Goal: Task Accomplishment & Management: Manage account settings

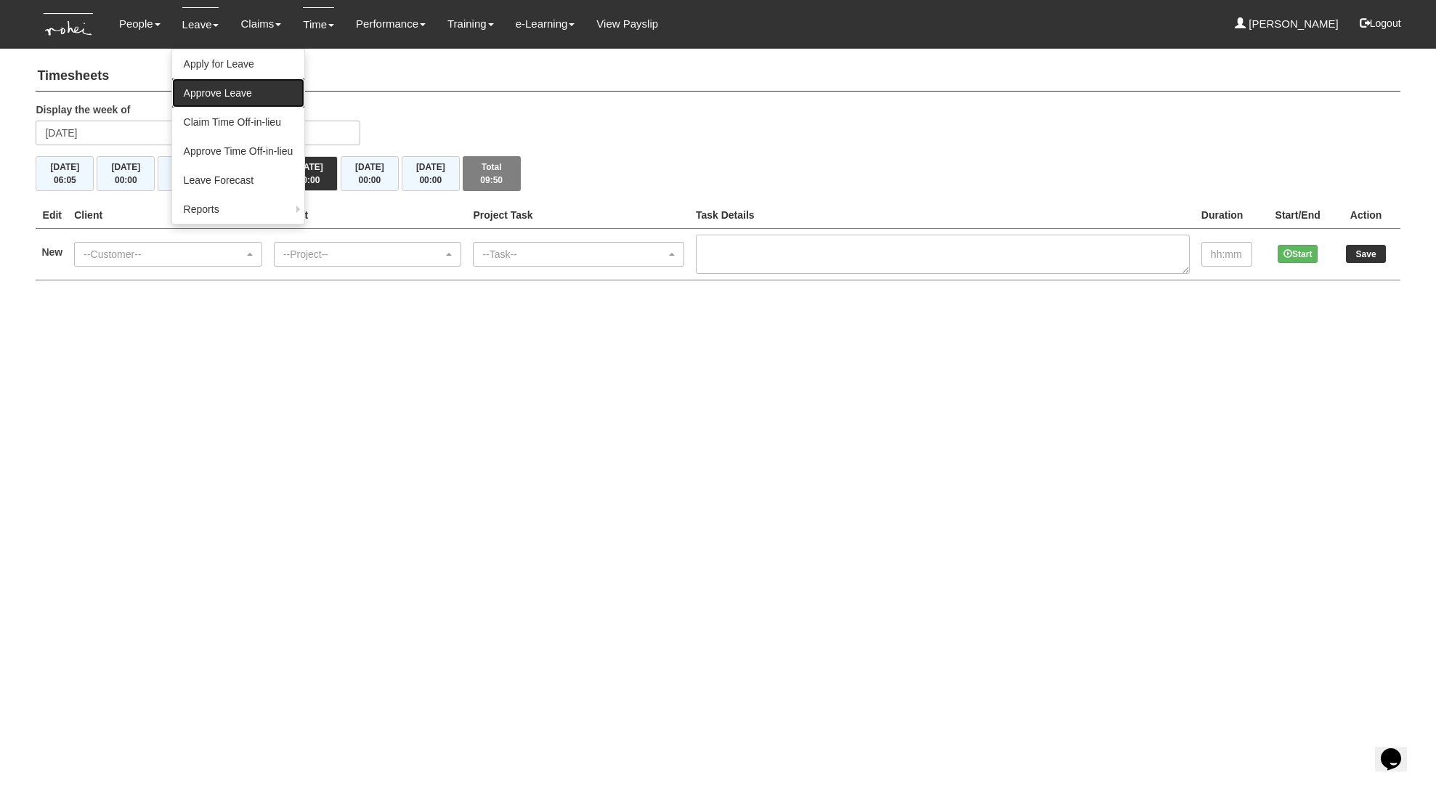
click at [222, 78] on link "Approve Leave" at bounding box center [238, 92] width 133 height 29
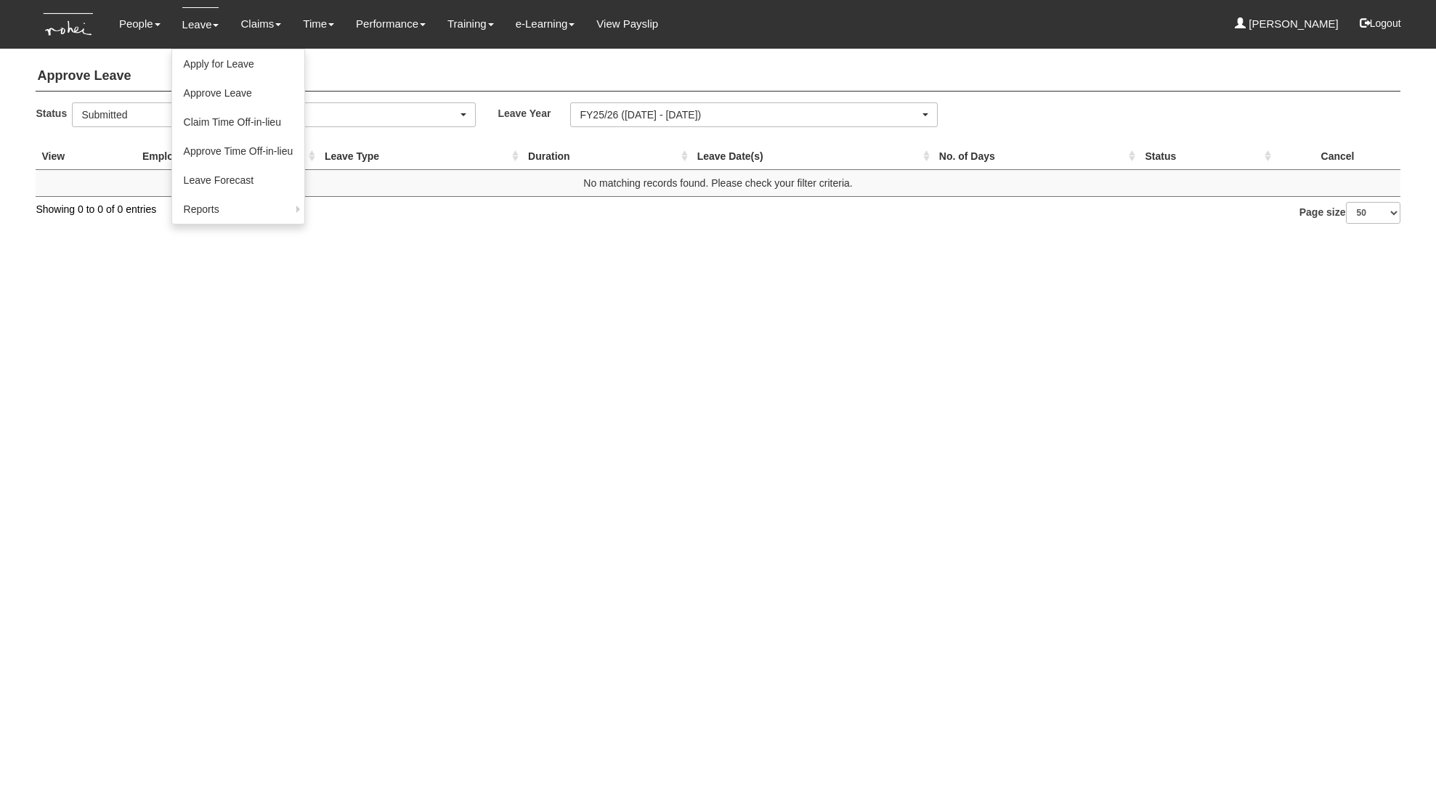
select select "50"
click at [208, 65] on link "Apply for Leave" at bounding box center [238, 63] width 133 height 29
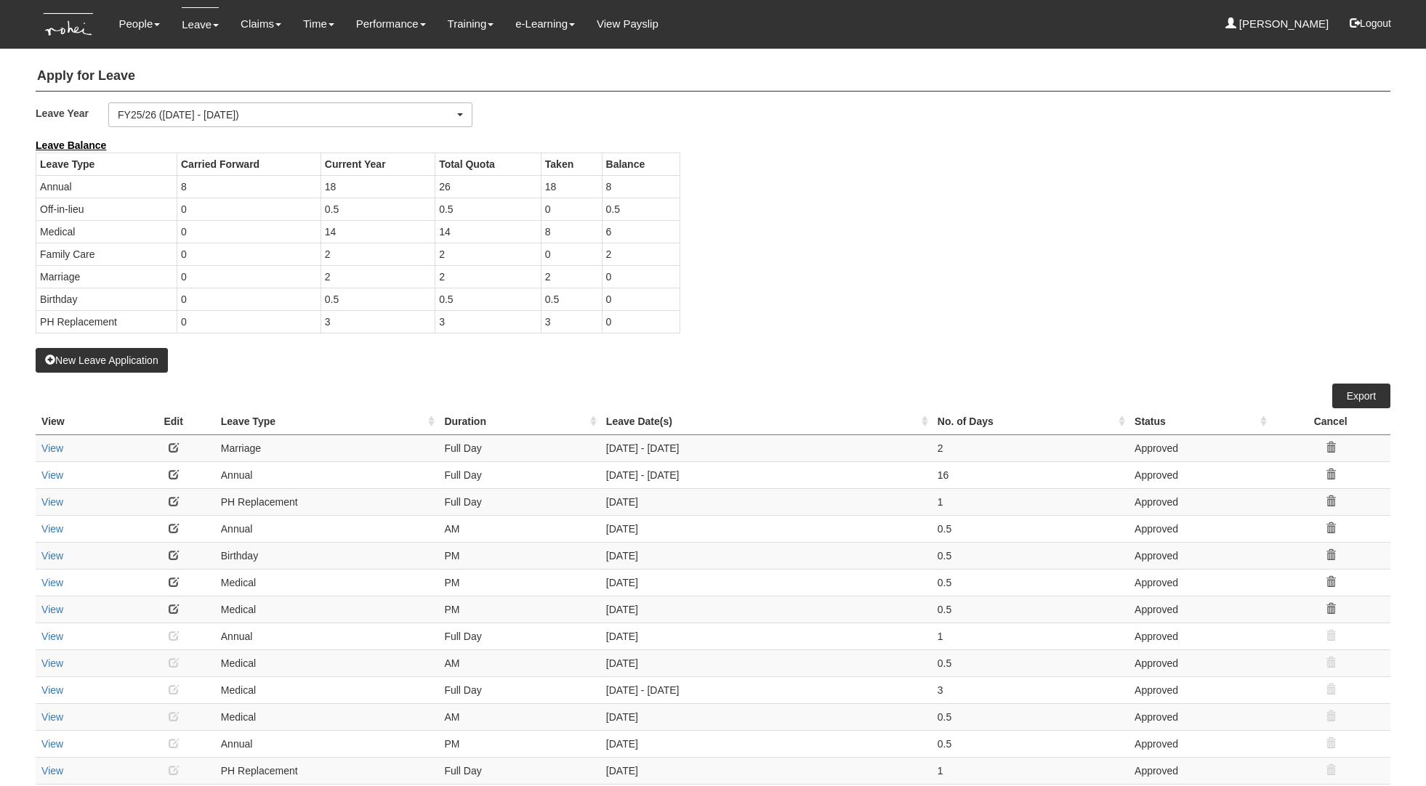
select select "50"
click at [126, 365] on button "New Leave Application" at bounding box center [102, 360] width 132 height 25
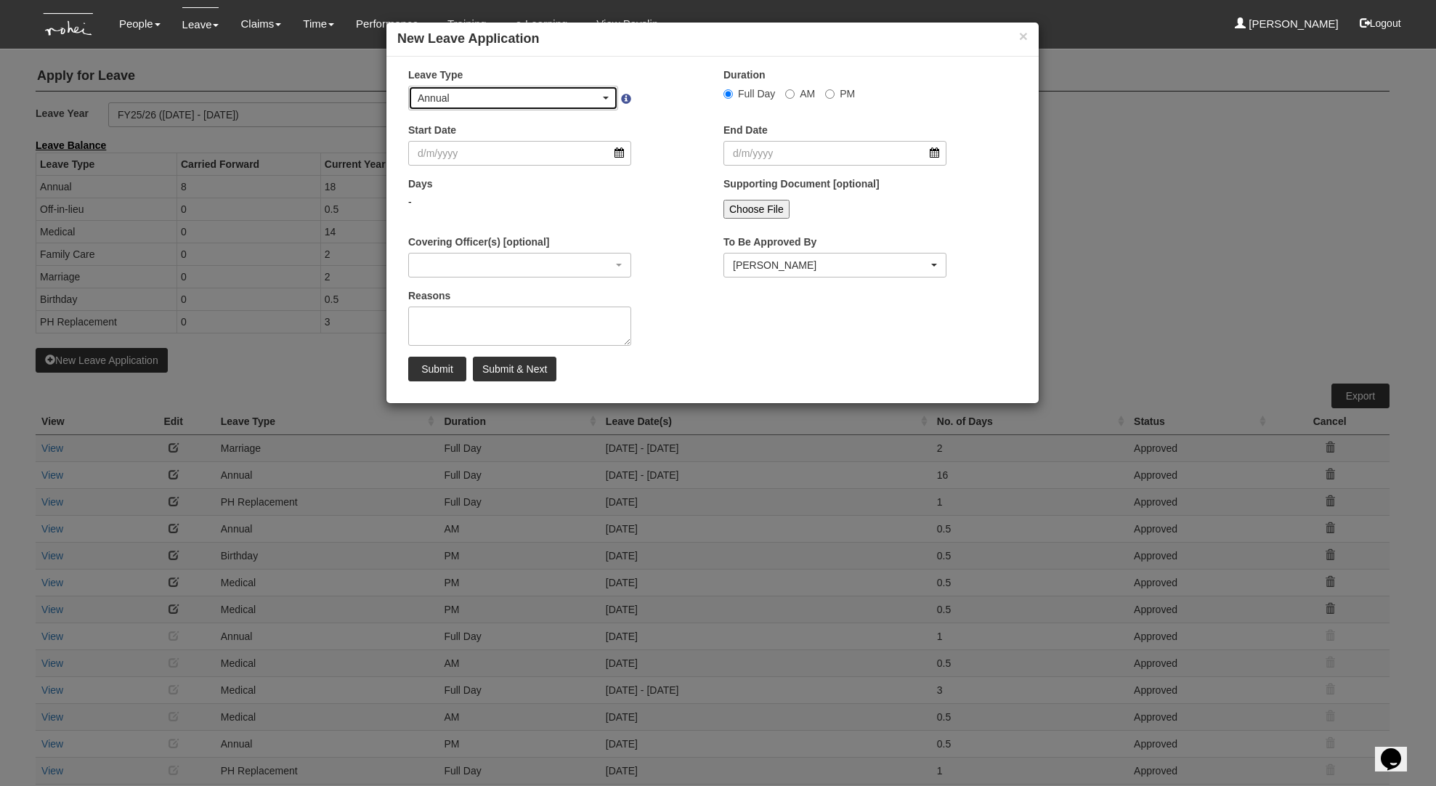
click at [545, 92] on div "Annual" at bounding box center [509, 98] width 182 height 15
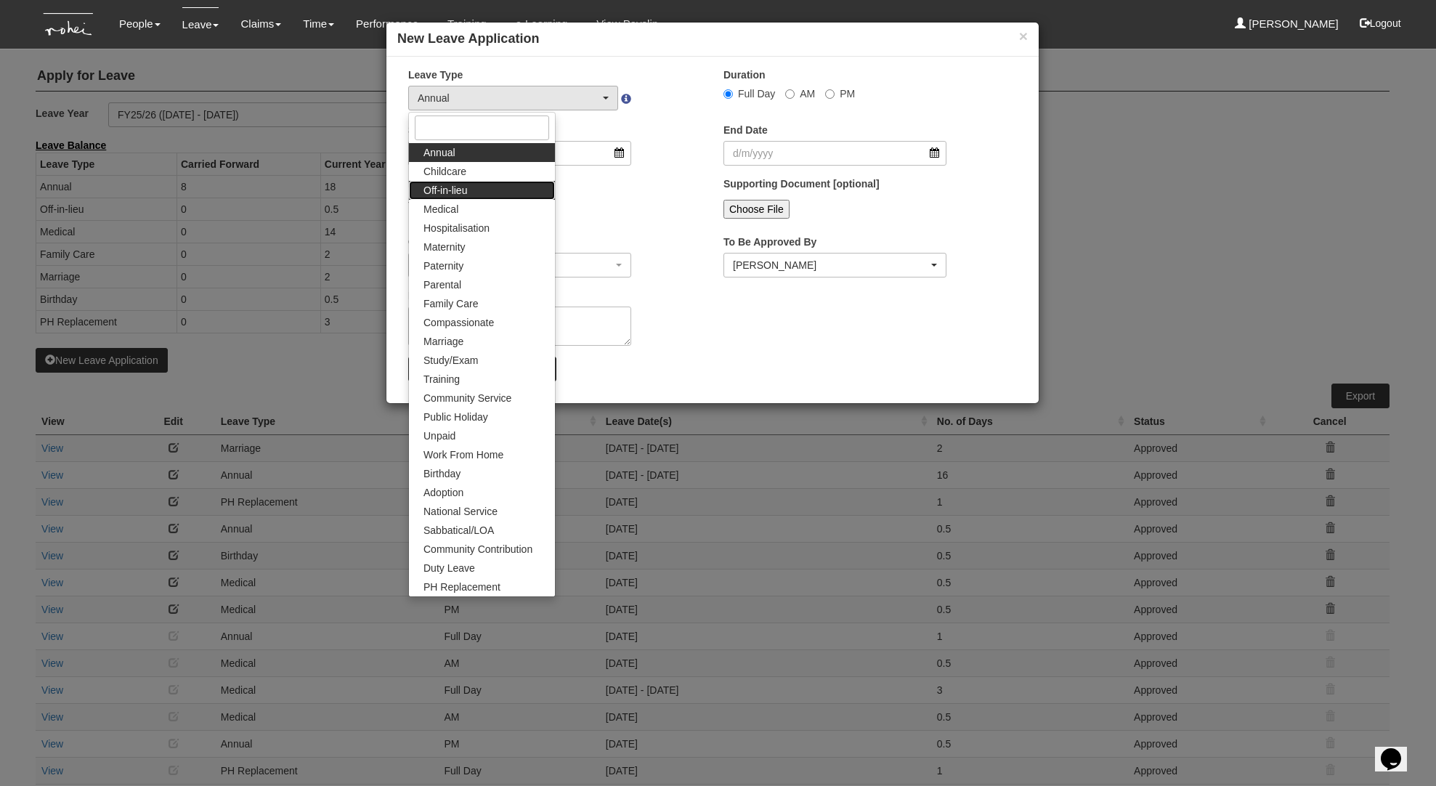
click at [517, 196] on link "Off-in-lieu" at bounding box center [482, 190] width 146 height 19
select select "3"
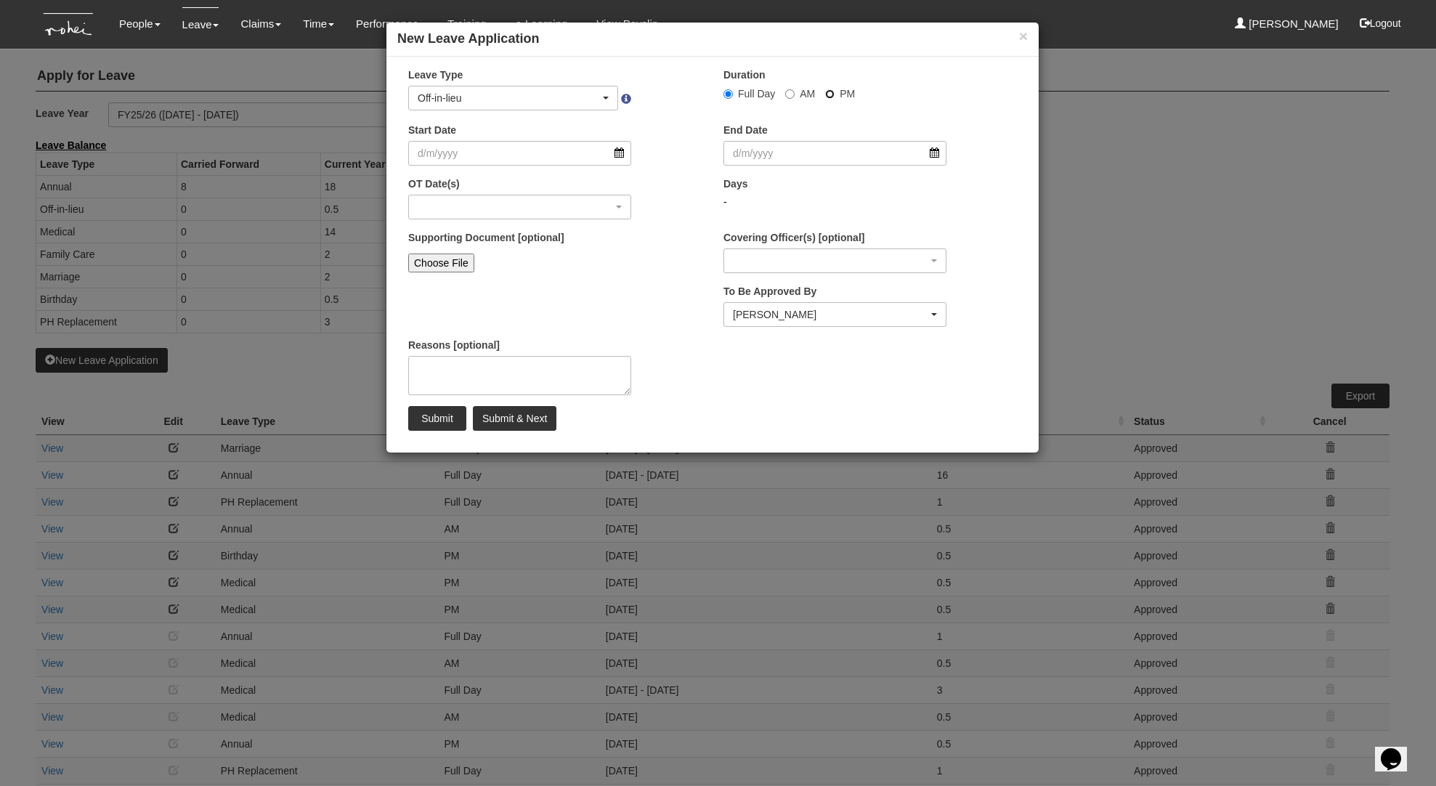
click at [733, 97] on input "PM" at bounding box center [728, 93] width 9 height 9
radio input "true"
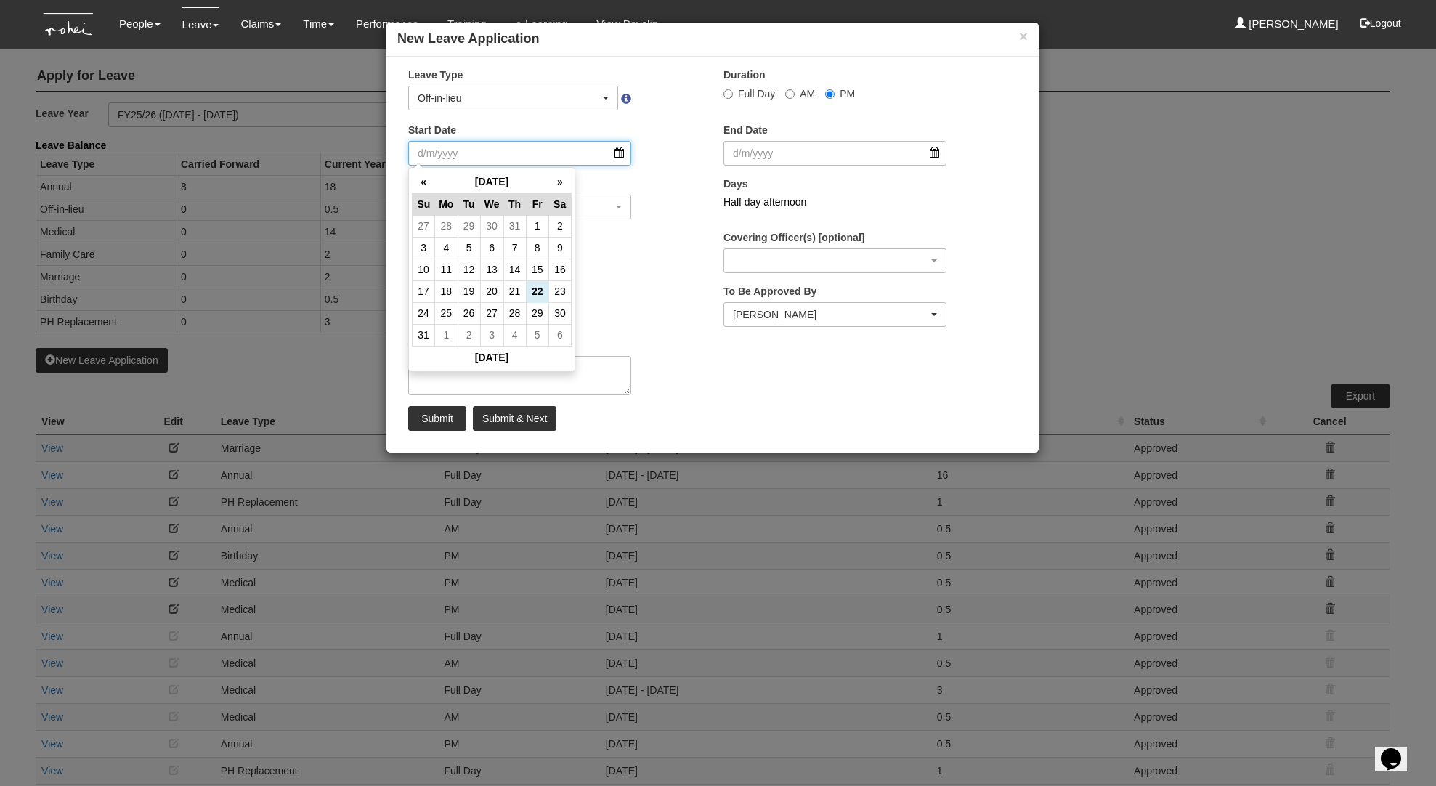
click at [535, 156] on input "Start Date" at bounding box center [519, 153] width 223 height 25
click at [565, 186] on th "»" at bounding box center [560, 182] width 23 height 23
click at [565, 185] on th "»" at bounding box center [560, 182] width 23 height 23
click at [532, 289] on td "24" at bounding box center [537, 291] width 23 height 22
type input "24/10/2025"
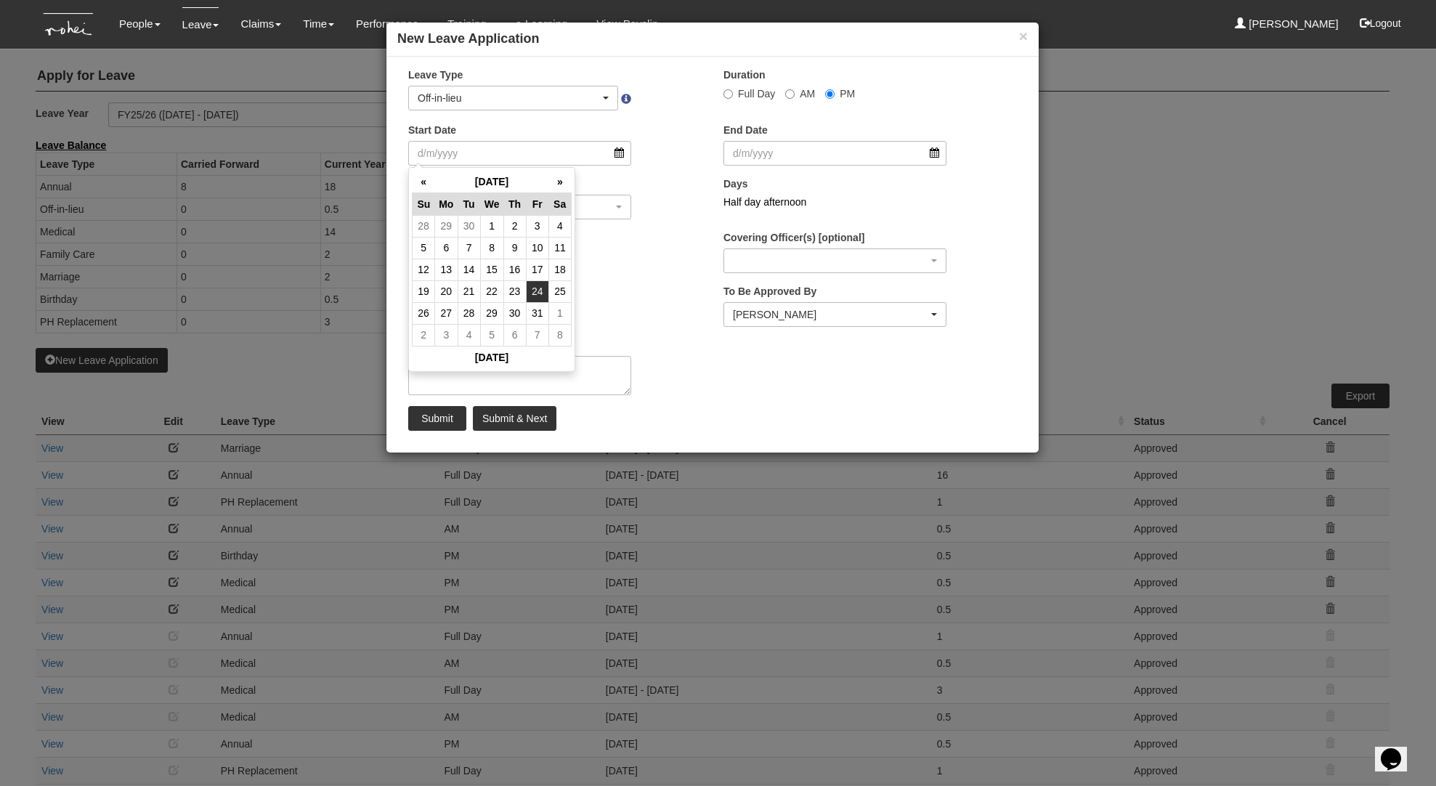
type input "24/10/2025"
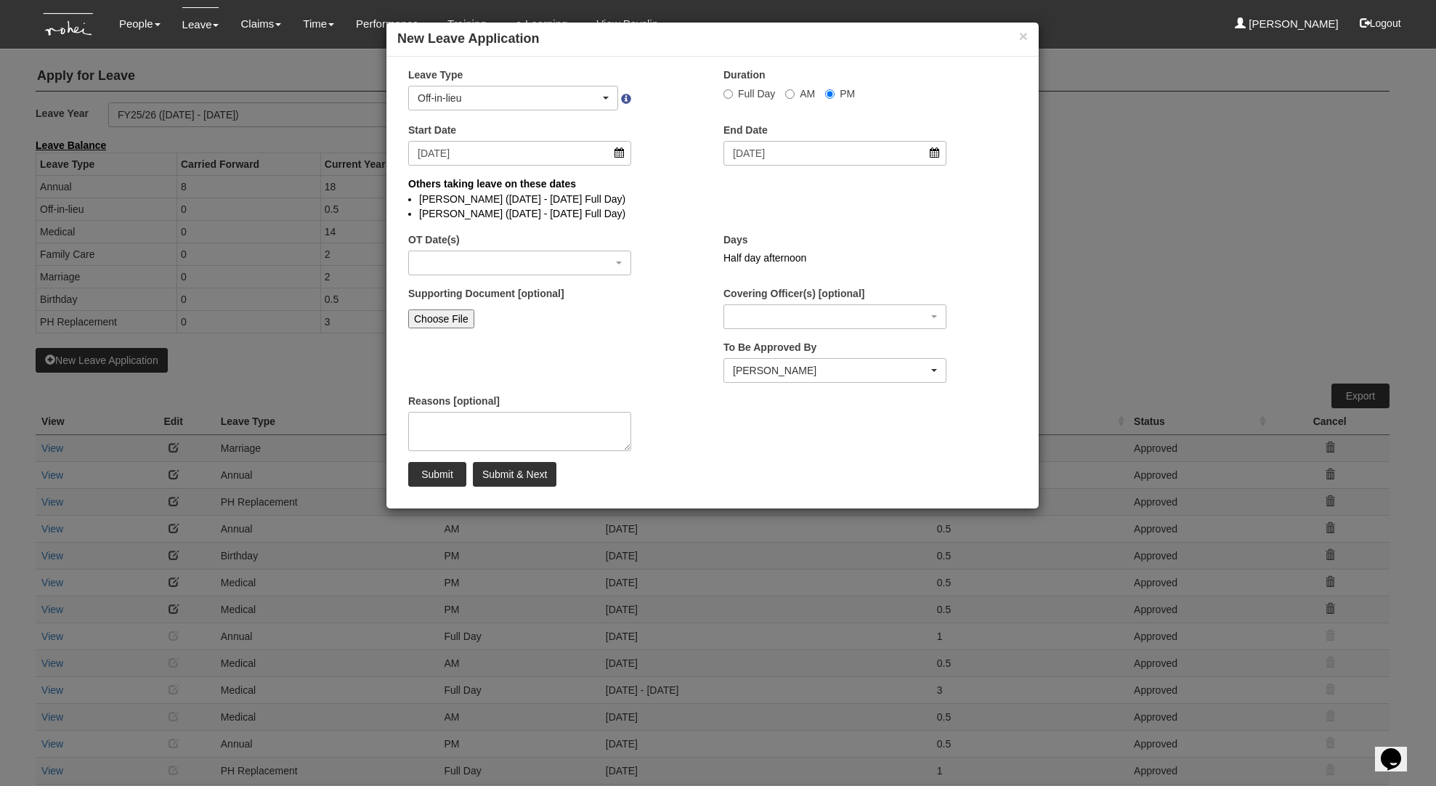
select select
click at [623, 264] on div "button" at bounding box center [520, 262] width 222 height 23
click at [613, 265] on div "button" at bounding box center [520, 262] width 222 height 23
click at [649, 343] on div "Supporting Document [optional] Choose File" at bounding box center [554, 315] width 315 height 58
click at [618, 268] on div "button" at bounding box center [520, 262] width 222 height 23
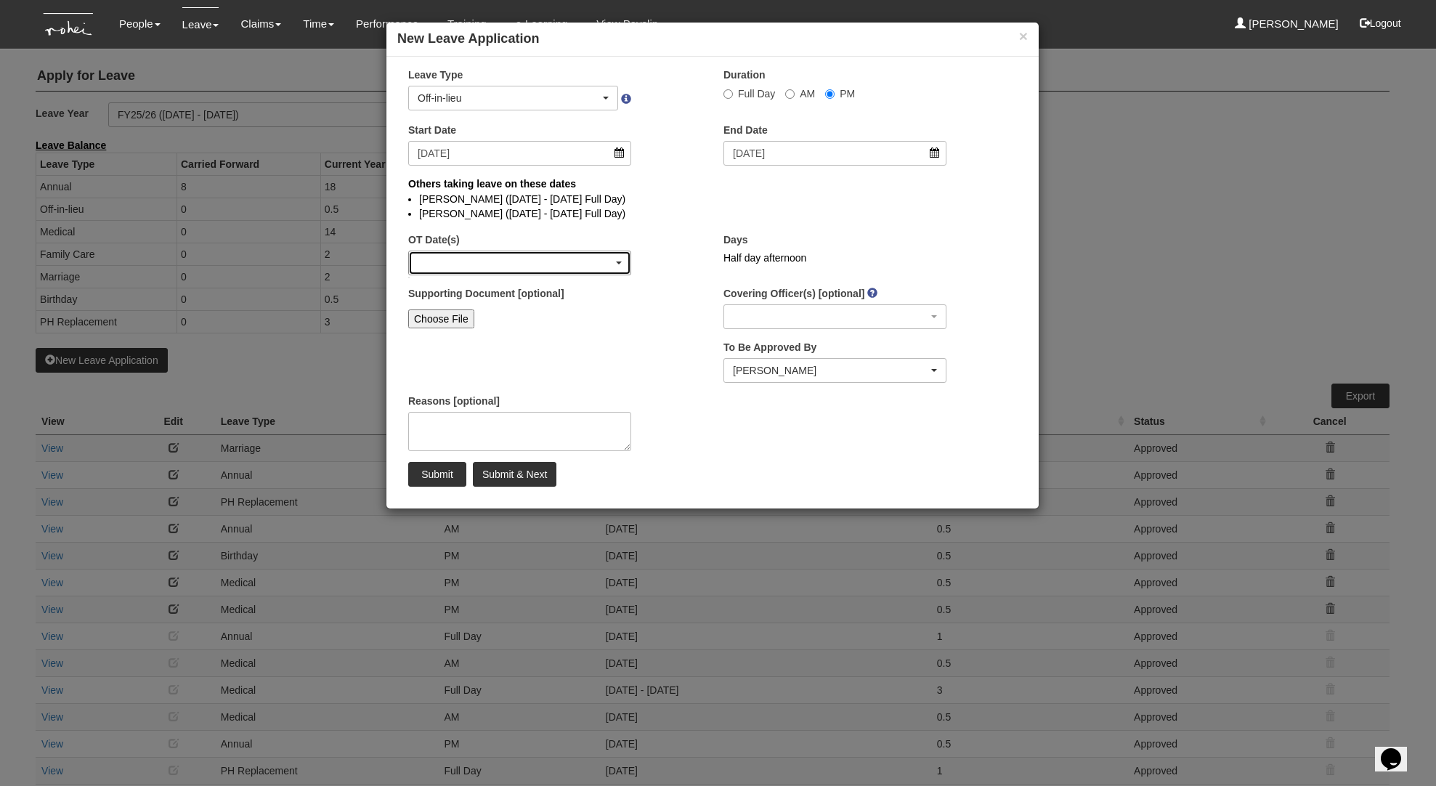
click at [615, 262] on div "button" at bounding box center [520, 262] width 222 height 23
click at [440, 261] on div "button" at bounding box center [520, 262] width 222 height 23
click at [607, 336] on div "Supporting Document [optional] Choose File" at bounding box center [554, 315] width 315 height 58
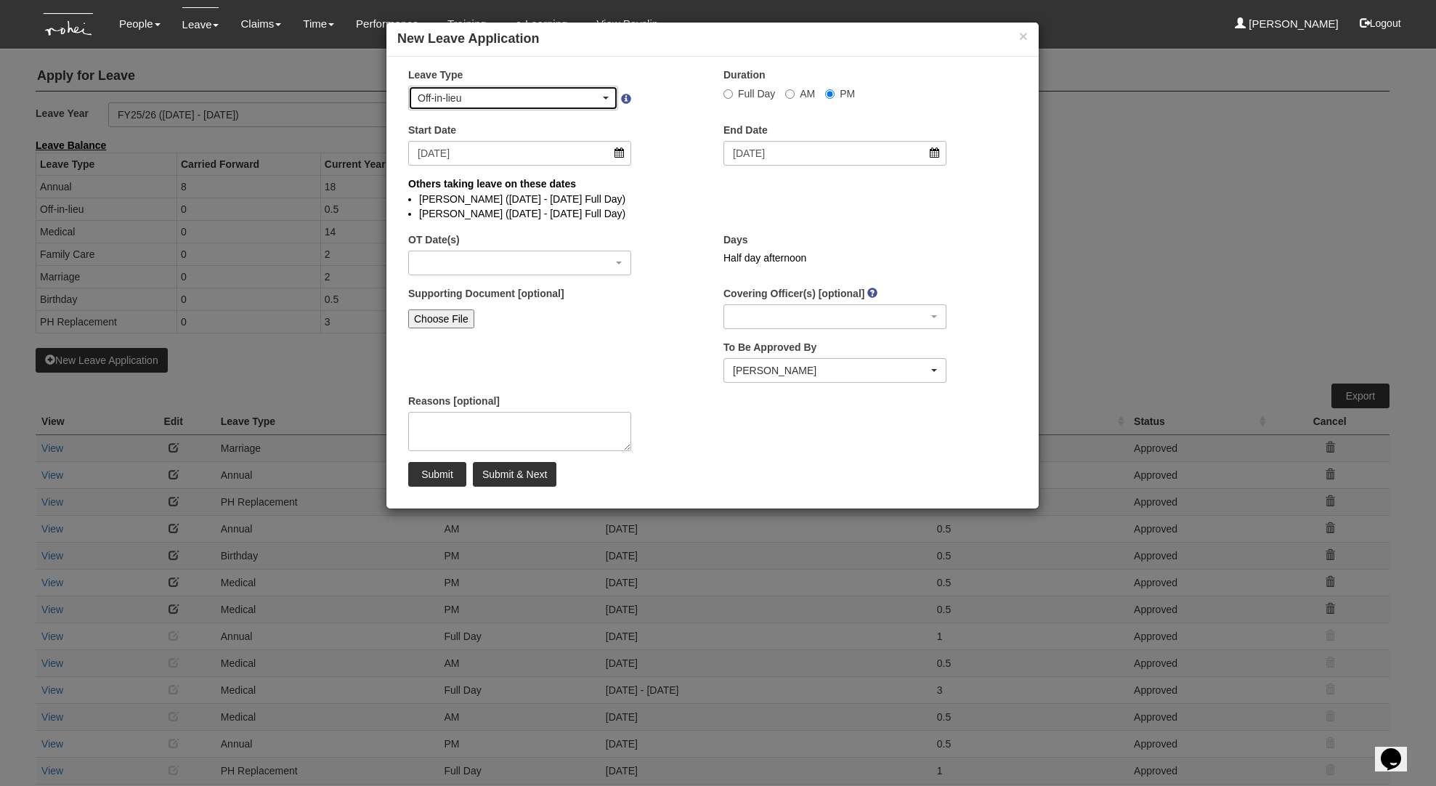
click at [610, 93] on div "Off-in-lieu" at bounding box center [513, 97] width 209 height 23
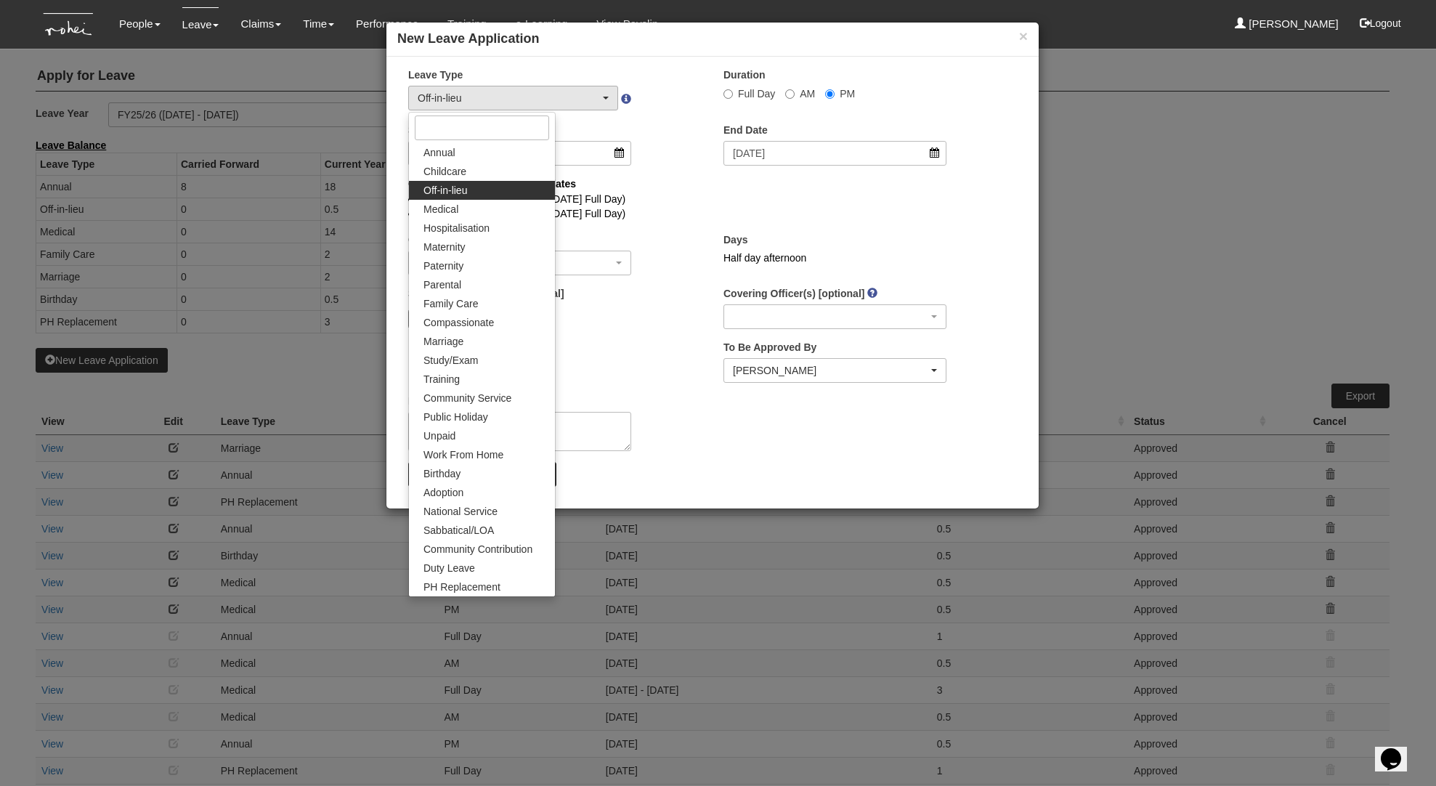
click at [233, 275] on div "× New Leave Application × Leave Type Annual Childcare Off-in-lieu Medical Hospi…" at bounding box center [718, 393] width 1436 height 786
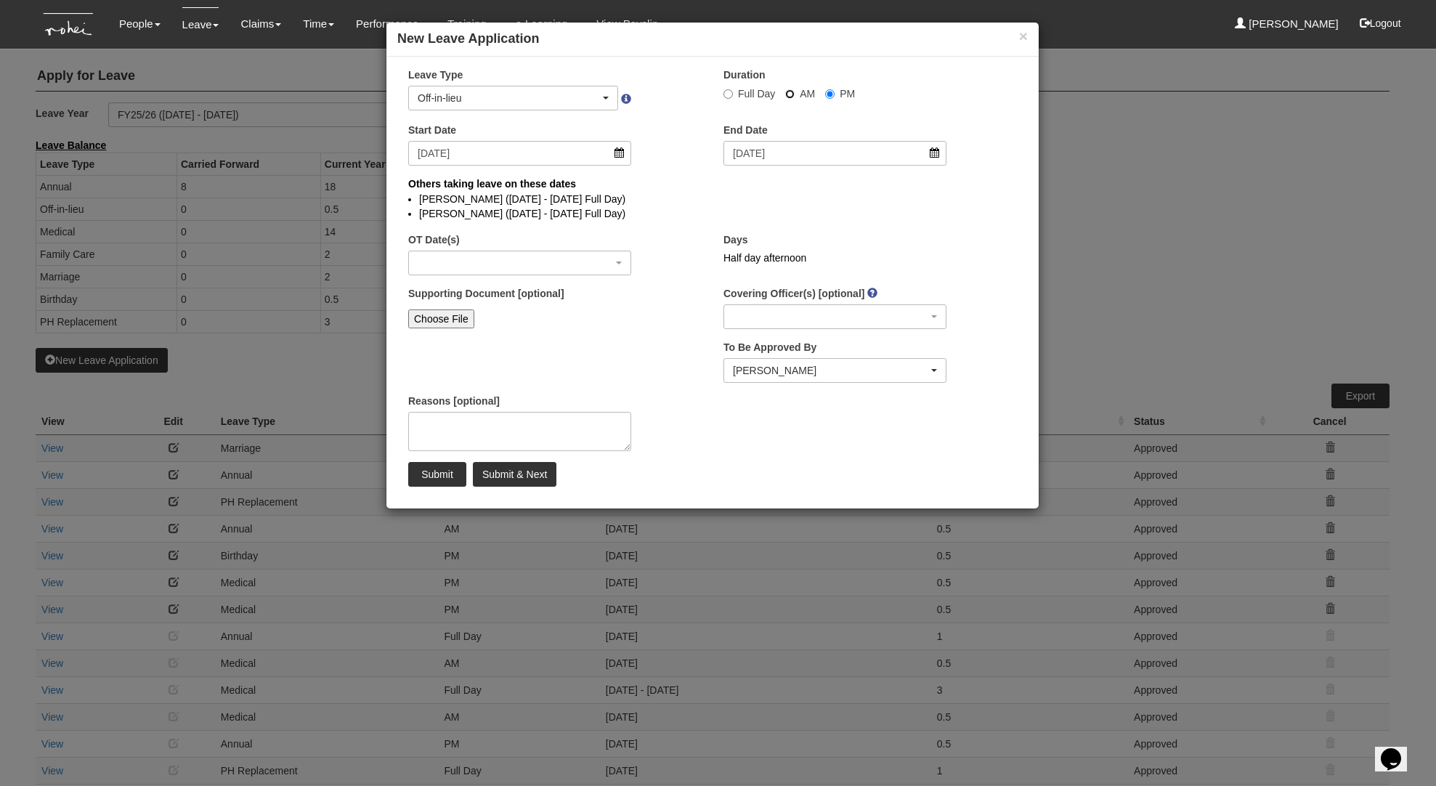
click at [733, 92] on input "AM" at bounding box center [728, 93] width 9 height 9
radio input "true"
click at [523, 269] on div "button" at bounding box center [520, 262] width 222 height 23
click at [544, 262] on div "button" at bounding box center [520, 262] width 222 height 23
click at [1019, 35] on button "×" at bounding box center [1023, 35] width 9 height 15
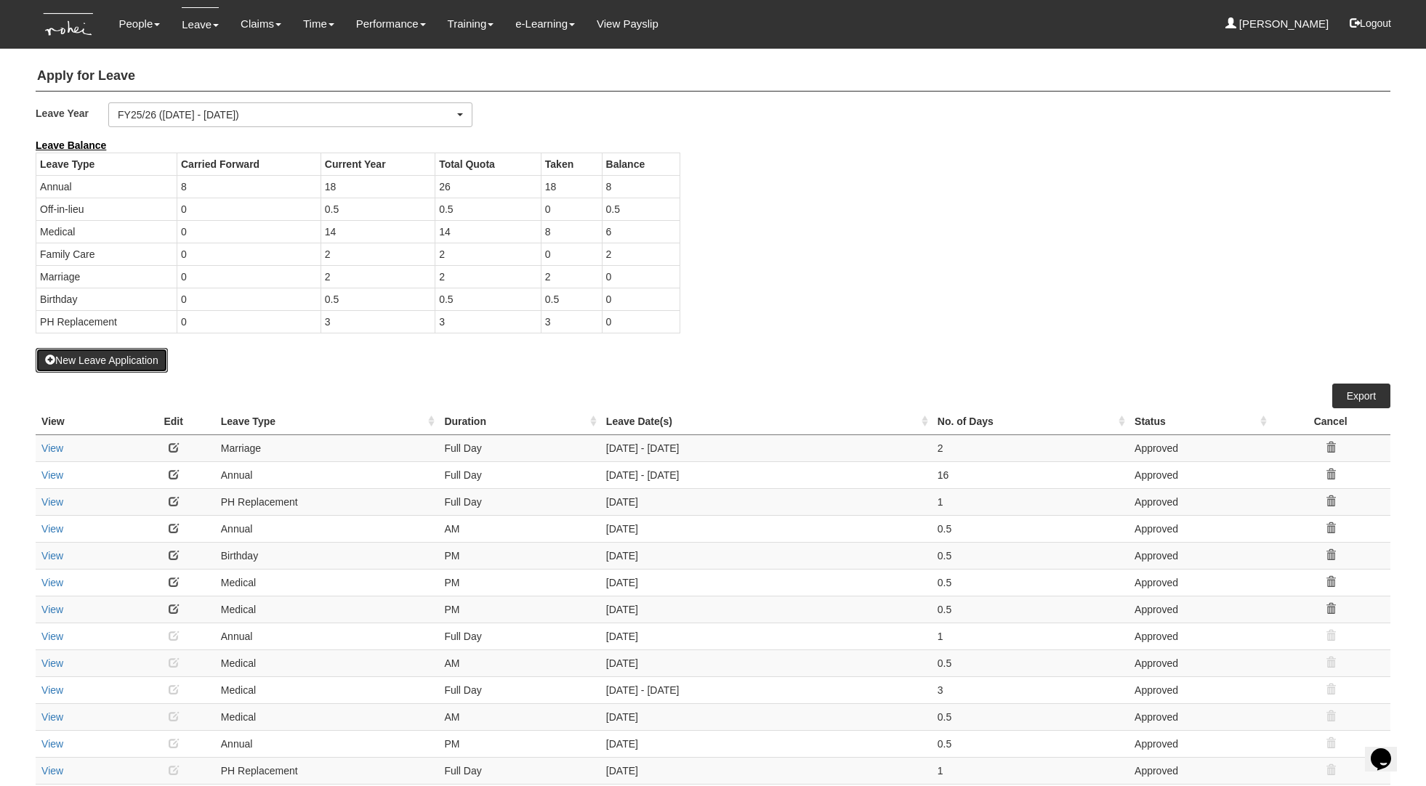
click at [158, 361] on button "New Leave Application" at bounding box center [102, 360] width 132 height 25
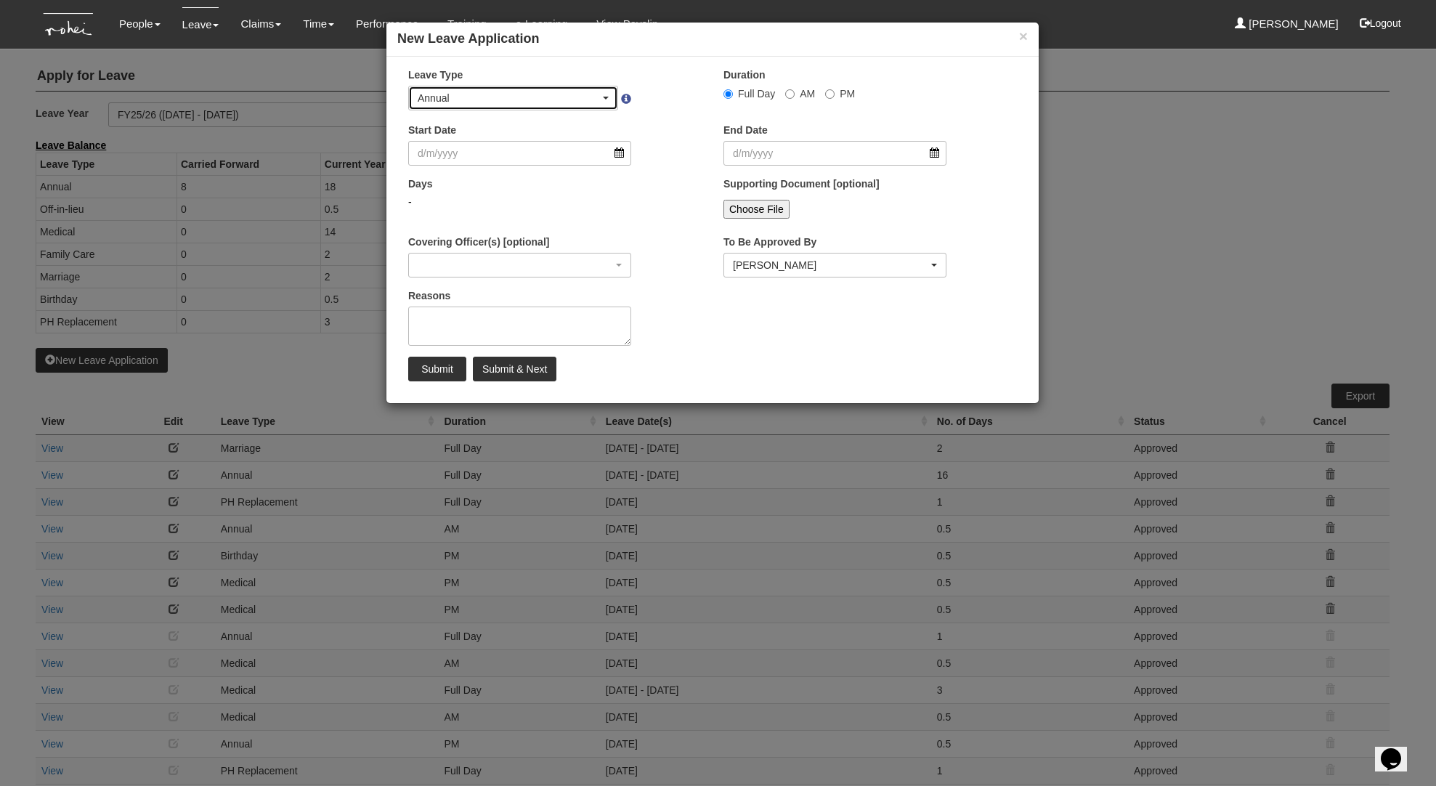
click at [513, 89] on div "Annual" at bounding box center [513, 97] width 209 height 23
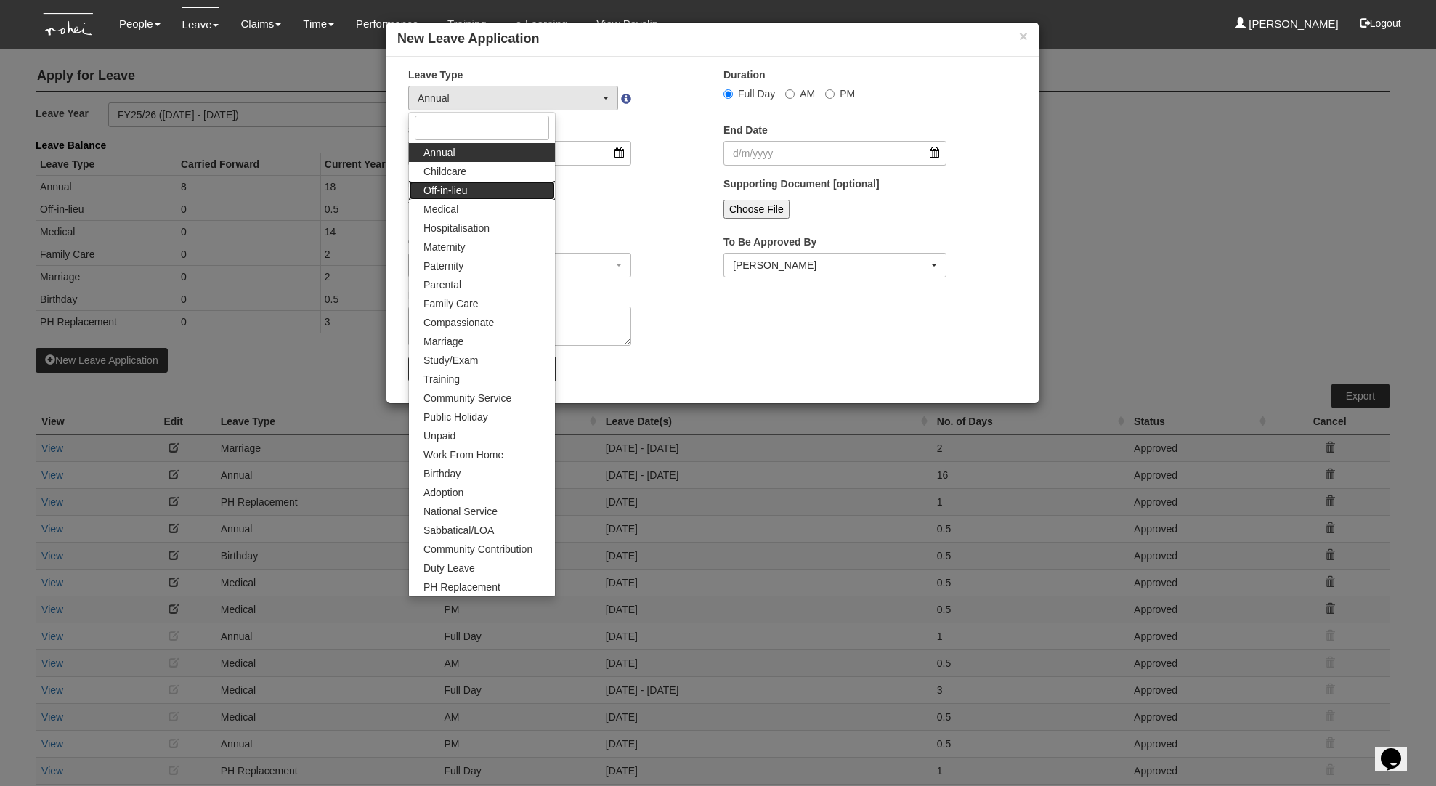
click at [461, 191] on span "Off-in-lieu" at bounding box center [446, 190] width 44 height 15
select select "3"
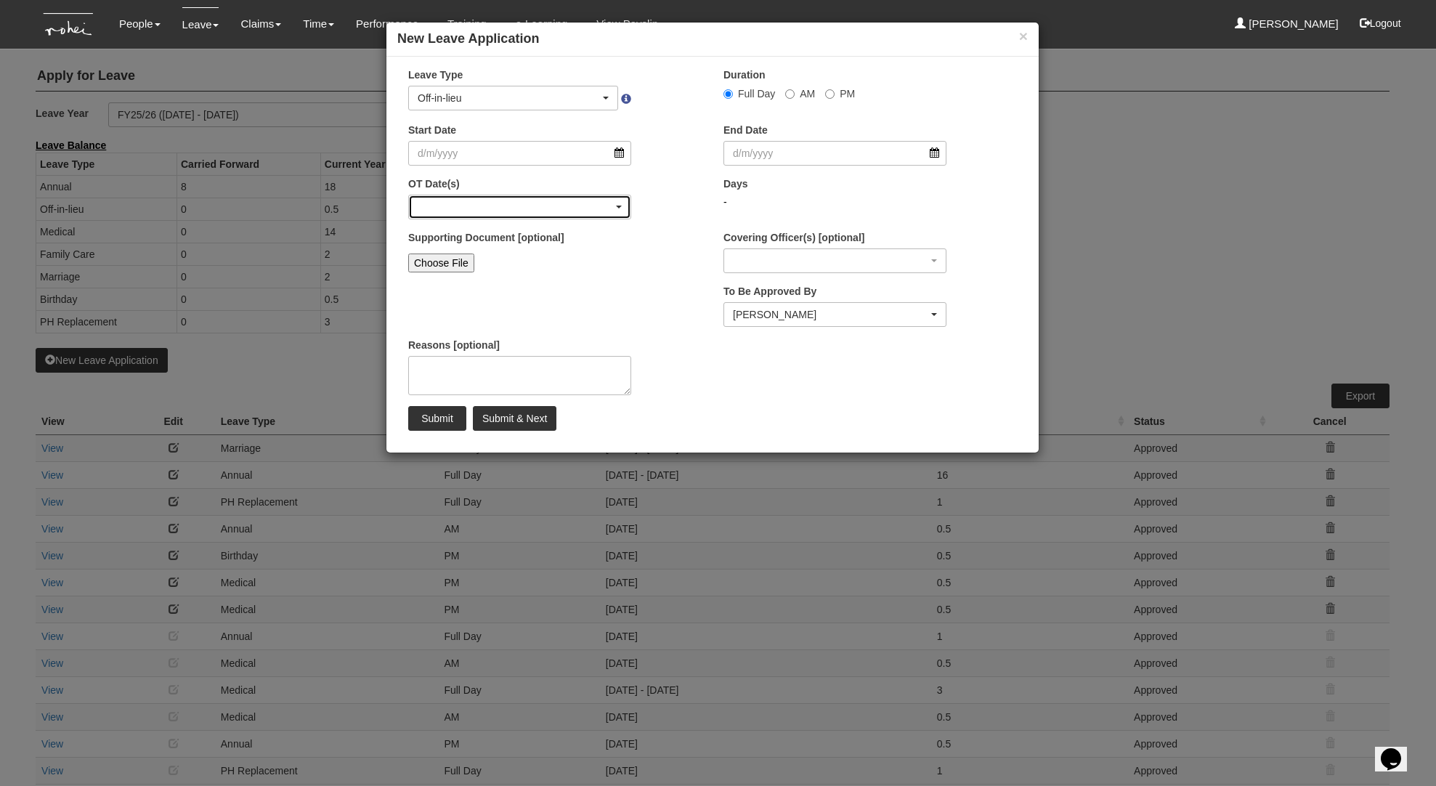
click at [620, 207] on span "button" at bounding box center [619, 207] width 6 height 3
click at [622, 208] on div "button" at bounding box center [520, 206] width 222 height 23
click at [733, 92] on input "PM" at bounding box center [728, 93] width 9 height 9
radio input "true"
click at [623, 155] on input "Start Date" at bounding box center [519, 153] width 223 height 25
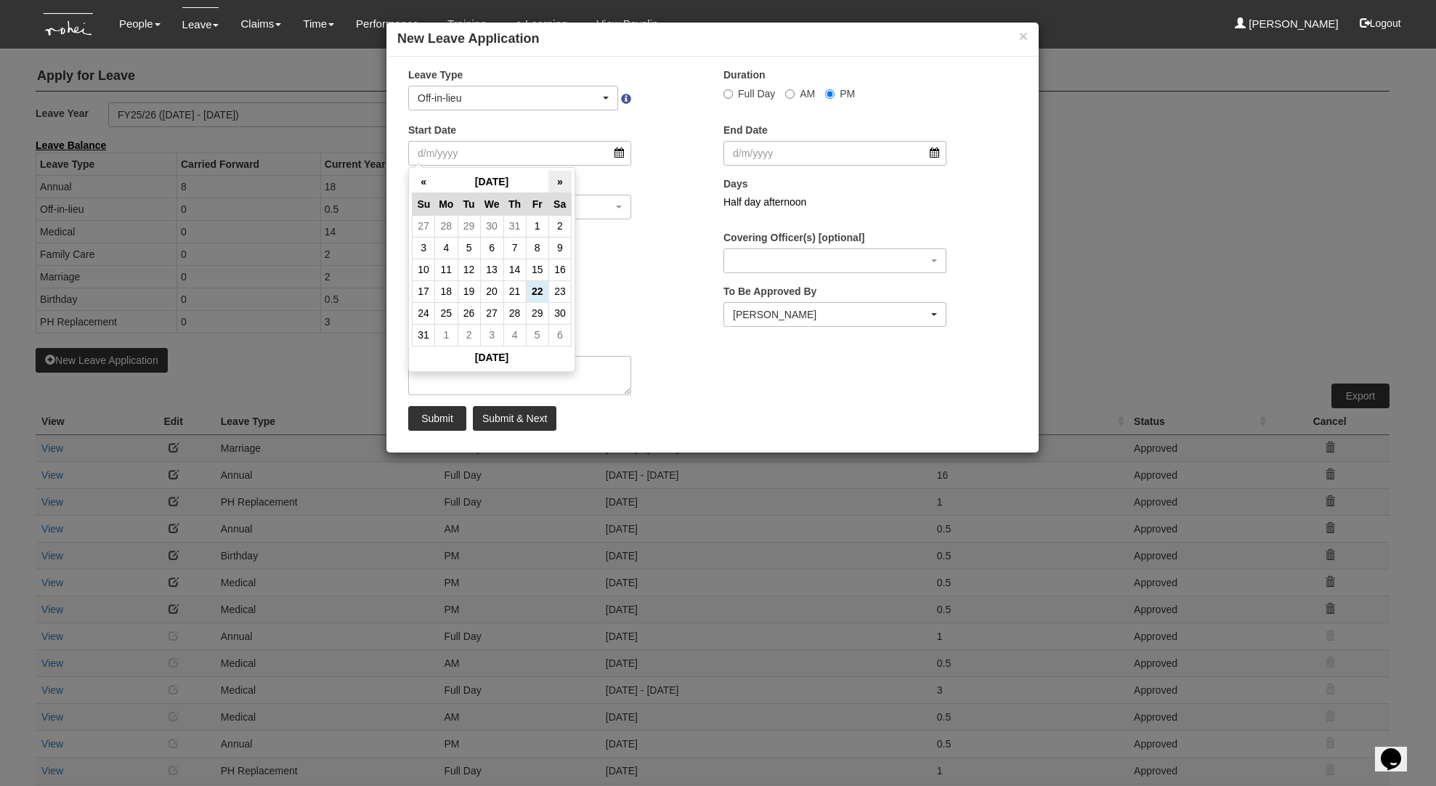
click at [565, 183] on th "»" at bounding box center [560, 182] width 23 height 23
click at [561, 180] on th "»" at bounding box center [560, 182] width 23 height 23
click at [543, 288] on td "24" at bounding box center [537, 291] width 23 height 22
type input "24/10/2025"
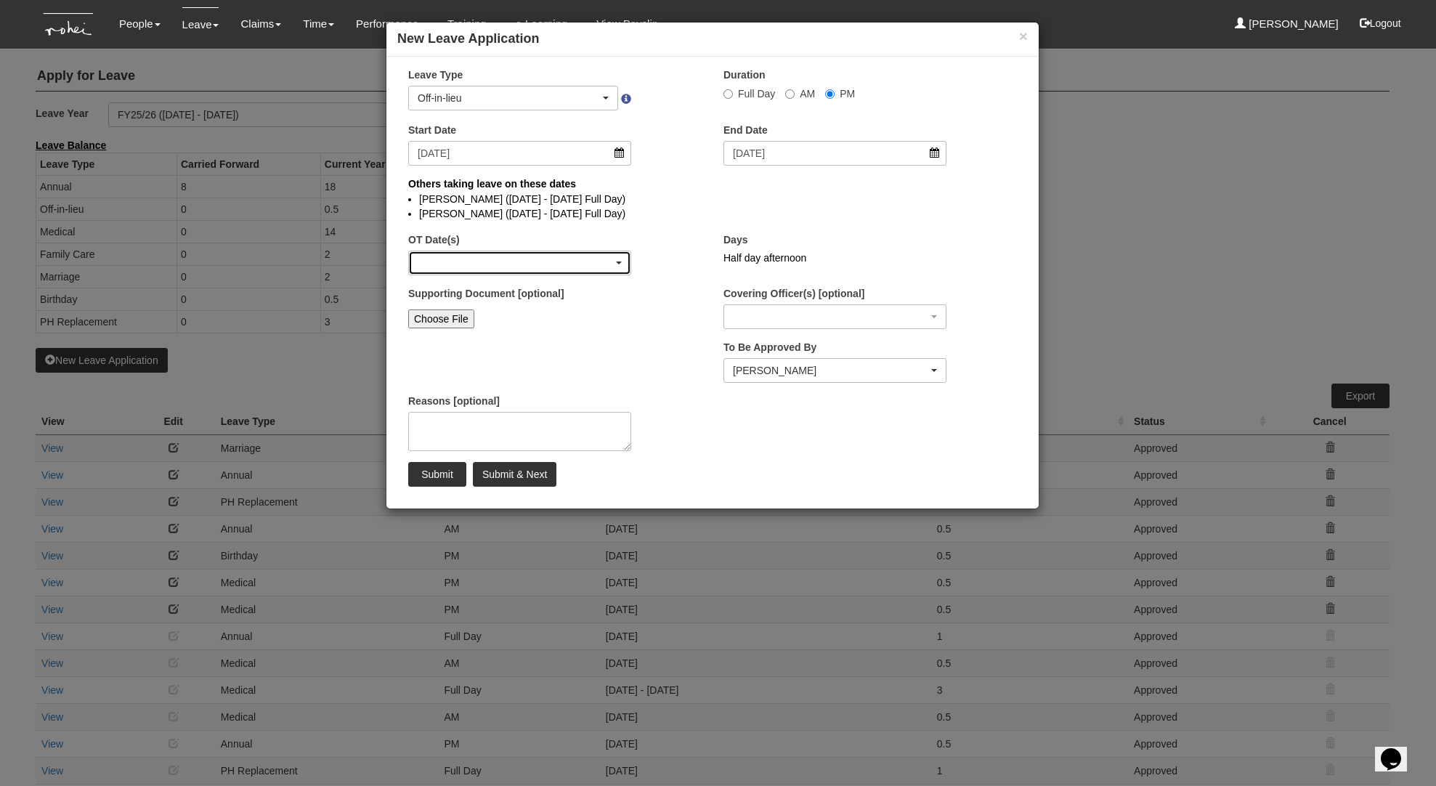
click at [540, 267] on div "button" at bounding box center [520, 262] width 222 height 23
select select
click at [580, 155] on input "24/10/2025" at bounding box center [519, 153] width 223 height 25
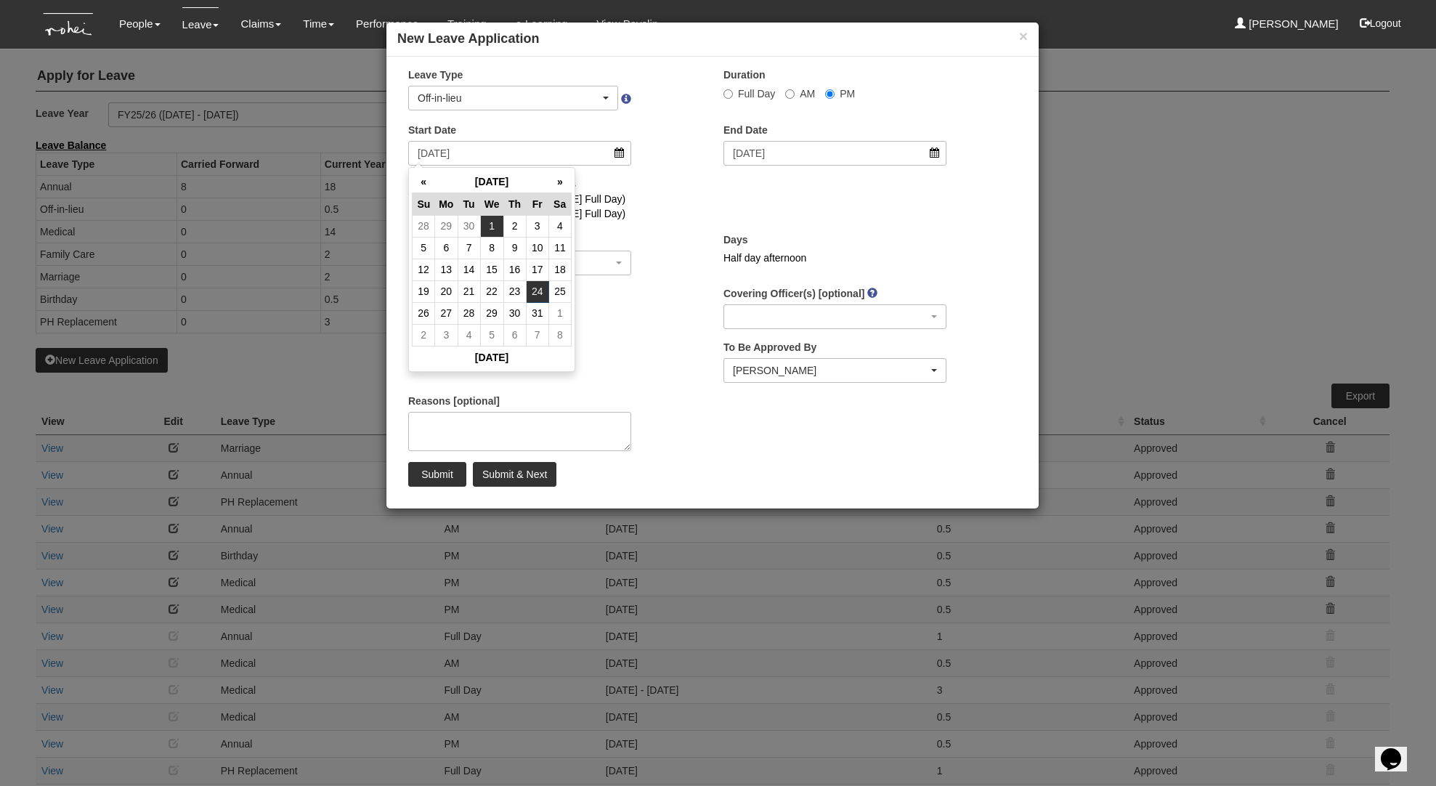
click at [497, 228] on td "1" at bounding box center [491, 226] width 23 height 22
type input "1/10/2025"
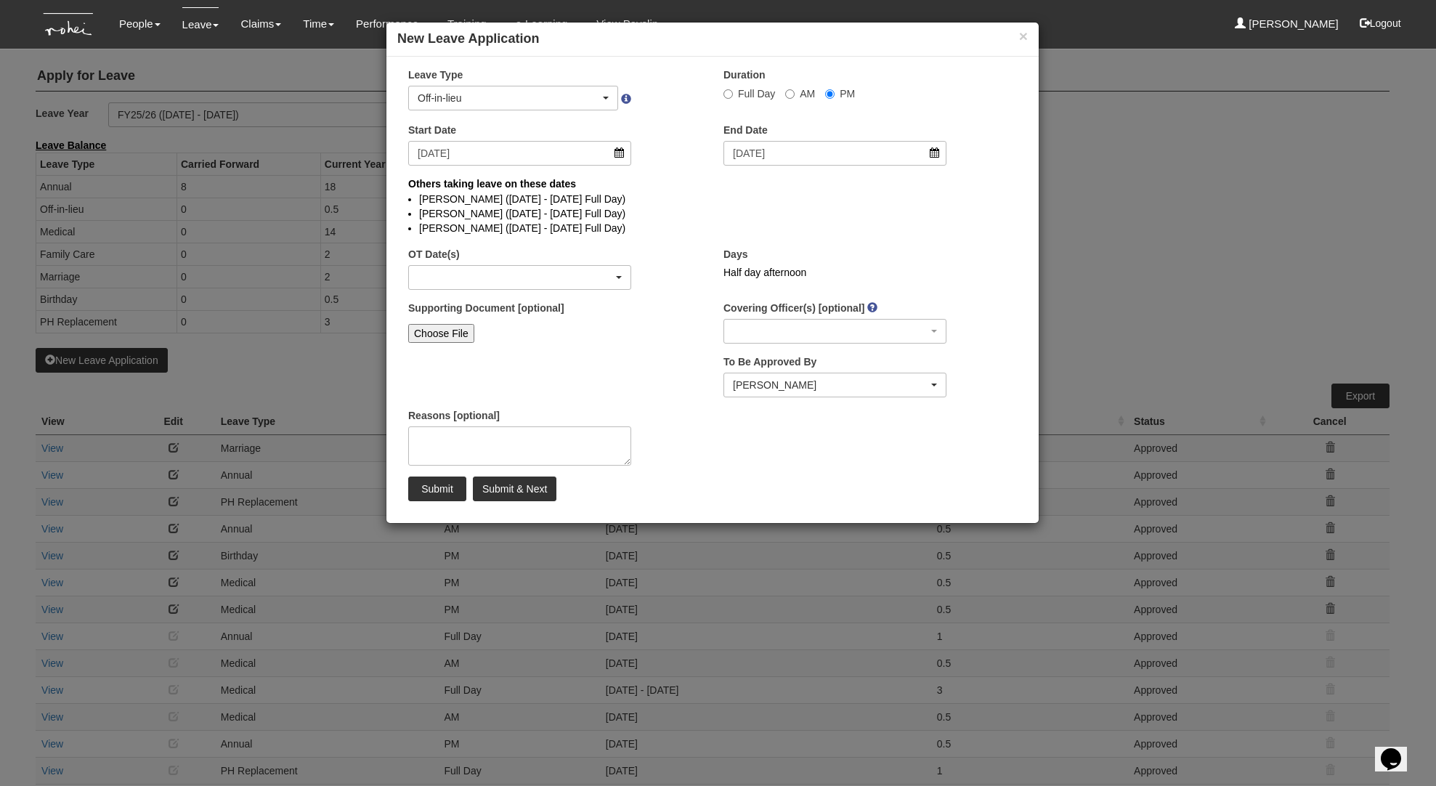
select select
click at [609, 274] on div "button" at bounding box center [520, 277] width 222 height 23
click at [546, 318] on link "16/8/2025 - 0.5 day(s)" at bounding box center [479, 320] width 140 height 19
select select "1097"
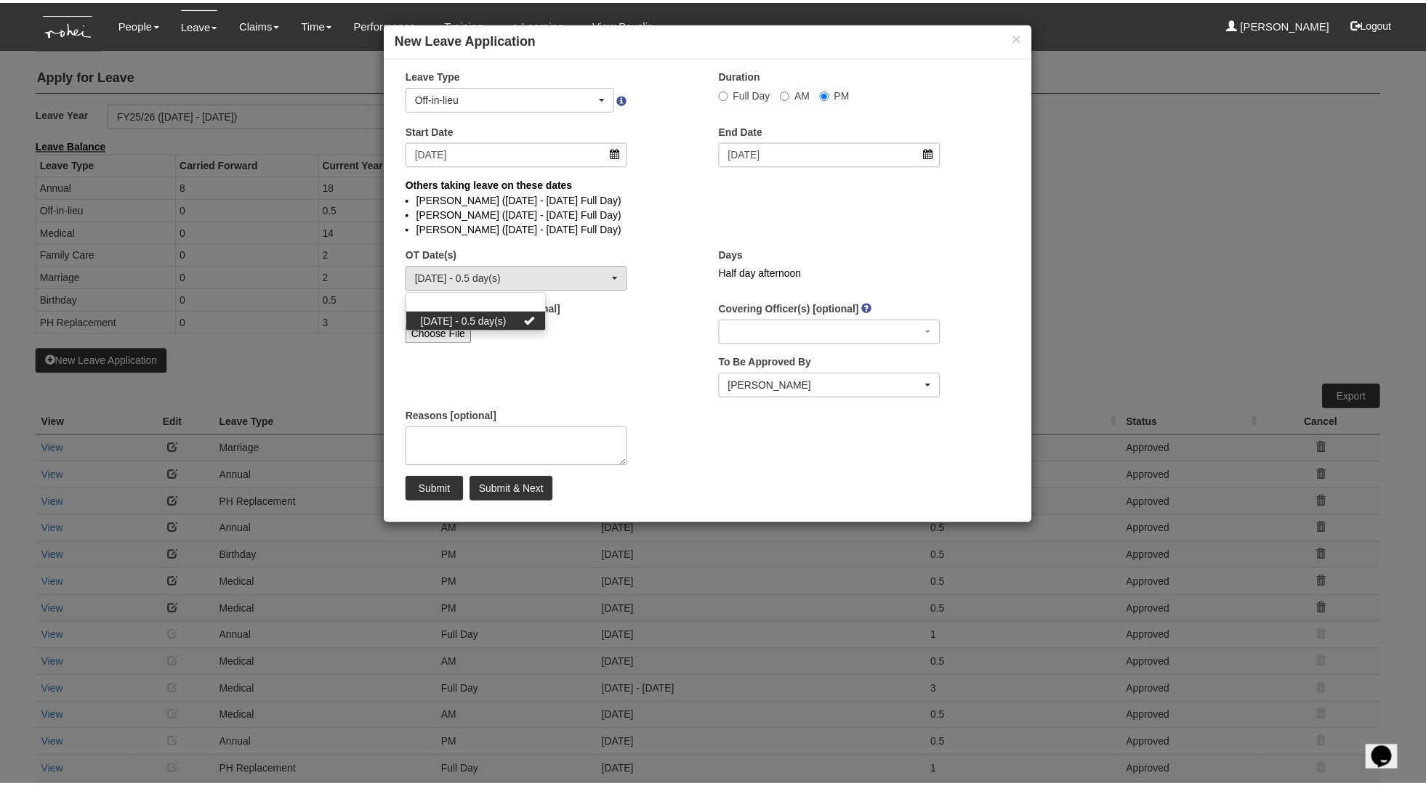
scroll to position [1, 0]
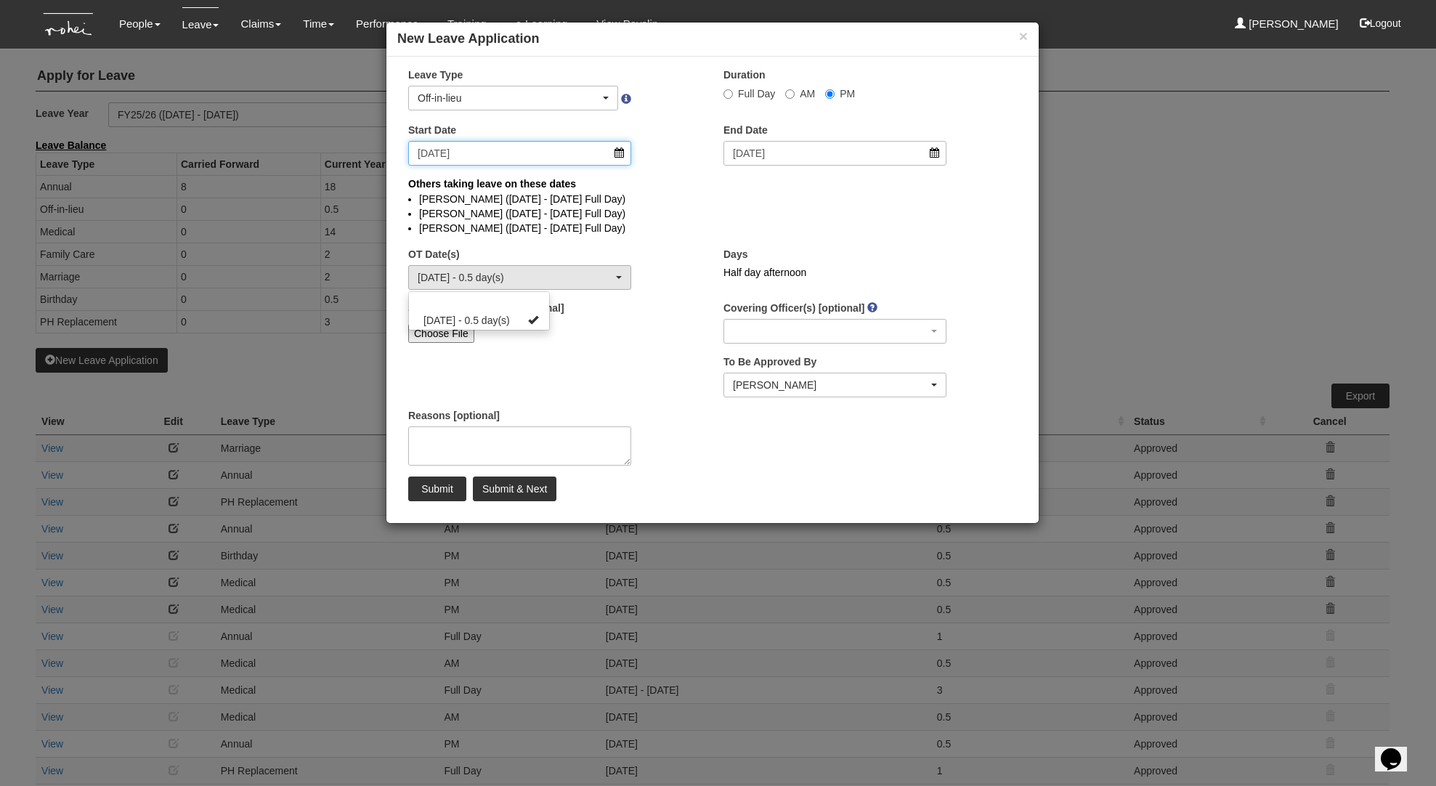
click at [618, 161] on input "1/10/2025" at bounding box center [519, 153] width 223 height 25
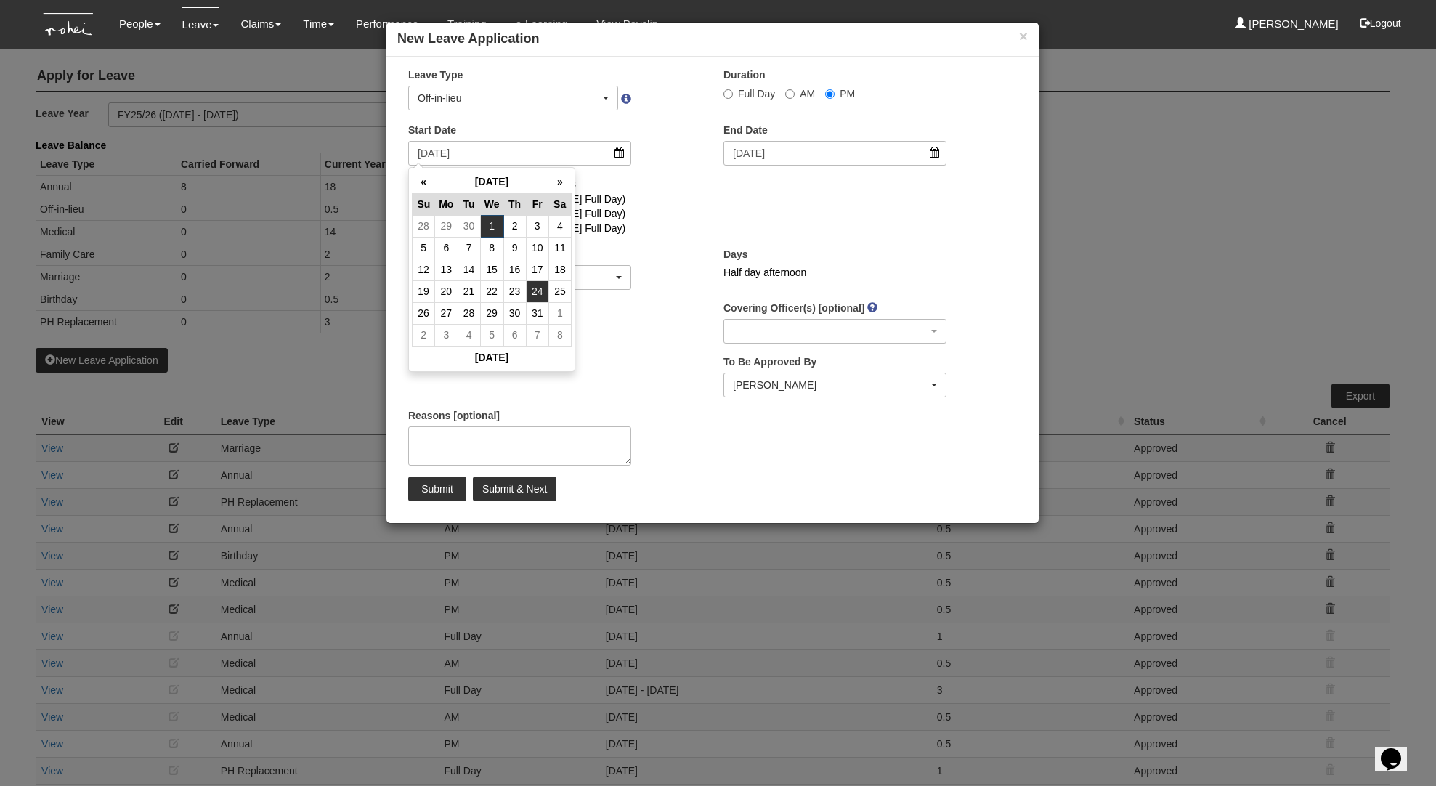
click at [540, 285] on td "24" at bounding box center [537, 291] width 23 height 22
type input "24/10/2025"
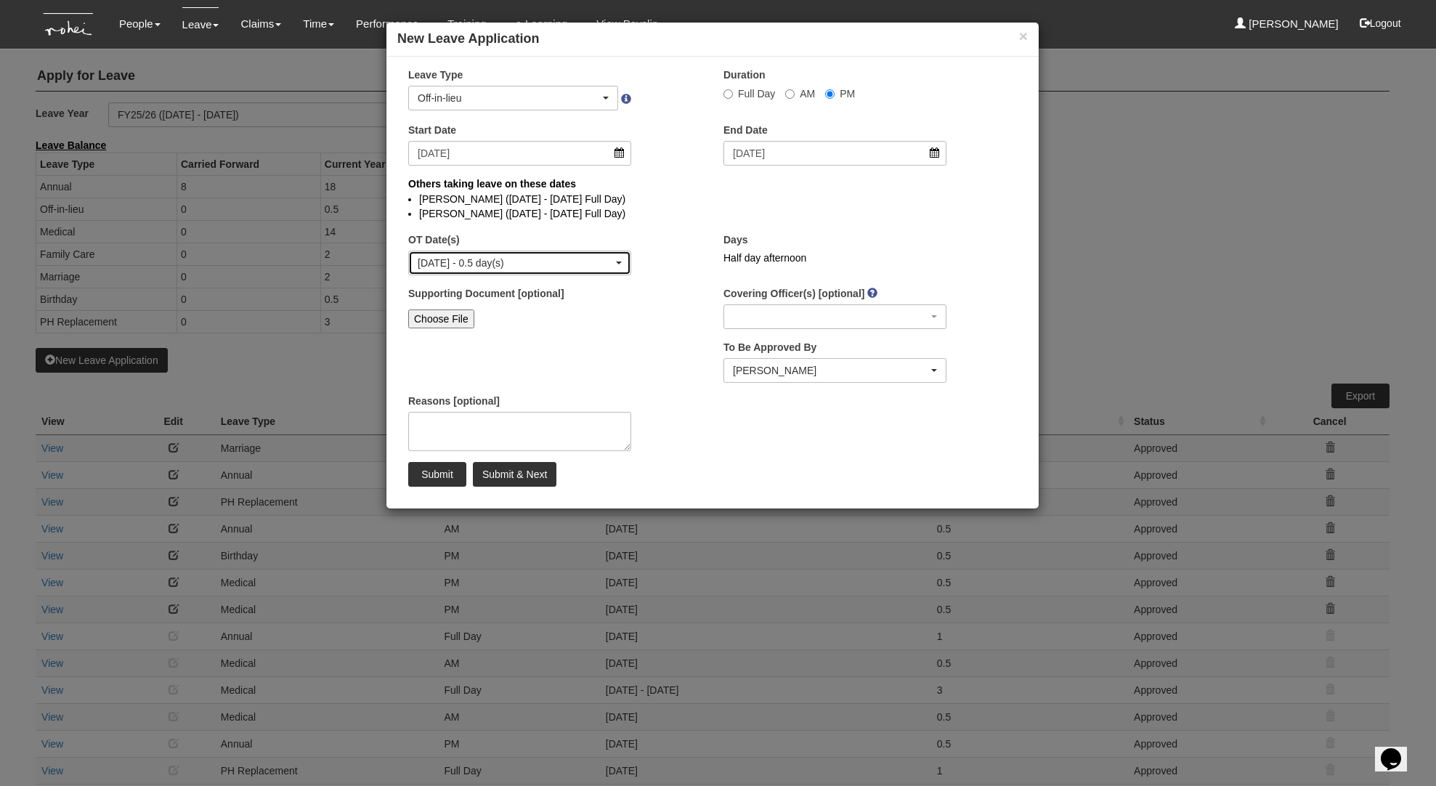
click at [624, 259] on div "16/8/2025 - 0.5 day(s)" at bounding box center [520, 262] width 222 height 23
select select
click at [699, 292] on div "Supporting Document [optional] Choose File" at bounding box center [554, 315] width 315 height 58
click at [431, 475] on input "Submit" at bounding box center [437, 474] width 58 height 25
select select "1"
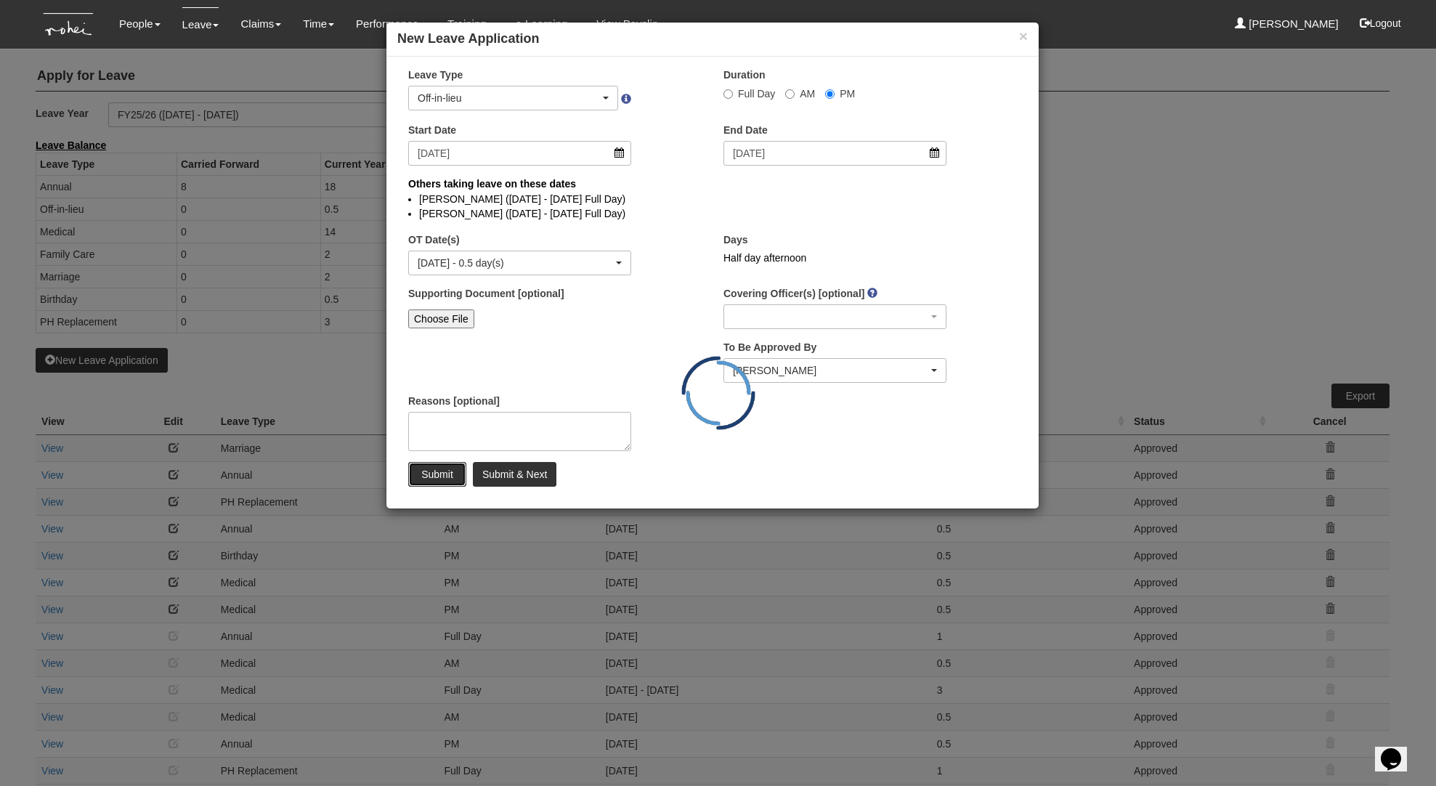
radio input "true"
select select
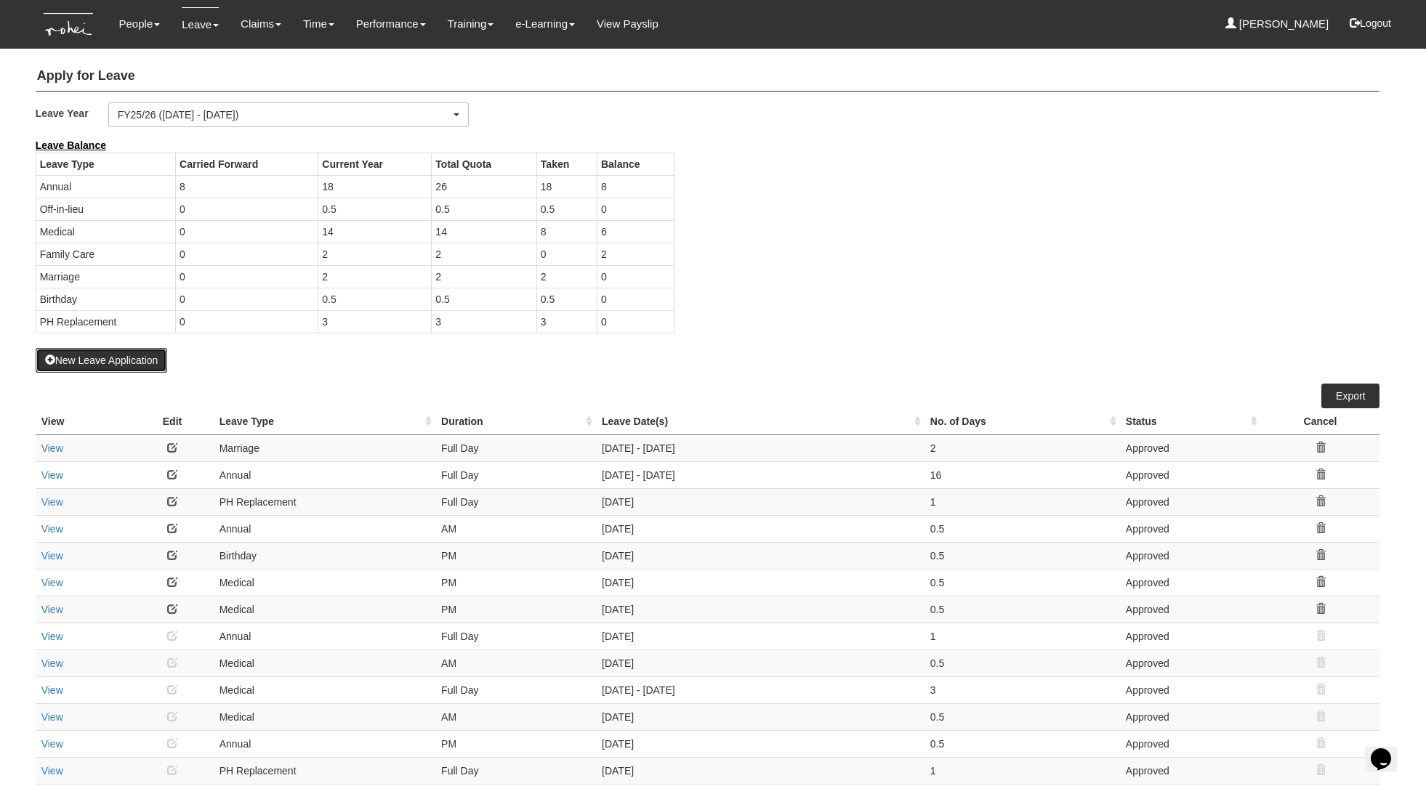
select select "50"
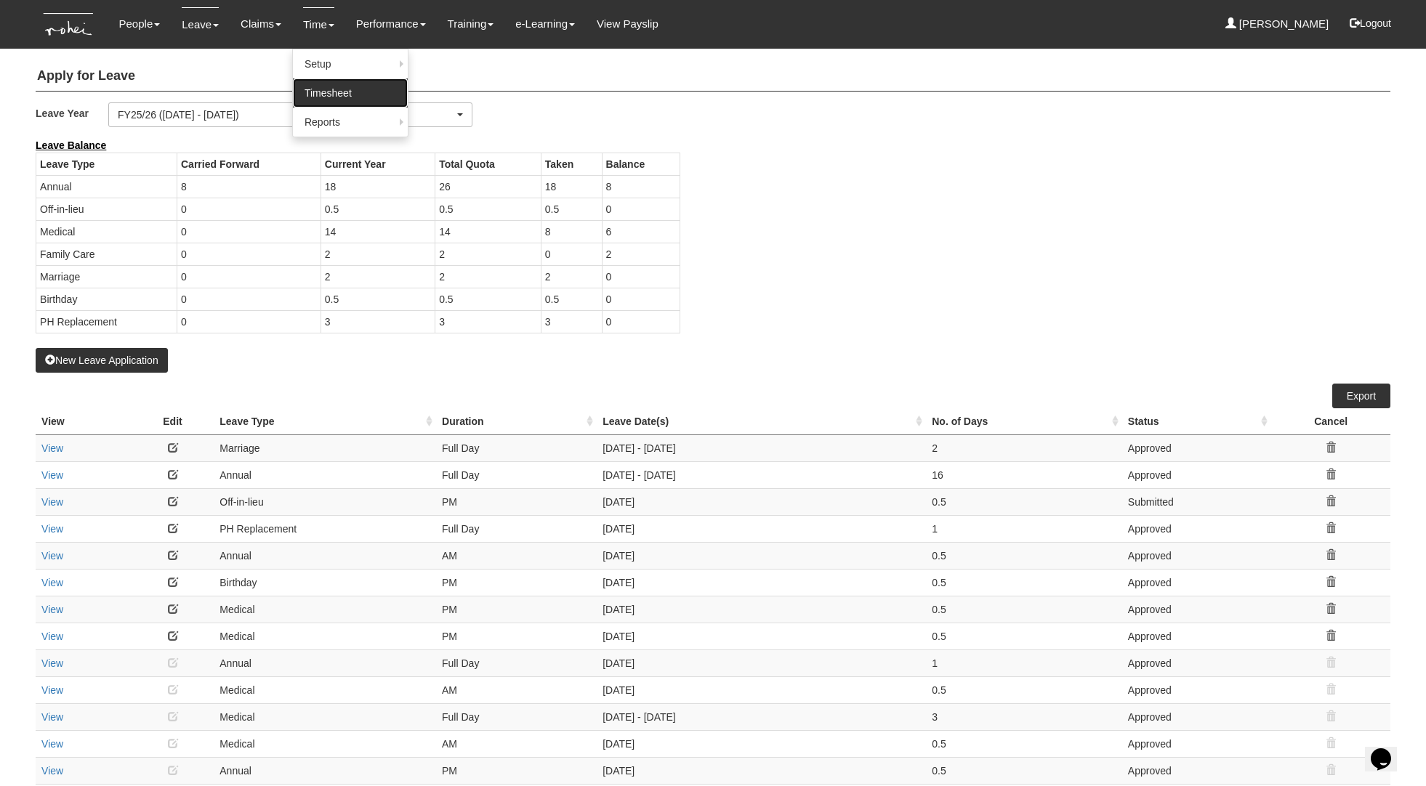
click at [331, 94] on link "Timesheet" at bounding box center [350, 92] width 115 height 29
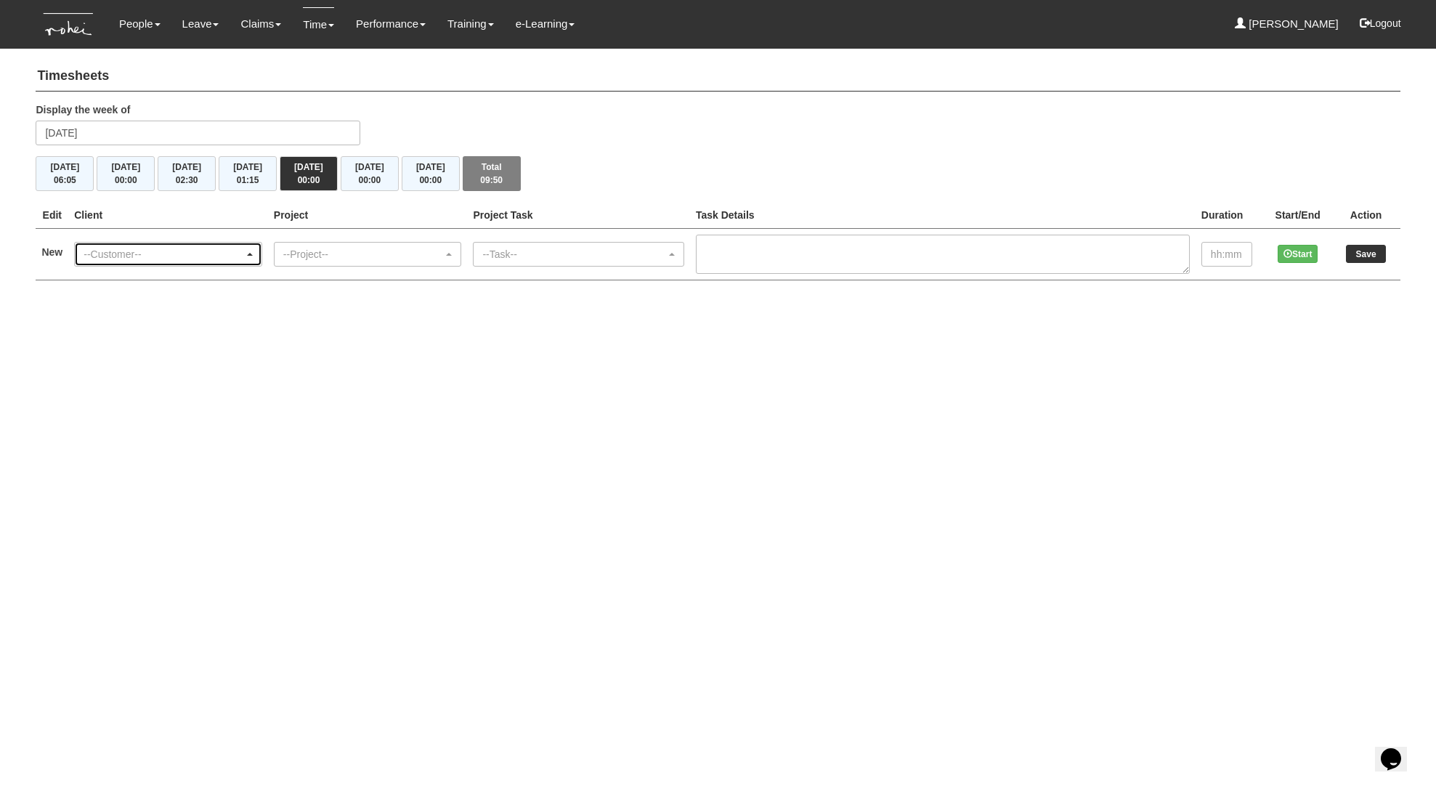
click at [253, 249] on div "--Customer--" at bounding box center [168, 254] width 169 height 15
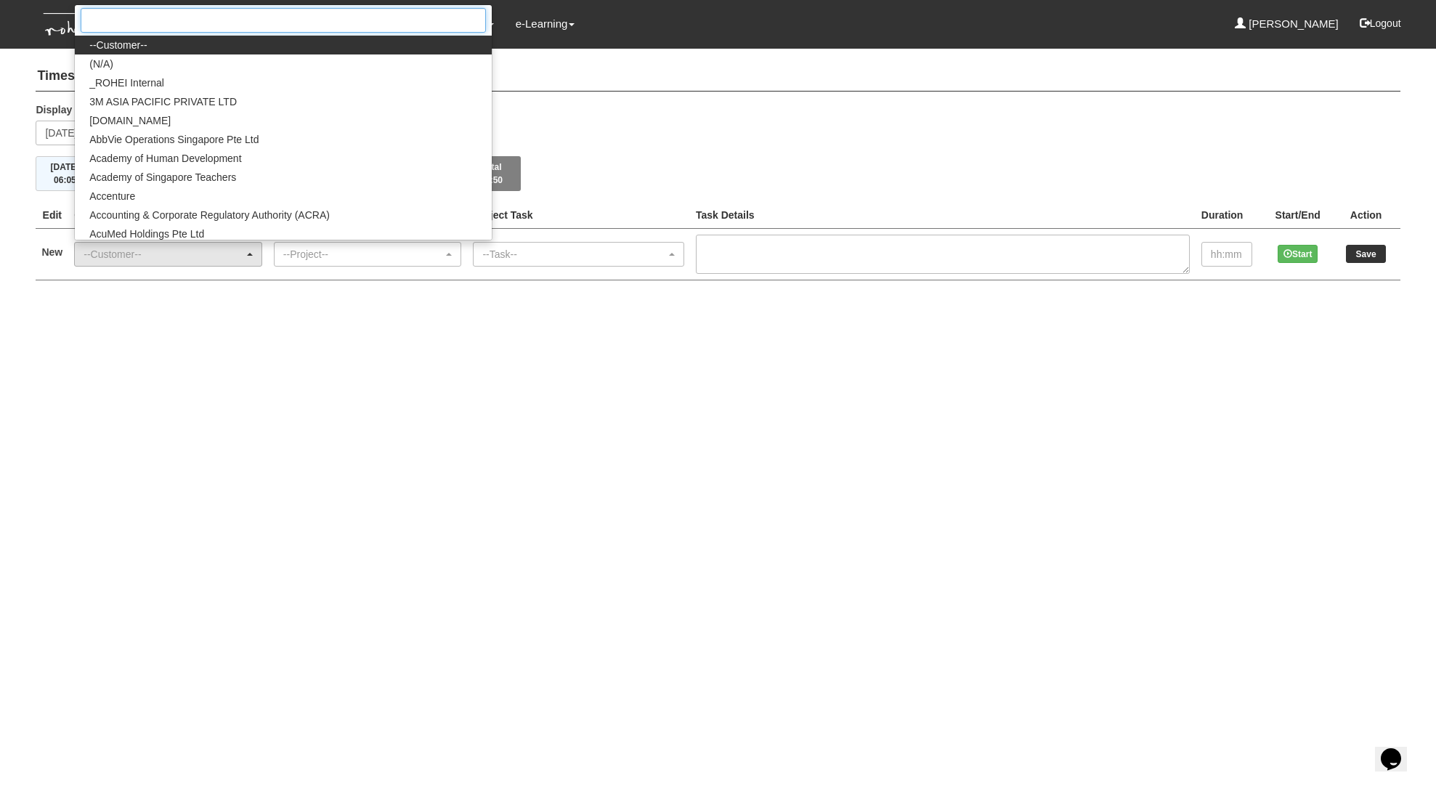
click at [231, 20] on input "Search" at bounding box center [283, 20] width 405 height 25
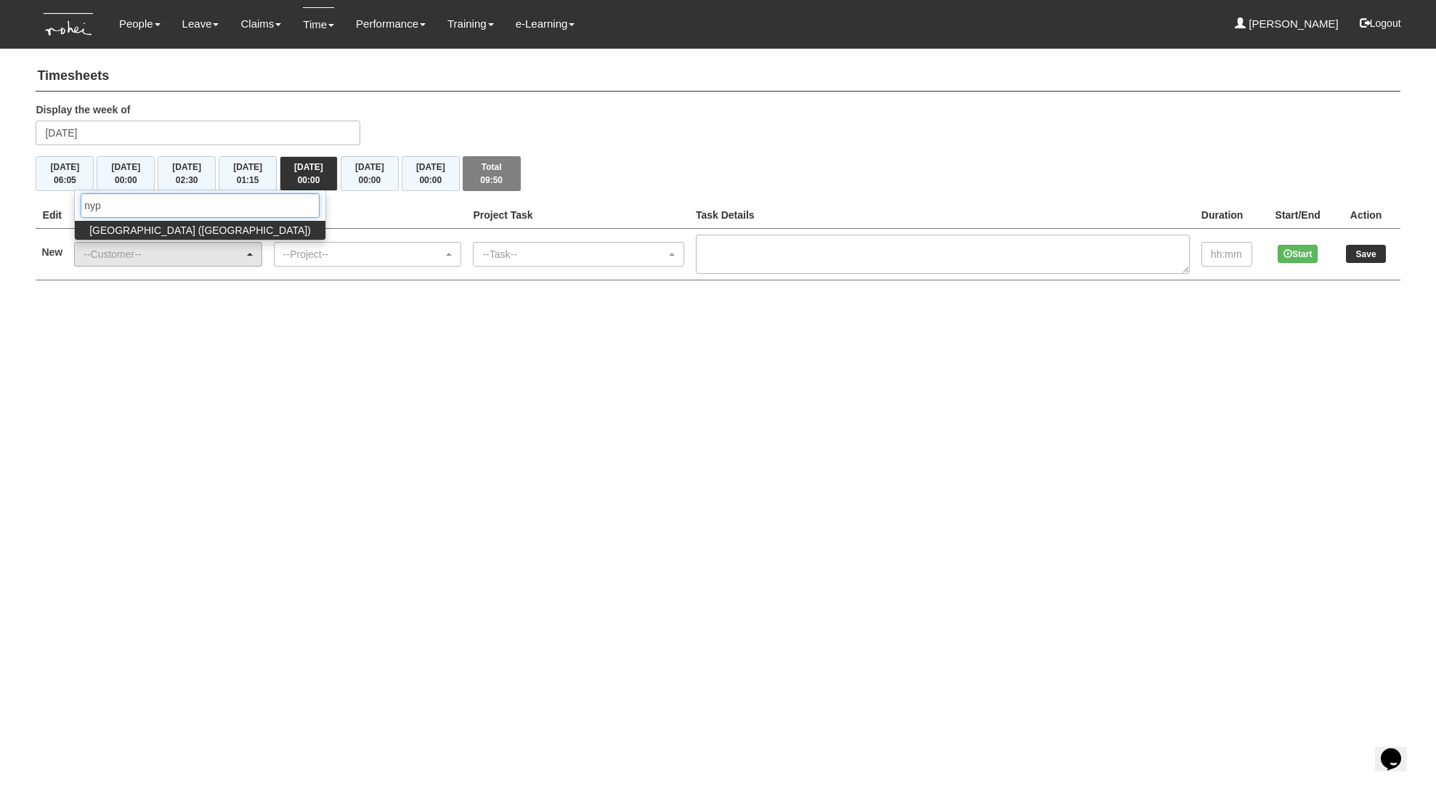
type input "nyp"
click at [140, 233] on span "Nanyang Polytechnic (NYP)" at bounding box center [200, 230] width 222 height 15
select select "40"
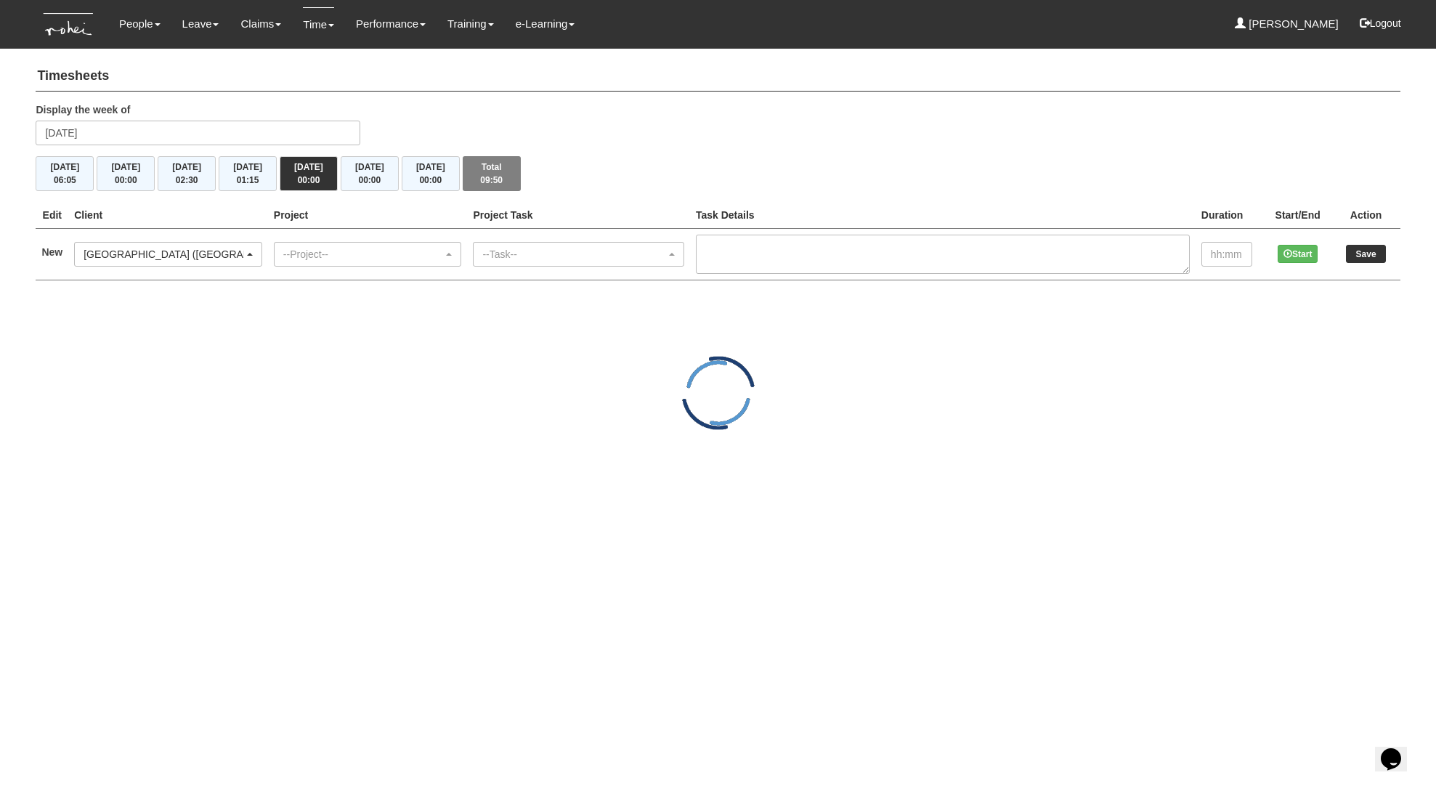
click at [381, 267] on td "--Project-- --Project--" at bounding box center [368, 254] width 200 height 52
click at [385, 260] on div "--Project--" at bounding box center [363, 254] width 161 height 15
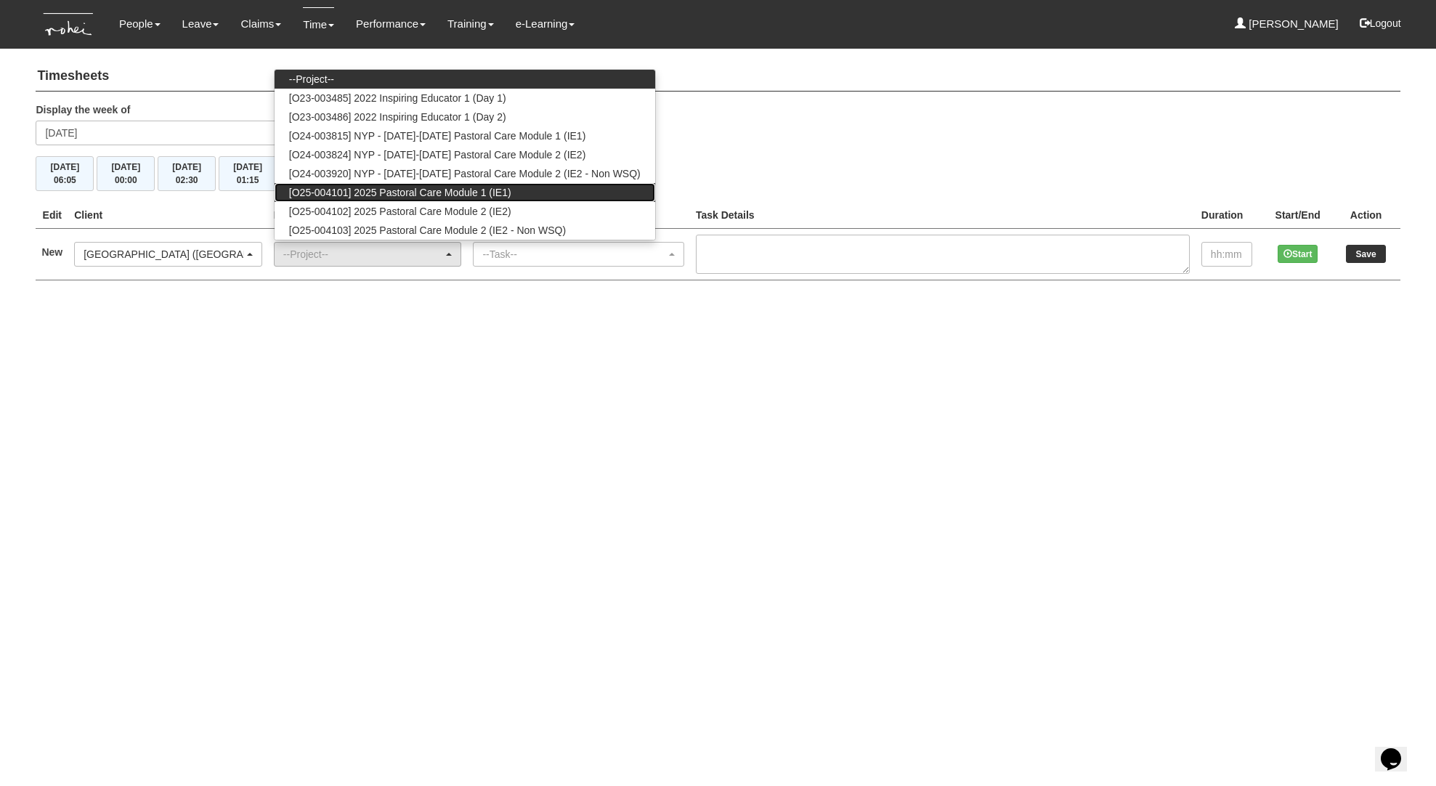
click at [559, 186] on link "[O25-004101] 2025 Pastoral Care Module 1 (IE1)" at bounding box center [465, 192] width 381 height 19
select select "2728"
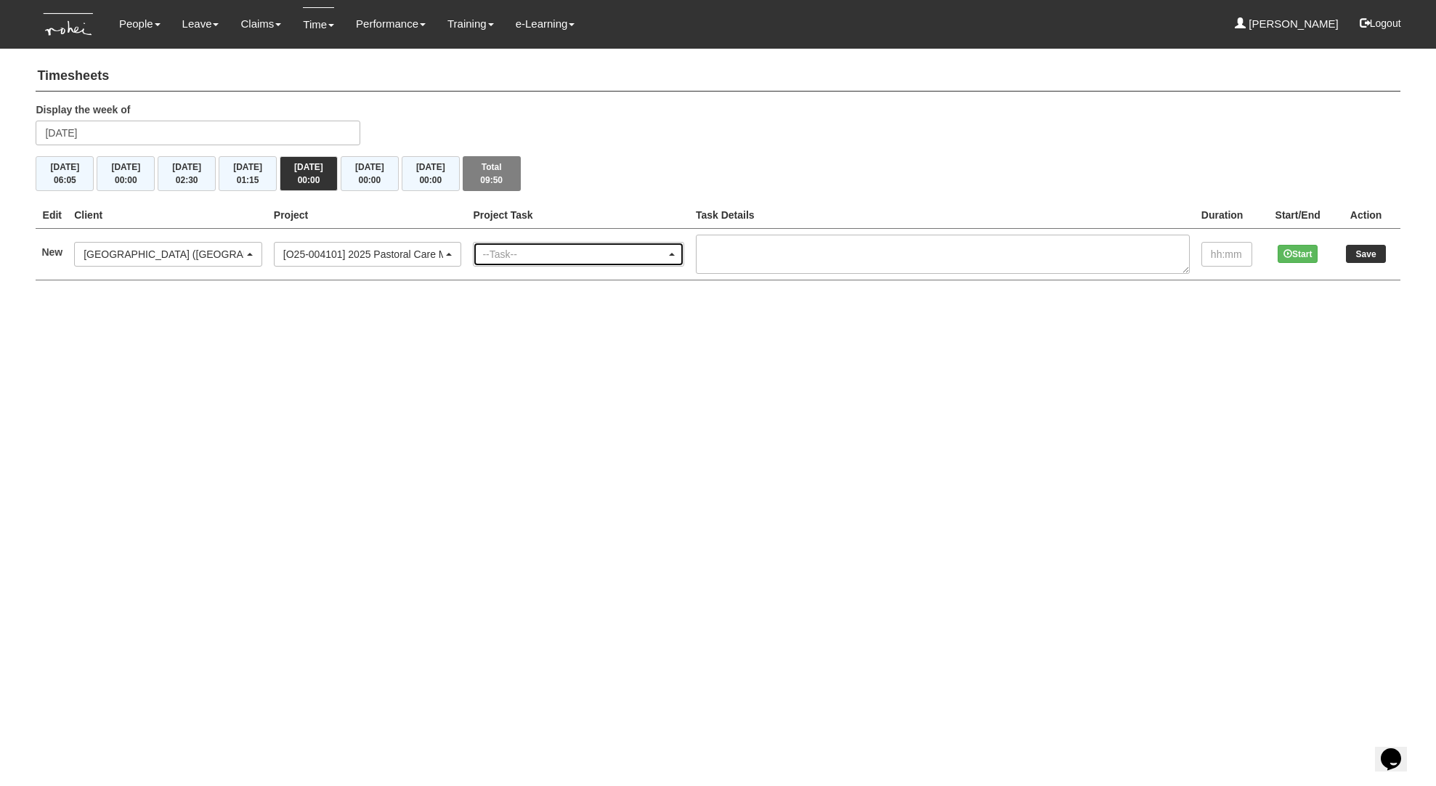
click at [572, 246] on div "--Task--" at bounding box center [579, 254] width 210 height 23
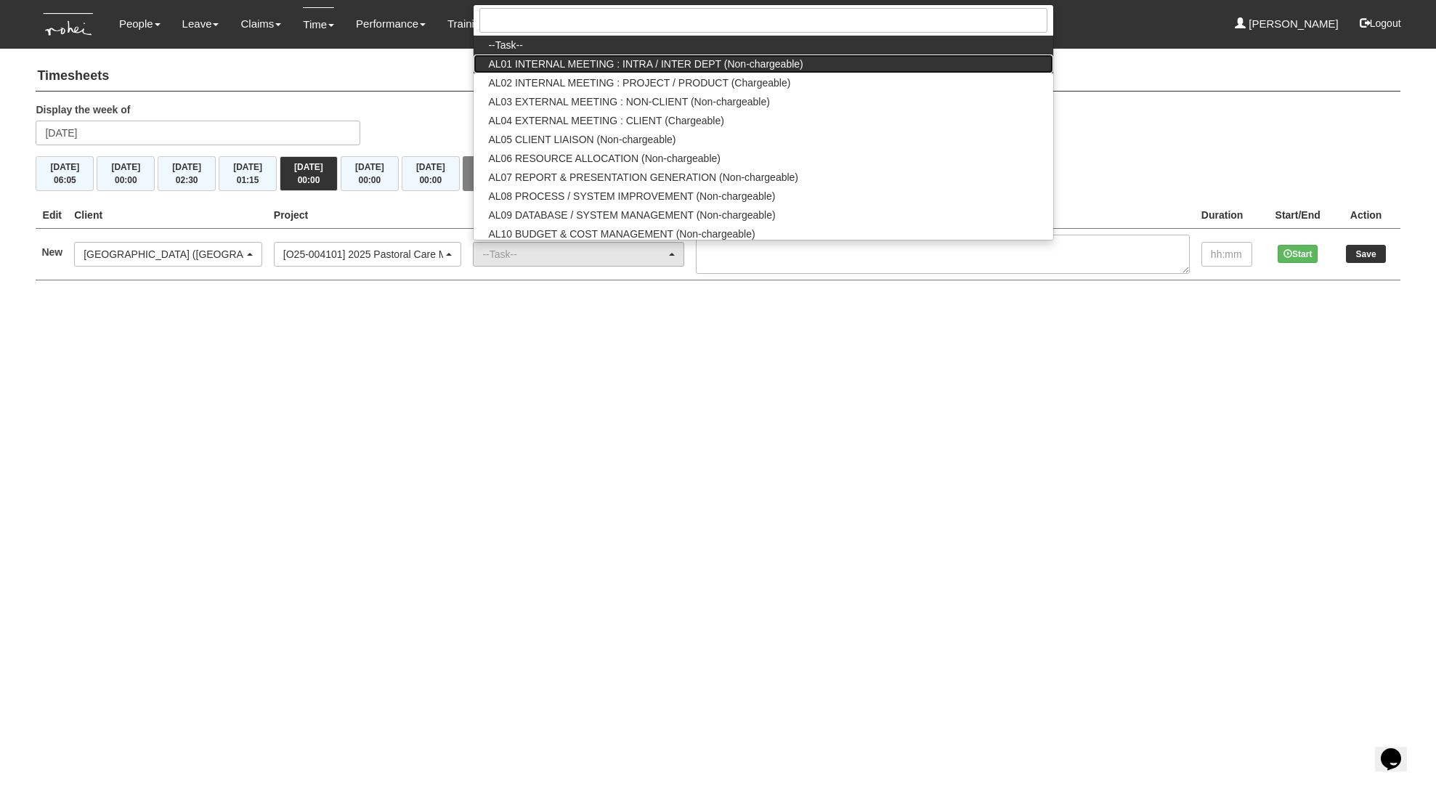
click at [623, 66] on span "AL01 INTERNAL MEETING : INTRA / INTER DEPT (Non-chargeable)" at bounding box center [645, 64] width 315 height 15
select select "40"
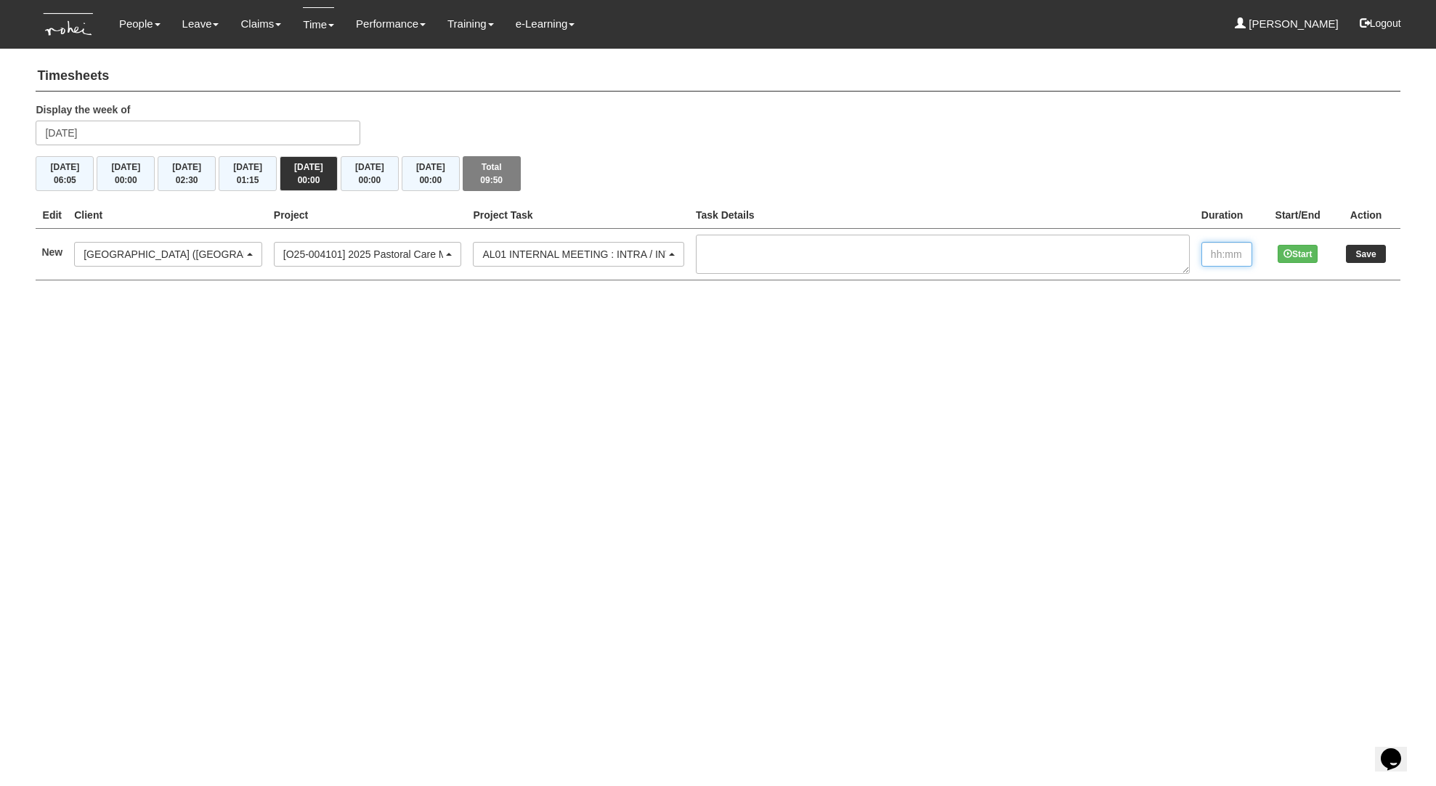
click at [1245, 256] on input "text" at bounding box center [1227, 254] width 51 height 25
type input "00:30"
click at [1368, 249] on input "Save" at bounding box center [1366, 254] width 40 height 18
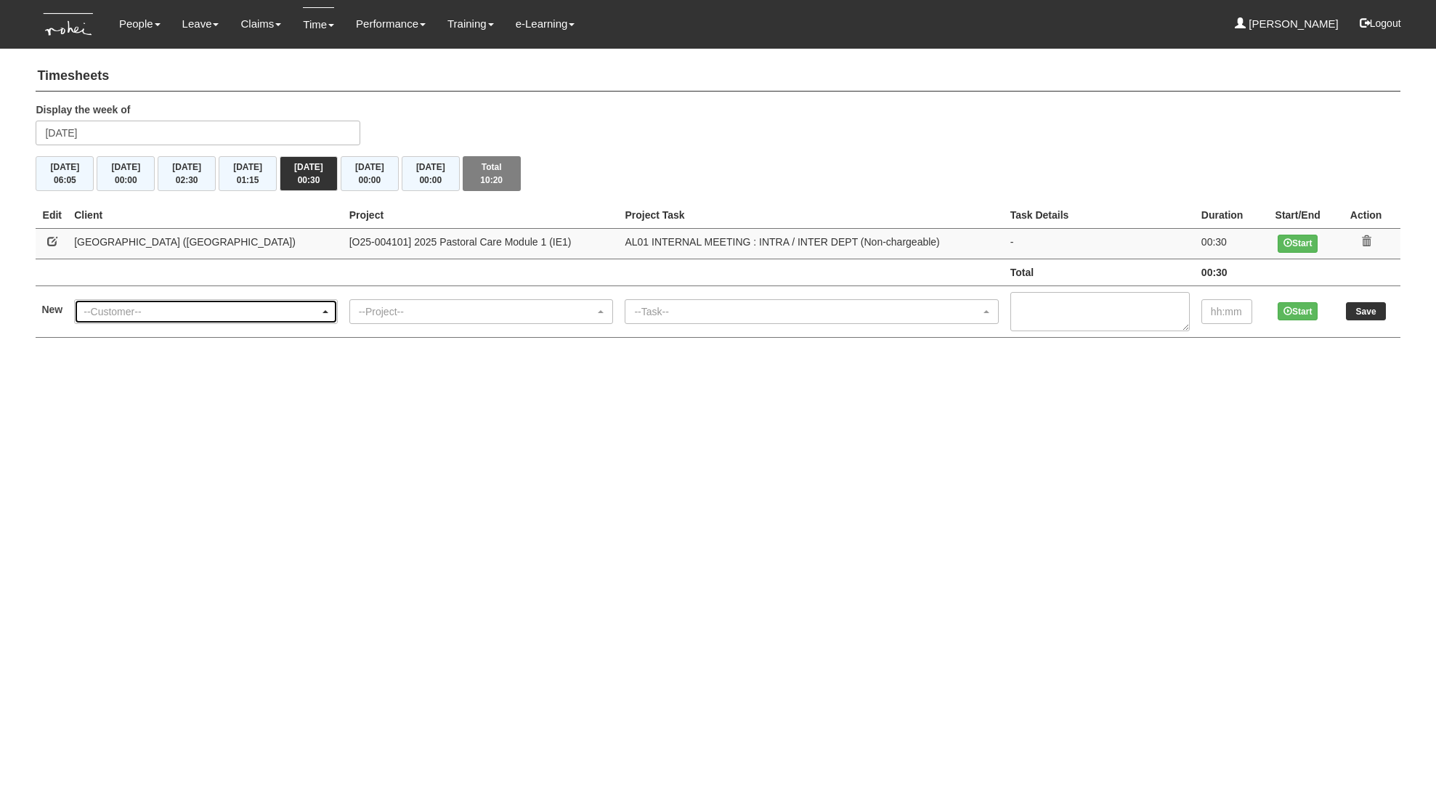
click at [163, 318] on div "--Customer--" at bounding box center [201, 311] width 235 height 15
type input "nyp"
click at [166, 283] on span "[GEOGRAPHIC_DATA] ([GEOGRAPHIC_DATA])" at bounding box center [200, 287] width 222 height 15
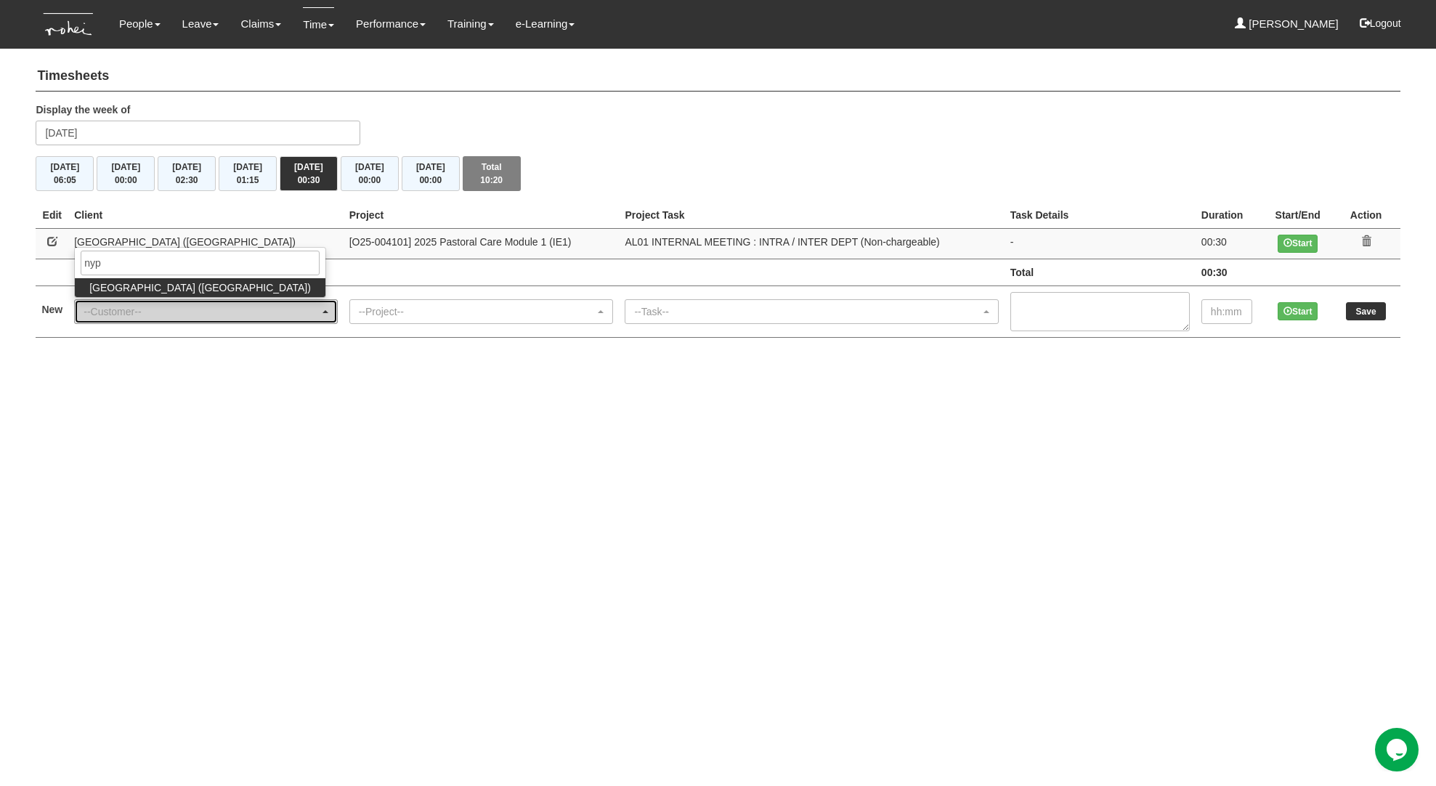
select select "40"
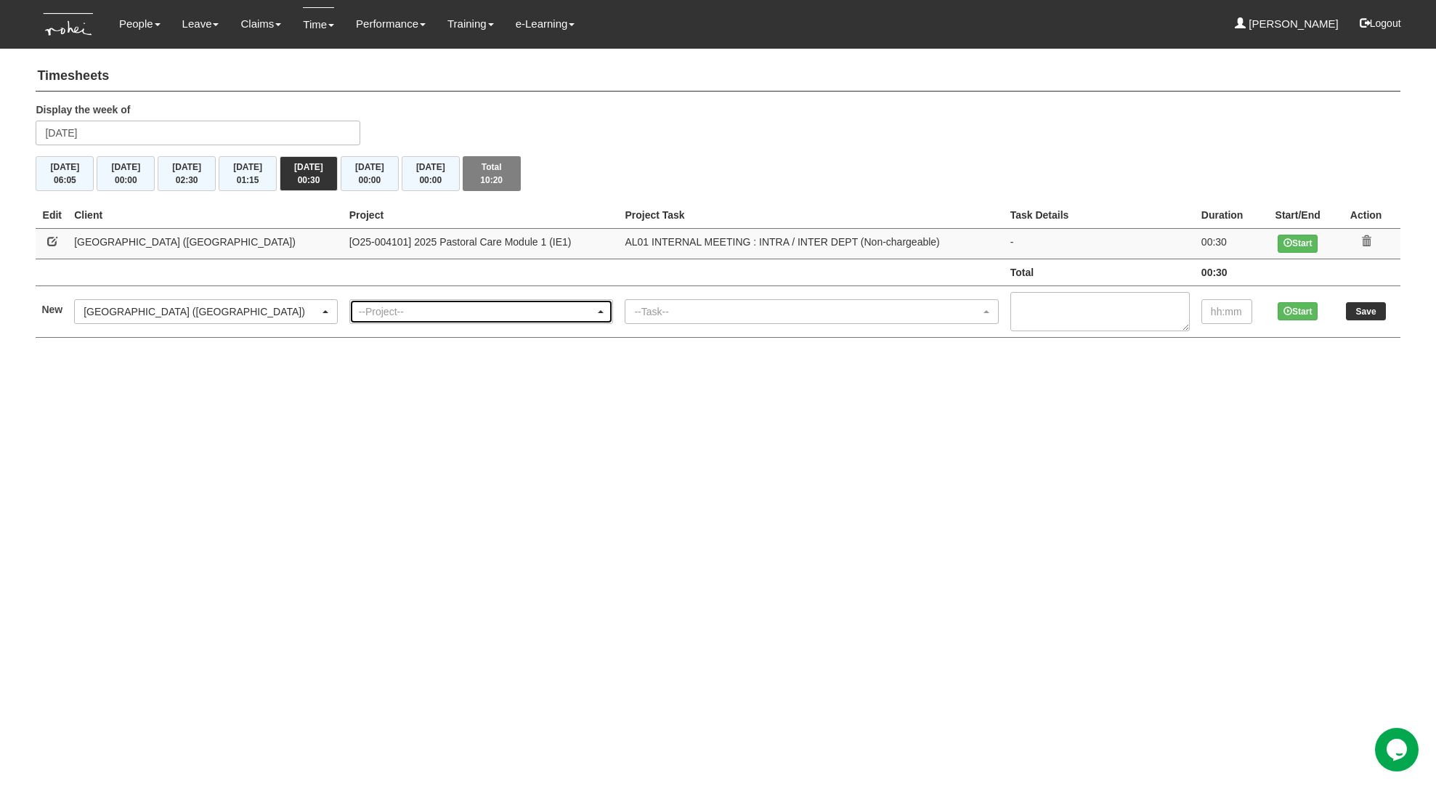
click at [482, 307] on div "--Project--" at bounding box center [477, 311] width 237 height 15
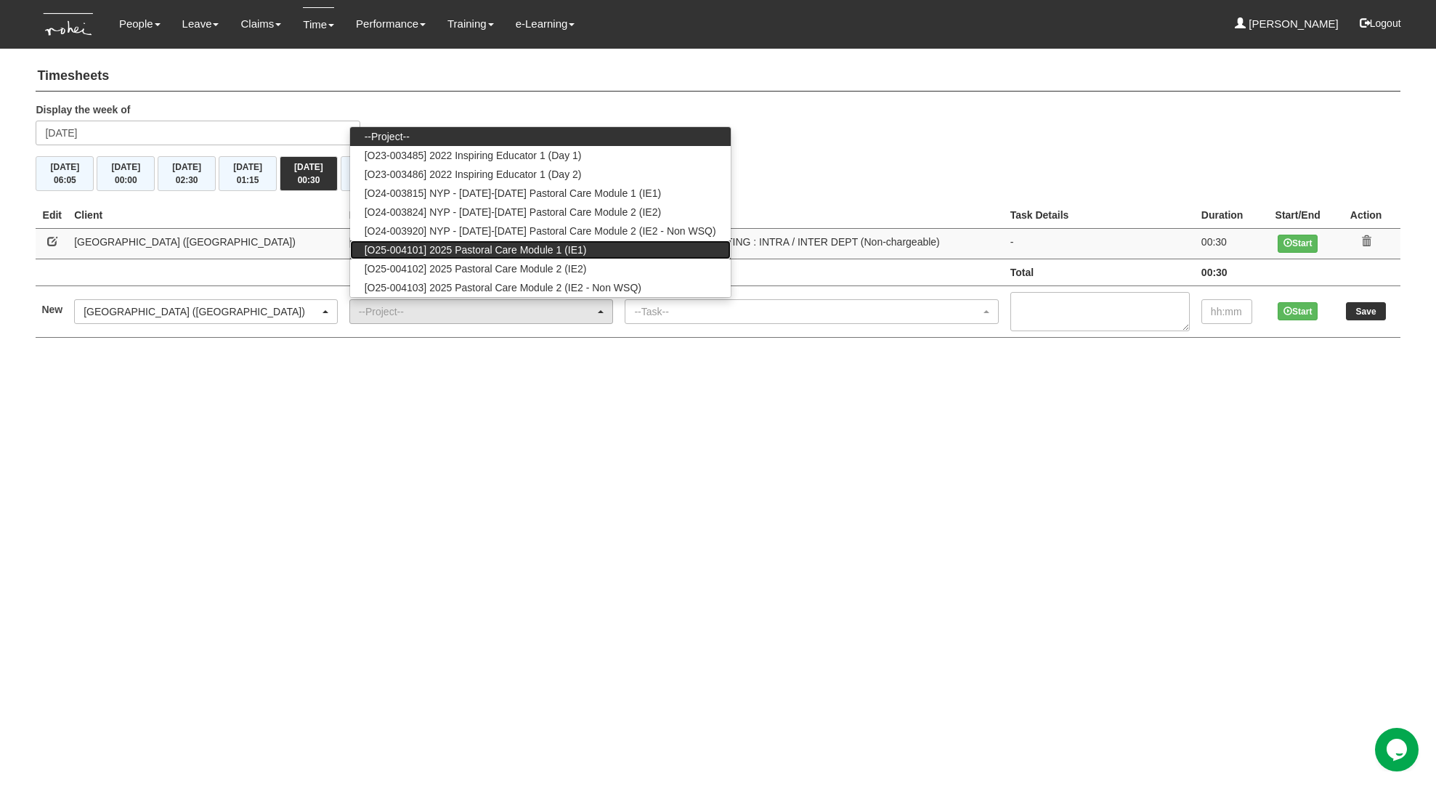
click at [477, 253] on span "[O25-004101] 2025 Pastoral Care Module 1 (IE1)" at bounding box center [476, 250] width 222 height 15
select select "2728"
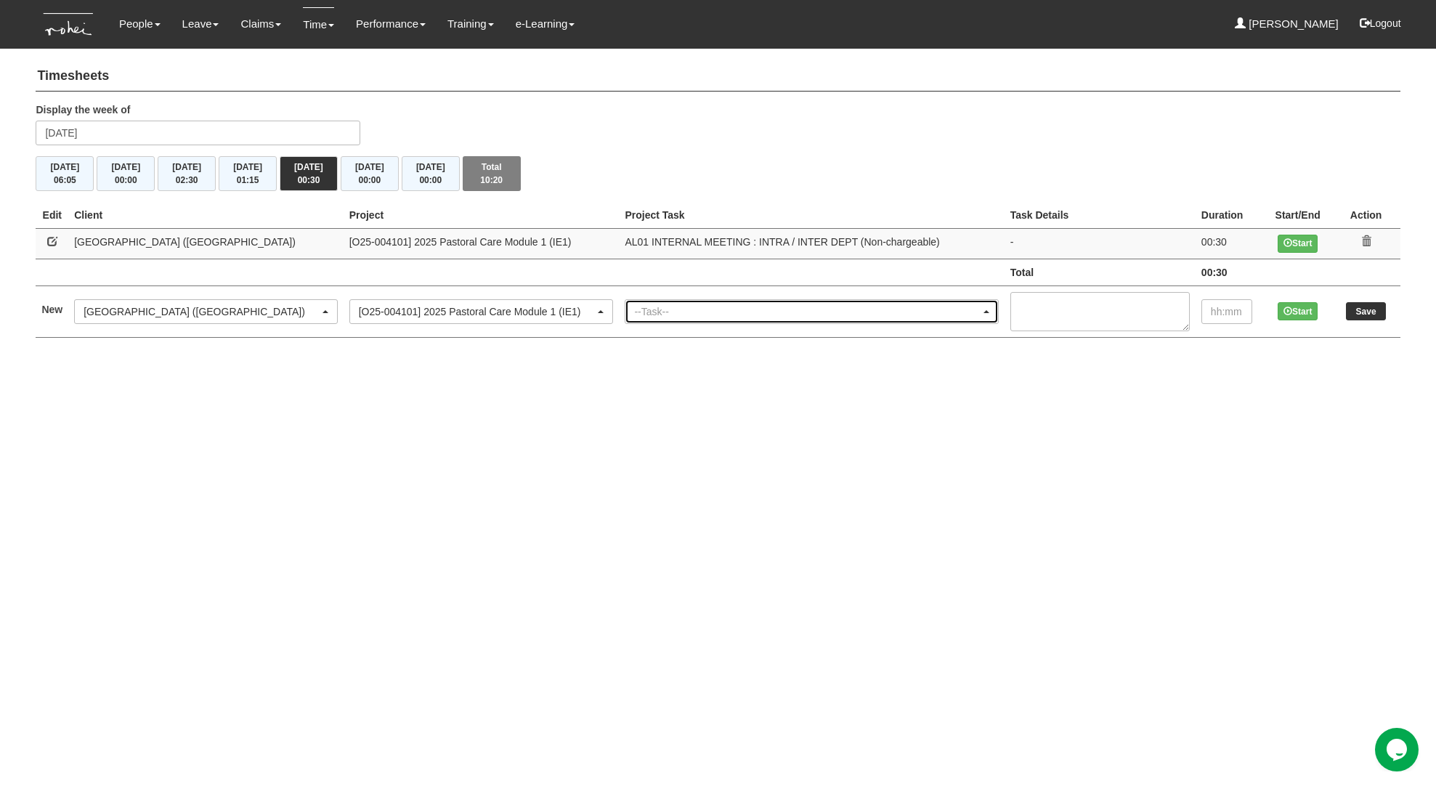
click at [700, 308] on div "--Task--" at bounding box center [807, 311] width 346 height 15
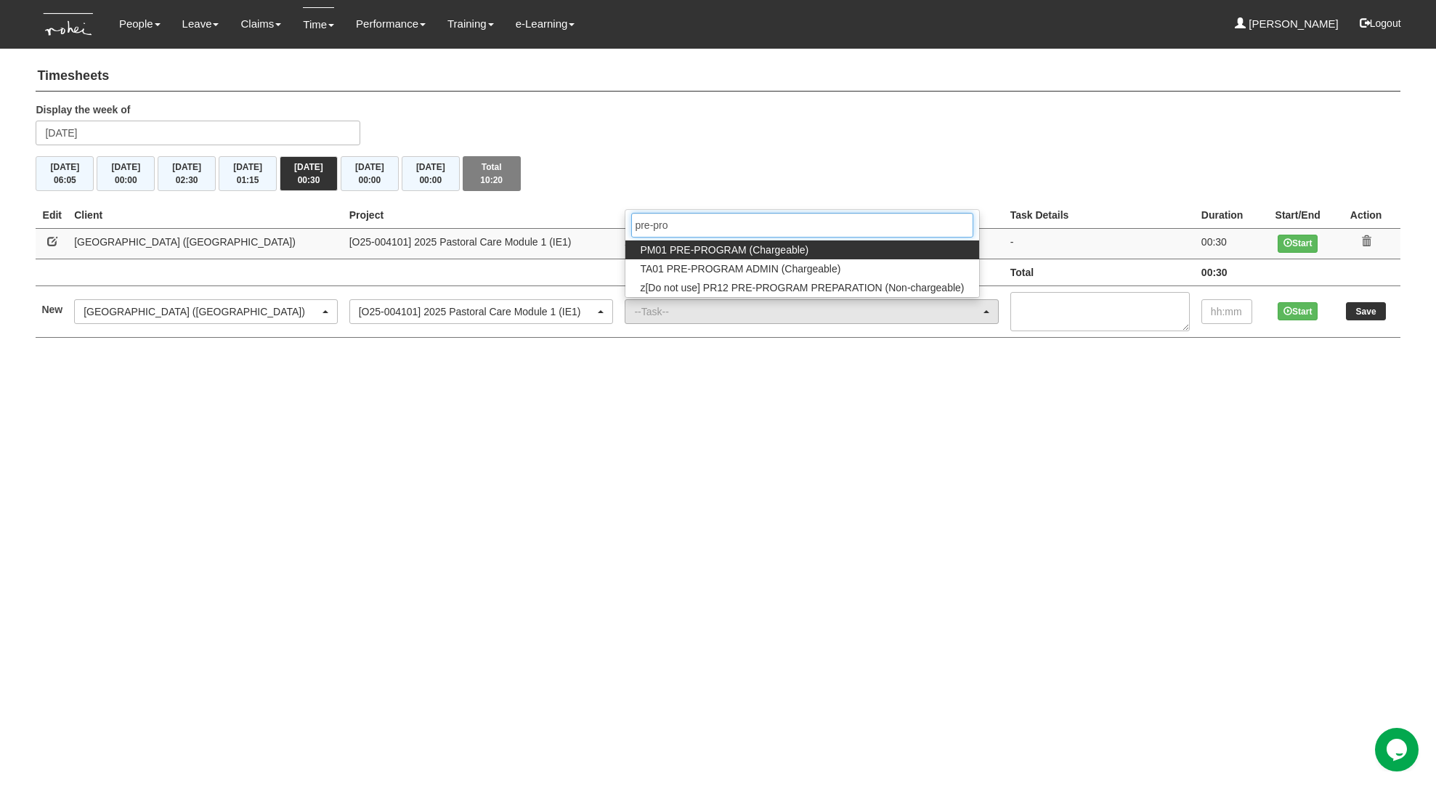
type input "pre-pro"
click at [649, 252] on span "PM01 PRE-PROGRAM (Chargeable)" at bounding box center [724, 250] width 169 height 15
select select "162"
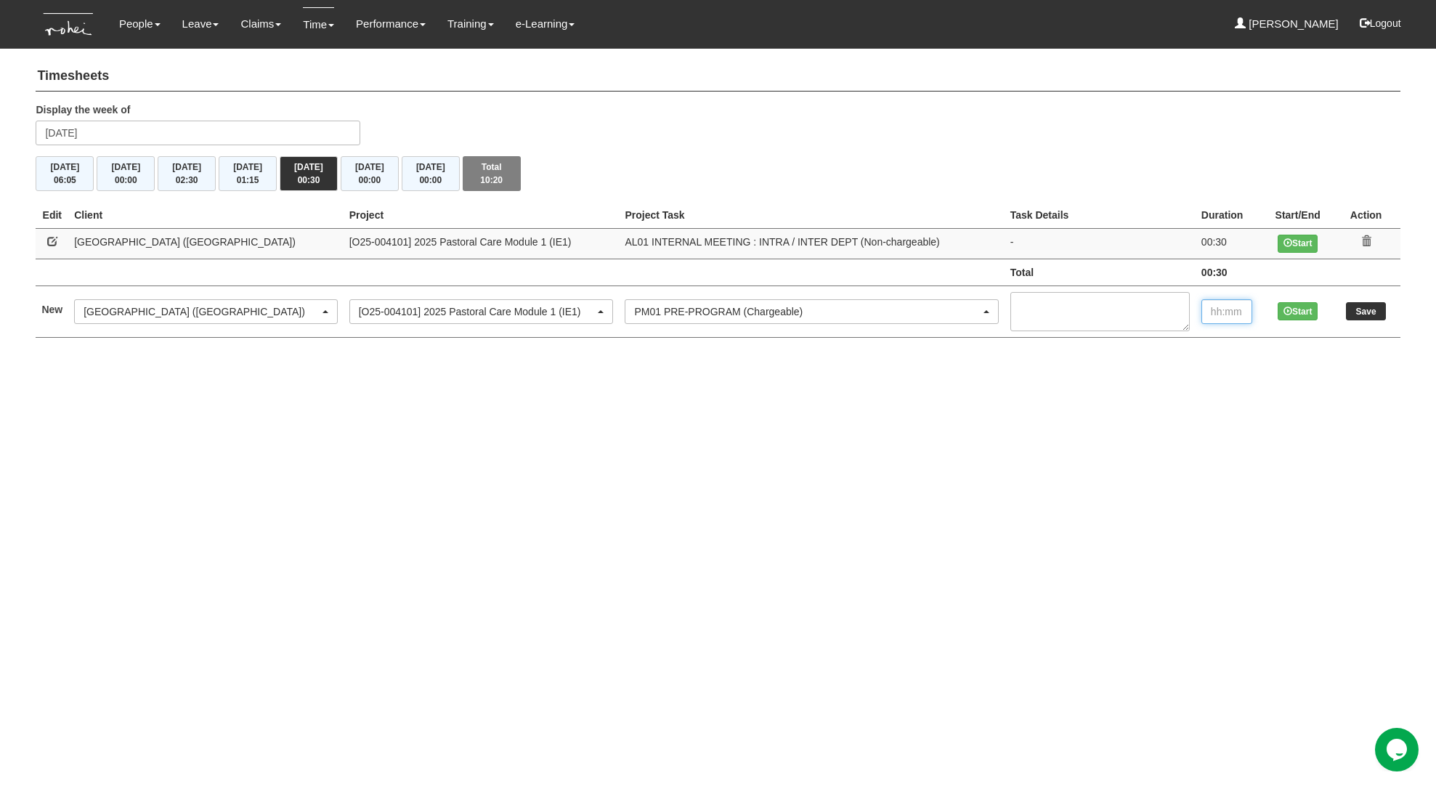
click at [1234, 318] on input "text" at bounding box center [1227, 311] width 51 height 25
type input "00:15"
click at [1356, 306] on input "Save" at bounding box center [1366, 311] width 40 height 18
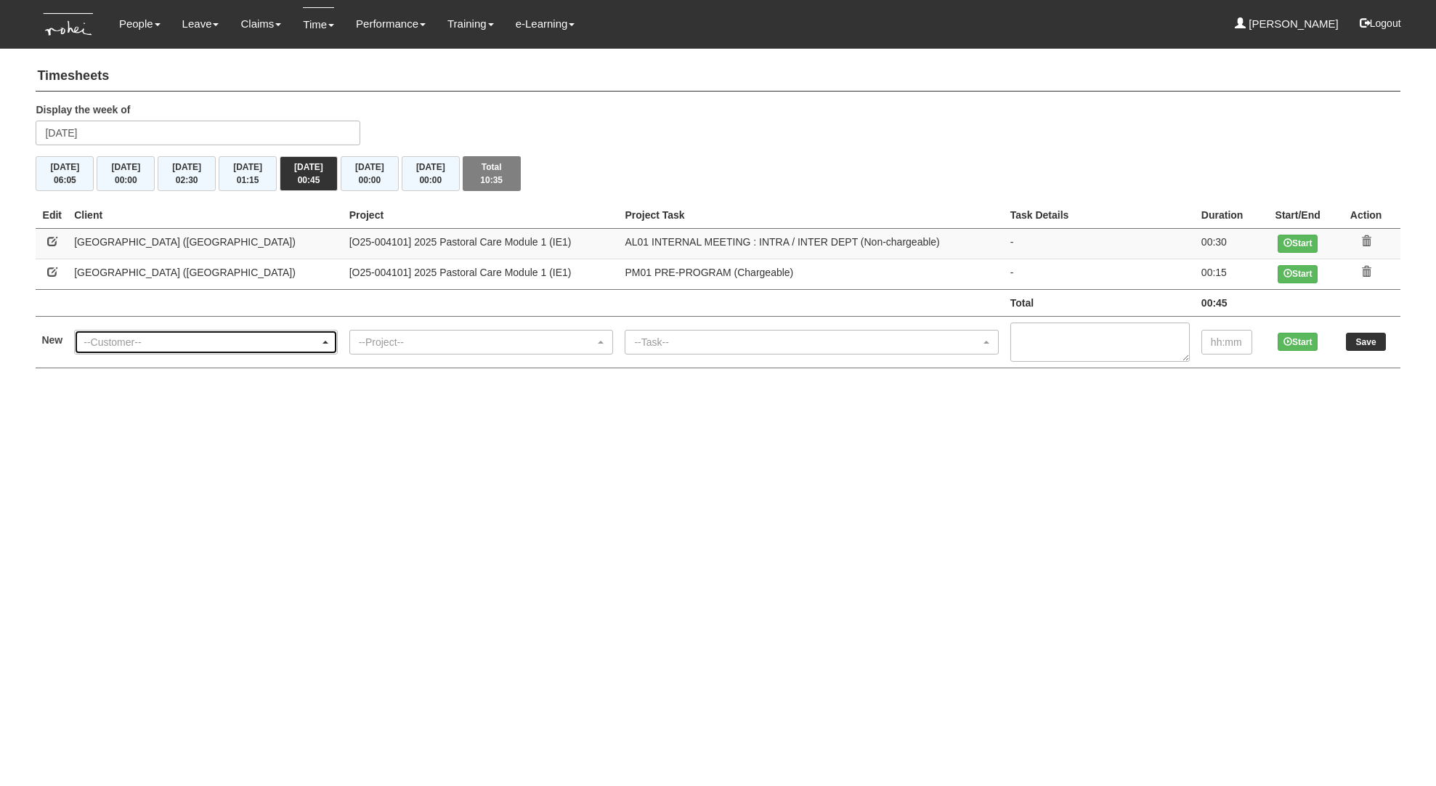
click at [132, 347] on div "--Customer--" at bounding box center [201, 342] width 235 height 15
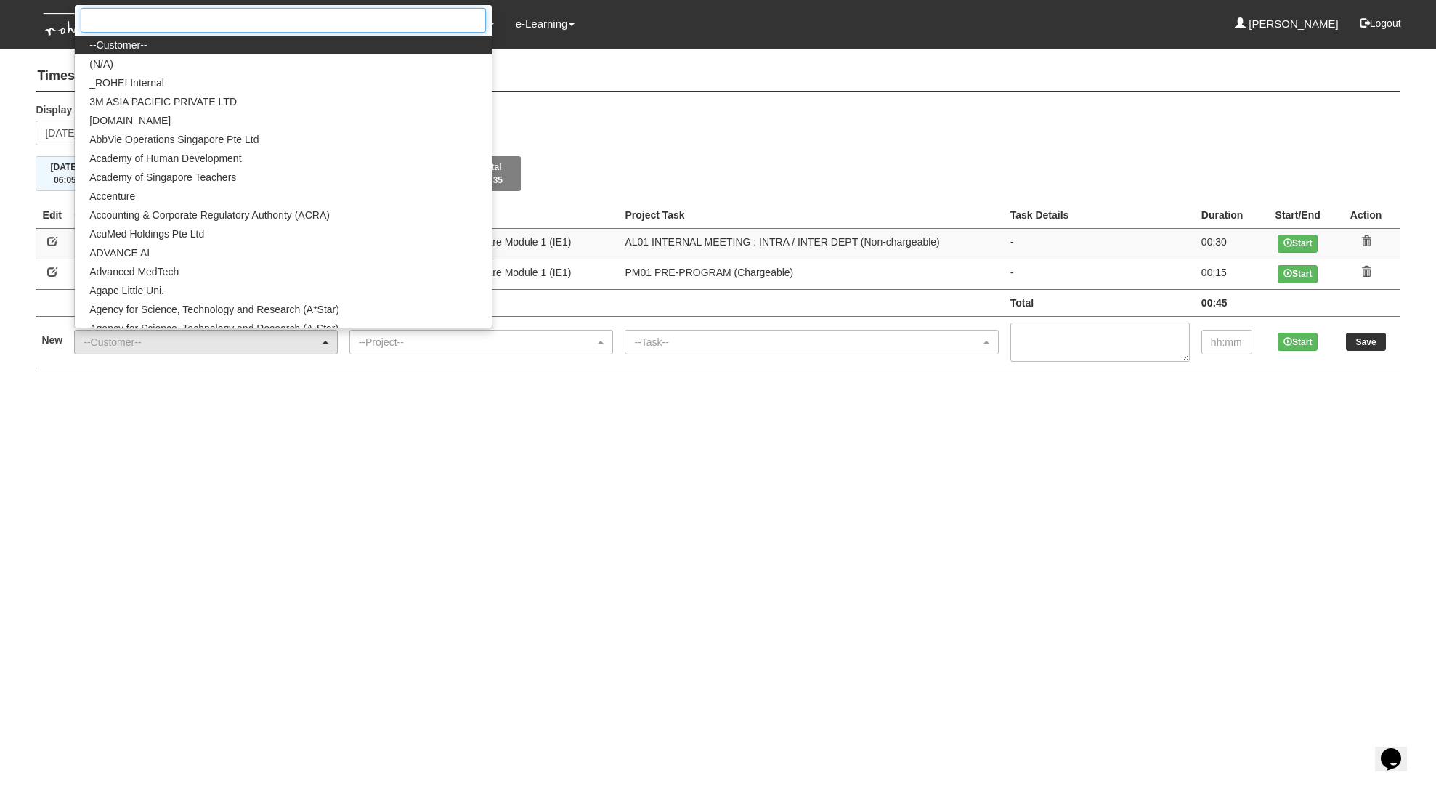
click at [209, 21] on input "Search" at bounding box center [283, 20] width 405 height 25
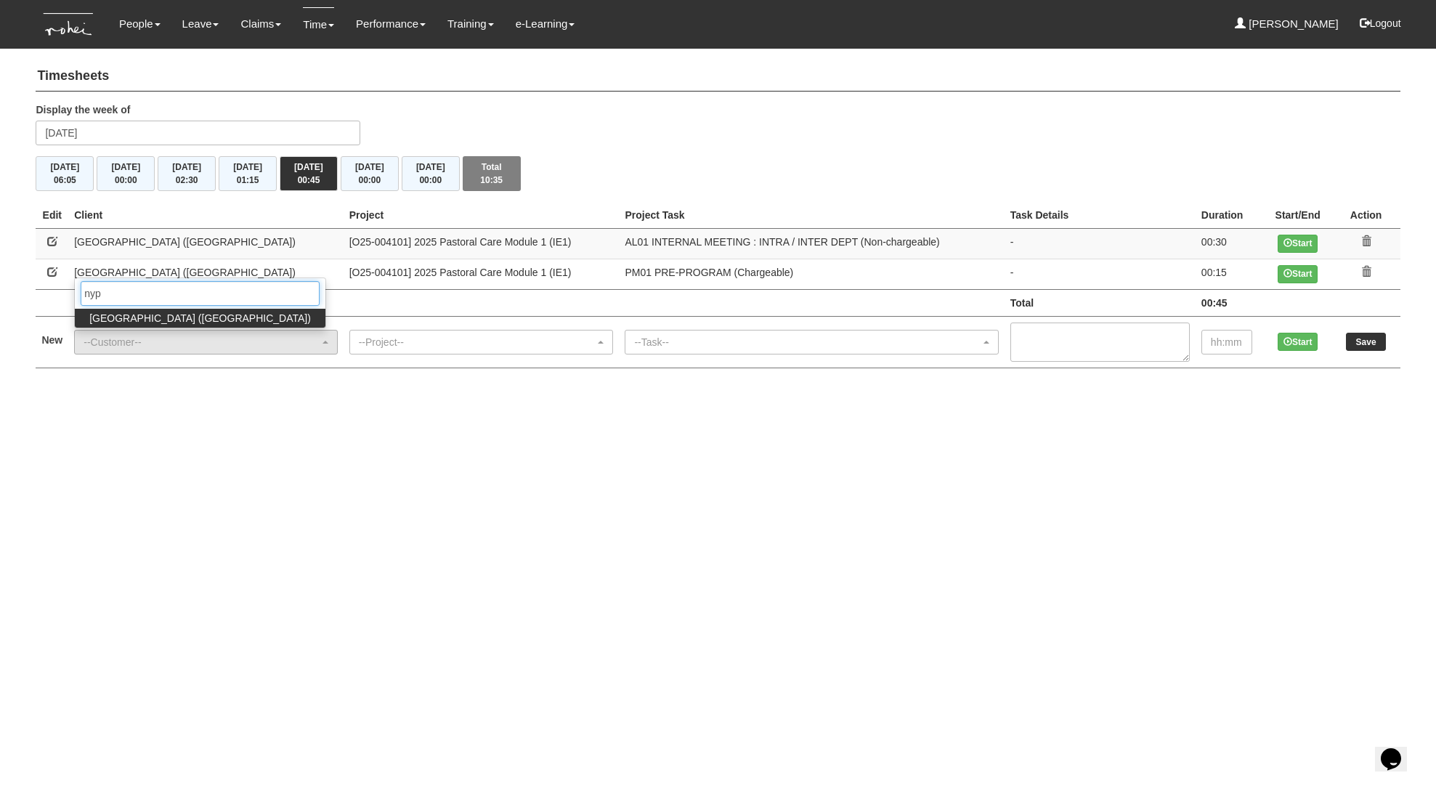
type input "nyp"
click at [95, 322] on span "[GEOGRAPHIC_DATA] ([GEOGRAPHIC_DATA])" at bounding box center [200, 318] width 222 height 15
select select "40"
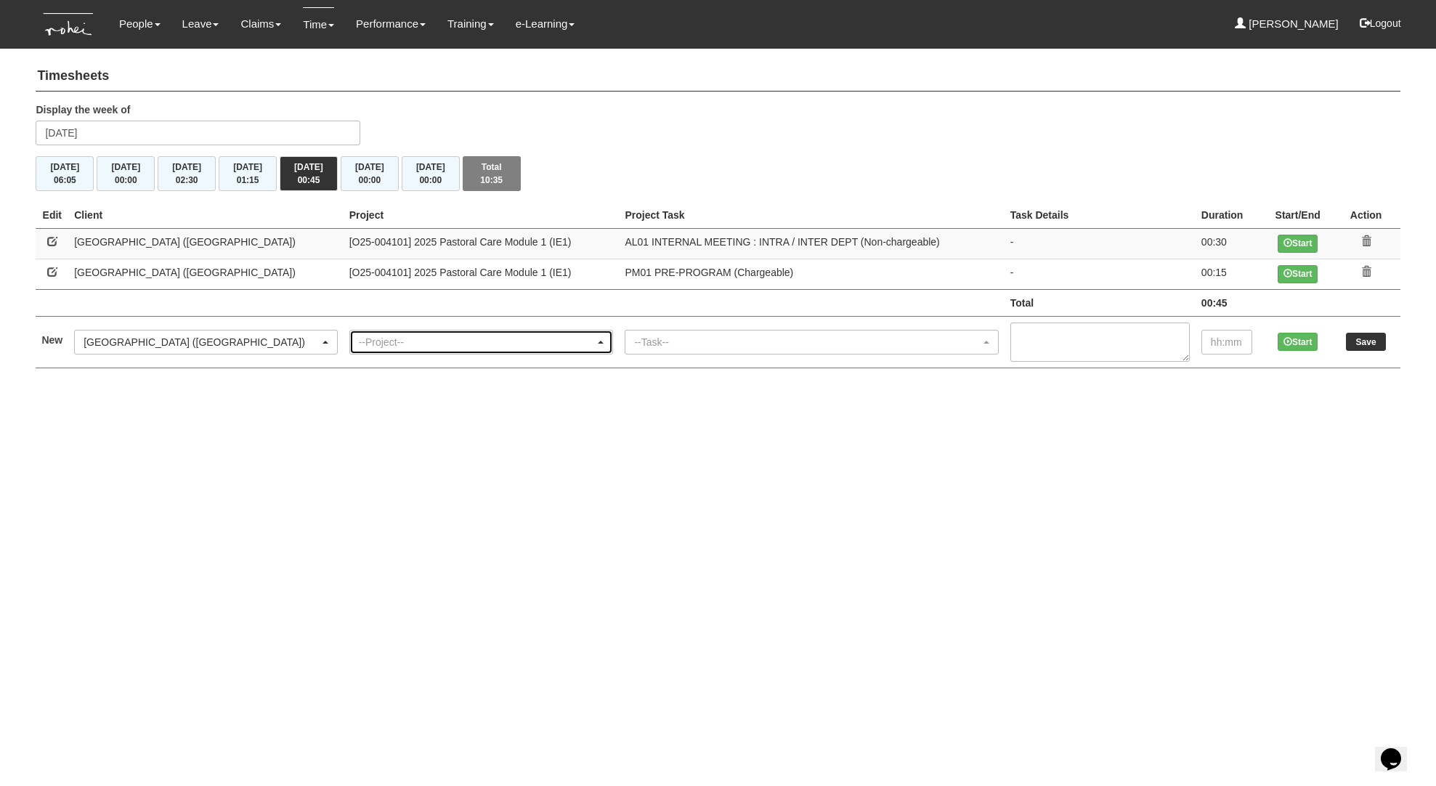
click at [359, 339] on div "--Project--" at bounding box center [477, 342] width 237 height 15
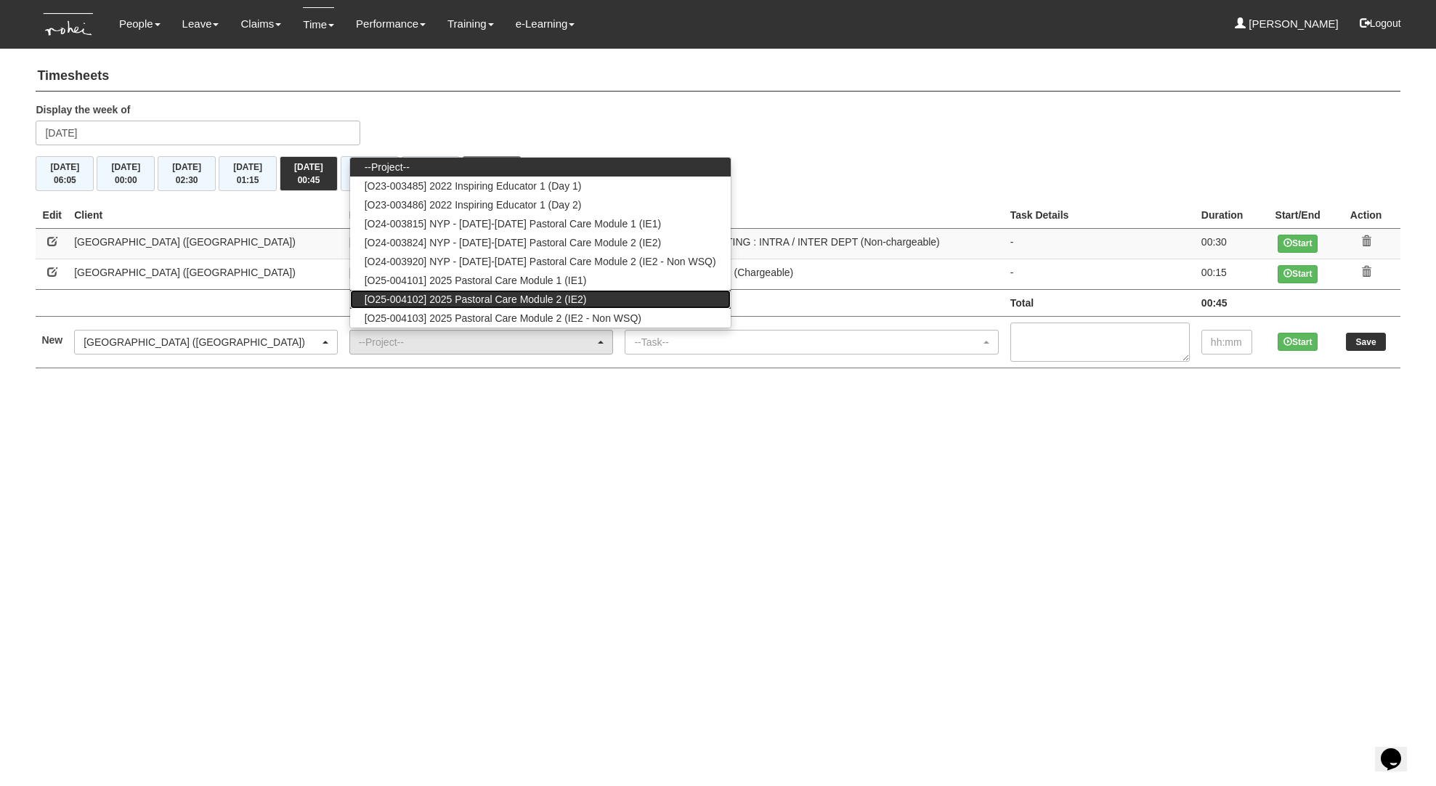
click at [365, 296] on span "[O25-004102] 2025 Pastoral Care Module 2 (IE2)" at bounding box center [476, 299] width 222 height 15
select select "2727"
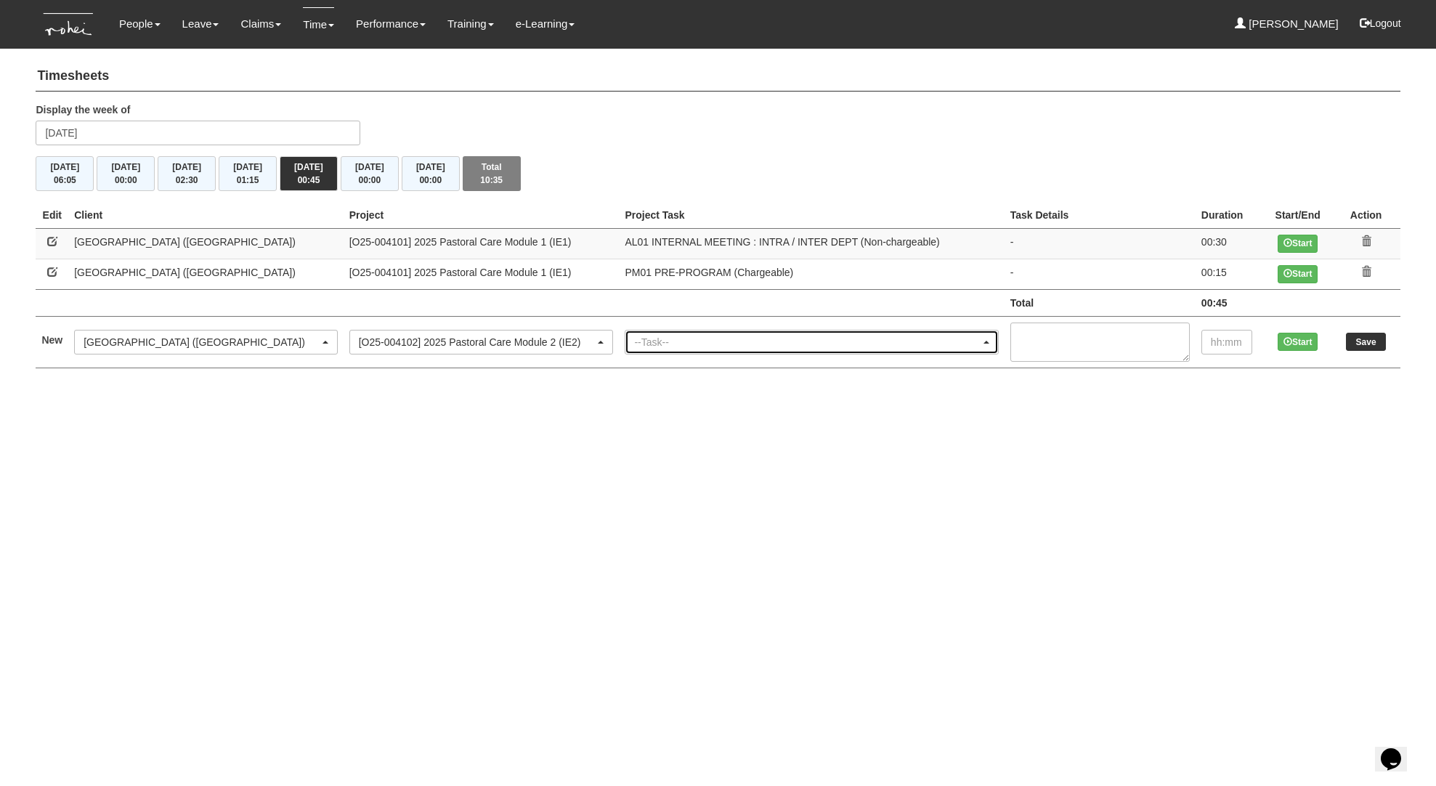
click at [687, 346] on div "--Task--" at bounding box center [807, 342] width 346 height 15
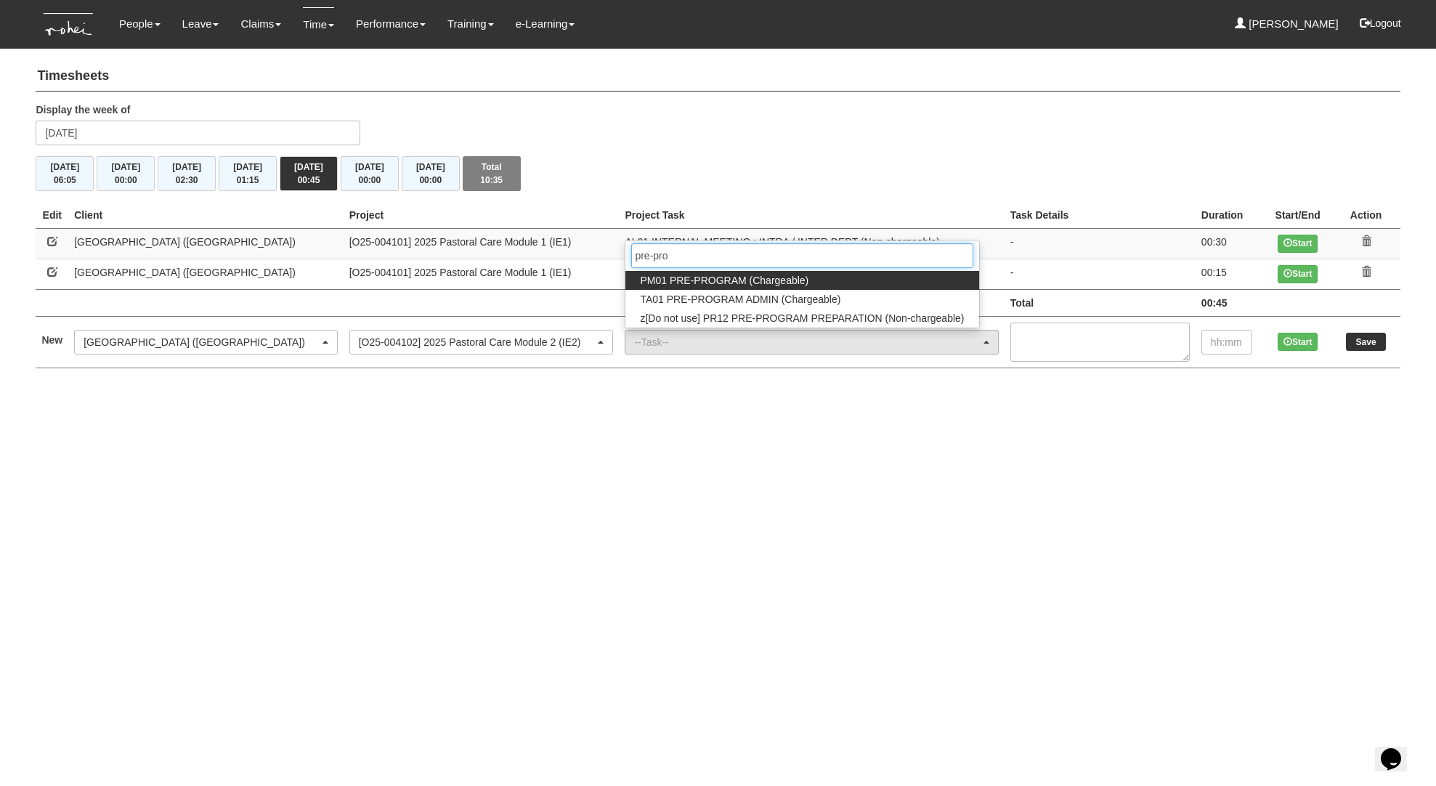
type input "pre-pro"
click at [792, 275] on link "PM01 PRE-PROGRAM (Chargeable)" at bounding box center [802, 280] width 353 height 19
select select "162"
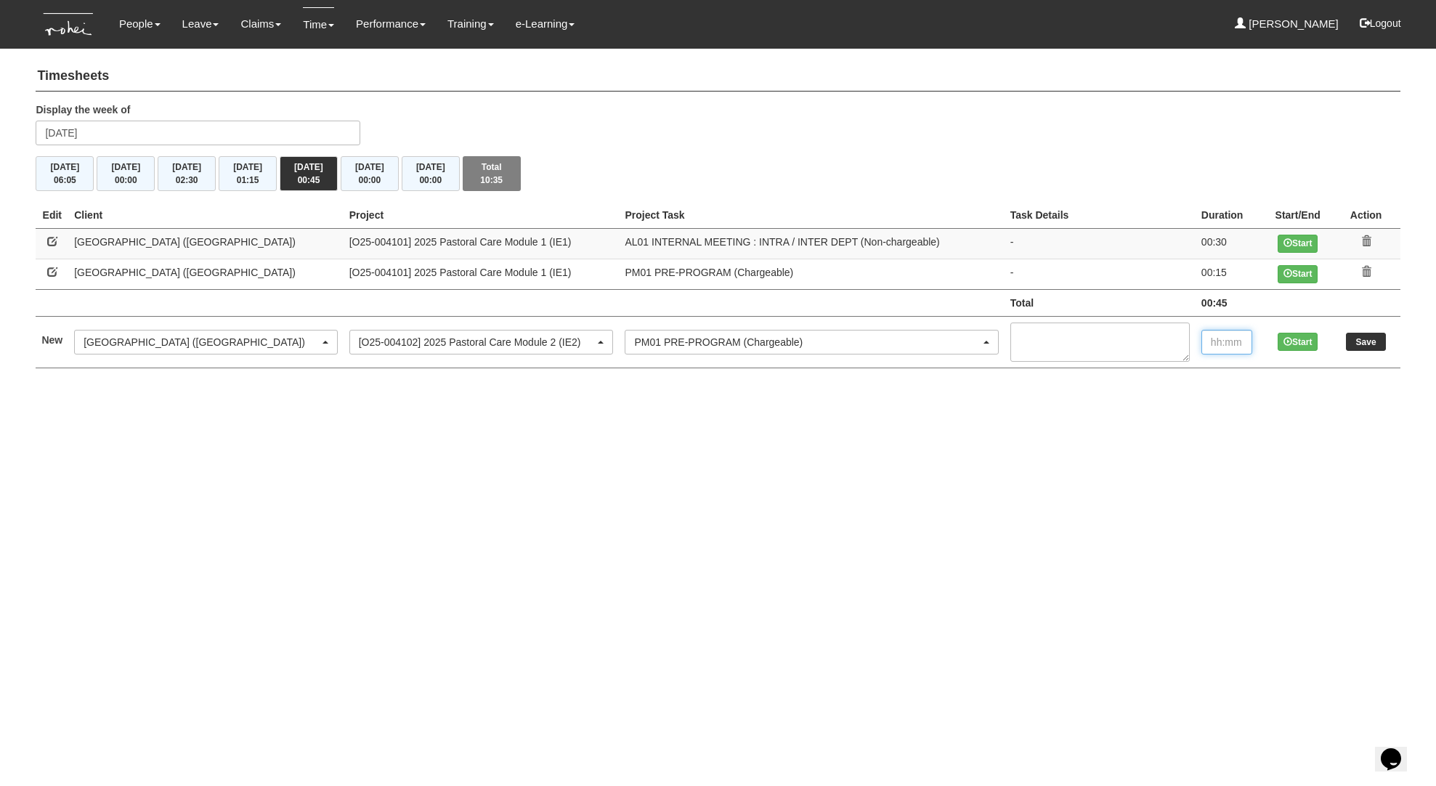
click at [1237, 341] on input "text" at bounding box center [1227, 342] width 51 height 25
type input "00:10"
click at [1369, 347] on input "Save" at bounding box center [1366, 342] width 40 height 18
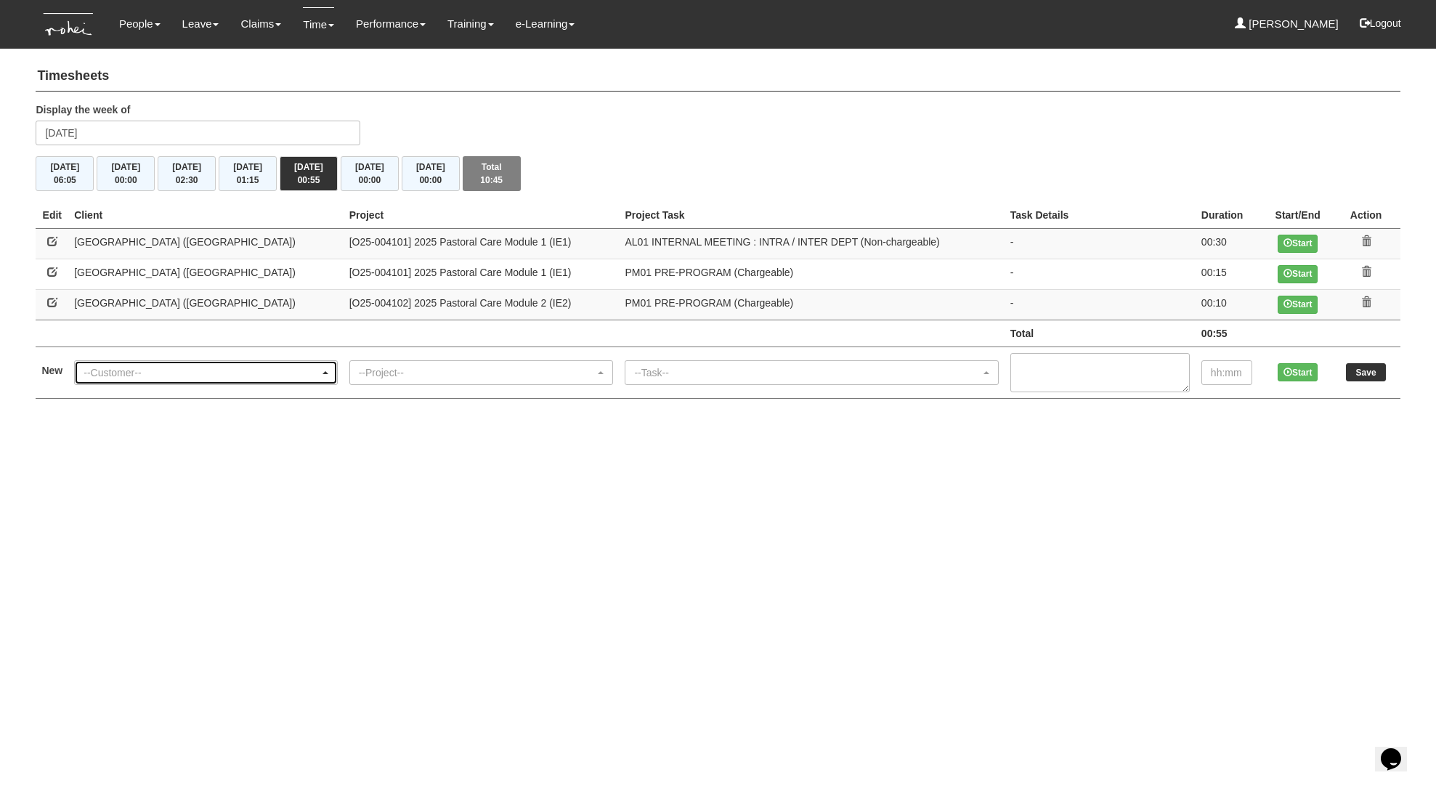
click at [129, 383] on div "--Customer--" at bounding box center [206, 372] width 262 height 23
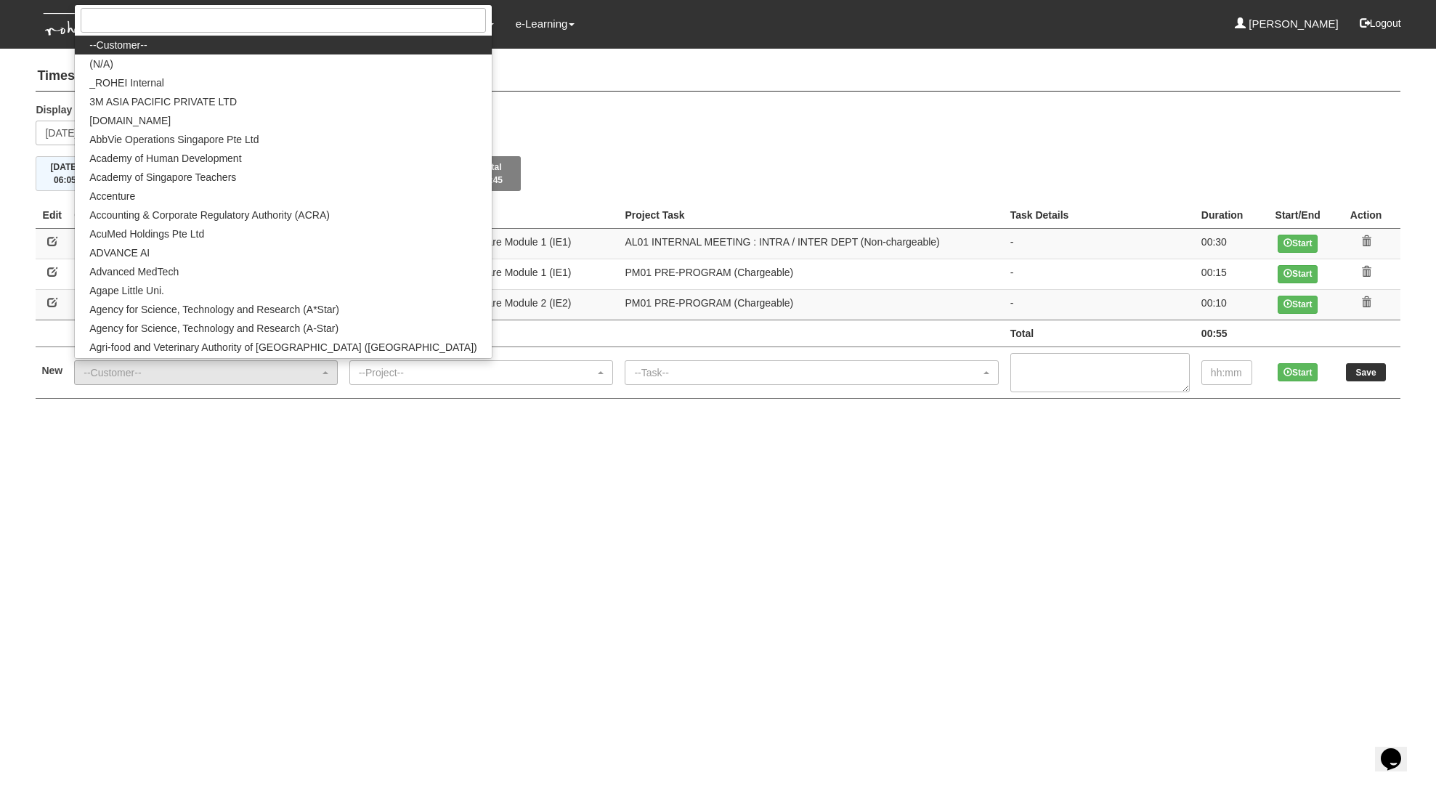
click at [267, 428] on html "Toggle navigation People Personal Information Staff Directory Leave Apply for L…" at bounding box center [718, 214] width 1436 height 428
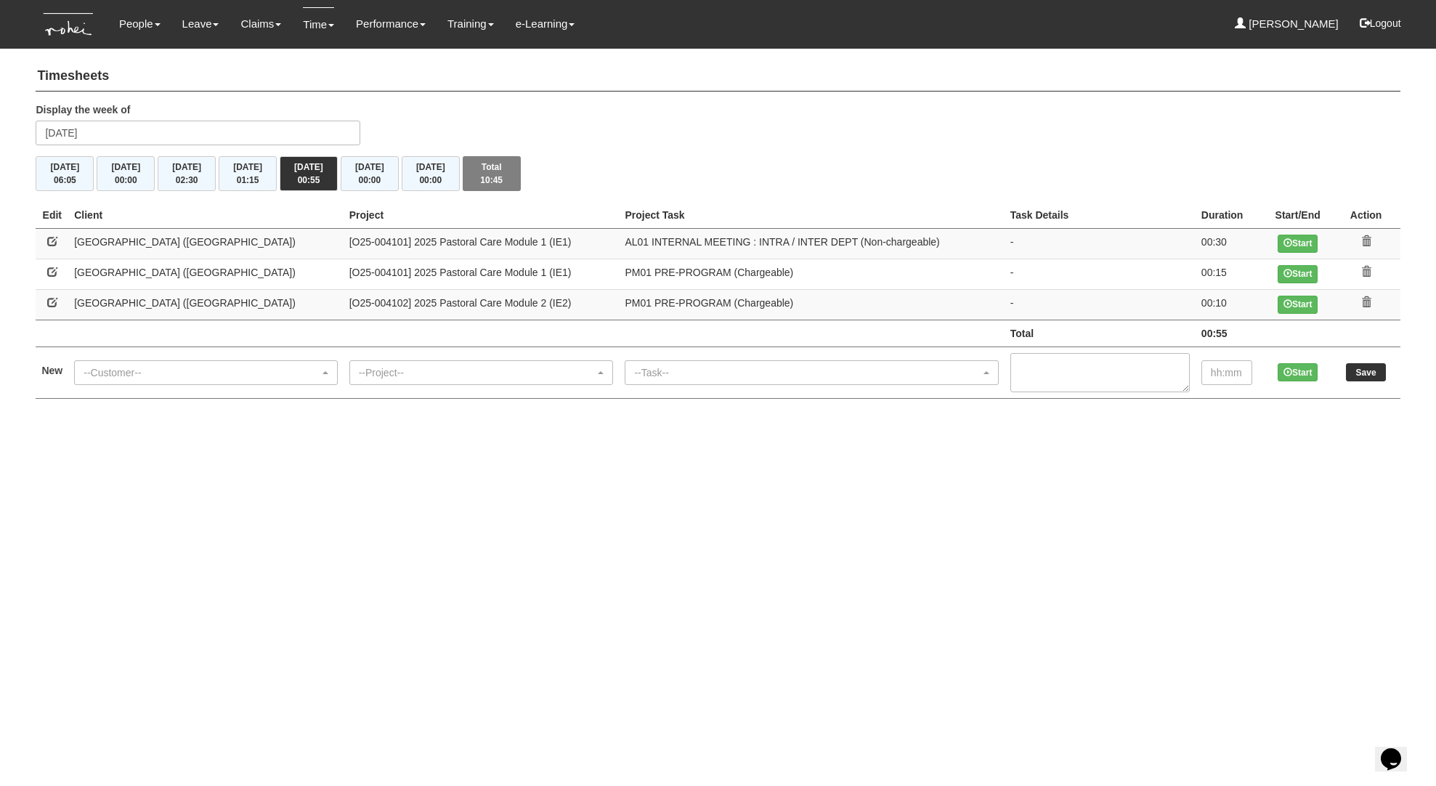
click at [54, 300] on link at bounding box center [52, 302] width 10 height 10
select select "40"
select select "162"
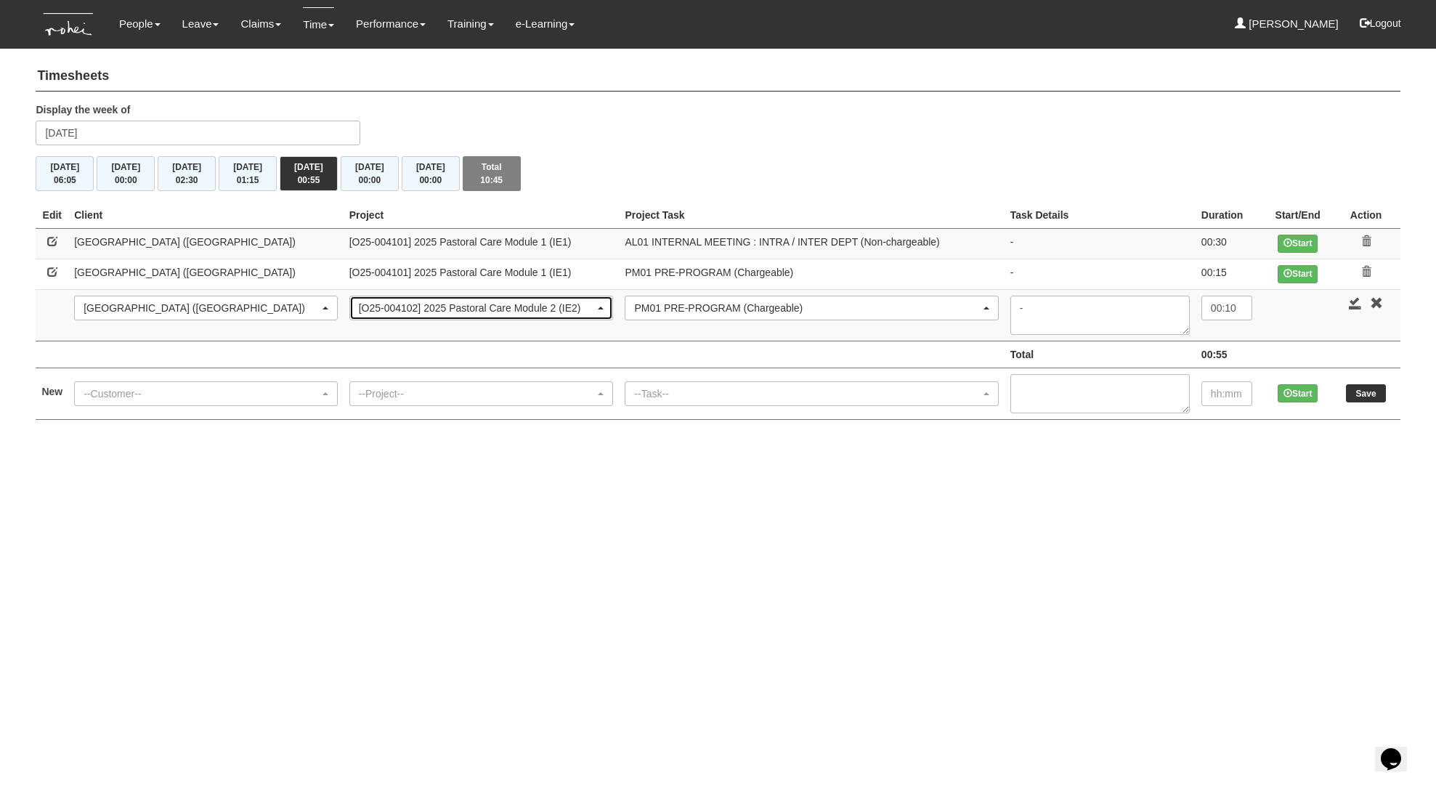
click at [498, 312] on div "[O25-004102] 2025 Pastoral Care Module 2 (IE2)" at bounding box center [477, 308] width 237 height 15
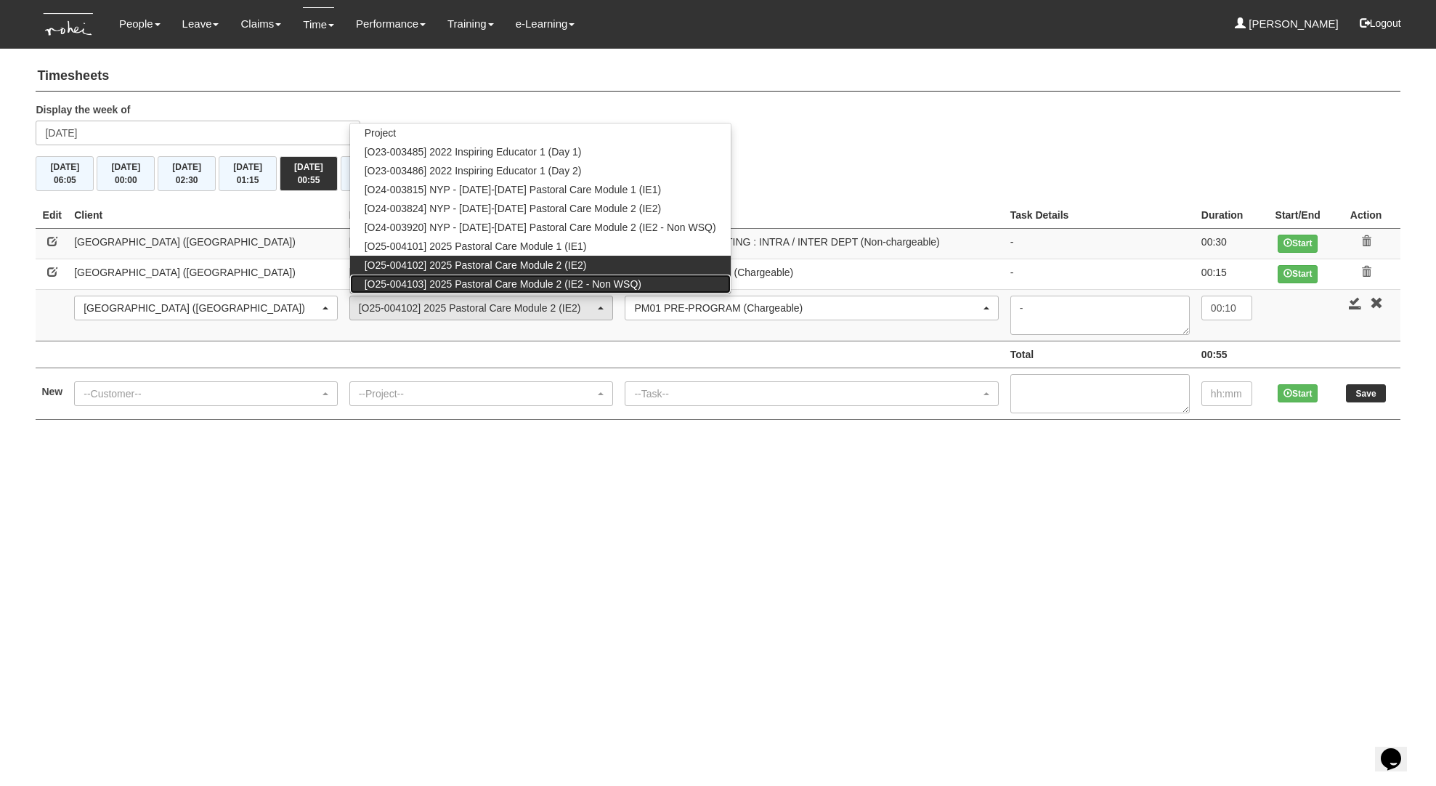
click at [516, 288] on span "[O25-004103] 2025 Pastoral Care Module 2 (IE2 - Non WSQ)" at bounding box center [503, 284] width 277 height 15
select select "2726"
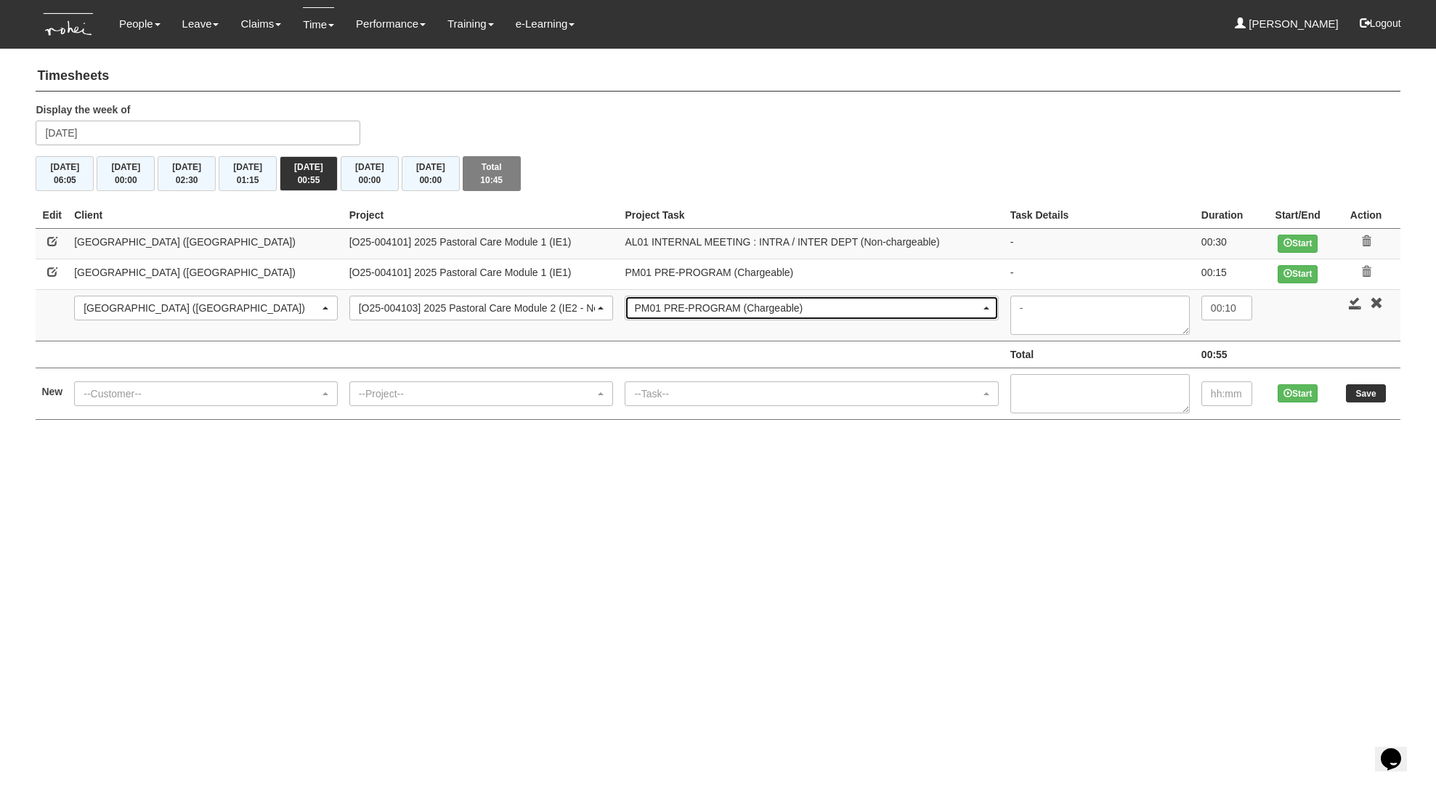
click at [634, 306] on div "PM01 PRE-PROGRAM (Chargeable)" at bounding box center [807, 308] width 346 height 15
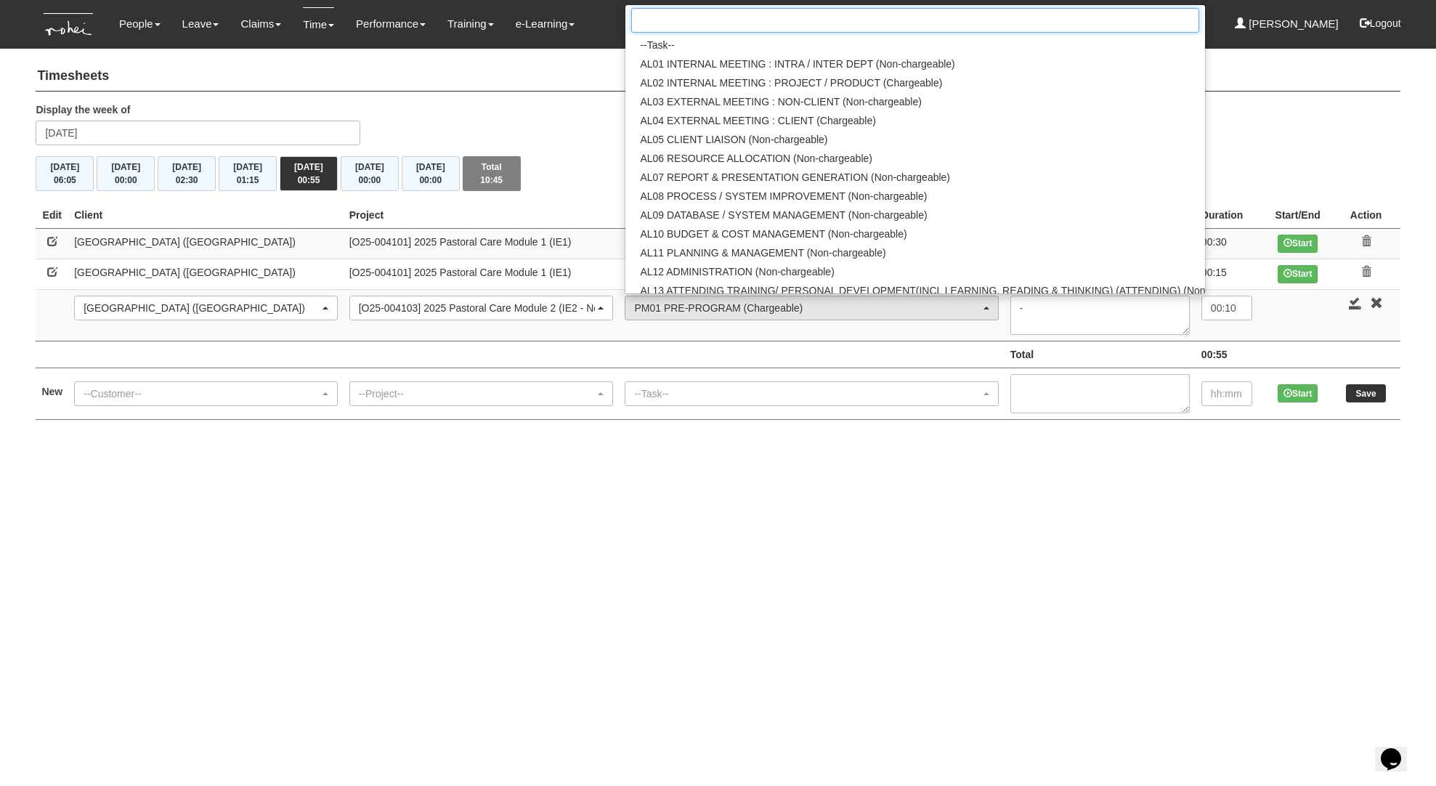
scroll to position [1335, 0]
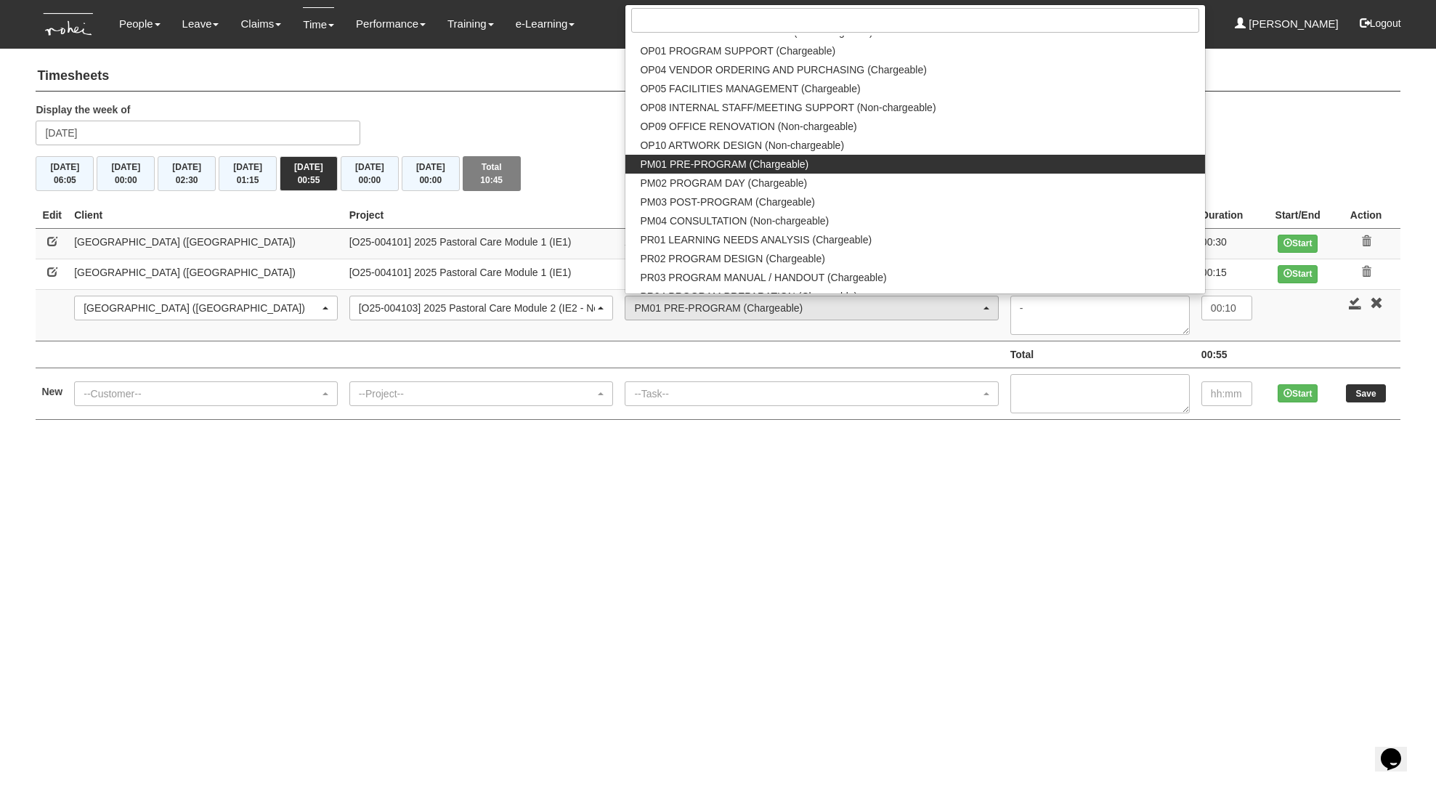
click at [687, 165] on span "PM01 PRE-PROGRAM (Chargeable)" at bounding box center [724, 164] width 169 height 15
select select "162"
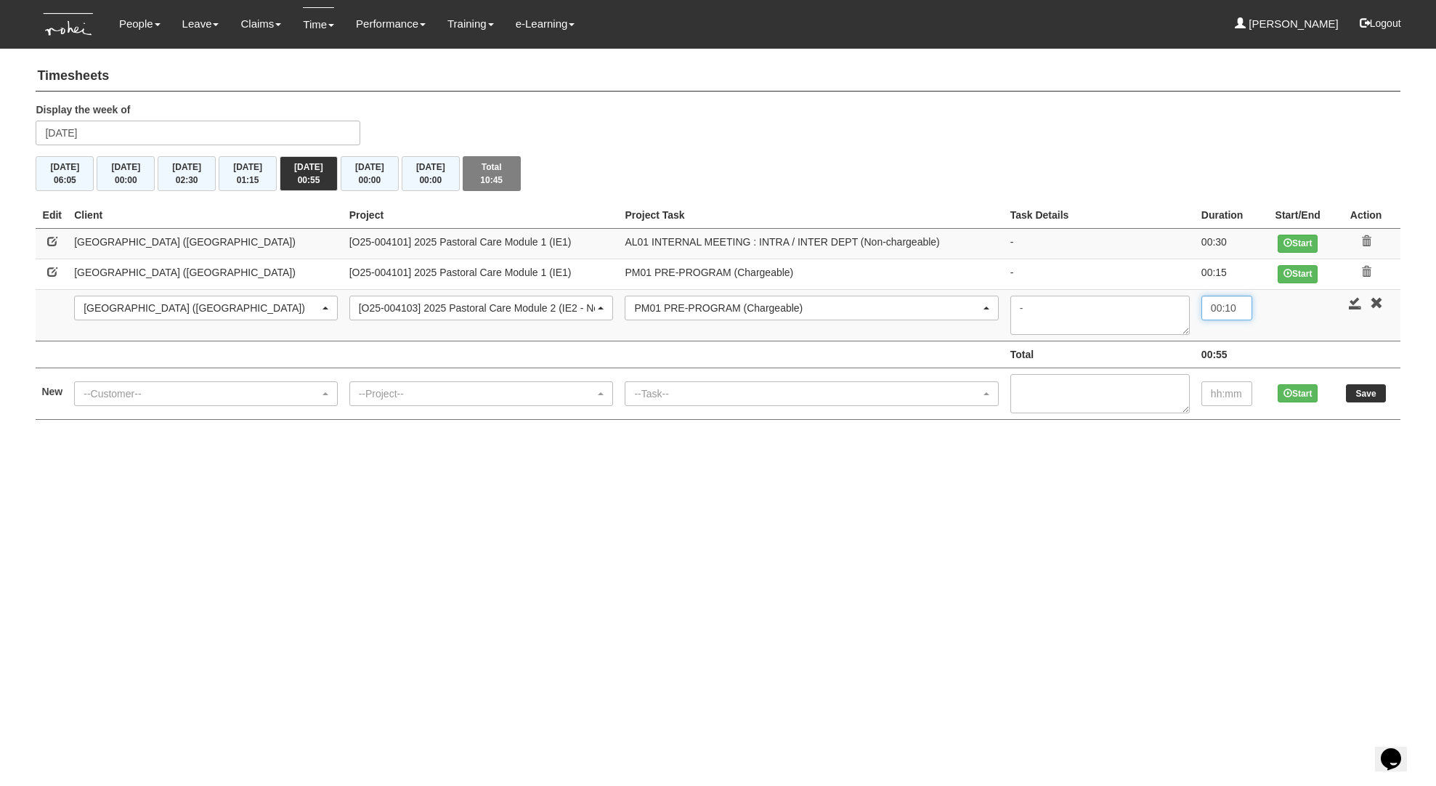
click at [1247, 310] on input "00:10" at bounding box center [1227, 308] width 51 height 25
type input "00:15"
click at [1349, 304] on link at bounding box center [1355, 302] width 13 height 13
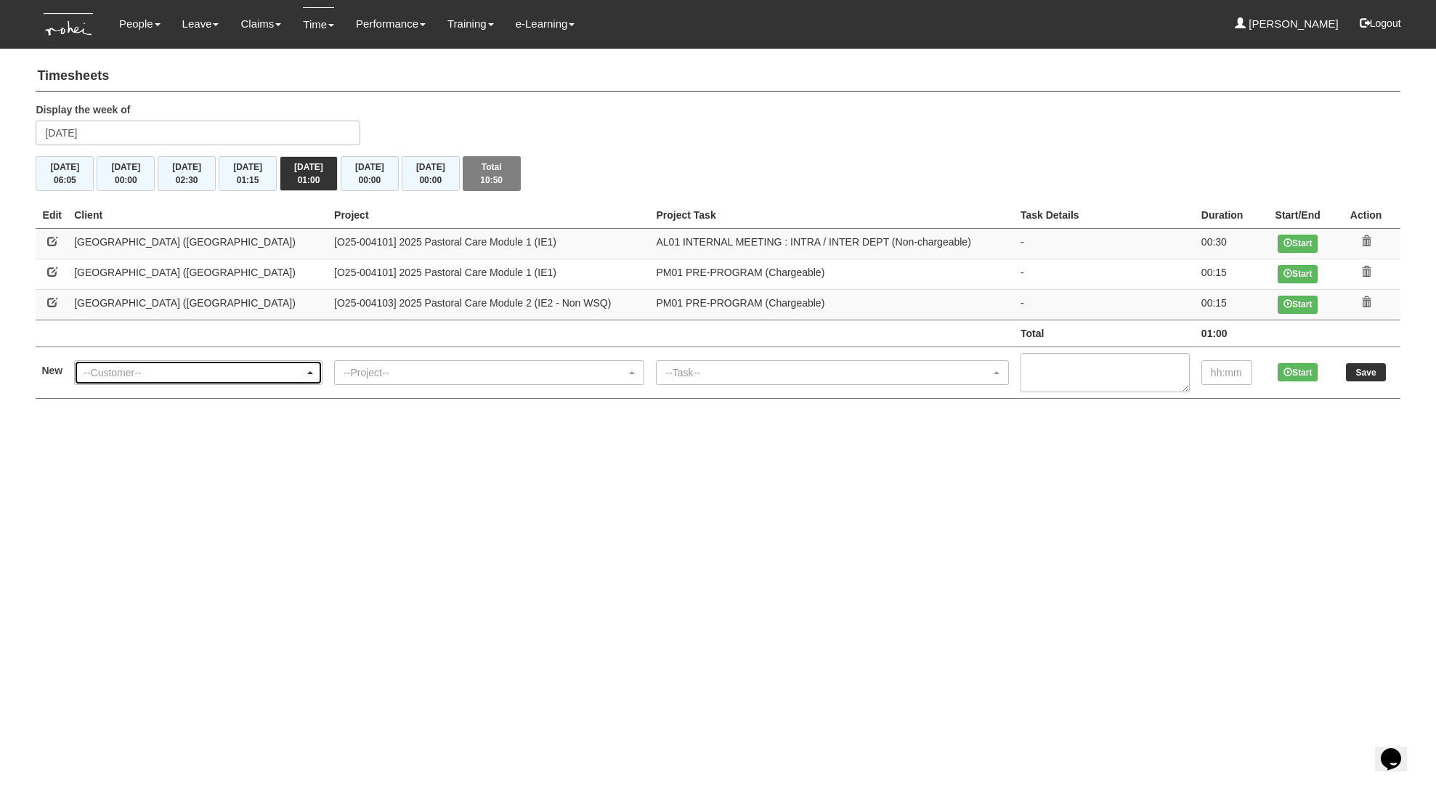
click at [153, 367] on div "--Customer--" at bounding box center [194, 372] width 221 height 15
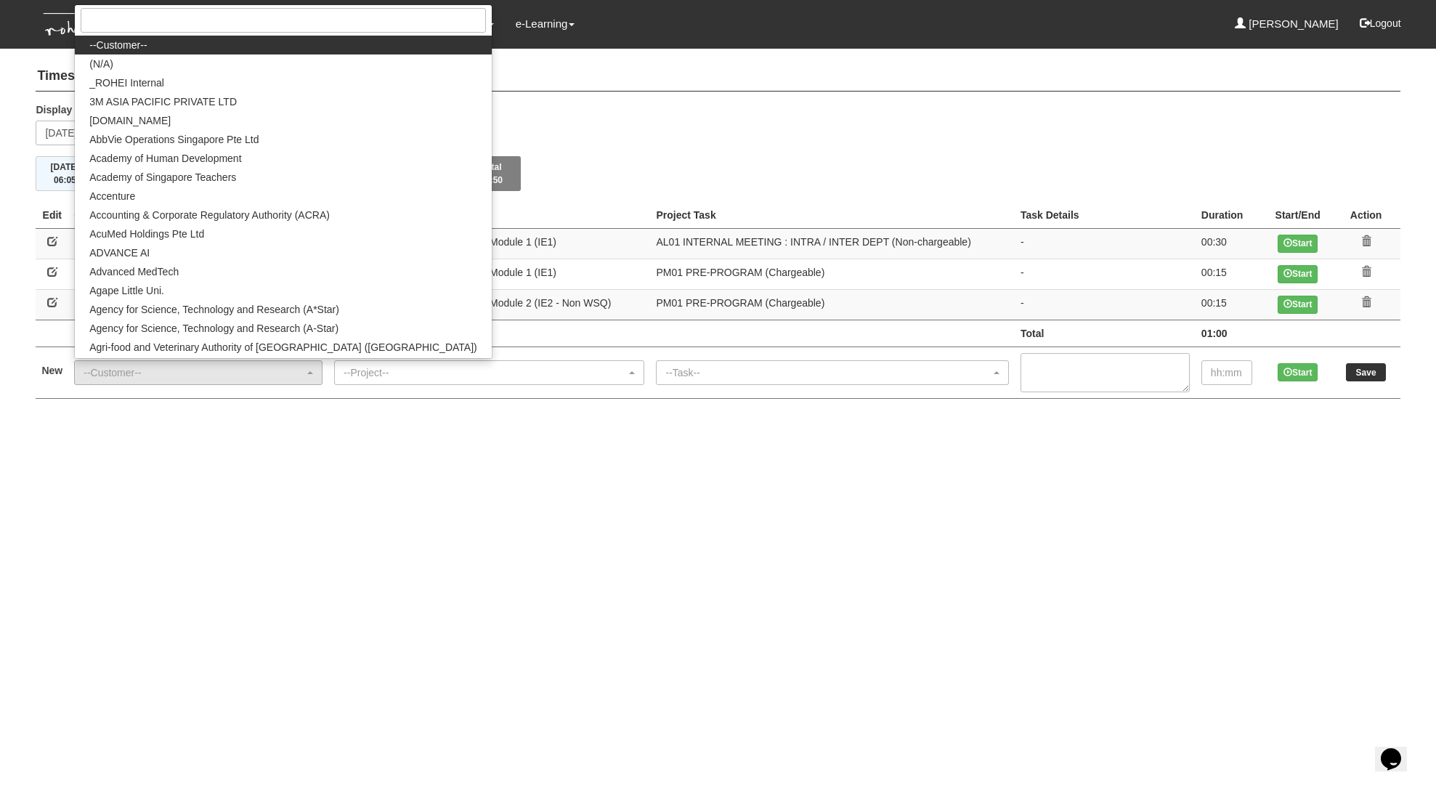
click at [466, 92] on div "Timesheets Display the week of [DATE] [DATE] 06:05 [DATE] 00:00 [DATE] 02:30 [D…" at bounding box center [718, 233] width 1365 height 359
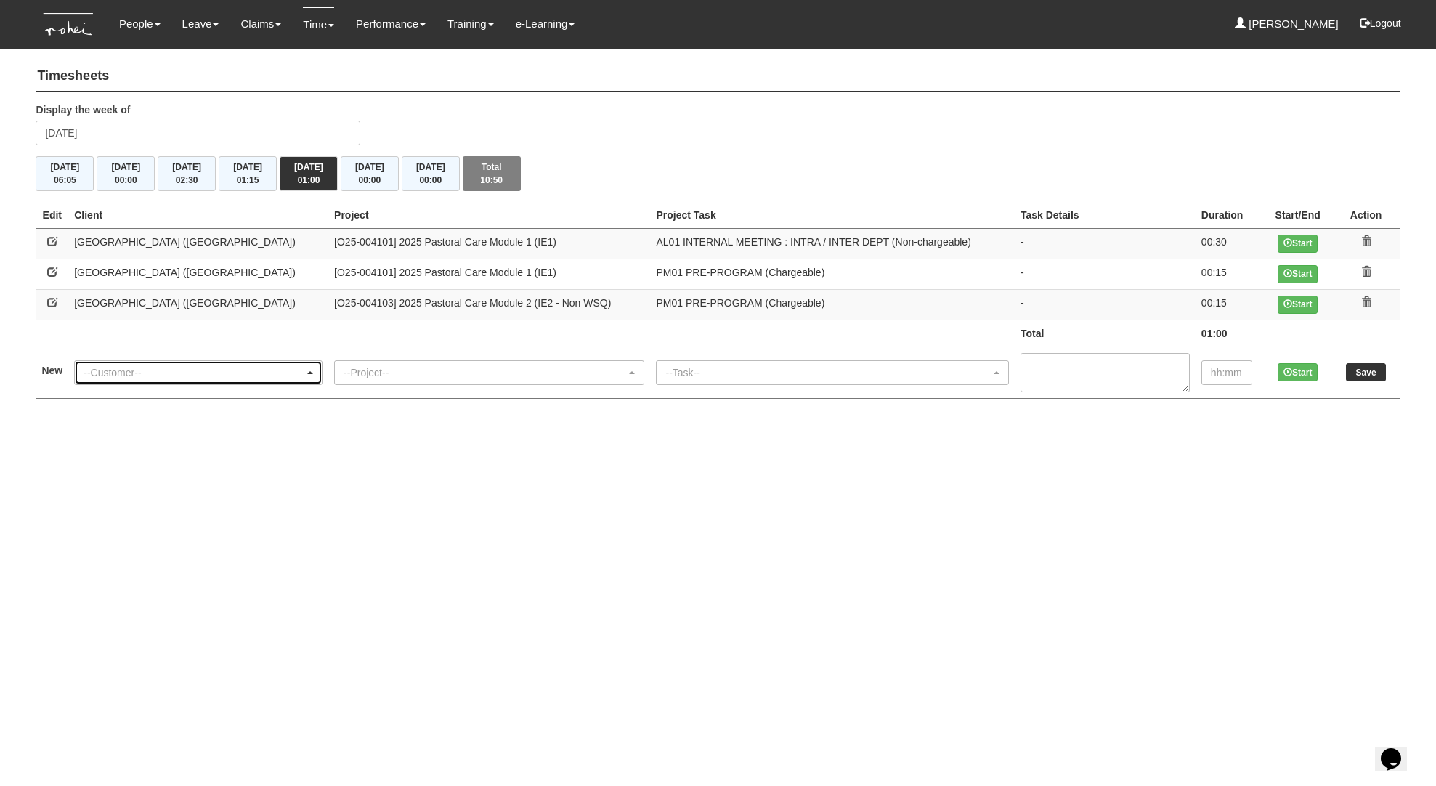
click at [117, 375] on div "--Customer--" at bounding box center [194, 372] width 221 height 15
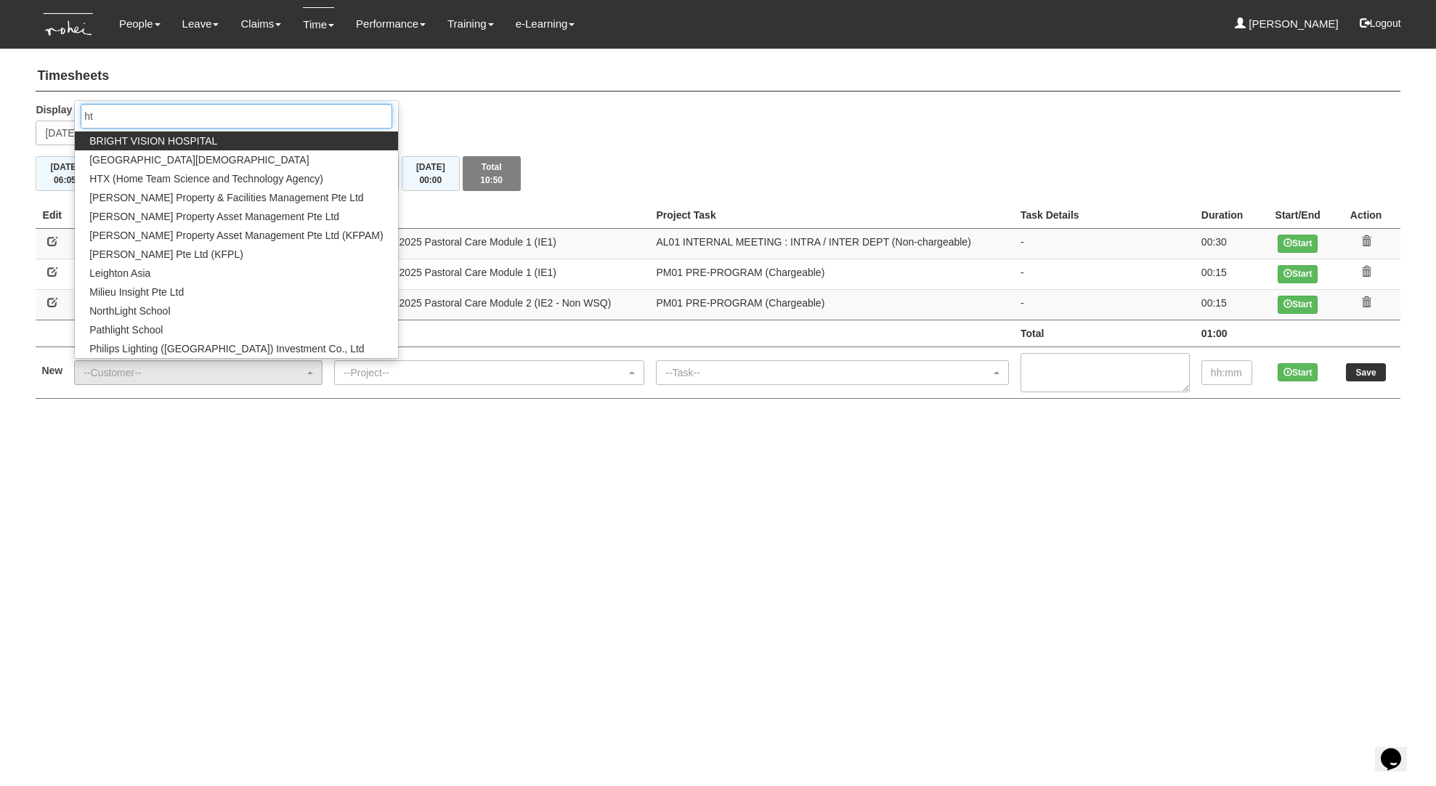
type input "h"
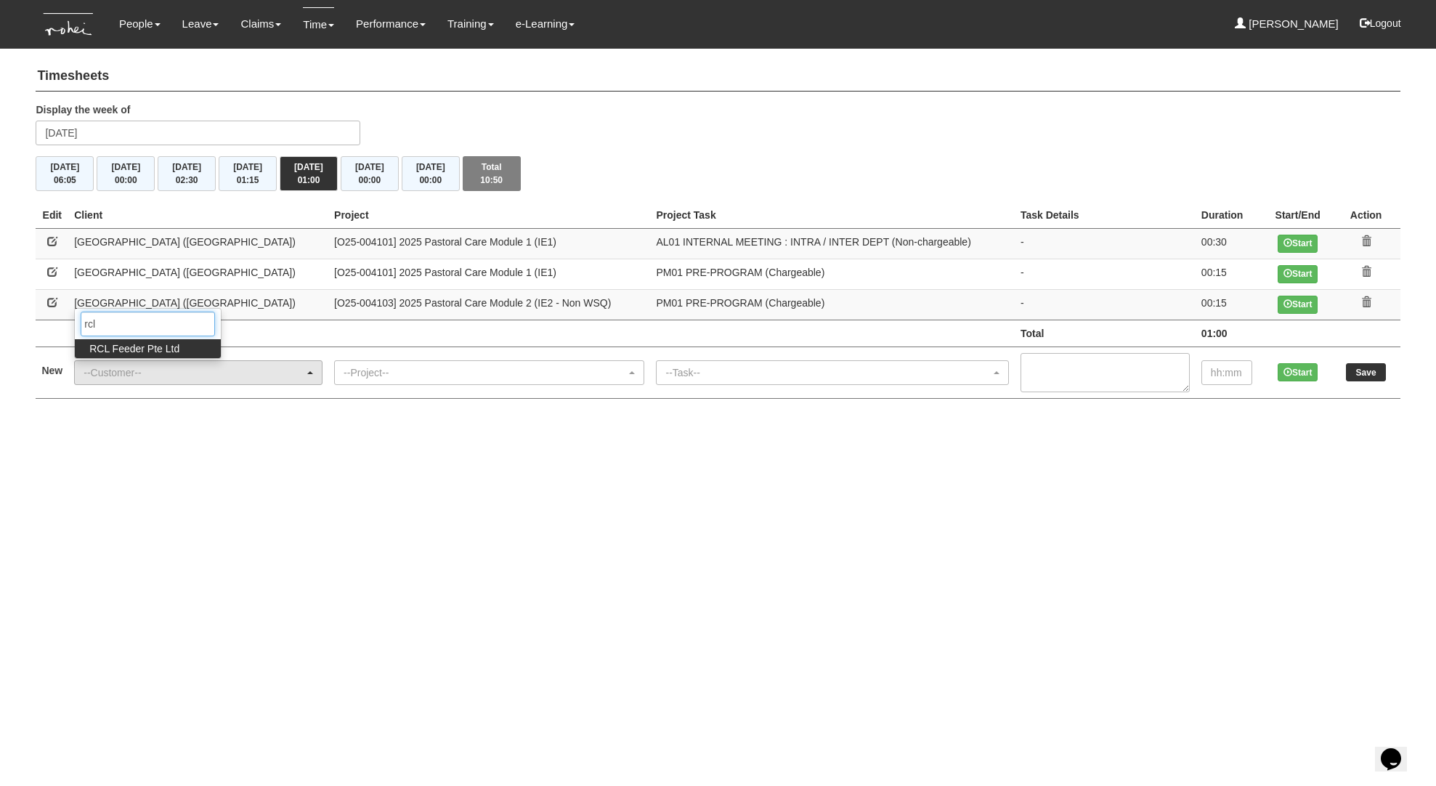
type input "rcl"
click at [111, 352] on span "RCL Feeder Pte Ltd" at bounding box center [134, 348] width 90 height 15
select select "516"
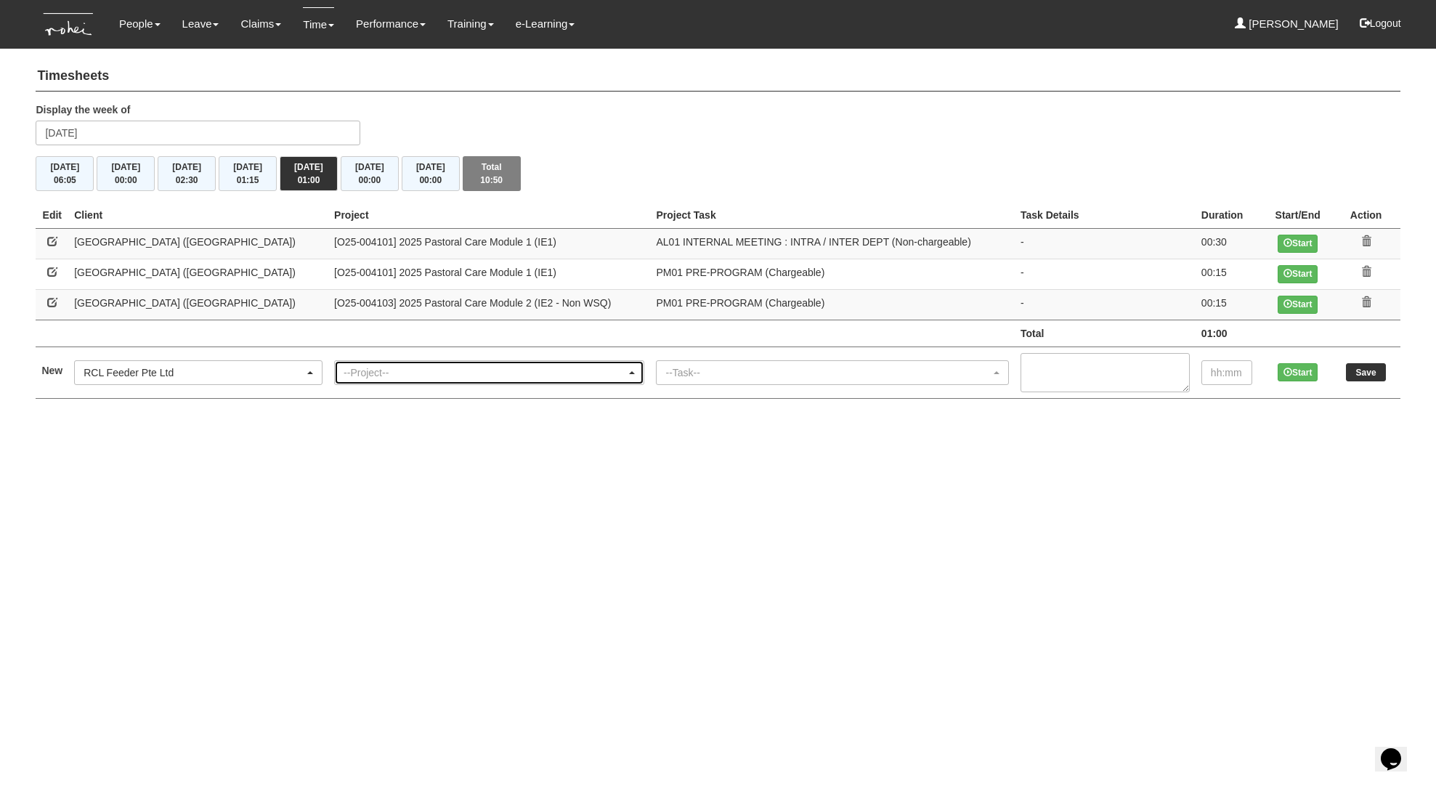
click at [344, 370] on div "--Project--" at bounding box center [485, 372] width 283 height 15
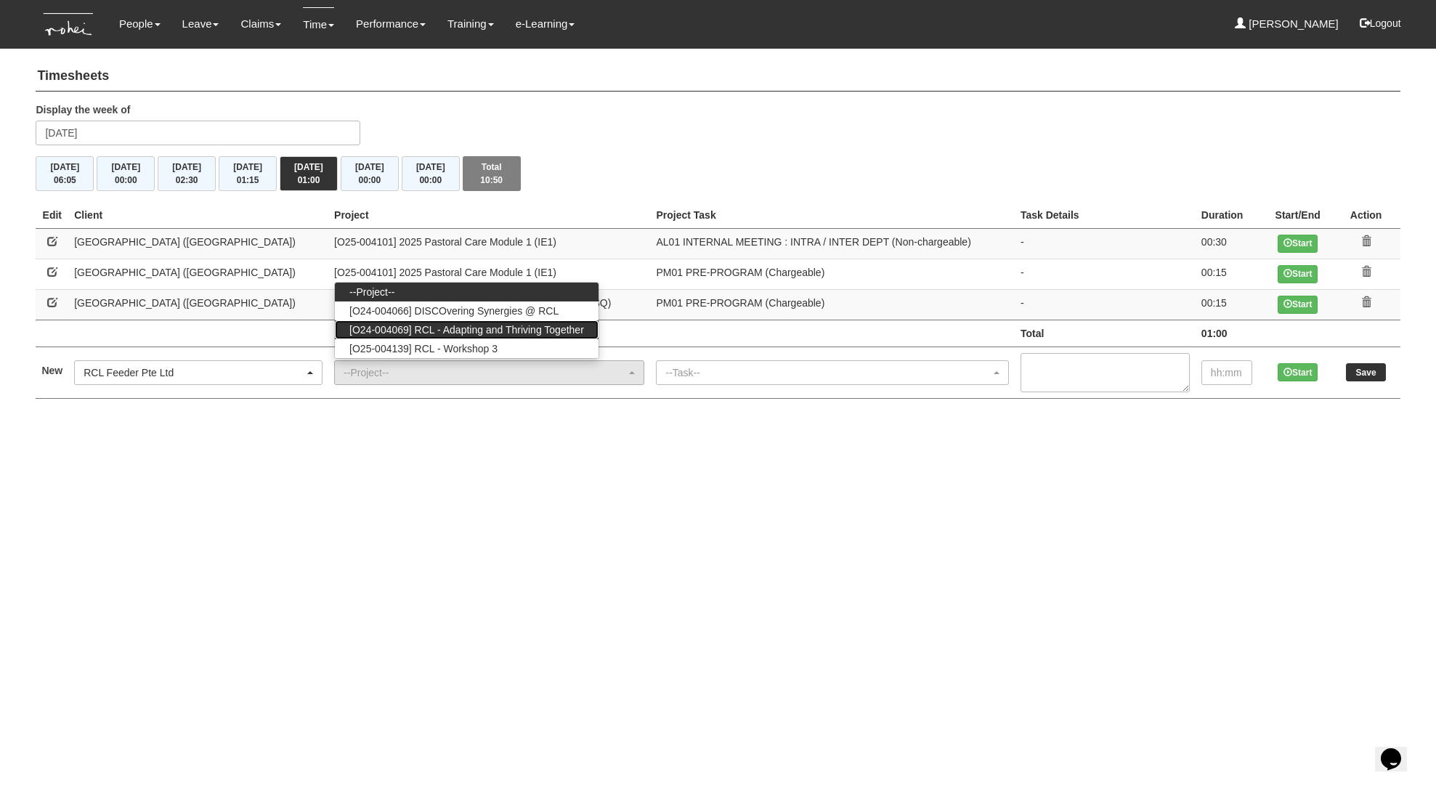
click at [389, 331] on span "[O24-004069] RCL - Adapting and Thriving Together" at bounding box center [466, 330] width 235 height 15
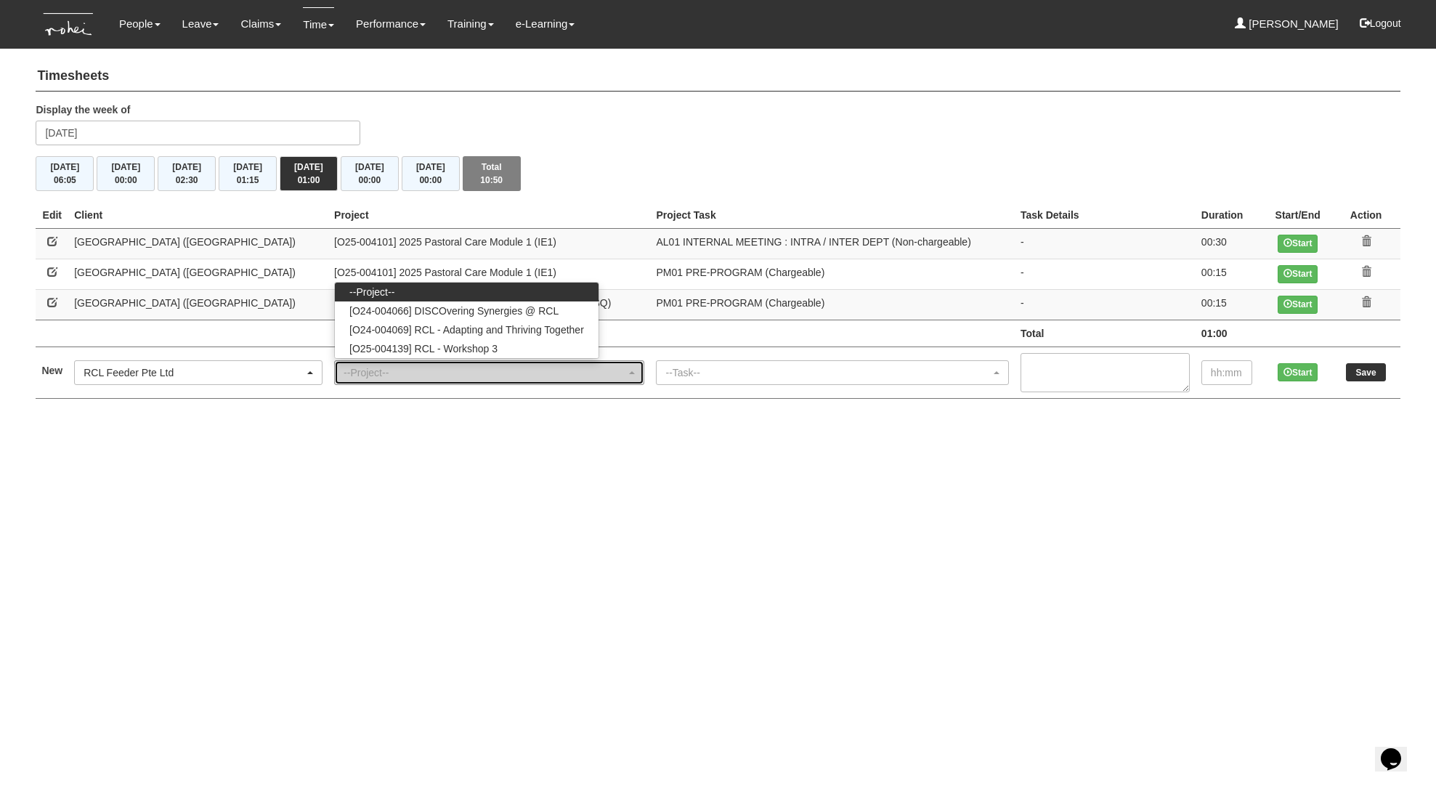
select select "2709"
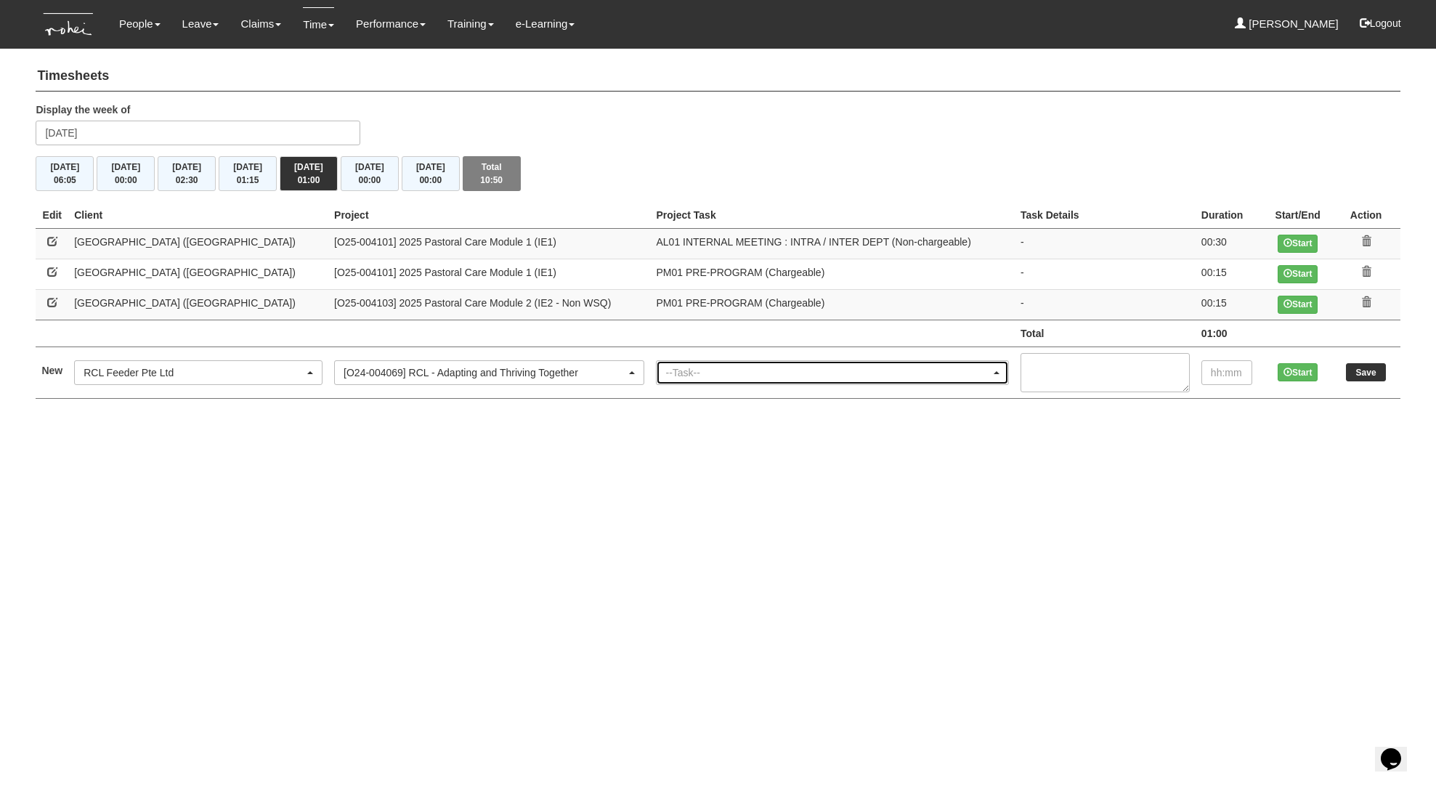
click at [666, 372] on div "--Task--" at bounding box center [828, 372] width 325 height 15
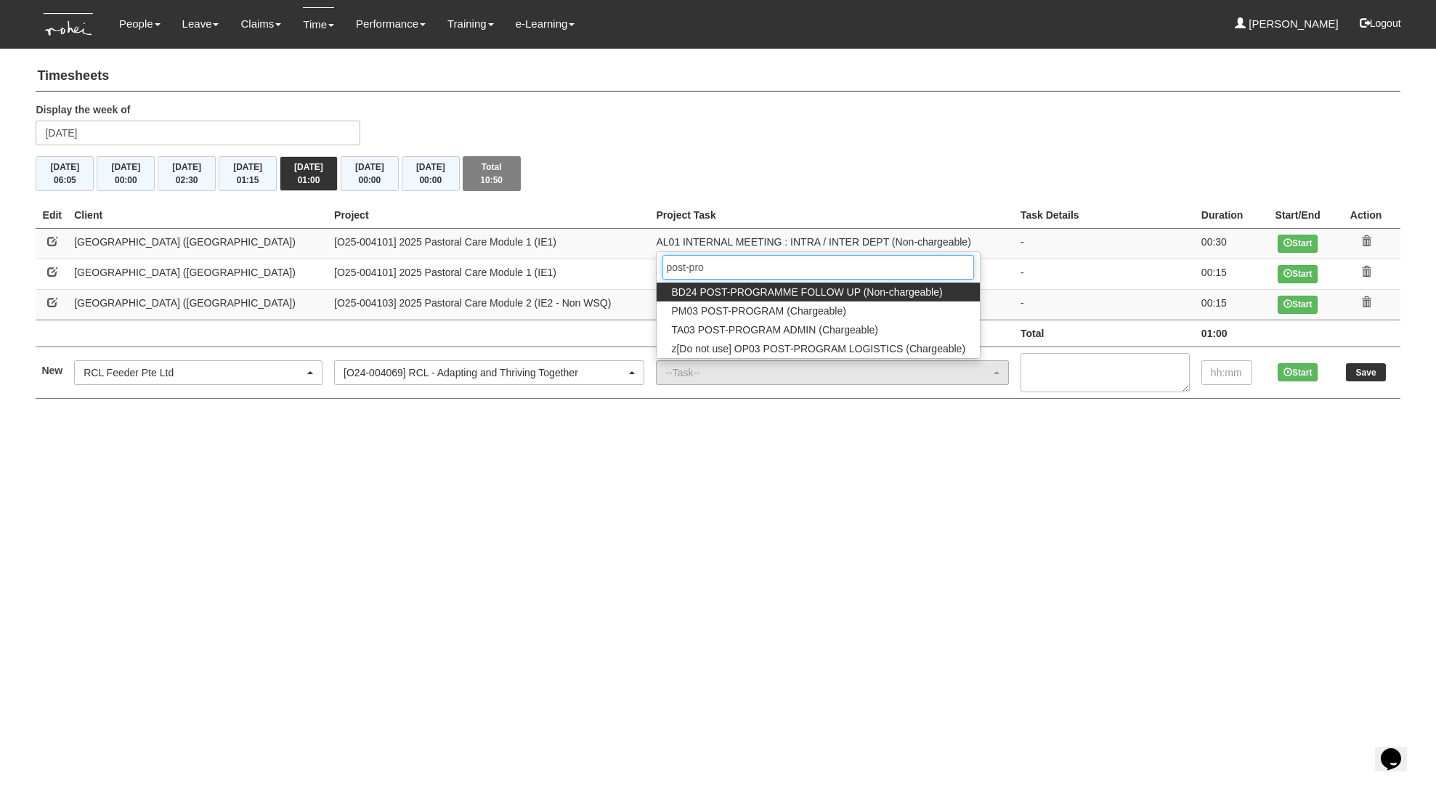
type input "post-pro"
click at [679, 307] on span "PM03 POST-PROGRAM (Chargeable)" at bounding box center [758, 311] width 174 height 15
select select "164"
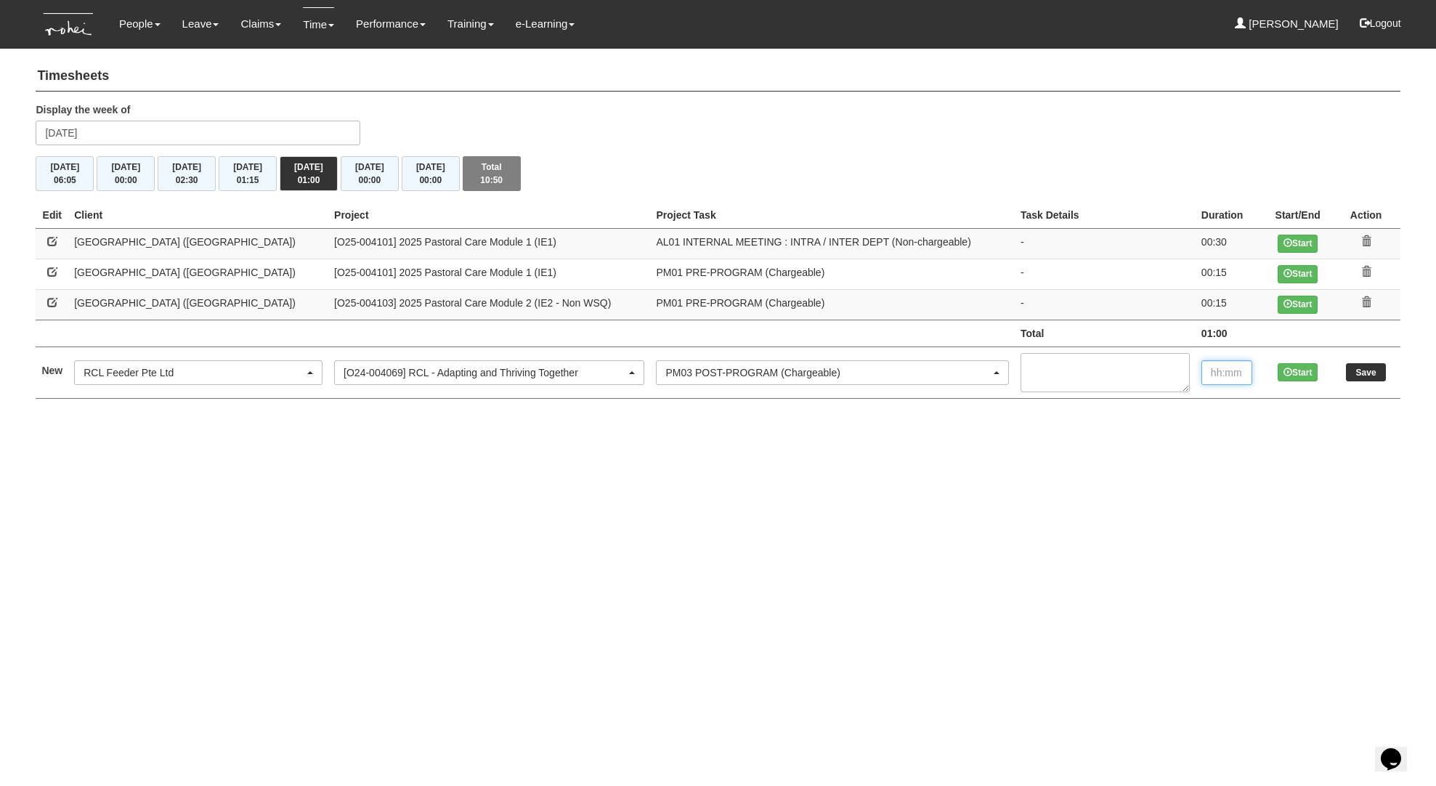
click at [1234, 373] on input "text" at bounding box center [1227, 372] width 51 height 25
type input "00:30"
click at [1368, 371] on input "Save" at bounding box center [1366, 372] width 40 height 18
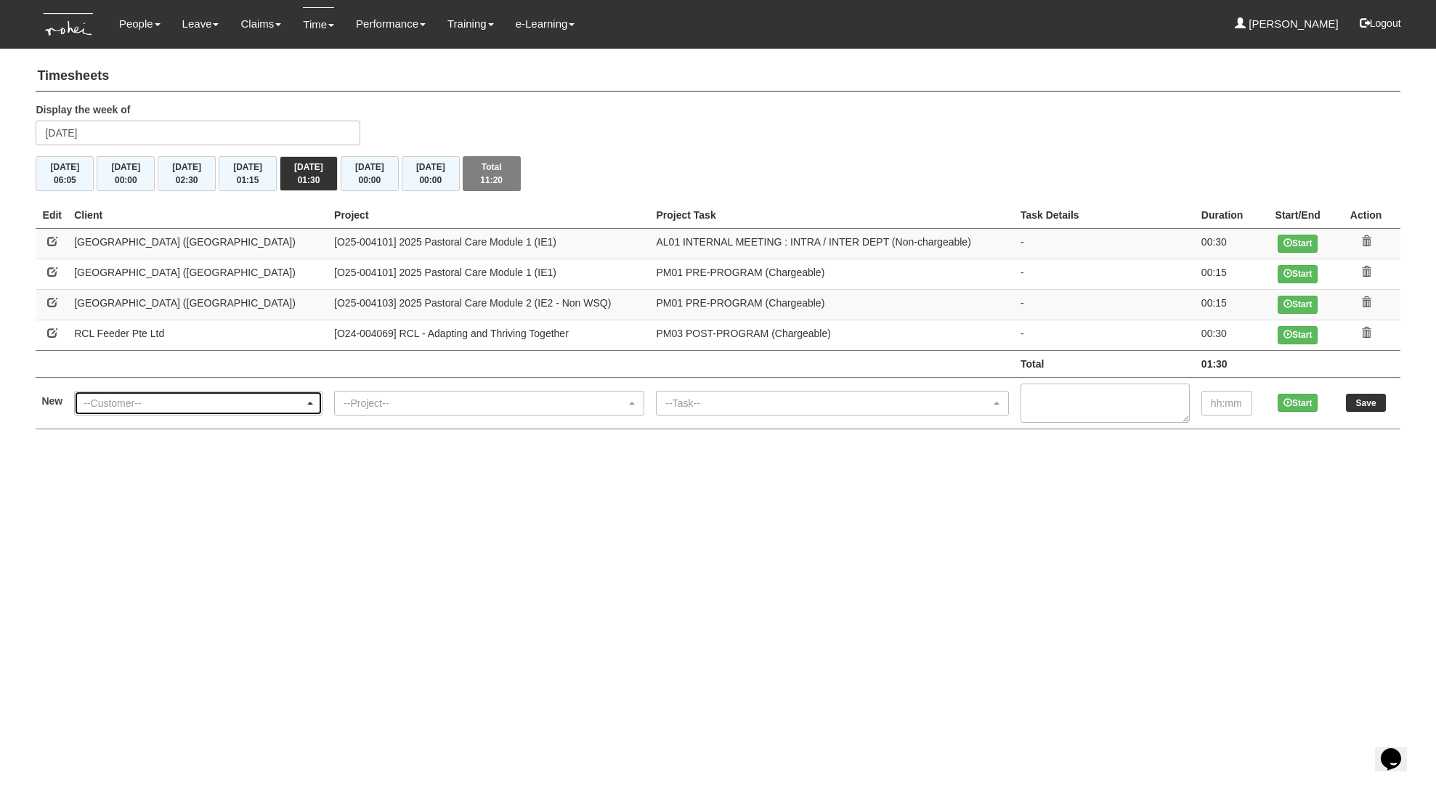
click at [166, 397] on div "--Customer--" at bounding box center [194, 403] width 221 height 15
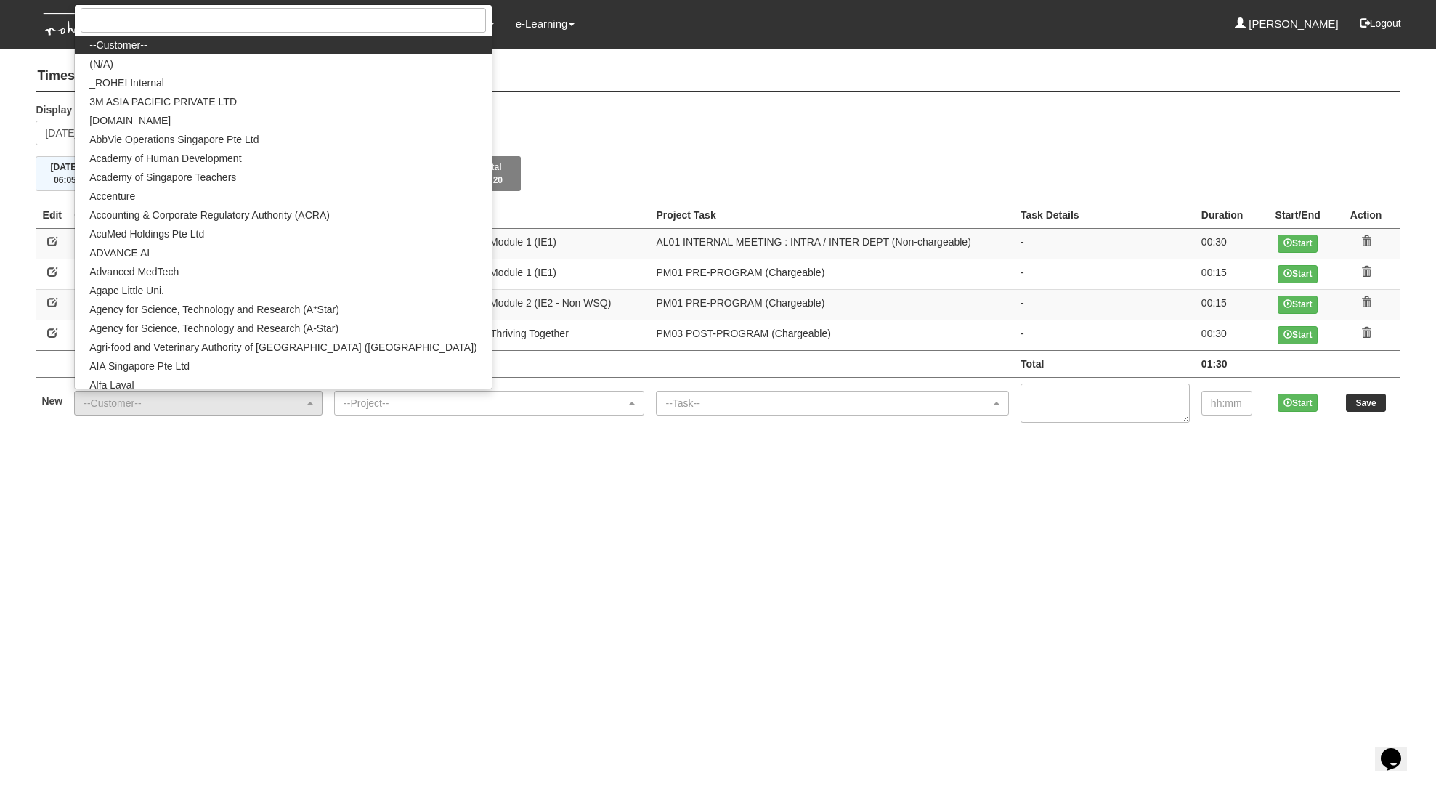
click at [681, 126] on div "Display the week of Friday 22 August 2025" at bounding box center [718, 129] width 1386 height 54
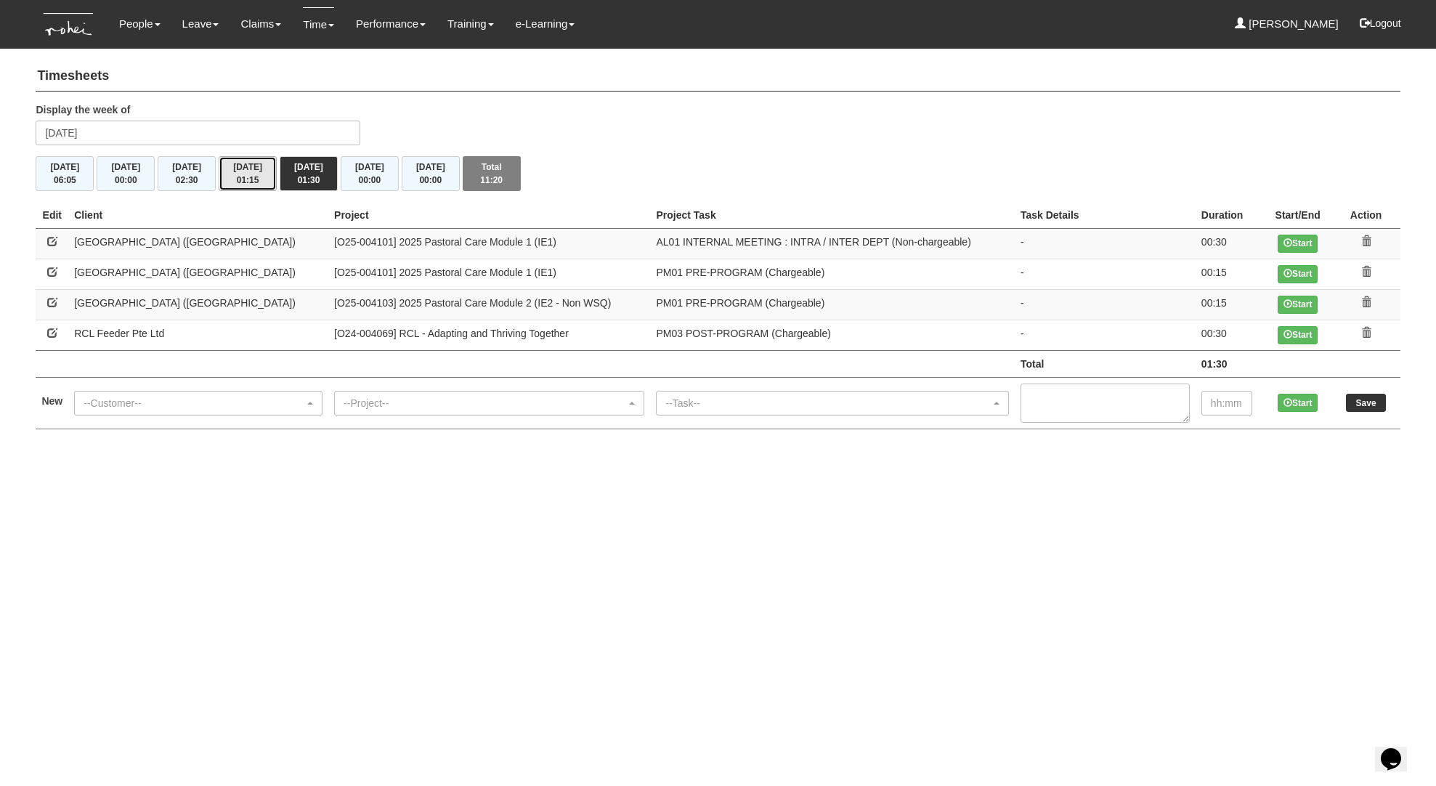
click at [269, 161] on button "Thu 21/8 01:15" at bounding box center [248, 173] width 58 height 35
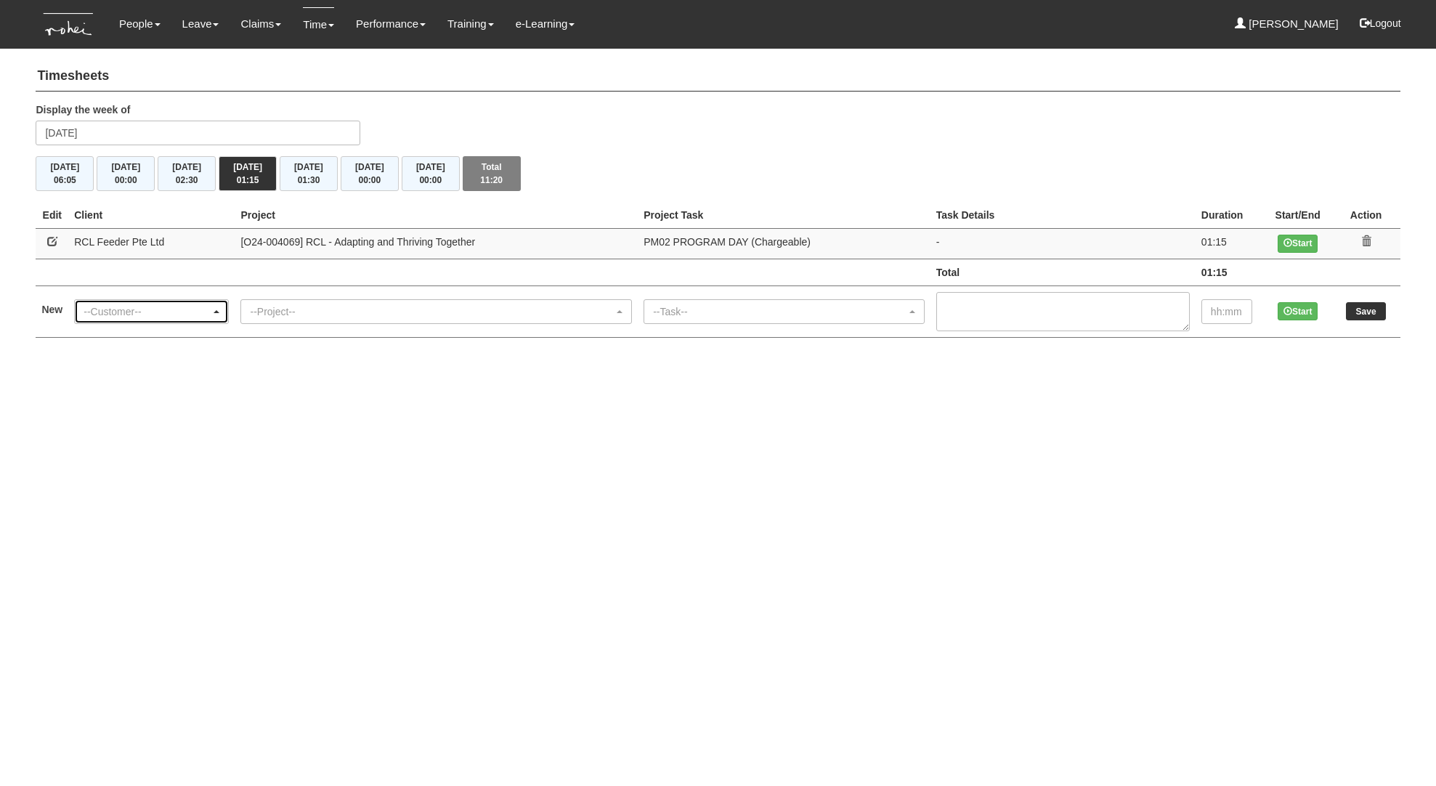
click at [137, 309] on div "--Customer--" at bounding box center [147, 311] width 127 height 15
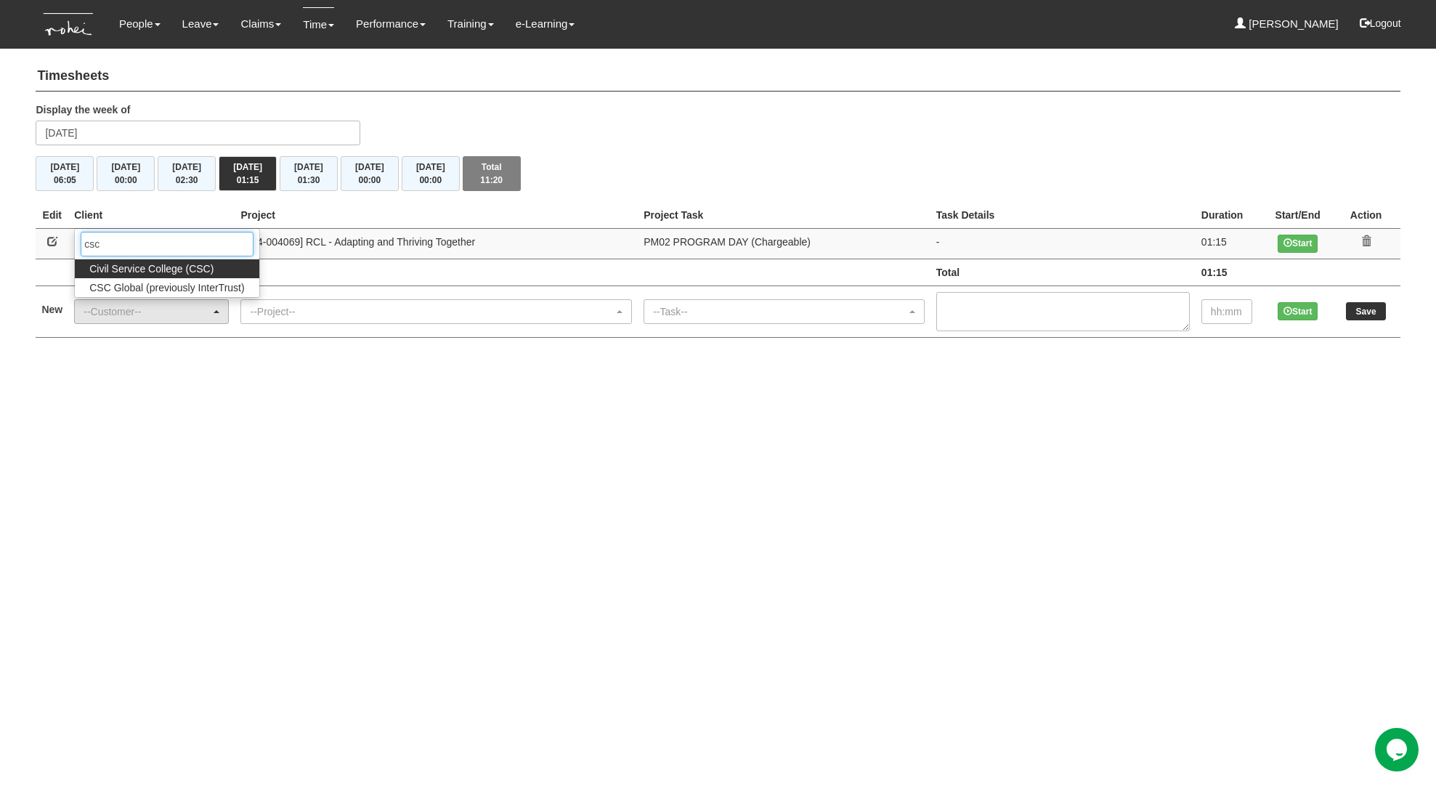
type input "csc"
click at [181, 272] on span "Civil Service College (CSC)" at bounding box center [151, 269] width 124 height 15
select select "122"
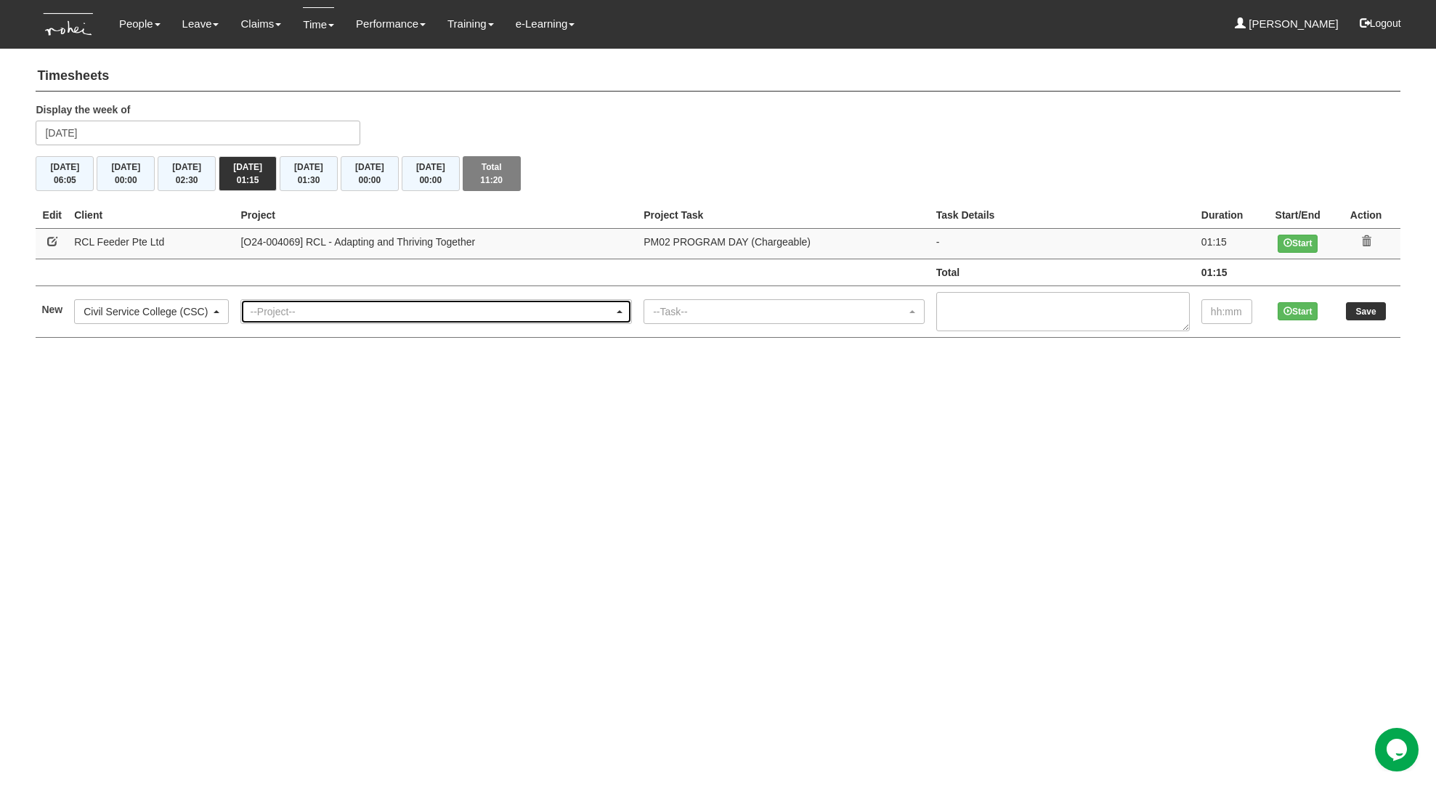
click at [286, 300] on div "--Project--" at bounding box center [436, 311] width 390 height 23
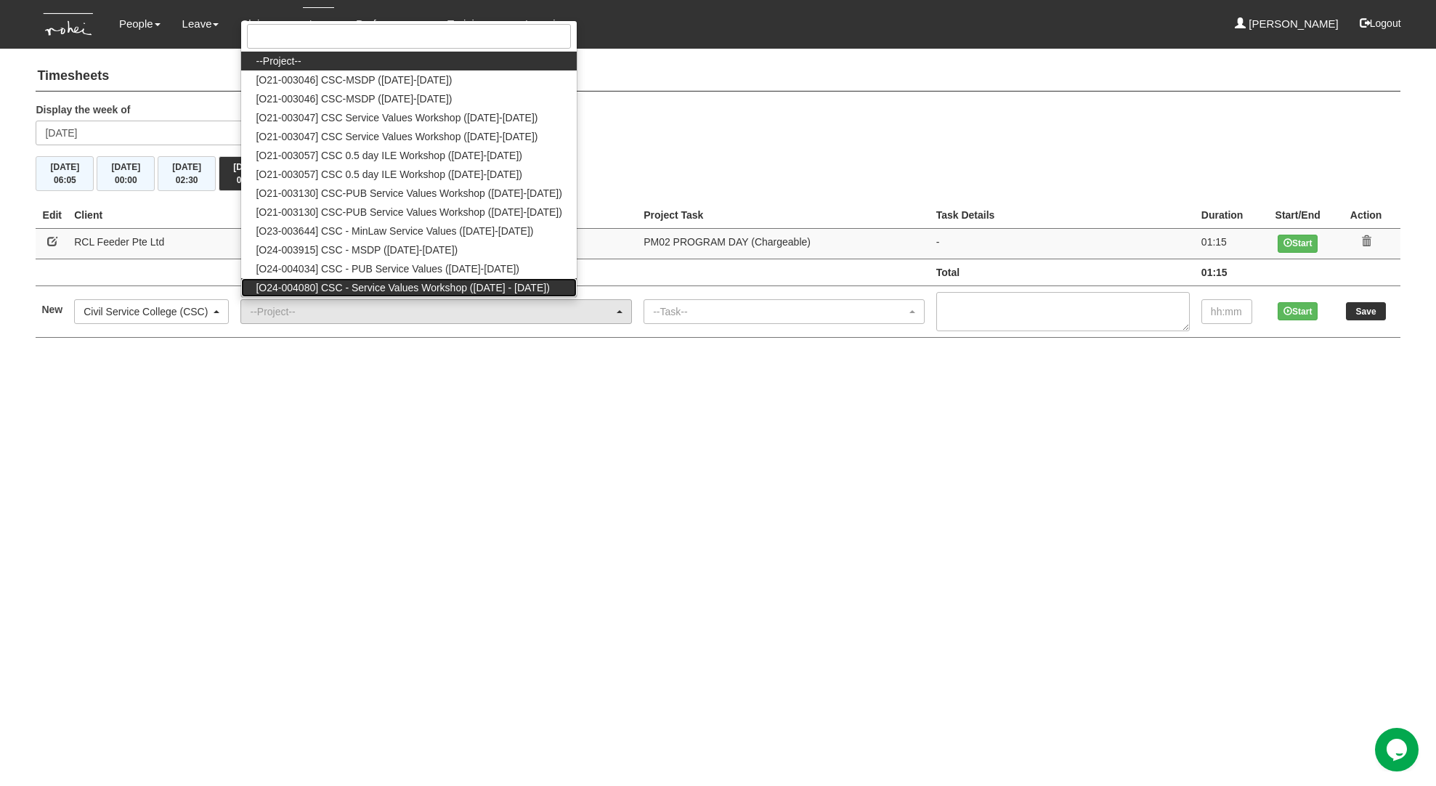
click at [444, 287] on span "[O24-004080] CSC - Service Values Workshop (2024 - 2027)" at bounding box center [403, 287] width 294 height 15
select select "2698"
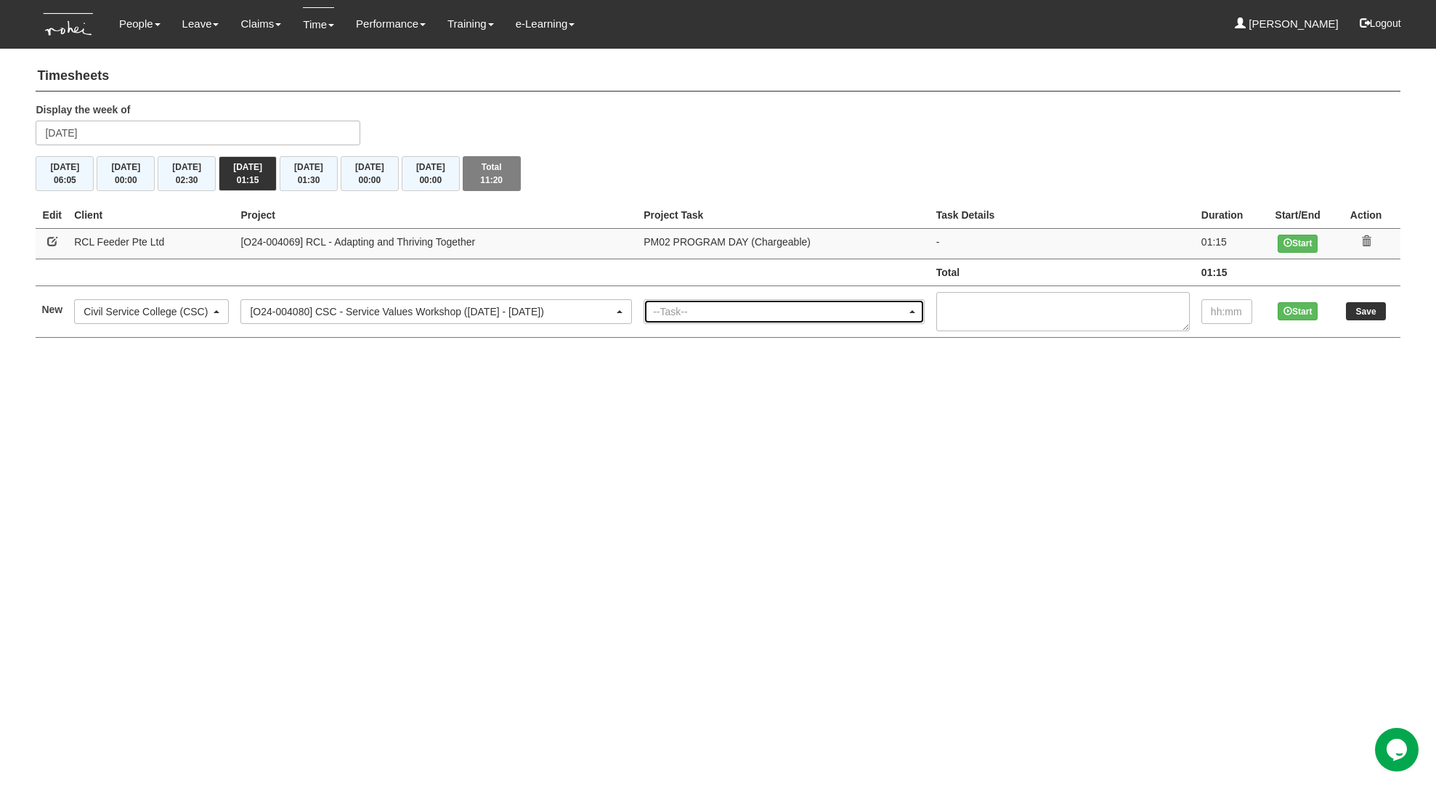
click at [715, 309] on div "--Task--" at bounding box center [780, 311] width 254 height 15
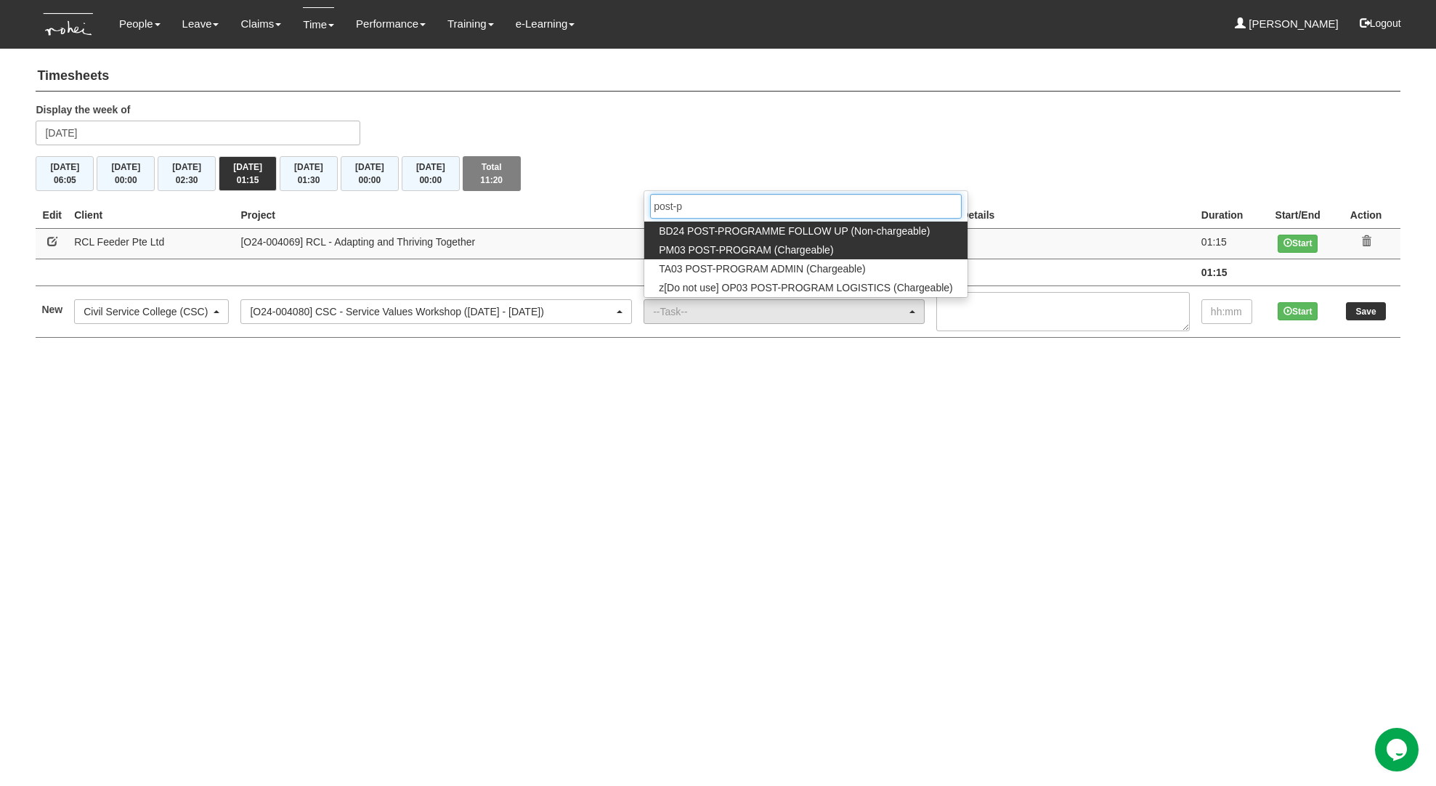
type input "post-p"
click at [761, 250] on span "PM03 POST-PROGRAM (Chargeable)" at bounding box center [746, 250] width 174 height 15
select select "164"
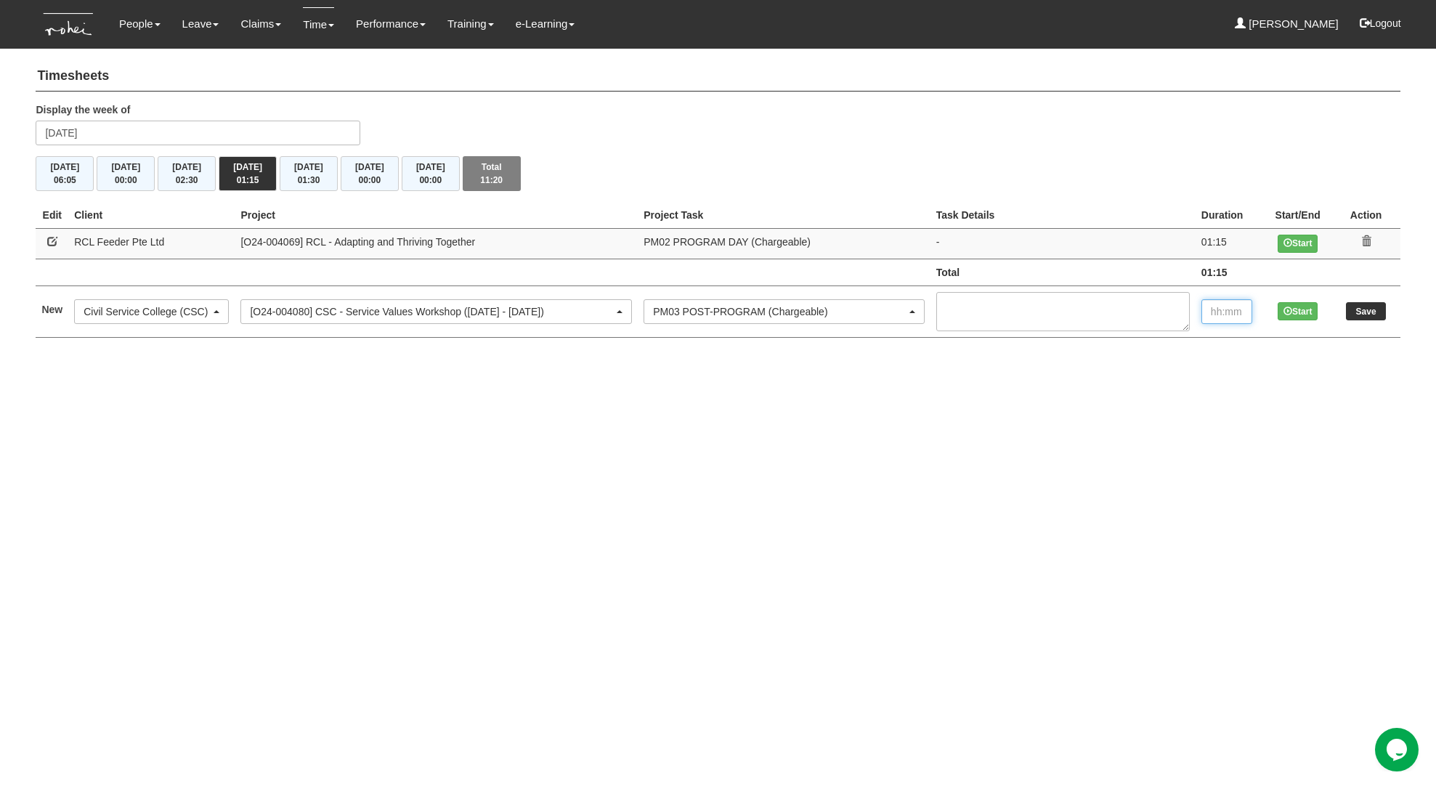
click at [1245, 323] on input "text" at bounding box center [1227, 311] width 51 height 25
type input "00:30"
click at [1354, 310] on input "Save" at bounding box center [1366, 311] width 40 height 18
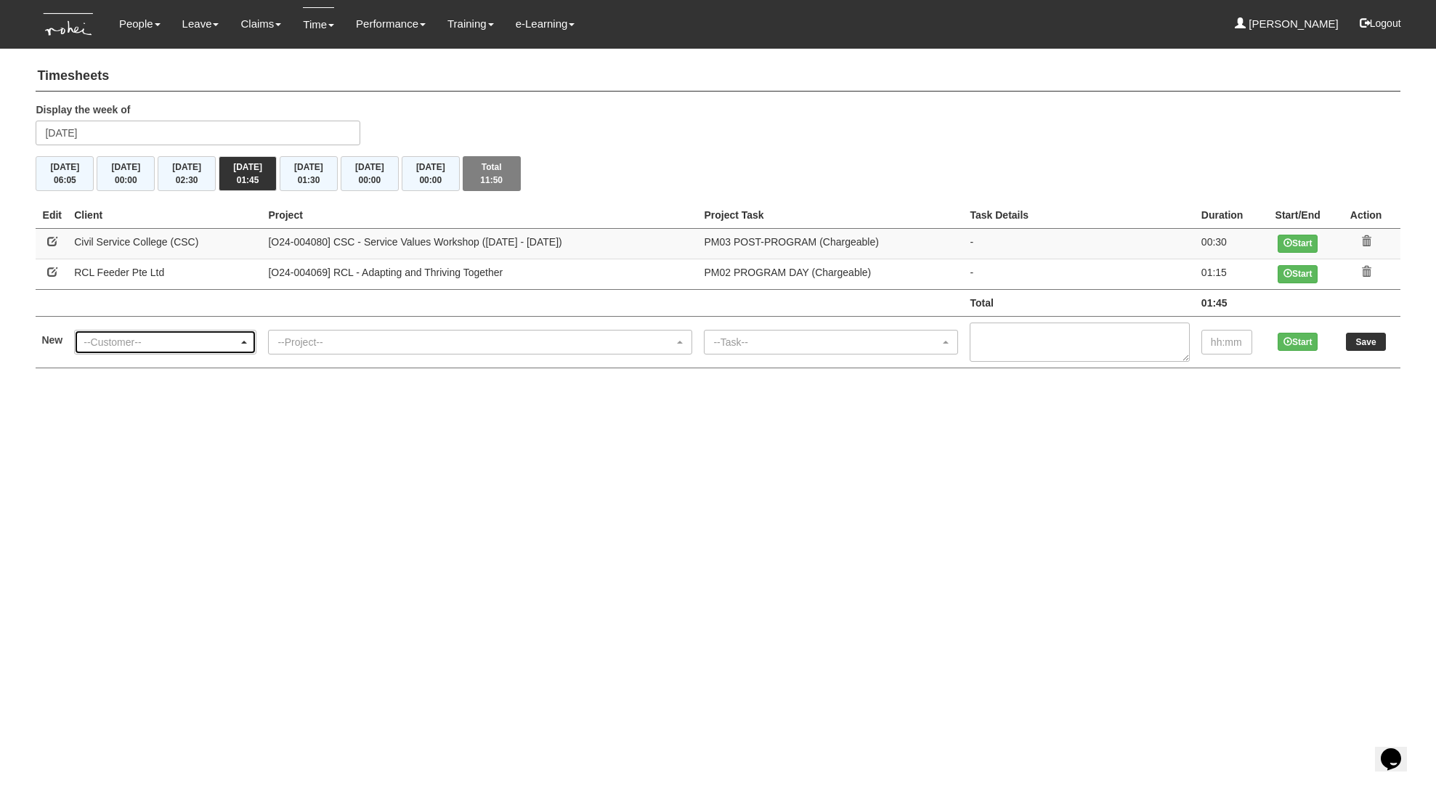
click at [207, 340] on div "--Customer--" at bounding box center [161, 342] width 155 height 15
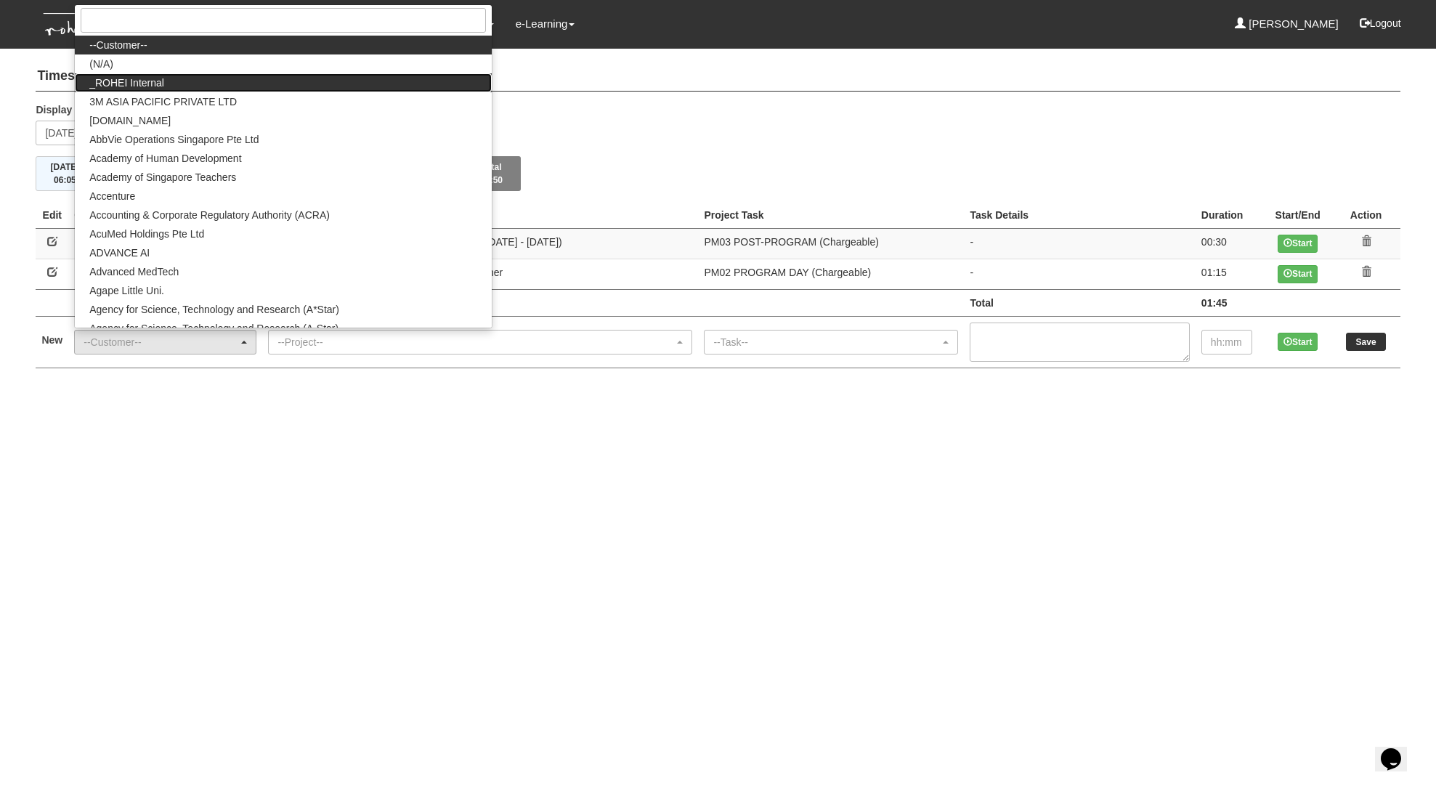
click at [223, 82] on link "_ROHEI Internal" at bounding box center [283, 82] width 416 height 19
select select "397"
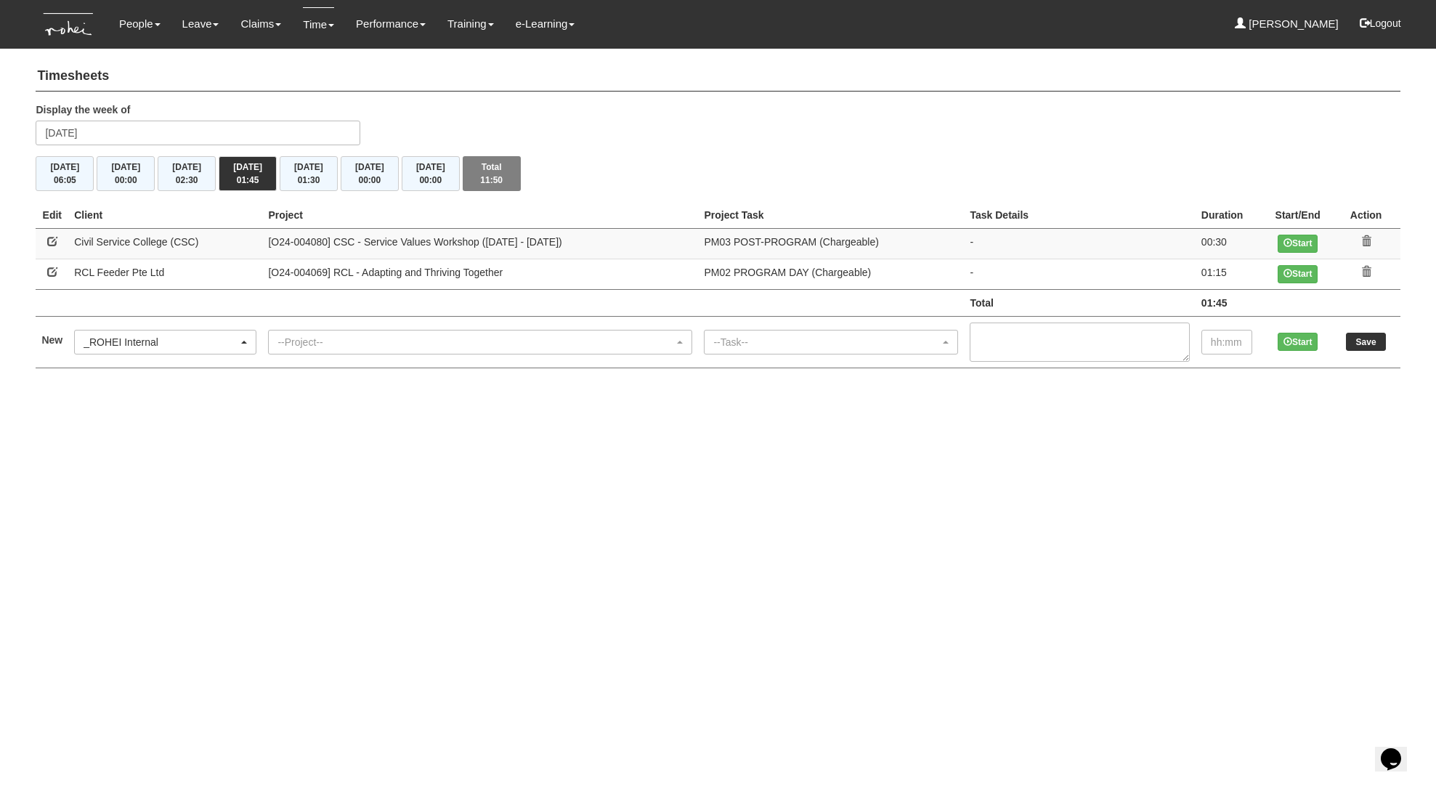
click at [473, 356] on td "--Project-- [C23-000072] Learning Journey Development [C24-000077] ALC Future-O…" at bounding box center [480, 342] width 436 height 52
click at [481, 333] on div "--Project--" at bounding box center [480, 342] width 423 height 23
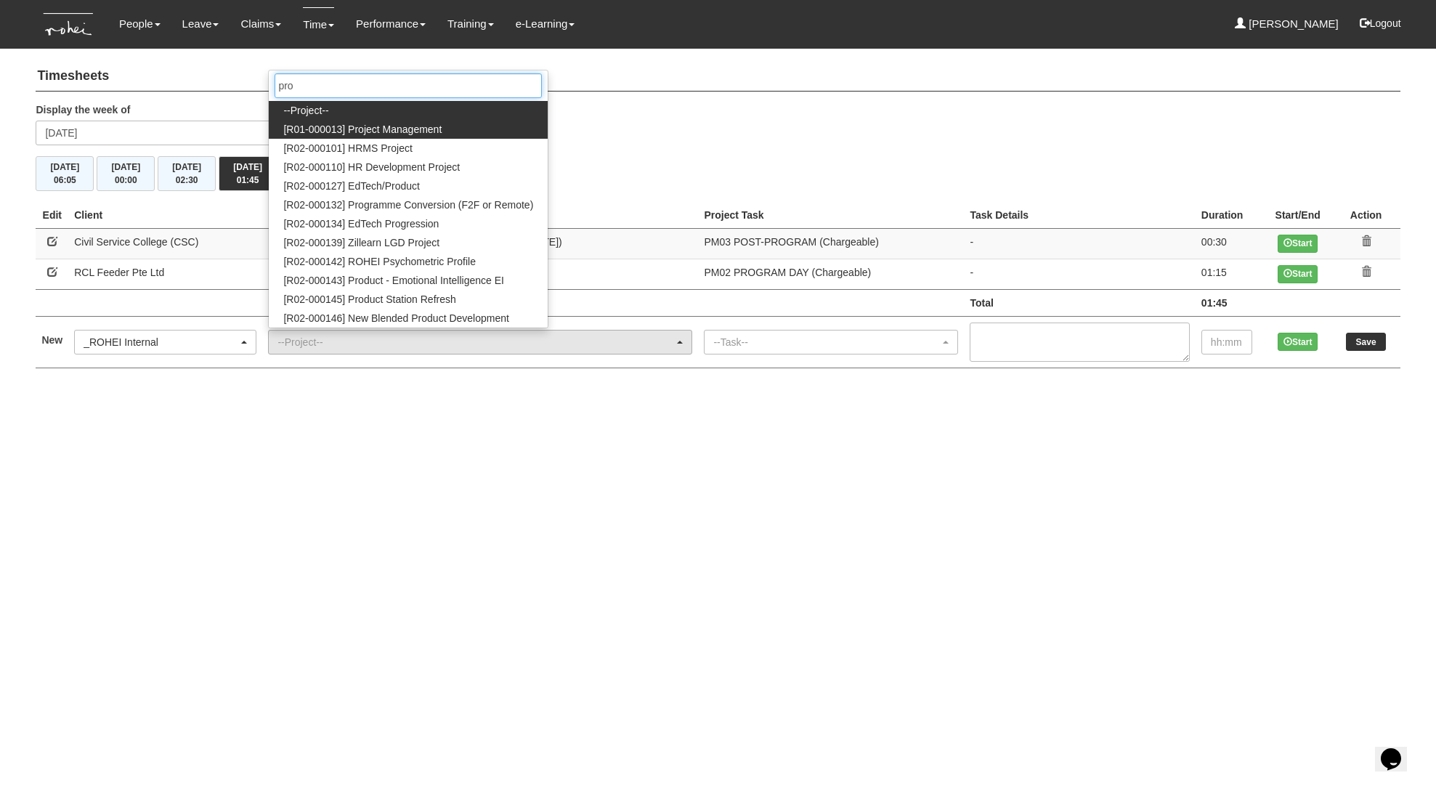
type input "pro"
click at [500, 125] on link "[R01-000013] Project Management" at bounding box center [408, 129] width 279 height 19
select select "1495"
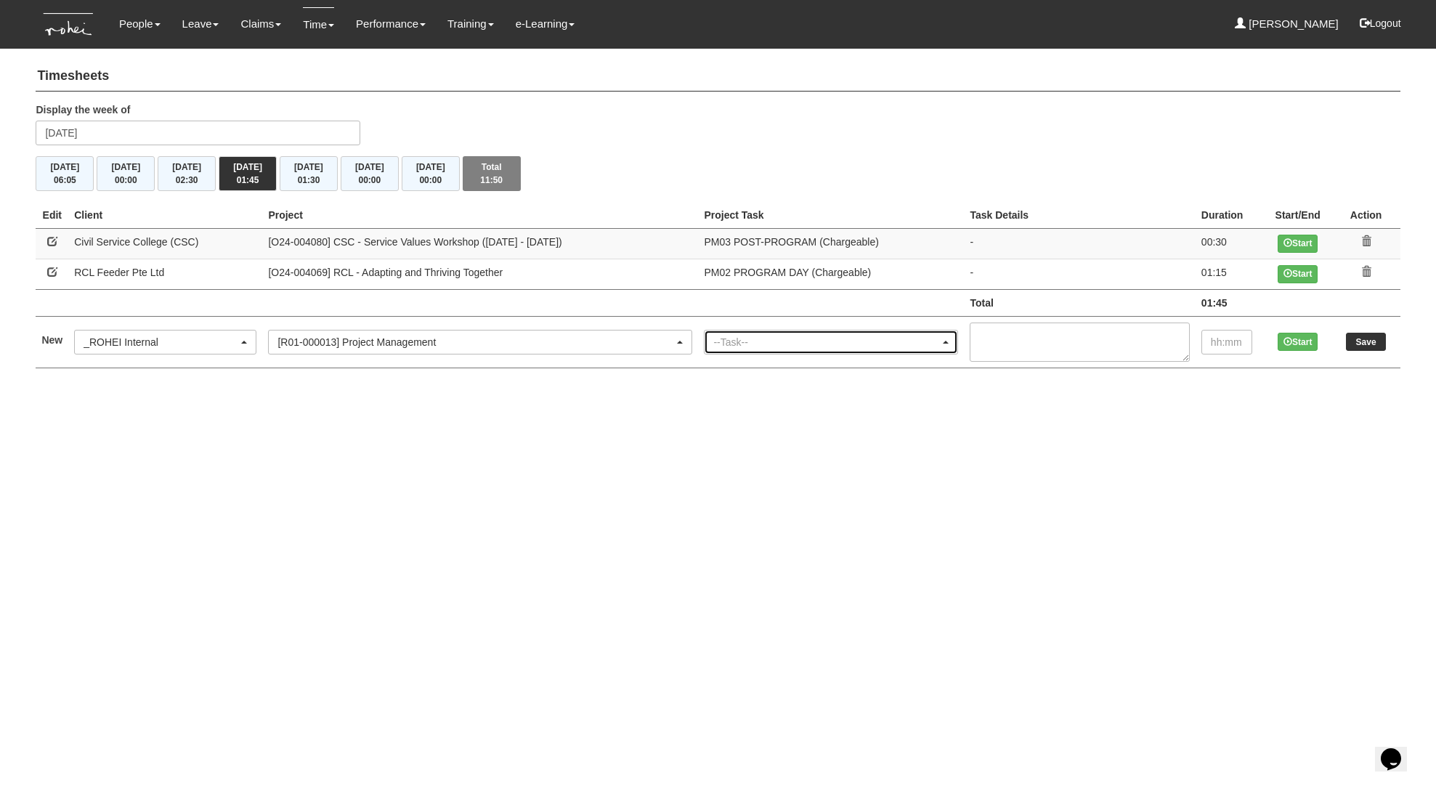
click at [796, 344] on div "--Task--" at bounding box center [826, 342] width 227 height 15
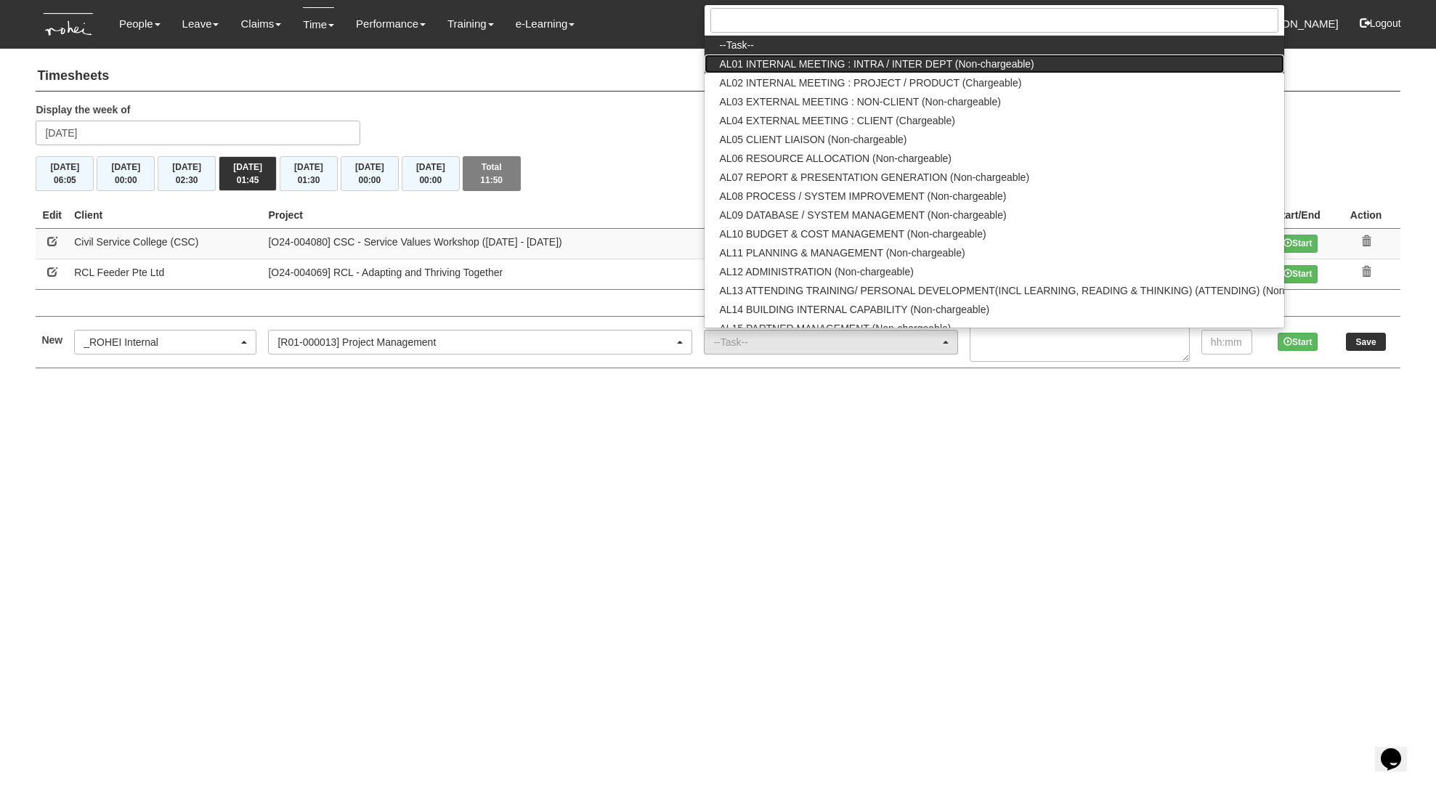
click at [811, 70] on span "AL01 INTERNAL MEETING : INTRA / INTER DEPT (Non-chargeable)" at bounding box center [876, 64] width 315 height 15
select select "40"
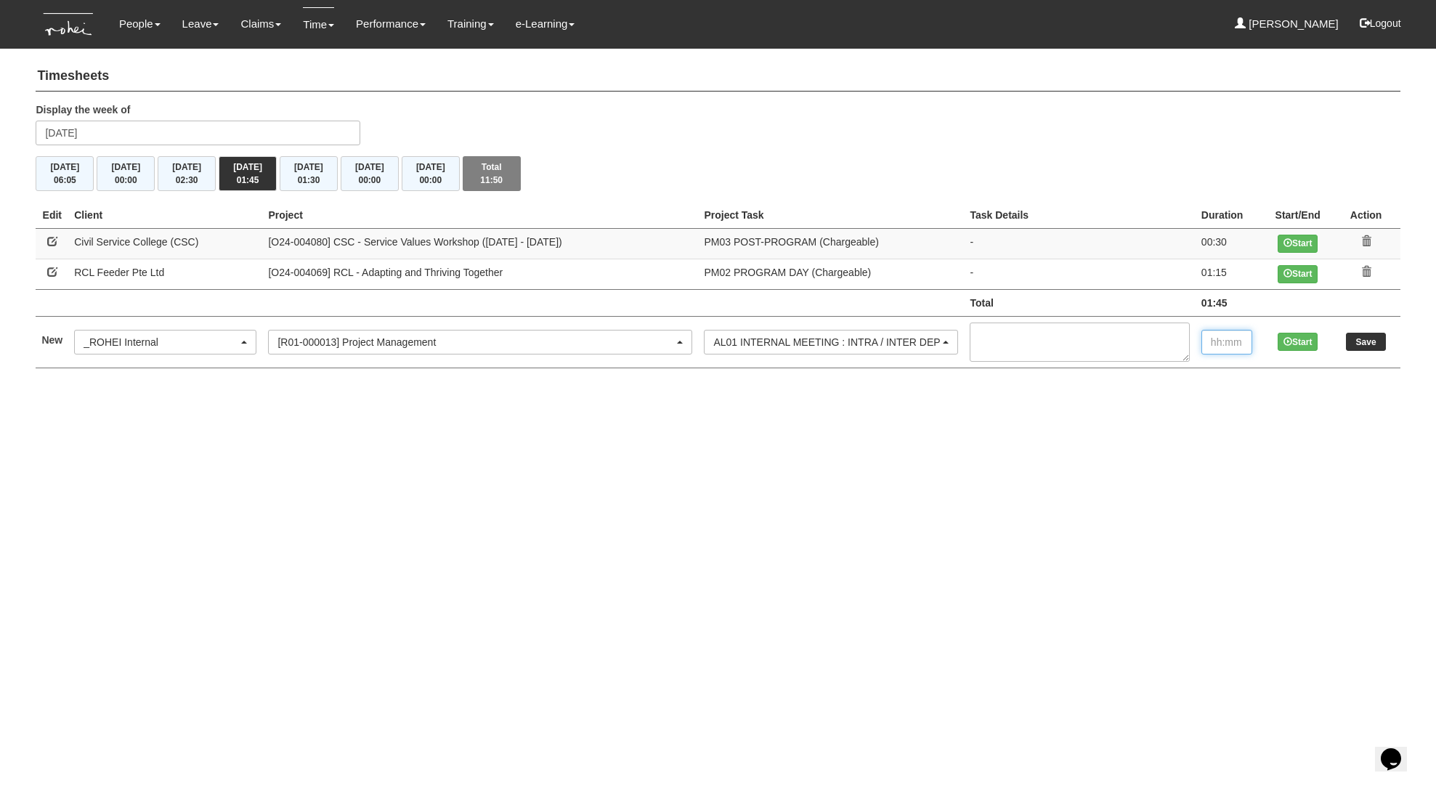
click at [1239, 341] on input "text" at bounding box center [1227, 342] width 51 height 25
type input "3:30"
click at [1380, 340] on input "Save" at bounding box center [1366, 342] width 40 height 18
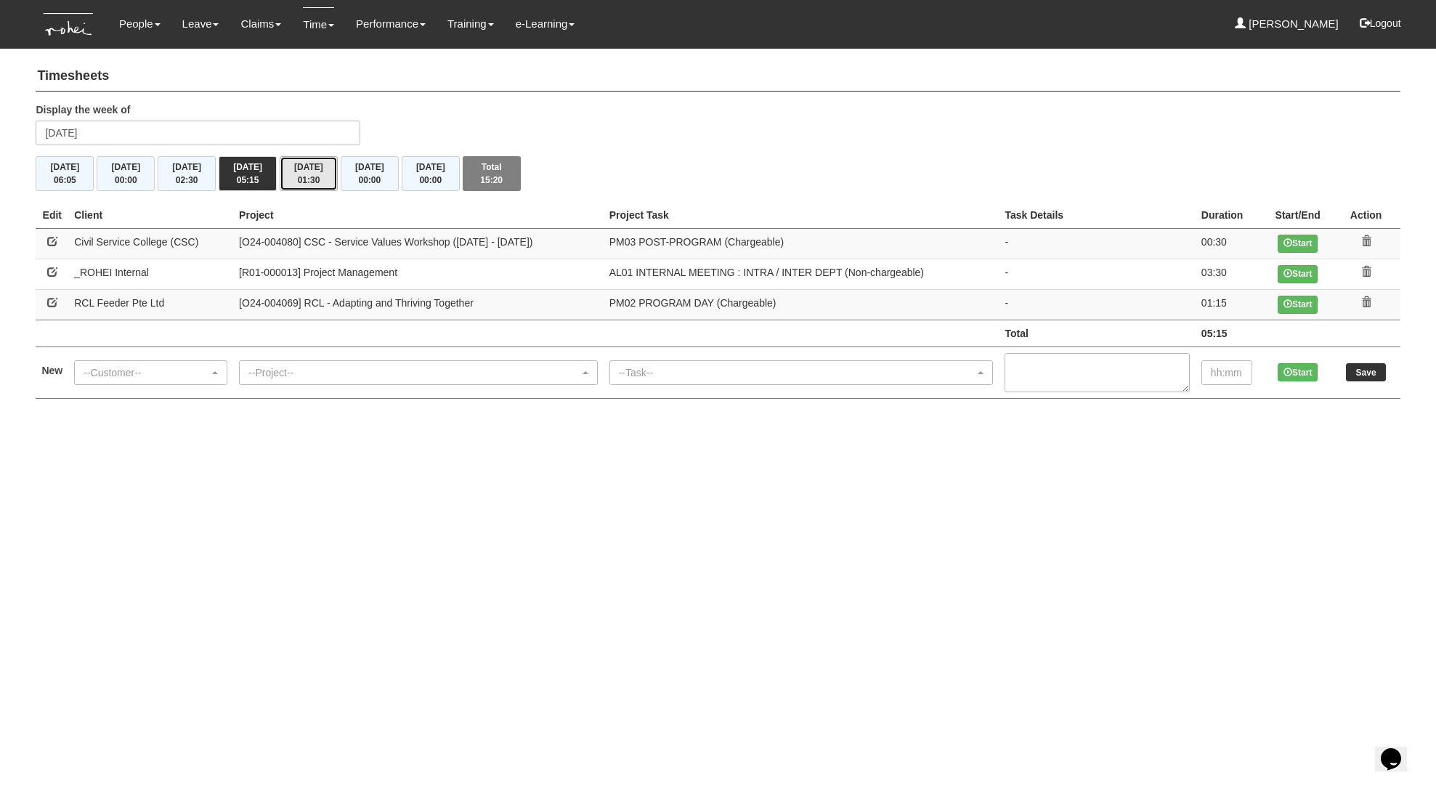
click at [318, 163] on button "[DATE] 01:30" at bounding box center [309, 173] width 58 height 35
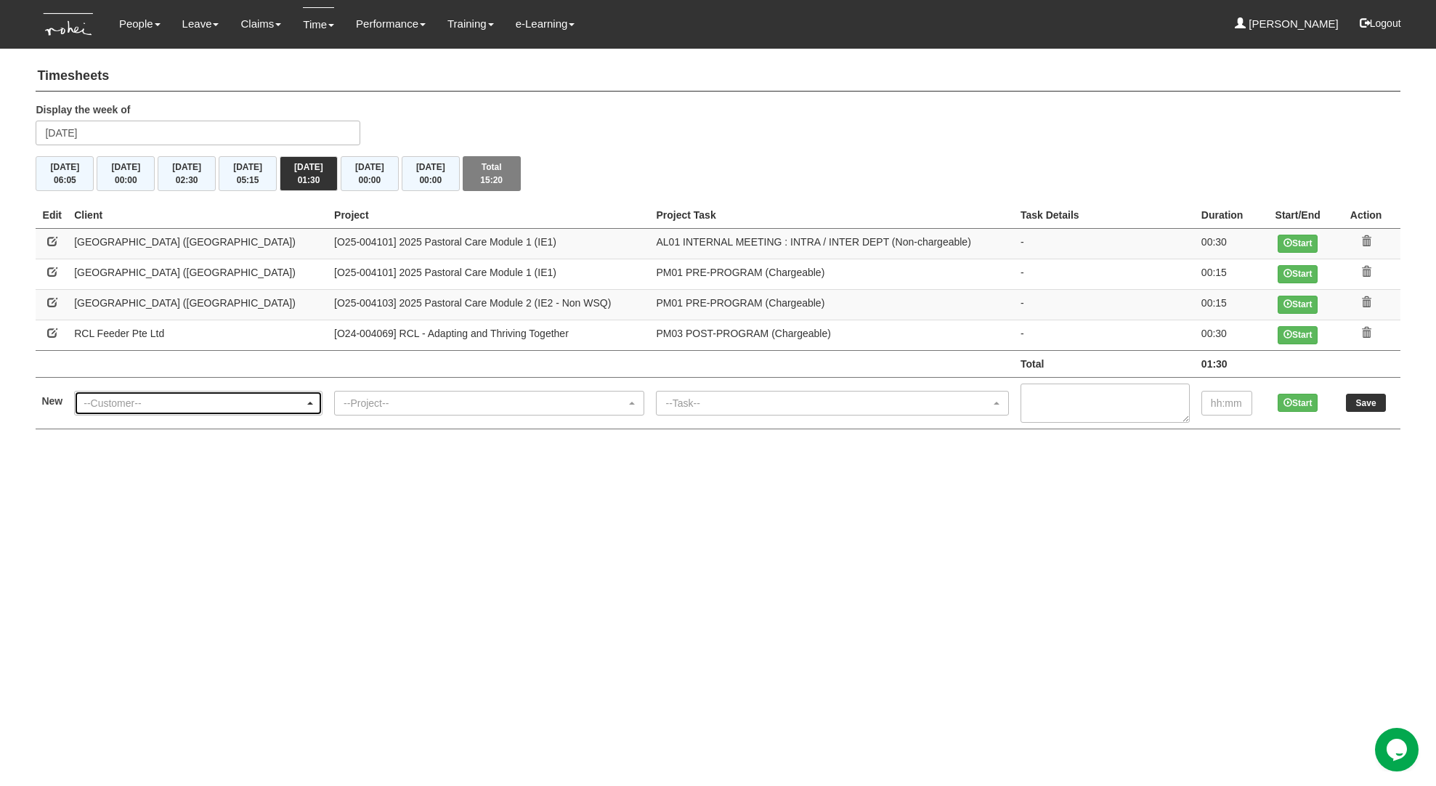
click at [209, 401] on div "--Customer--" at bounding box center [194, 403] width 221 height 15
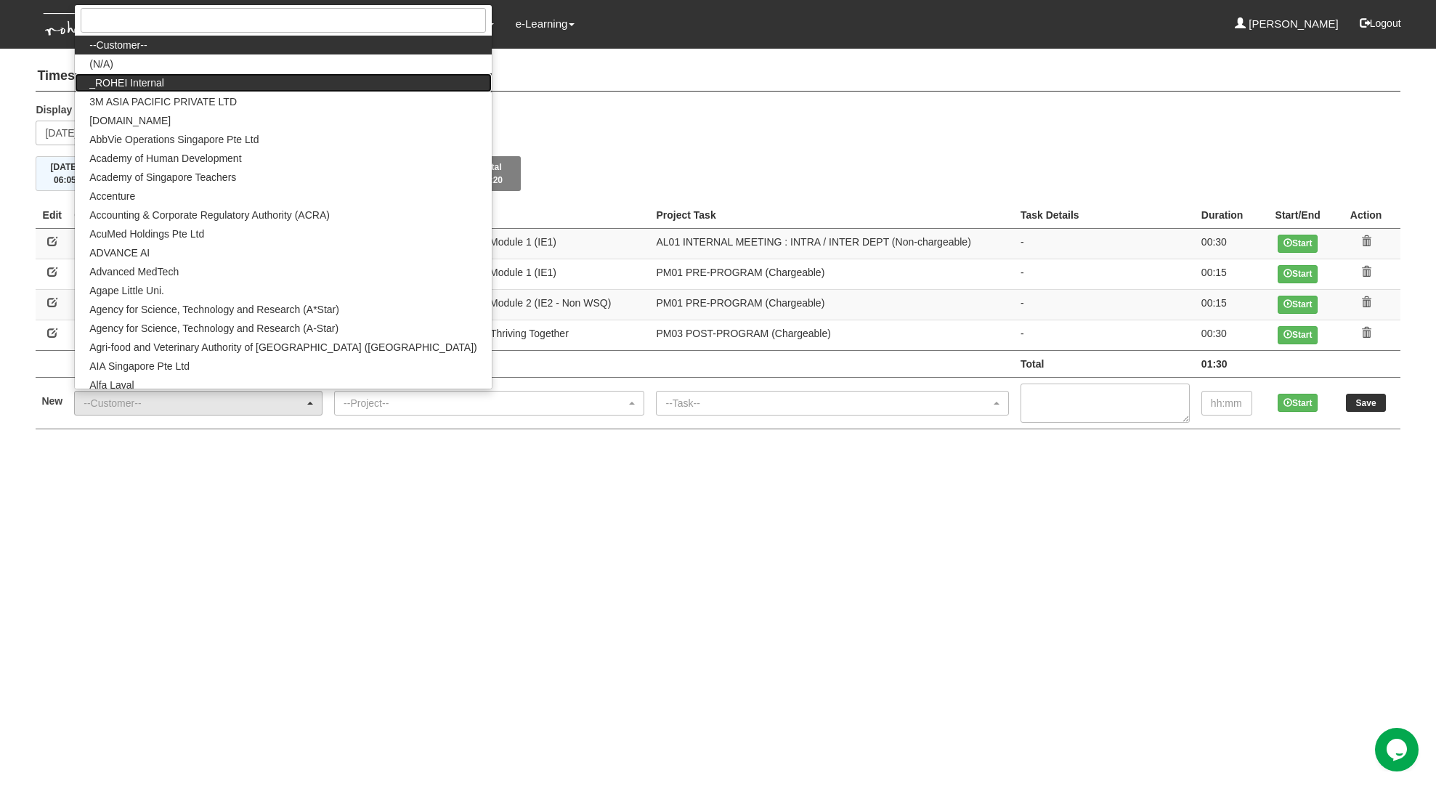
click at [256, 81] on link "_ROHEI Internal" at bounding box center [283, 82] width 416 height 19
select select "397"
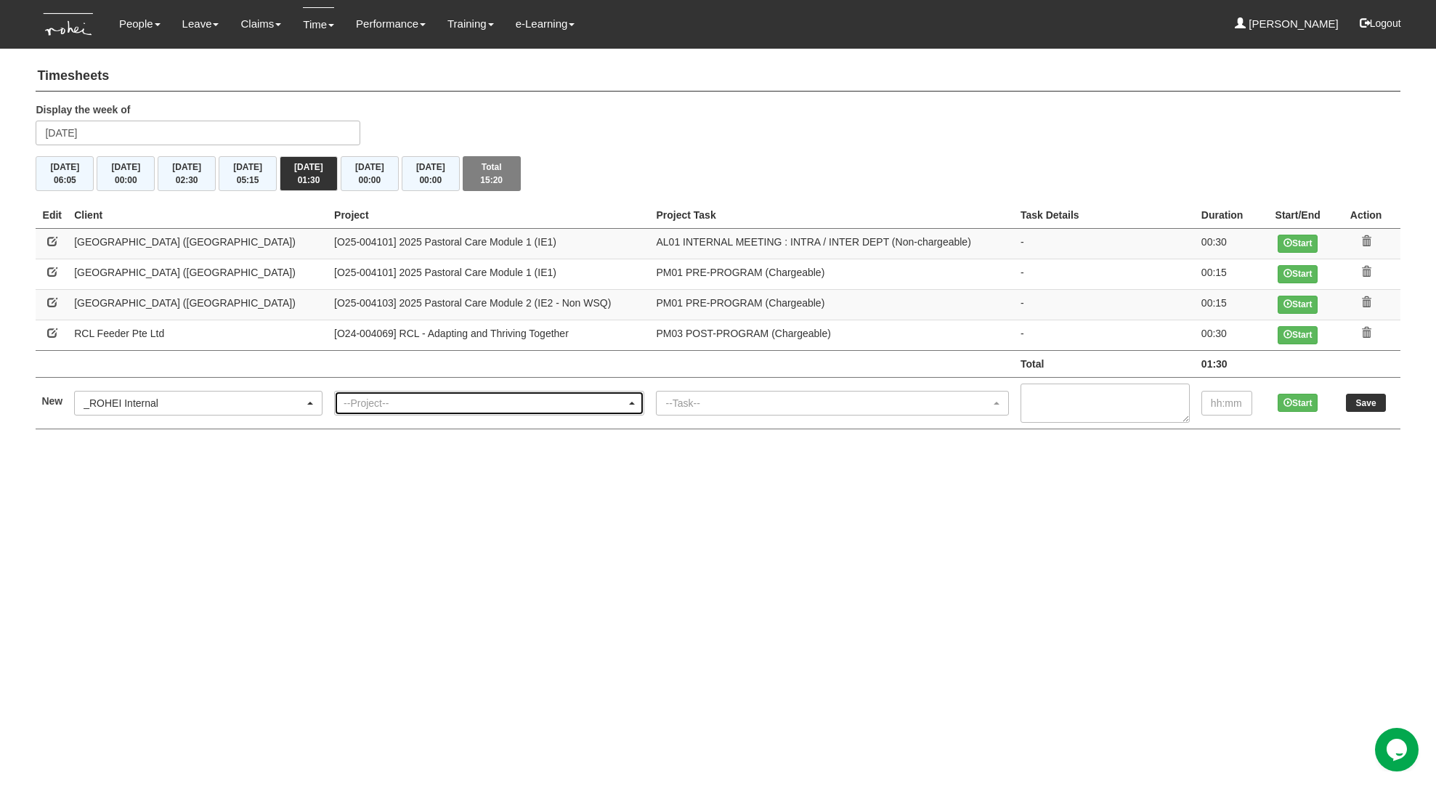
click at [389, 398] on div "--Project--" at bounding box center [485, 403] width 283 height 15
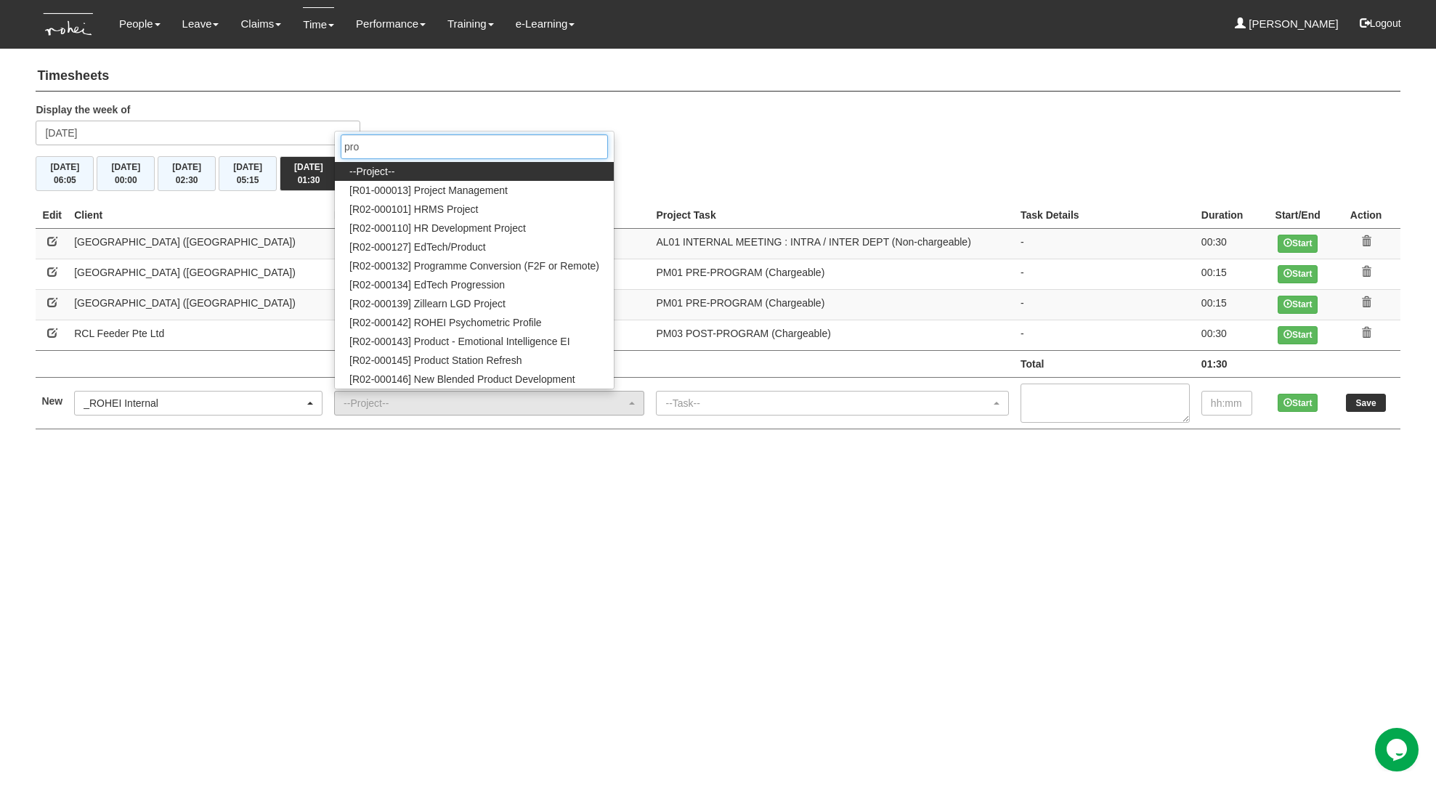
type input "pro"
click at [478, 185] on link "[R01-000013] Project Management" at bounding box center [474, 190] width 279 height 19
select select "1495"
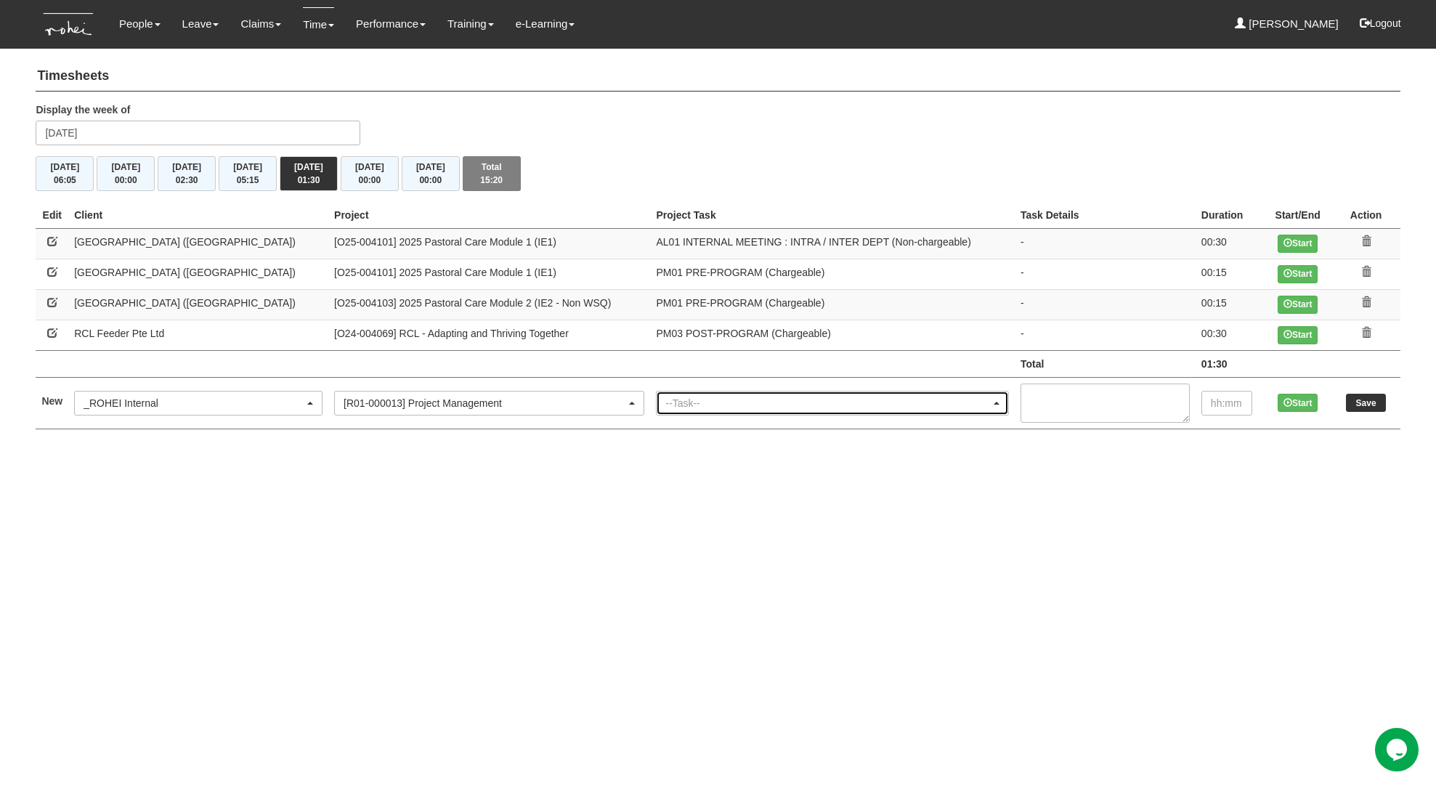
click at [666, 397] on div "--Task--" at bounding box center [828, 403] width 325 height 15
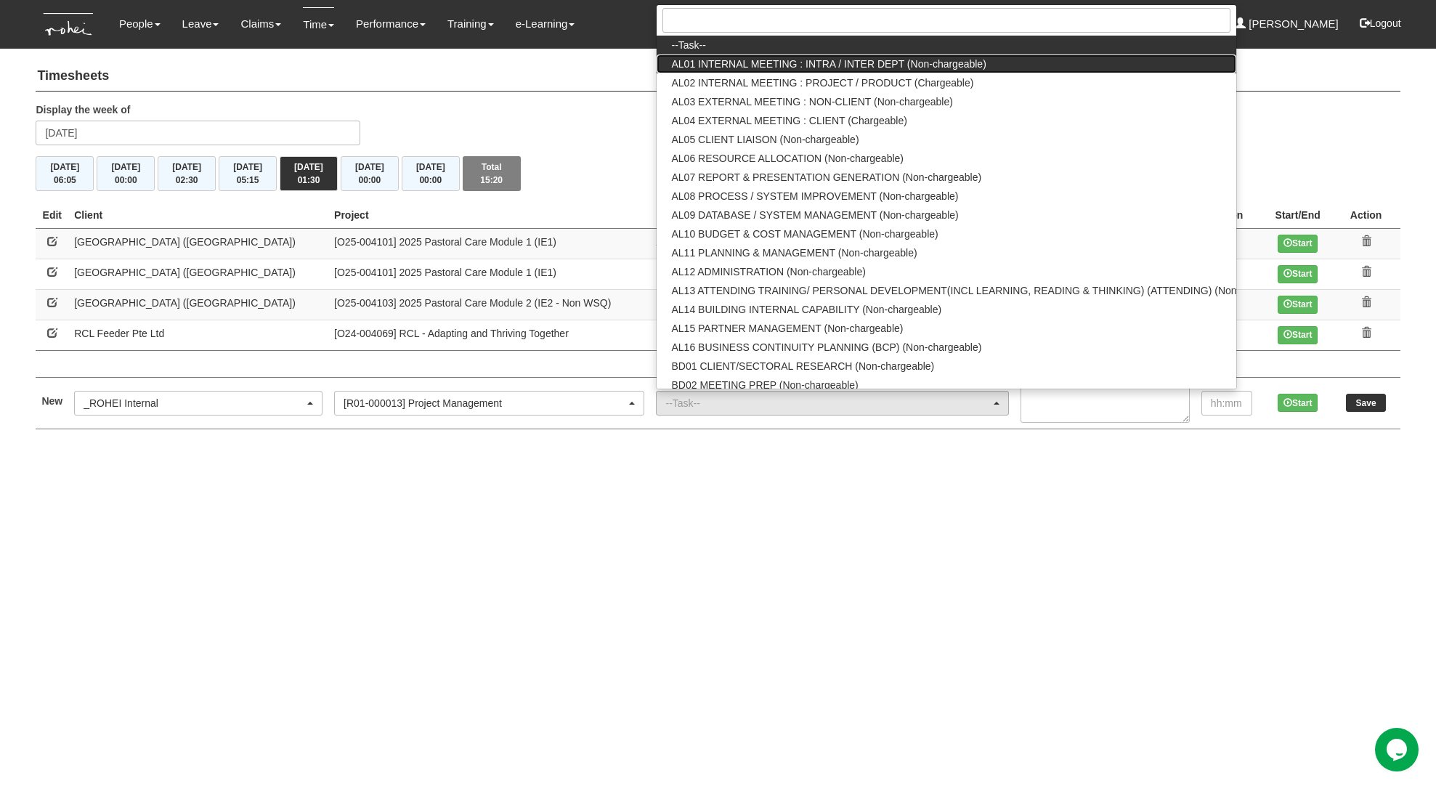
click at [715, 65] on span "AL01 INTERNAL MEETING : INTRA / INTER DEPT (Non-chargeable)" at bounding box center [828, 64] width 315 height 15
select select "40"
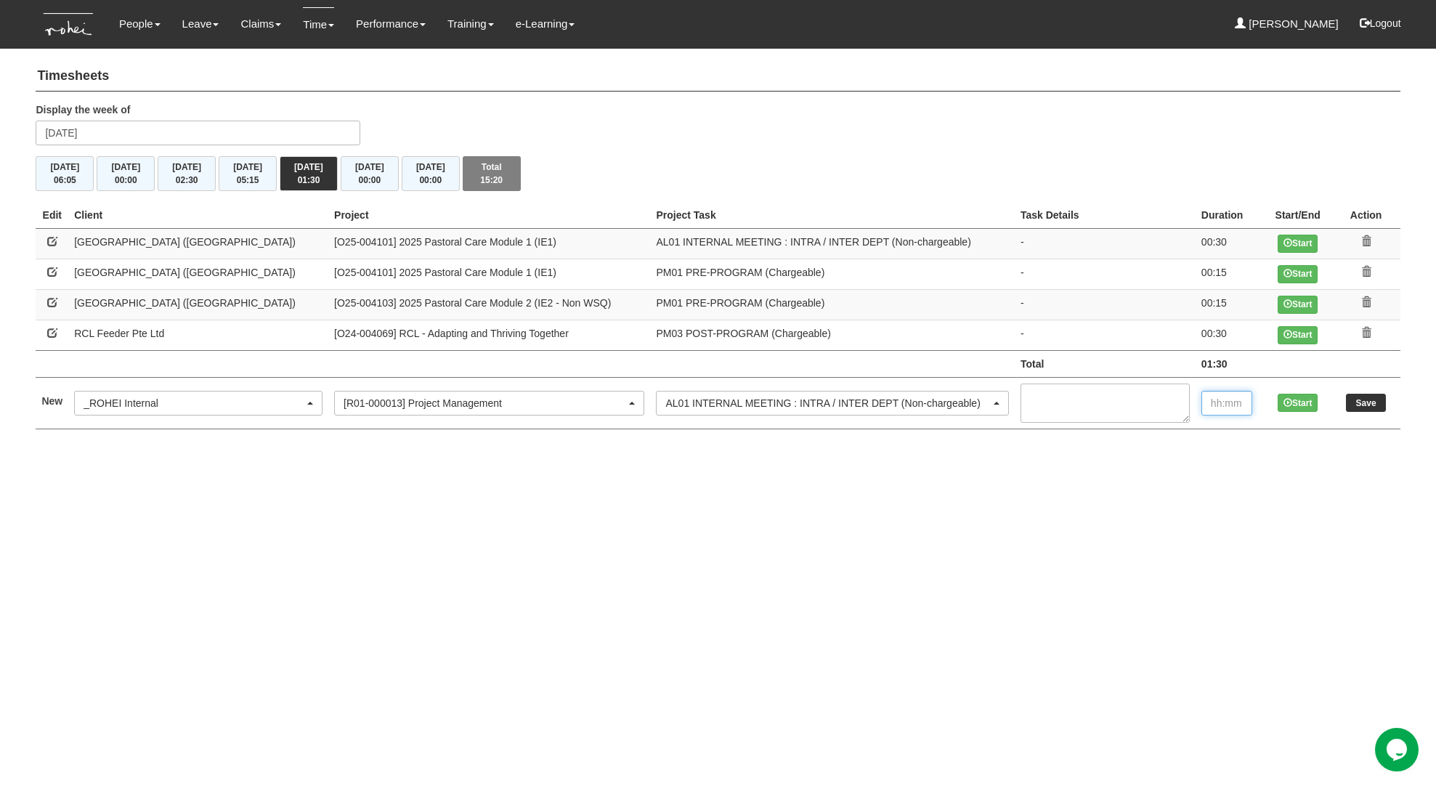
click at [1234, 401] on input "text" at bounding box center [1227, 403] width 51 height 25
type input "1:00"
click at [1371, 400] on input "Save" at bounding box center [1366, 403] width 40 height 18
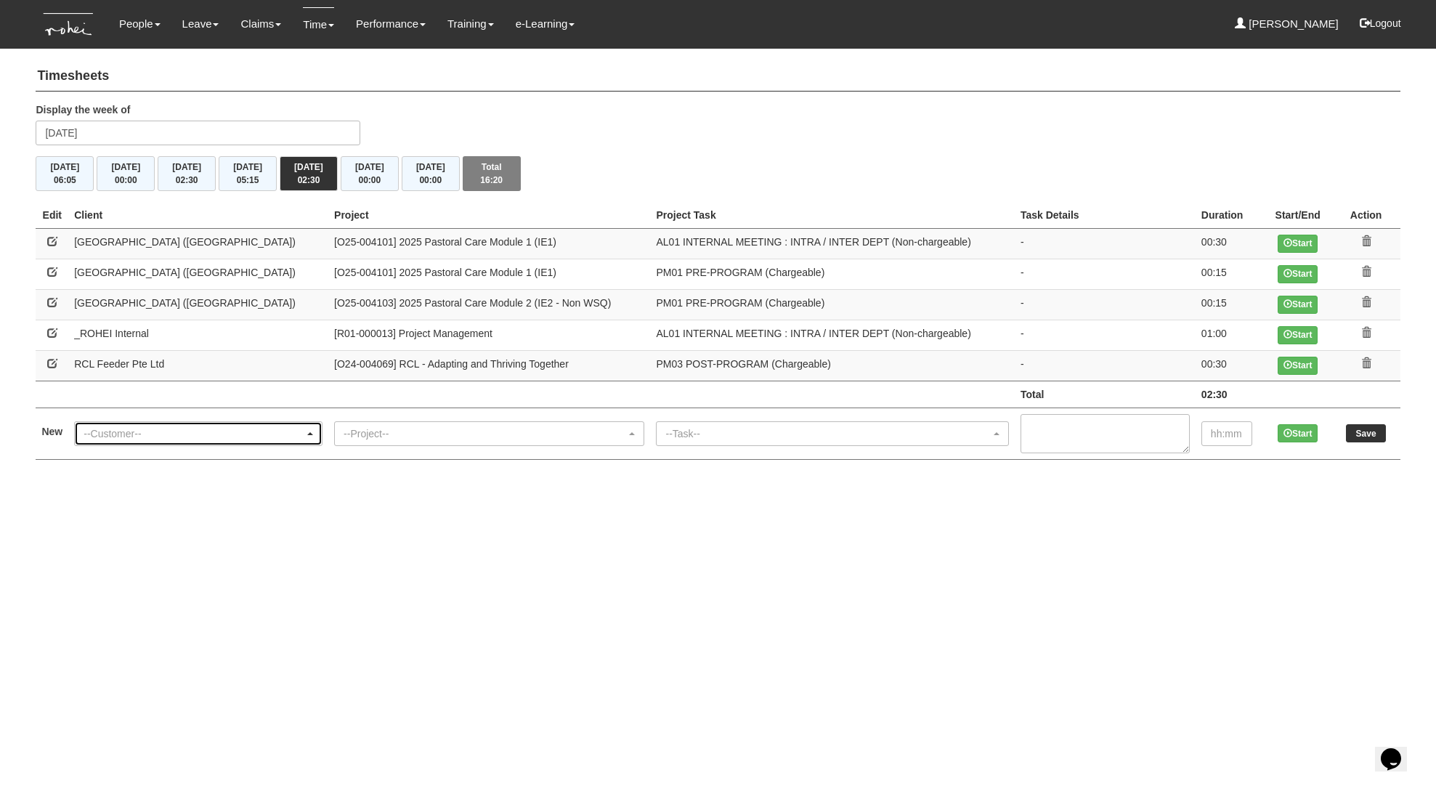
click at [166, 433] on div "--Customer--" at bounding box center [194, 434] width 221 height 15
type input "singapore touri"
click at [156, 404] on span "Singapore Tourism Board (STB)" at bounding box center [161, 410] width 144 height 15
select select "854"
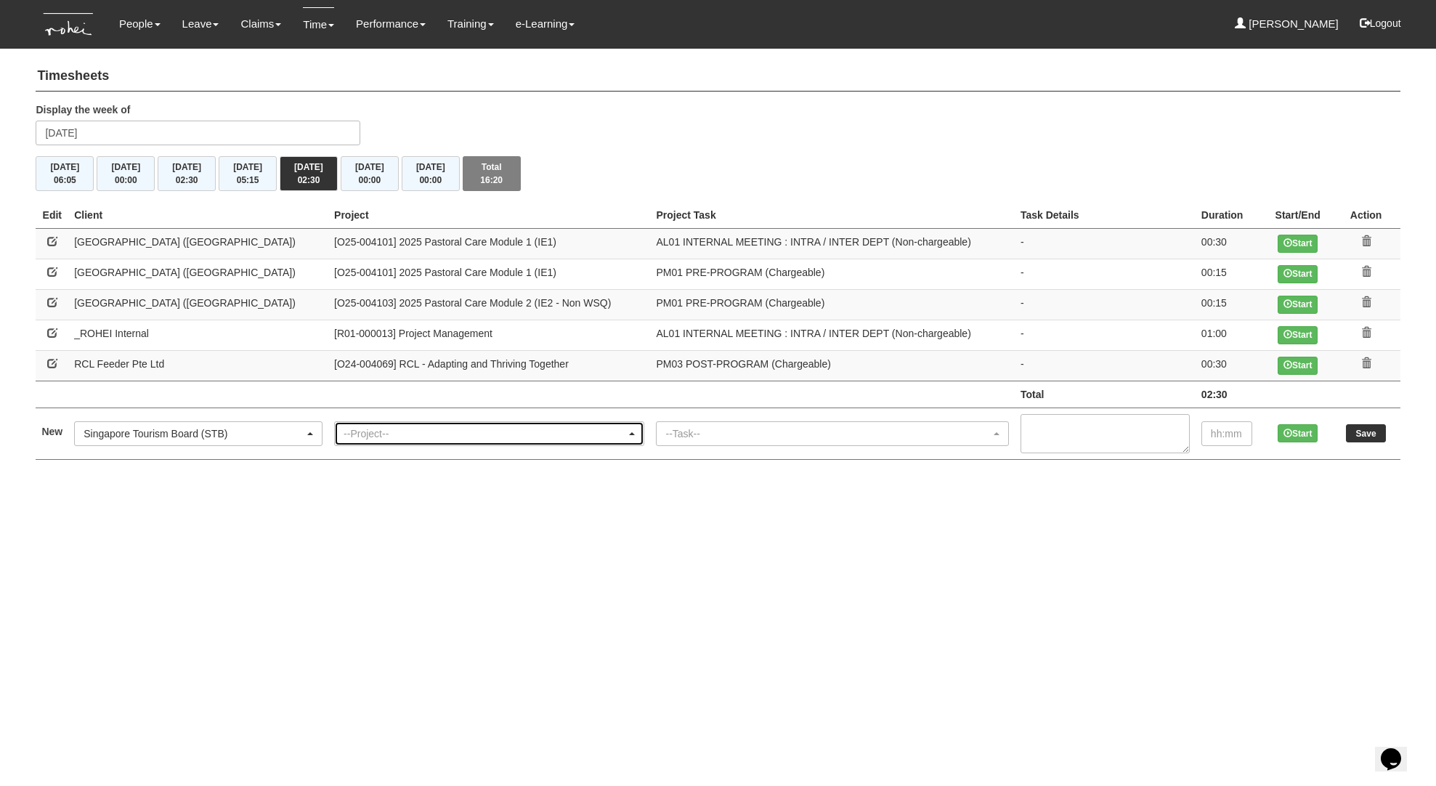
click at [344, 434] on div "--Project--" at bounding box center [485, 434] width 283 height 15
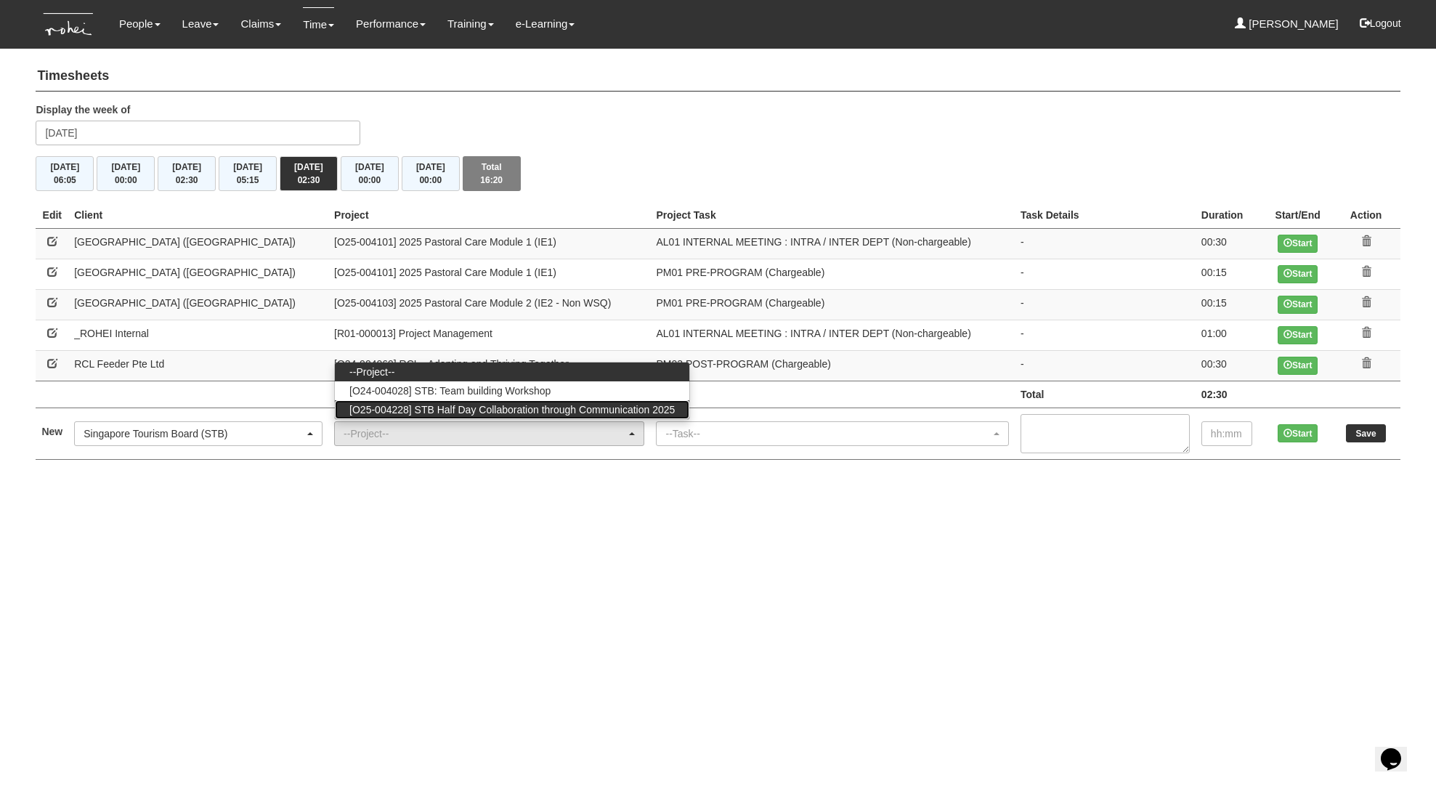
click at [371, 405] on span "[O25-004228] STB Half Day Collaboration through Communication 2025" at bounding box center [512, 410] width 326 height 15
select select "2849"
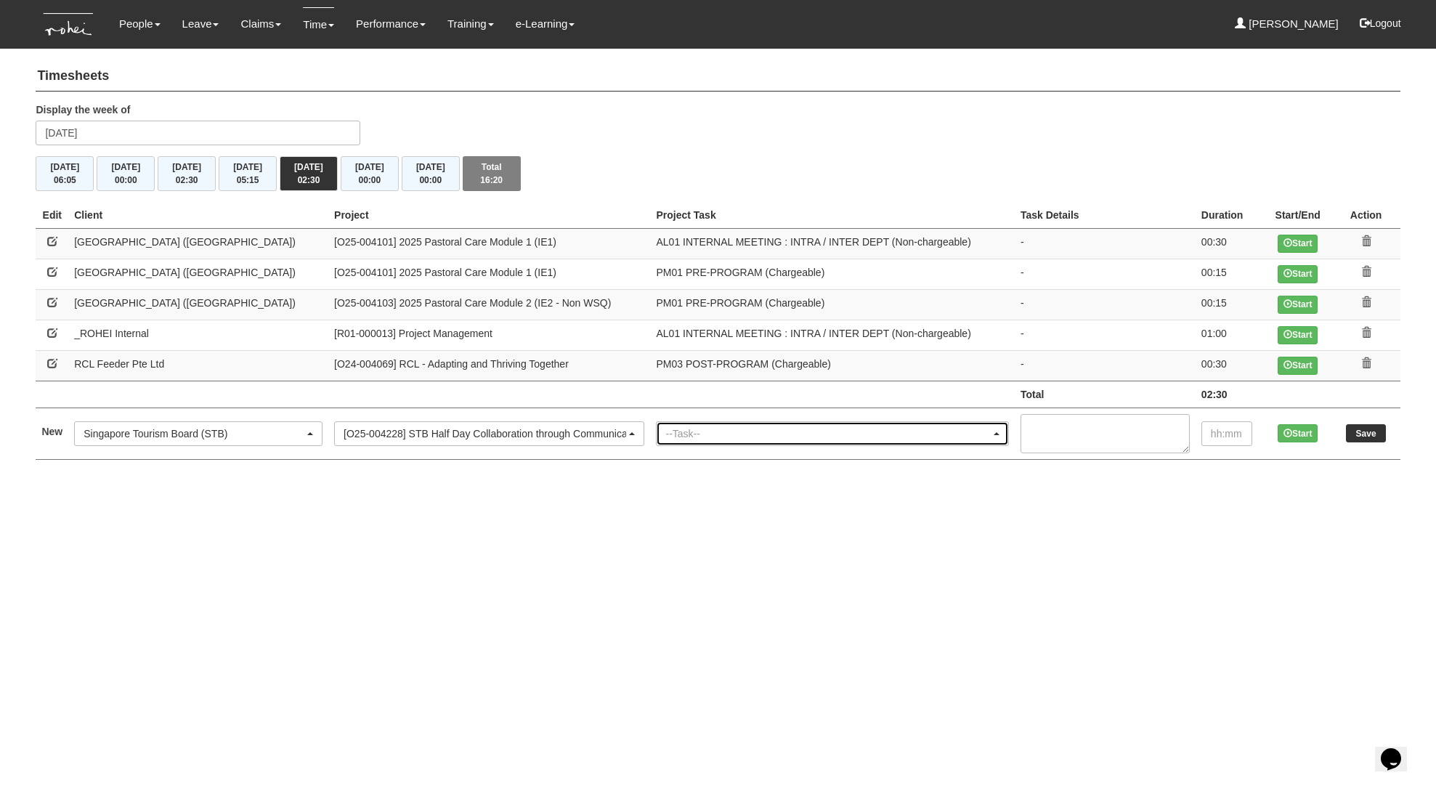
click at [670, 428] on div "--Task--" at bounding box center [828, 434] width 325 height 15
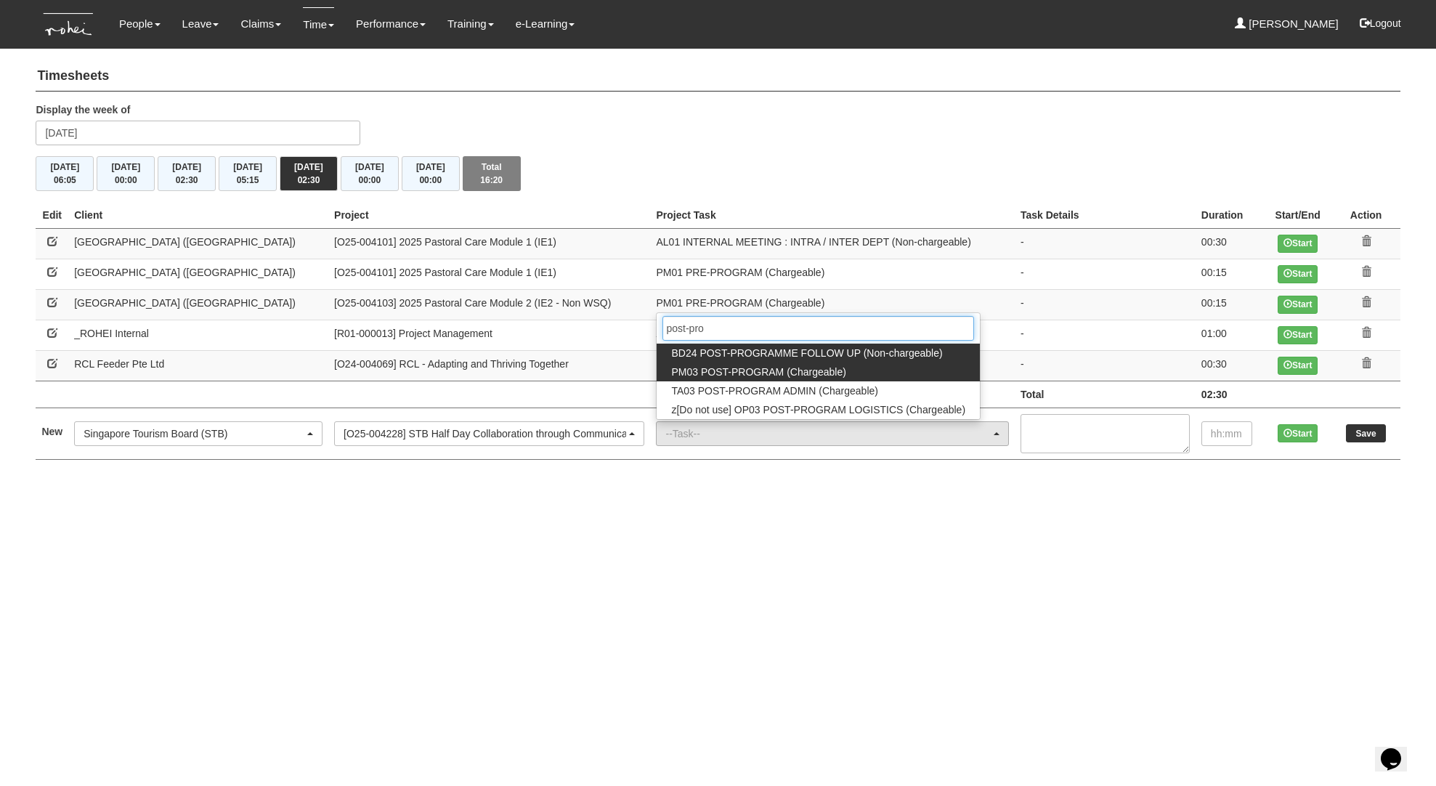
type input "post-pro"
click at [678, 368] on span "PM03 POST-PROGRAM (Chargeable)" at bounding box center [758, 372] width 174 height 15
select select "164"
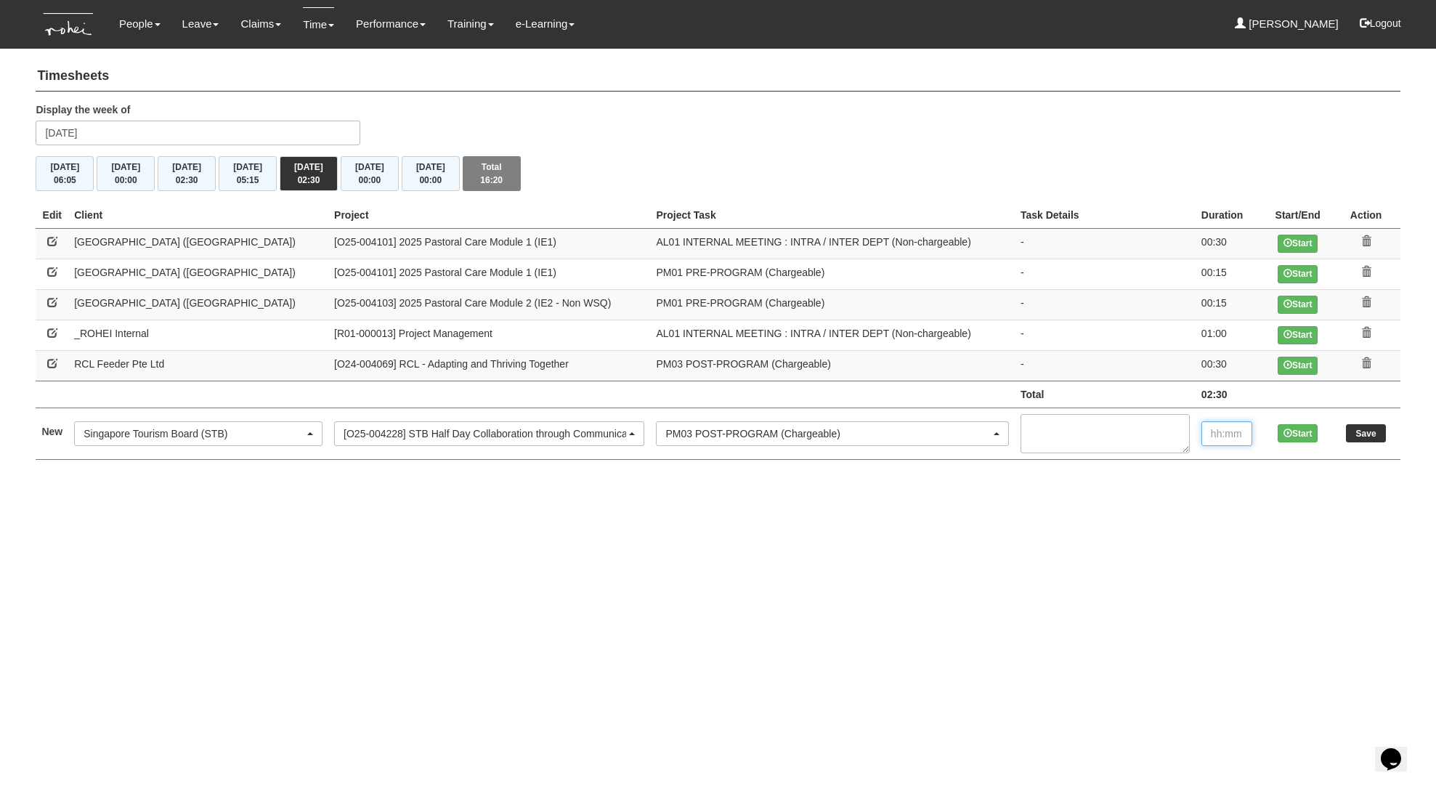
click at [1233, 429] on input "text" at bounding box center [1227, 433] width 51 height 25
type input "00:15"
click at [1379, 432] on input "Save" at bounding box center [1366, 433] width 40 height 18
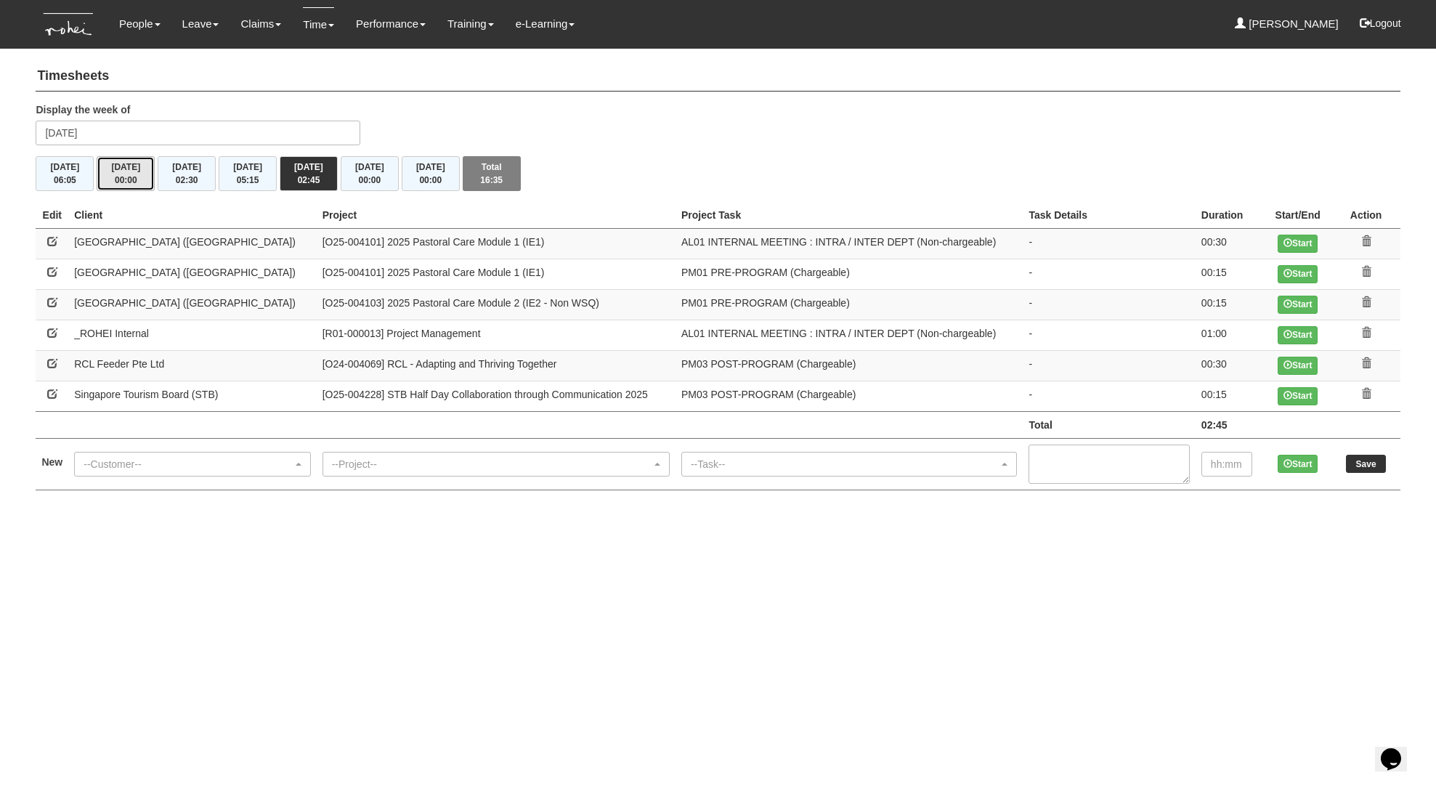
click at [144, 166] on button "[DATE] 00:00" at bounding box center [126, 173] width 58 height 35
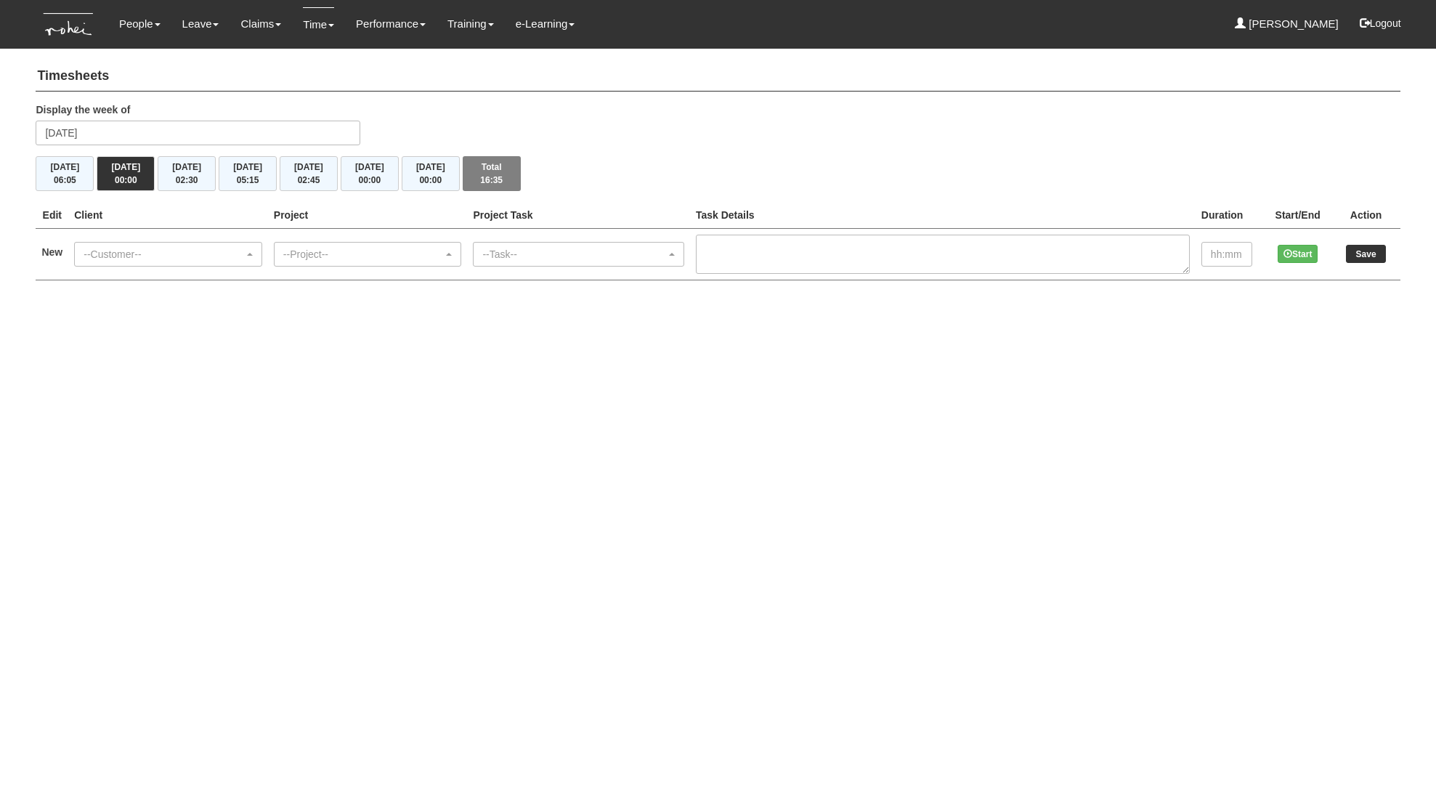
click at [238, 270] on td "--Customer-- (N/A) _ROHEI Internal 3M ASIA PACIFIC PRIVATE LTD [DOMAIN_NAME] Ab…" at bounding box center [168, 254] width 200 height 52
click at [241, 264] on div "--Customer--" at bounding box center [168, 254] width 187 height 23
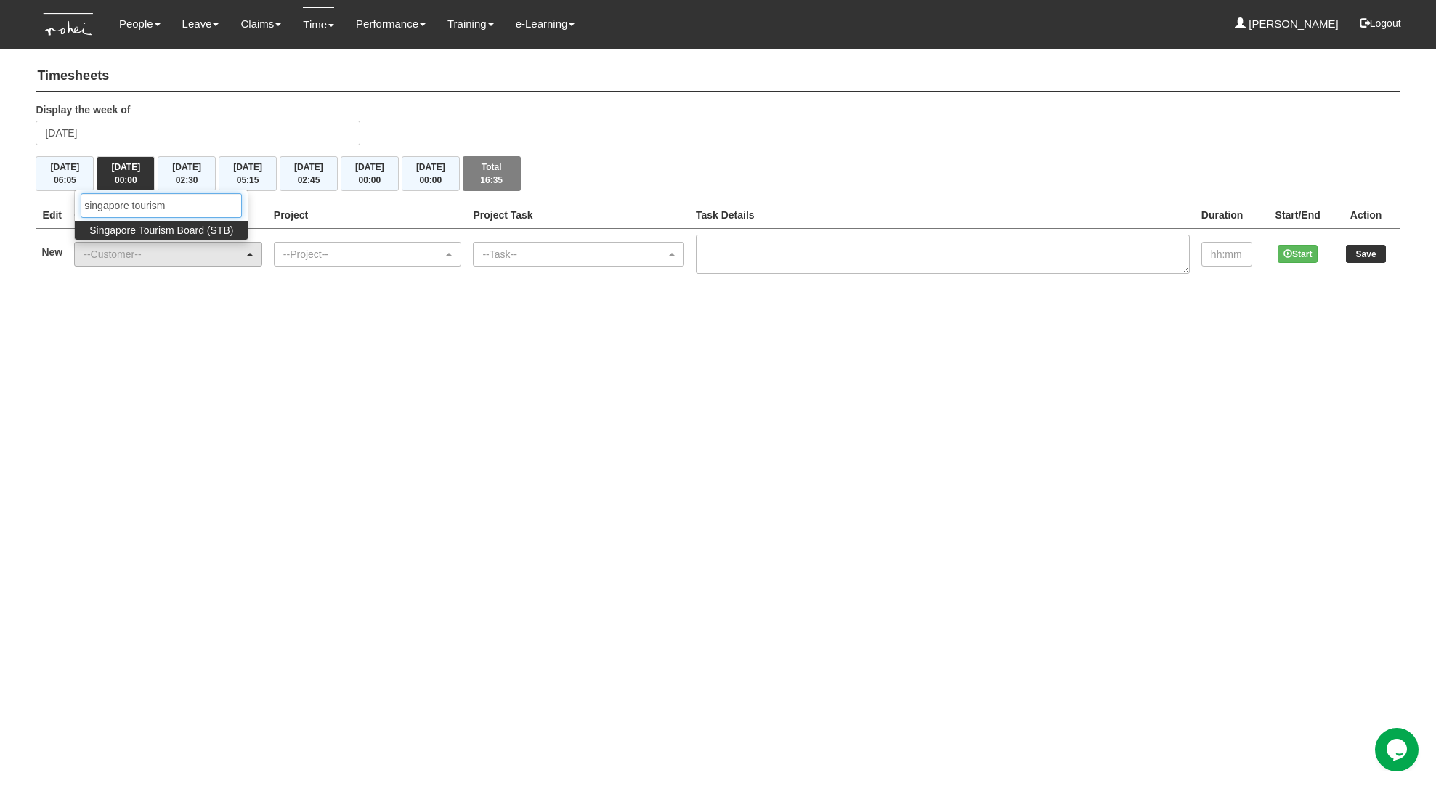
type input "singapore tourism"
click at [206, 231] on span "Singapore Tourism Board (STB)" at bounding box center [161, 230] width 144 height 15
select select "854"
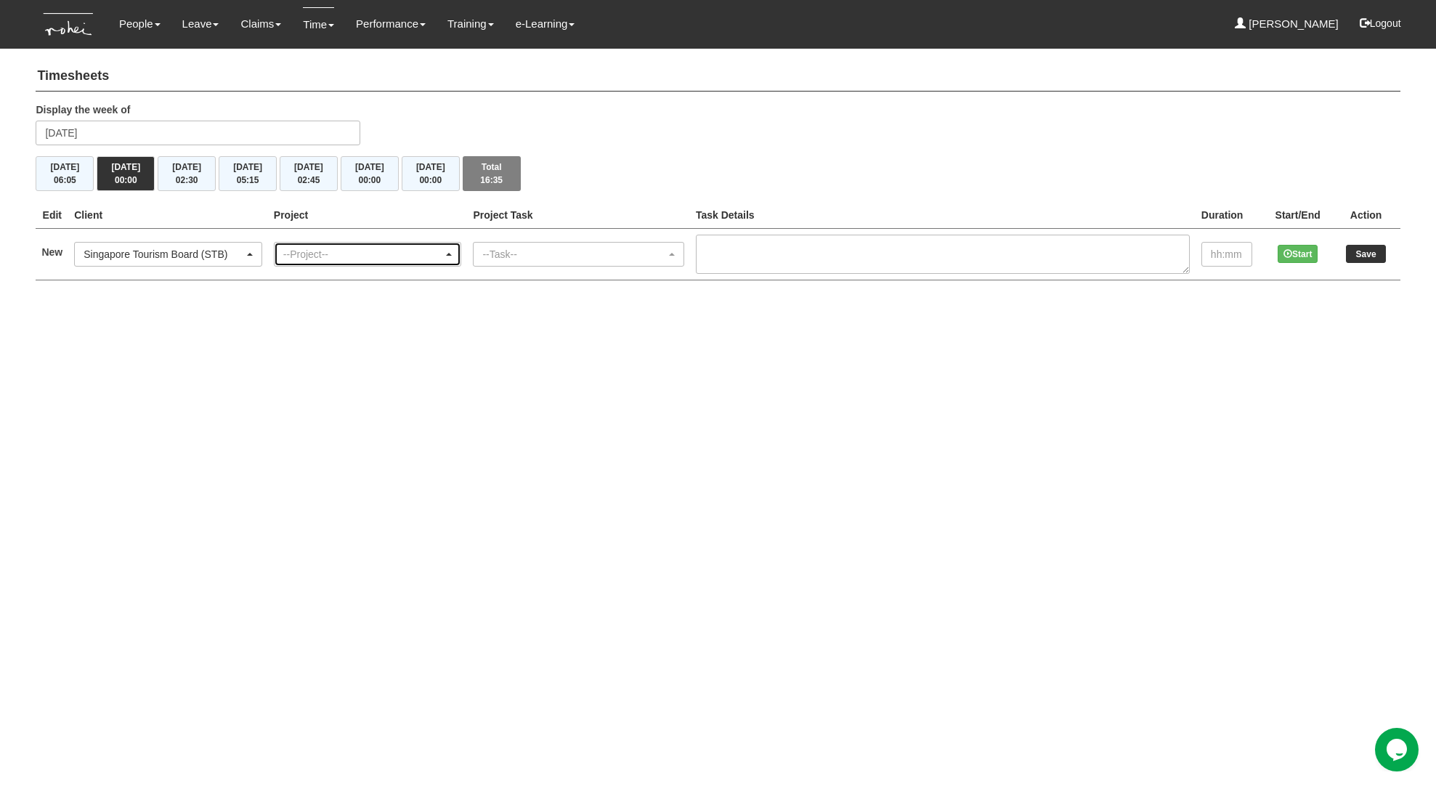
click at [326, 243] on div "--Project--" at bounding box center [368, 254] width 187 height 23
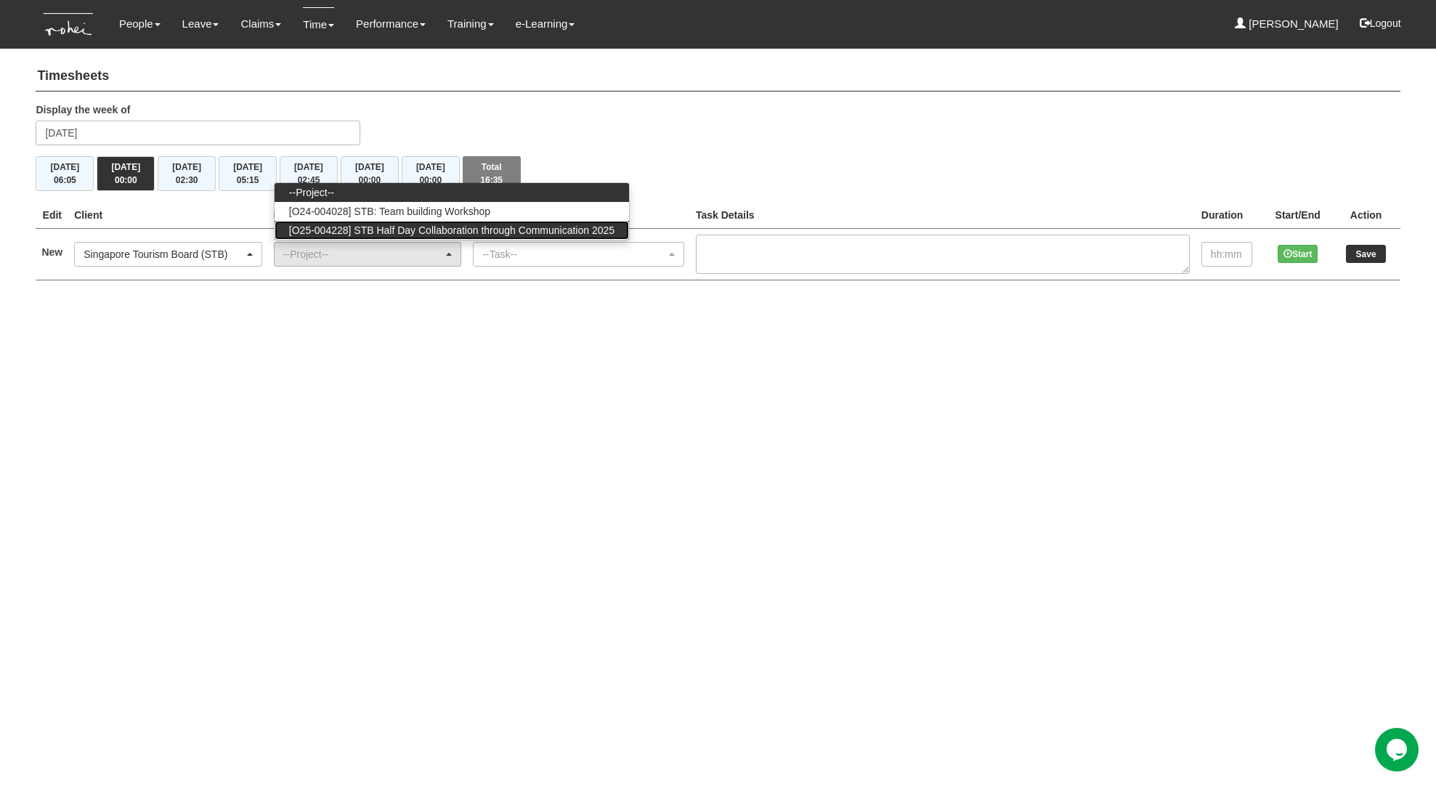
click at [380, 227] on span "[O25-004228] STB Half Day Collaboration through Communication 2025" at bounding box center [452, 230] width 326 height 15
select select "2849"
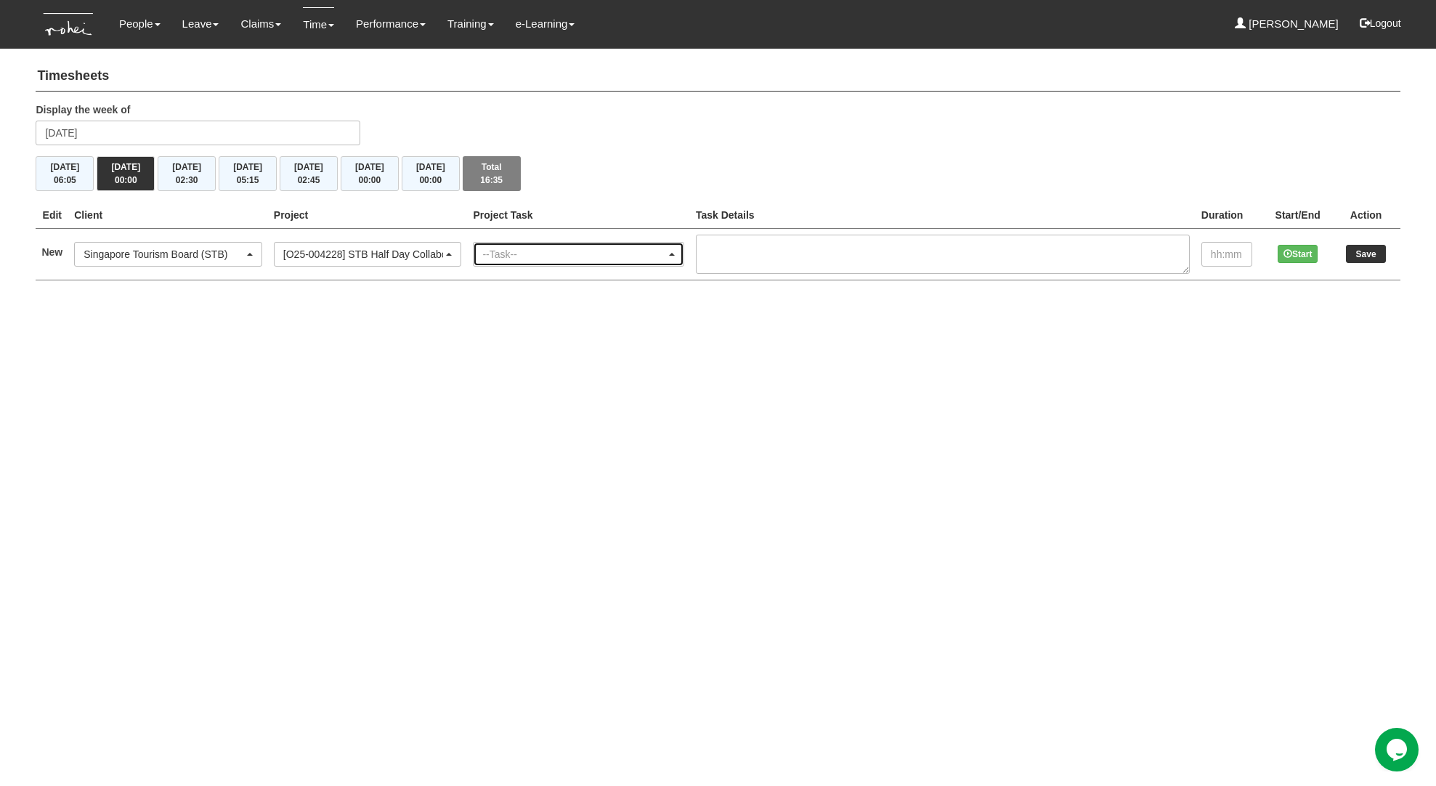
click at [576, 253] on div "--Task--" at bounding box center [574, 254] width 184 height 15
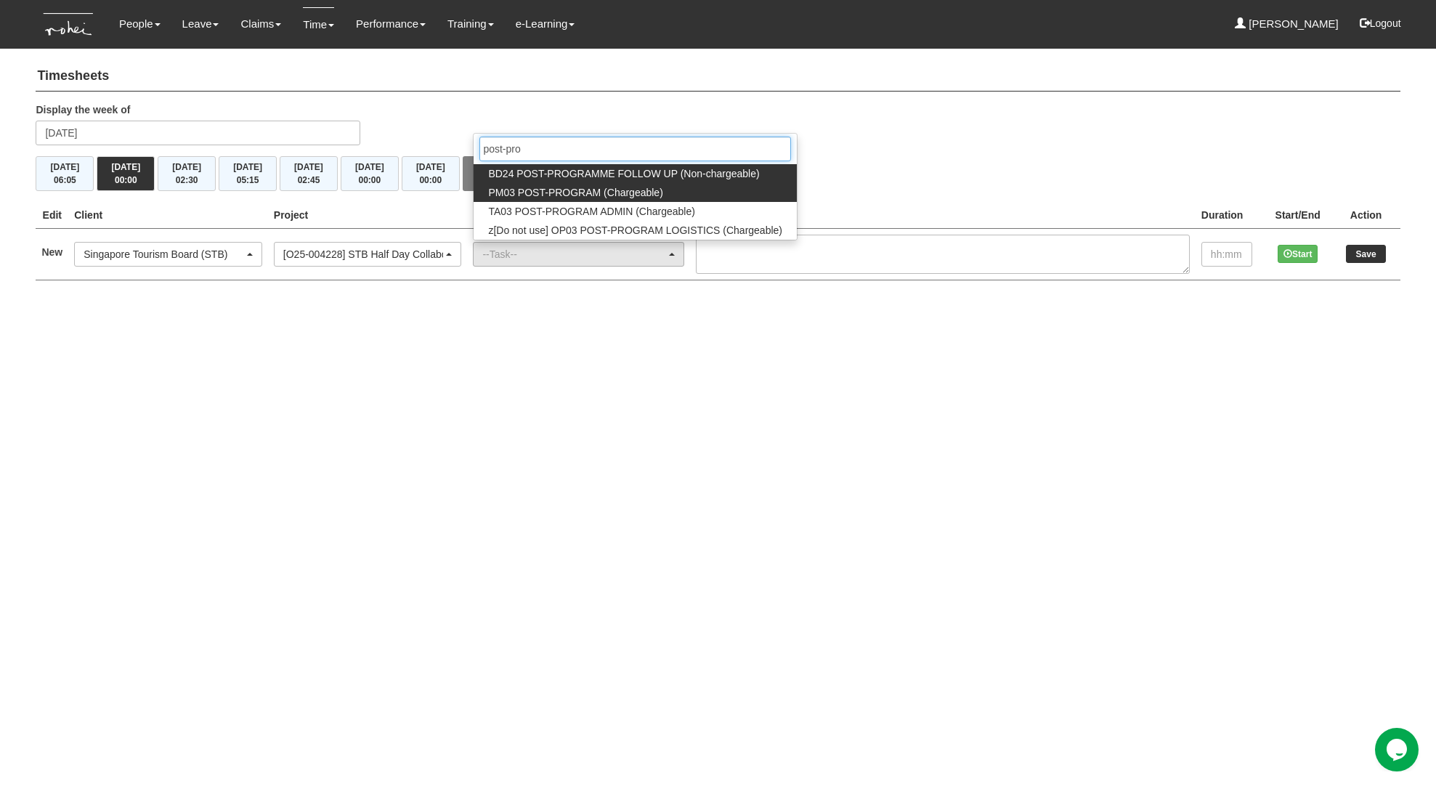
type input "post-pro"
click at [604, 194] on span "PM03 POST-PROGRAM (Chargeable)" at bounding box center [575, 192] width 174 height 15
select select "164"
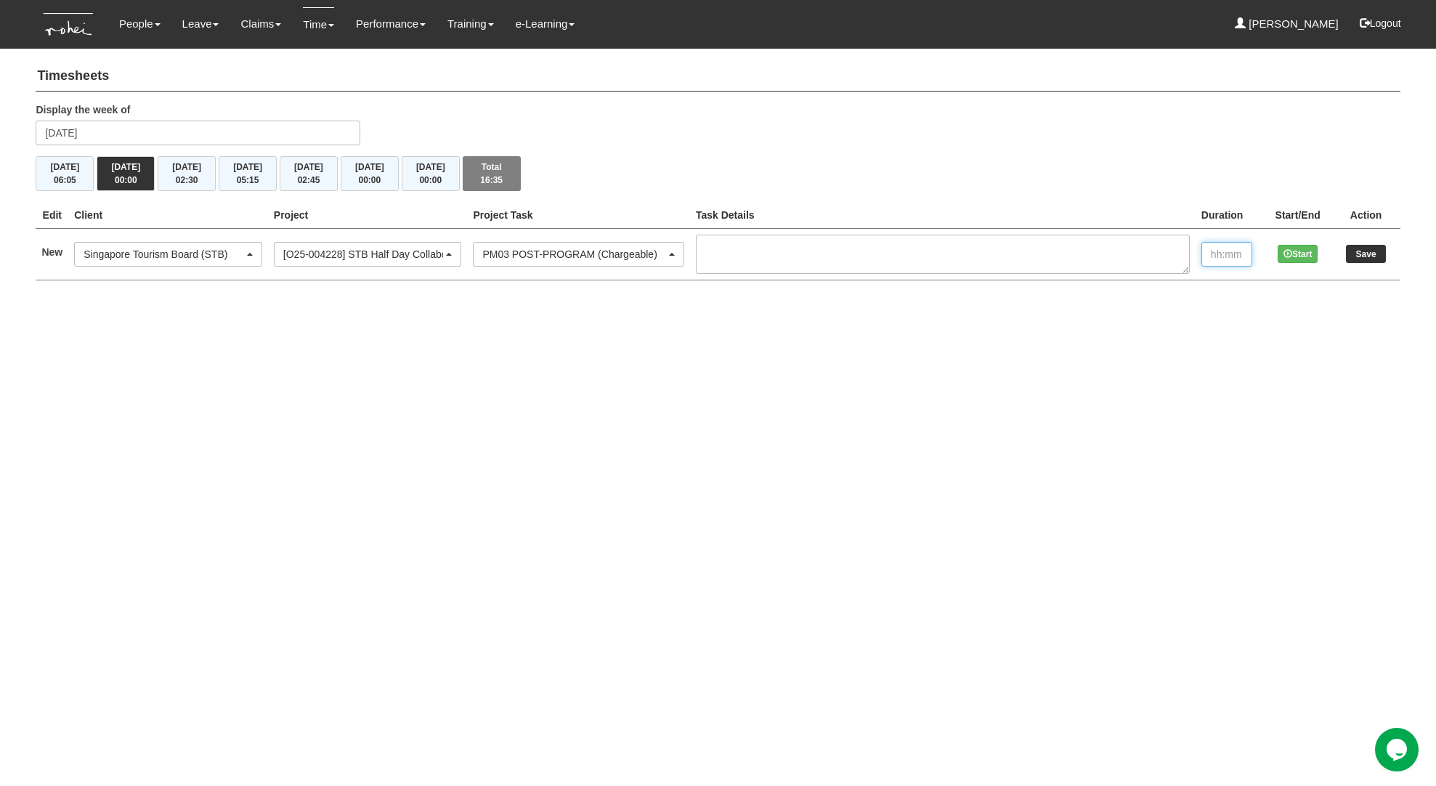
click at [1221, 255] on input "text" at bounding box center [1227, 254] width 51 height 25
type input "00:40"
click at [1367, 248] on input "Save" at bounding box center [1366, 254] width 40 height 18
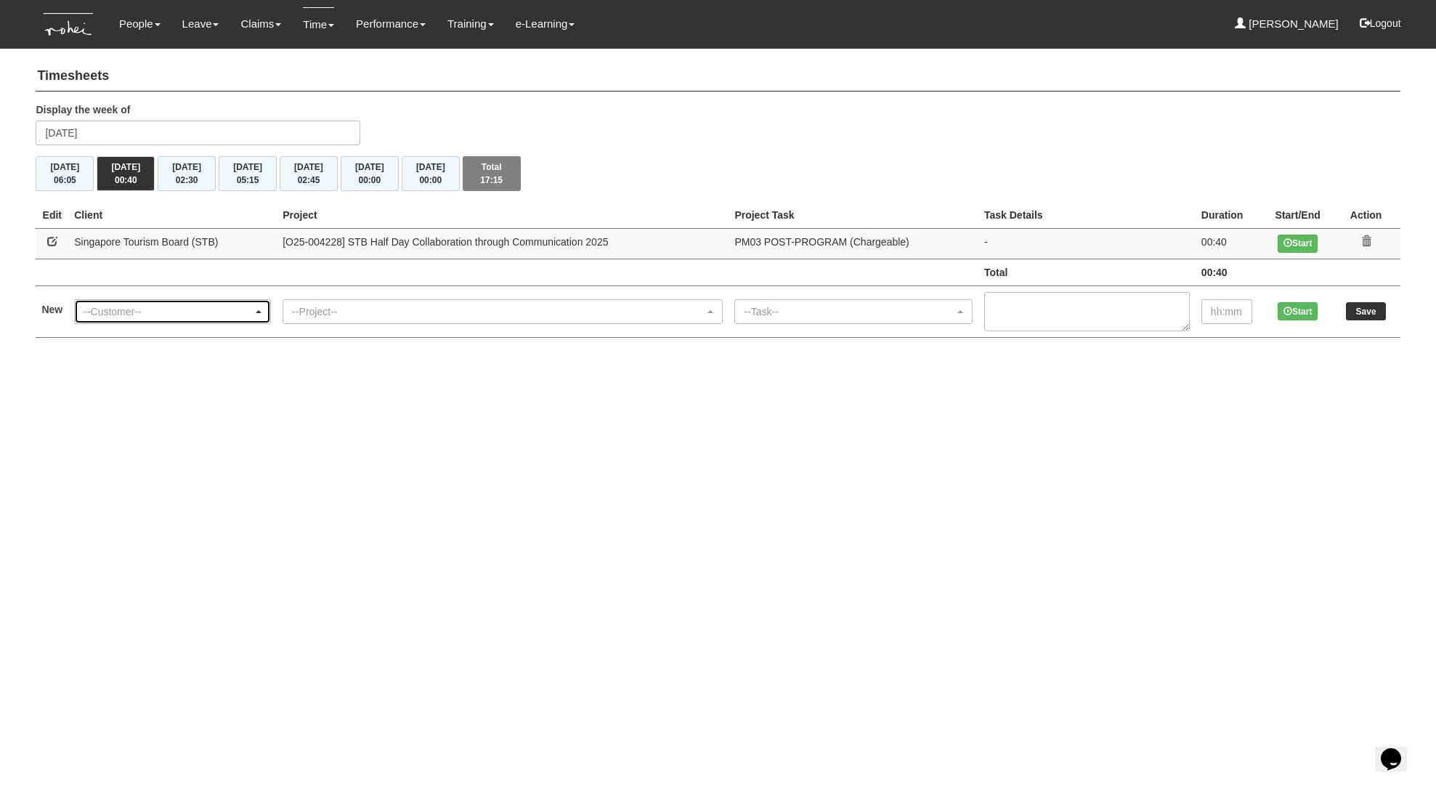
click at [181, 314] on div "--Customer--" at bounding box center [168, 311] width 169 height 15
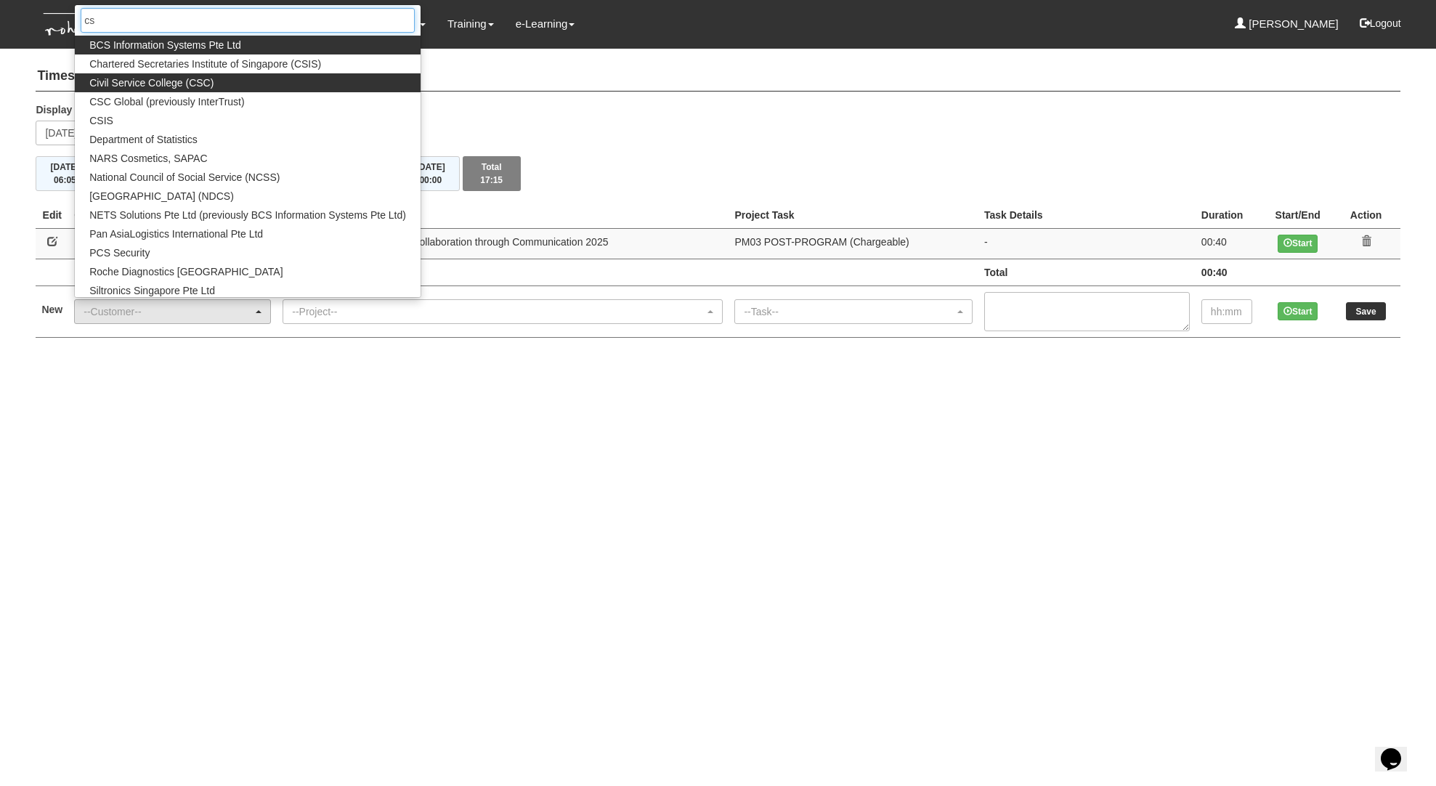
type input "cs"
click at [200, 76] on span "Civil Service College (CSC)" at bounding box center [151, 83] width 124 height 15
select select "122"
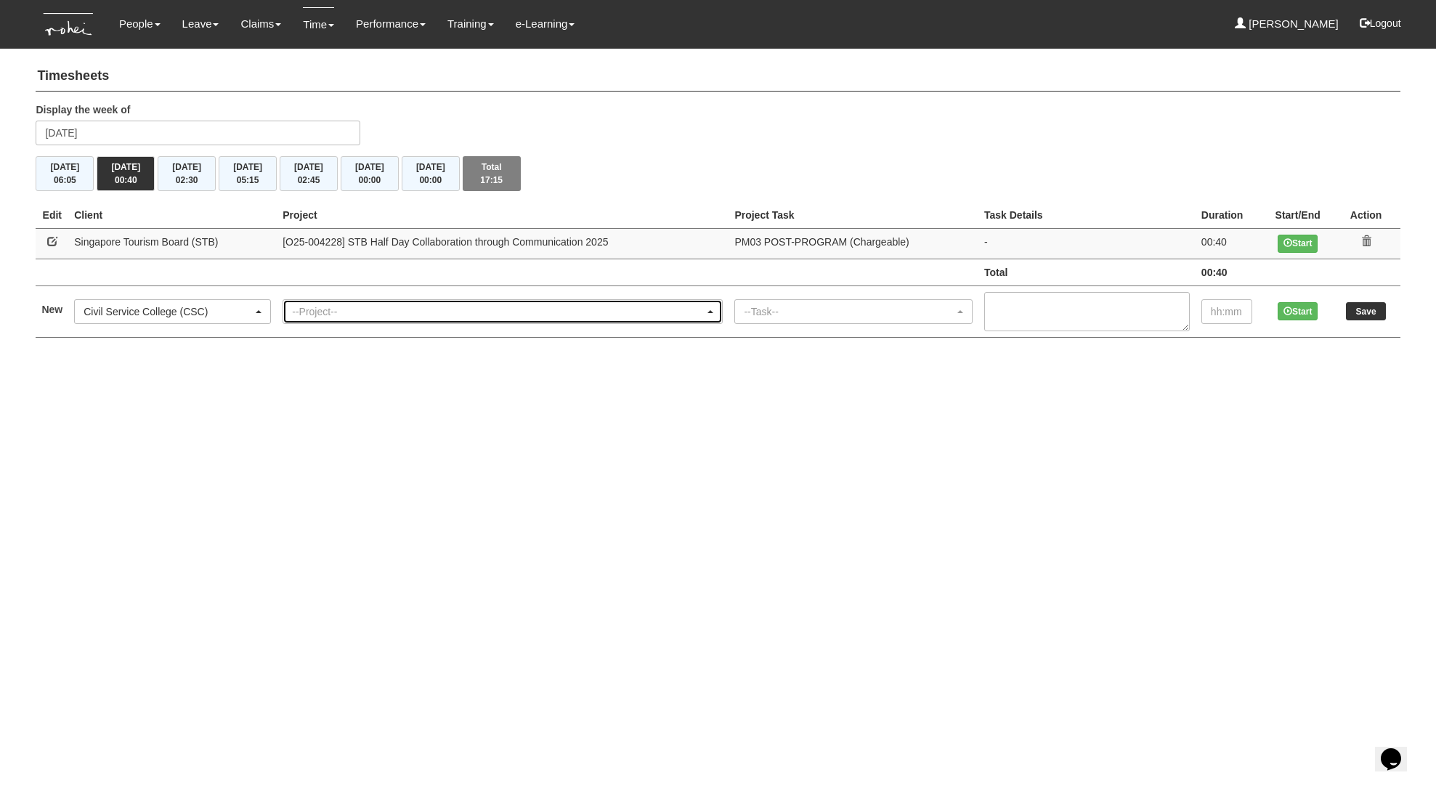
click at [338, 309] on div "--Project--" at bounding box center [498, 311] width 413 height 15
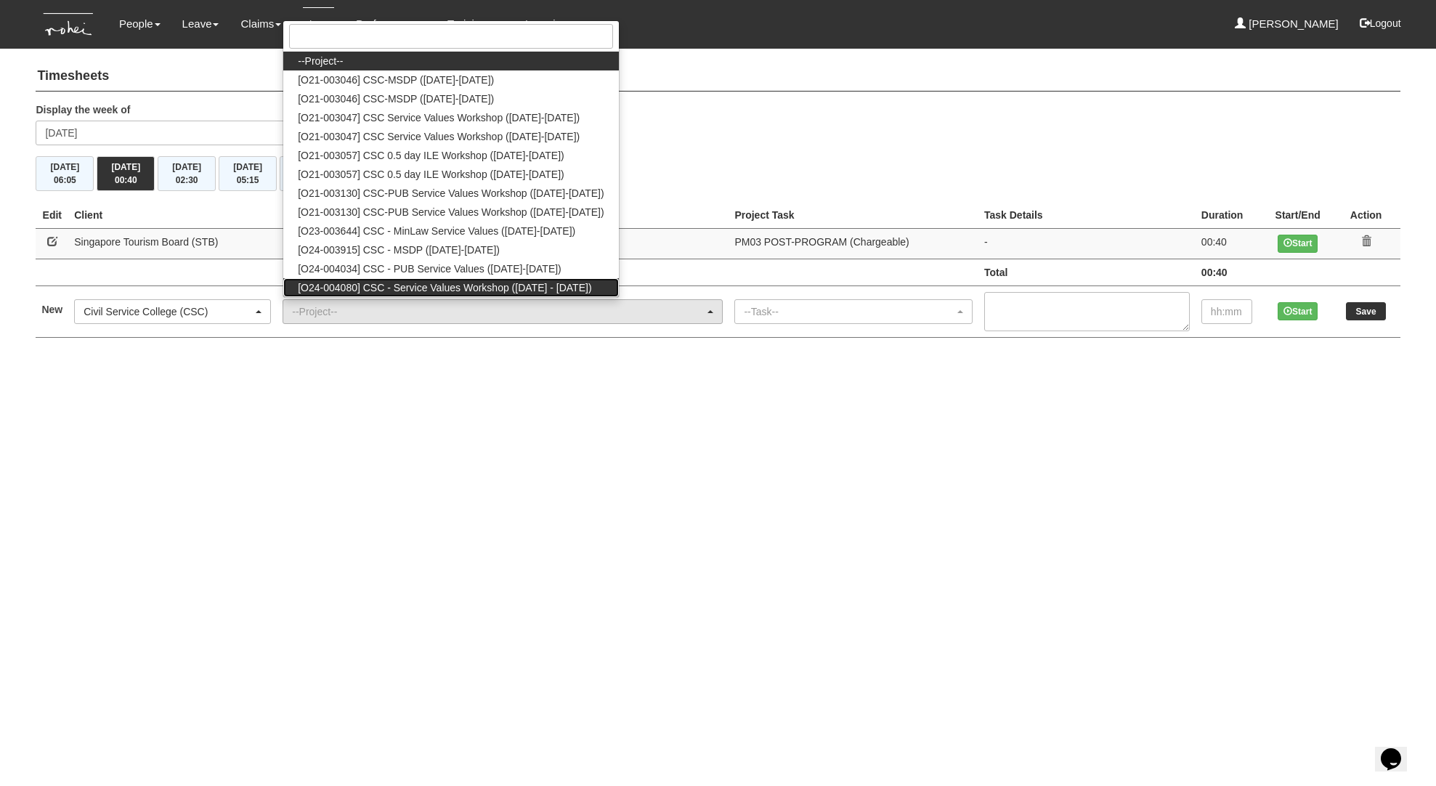
click at [396, 283] on span "[O24-004080] CSC - Service Values Workshop (2024 - 2027)" at bounding box center [445, 287] width 294 height 15
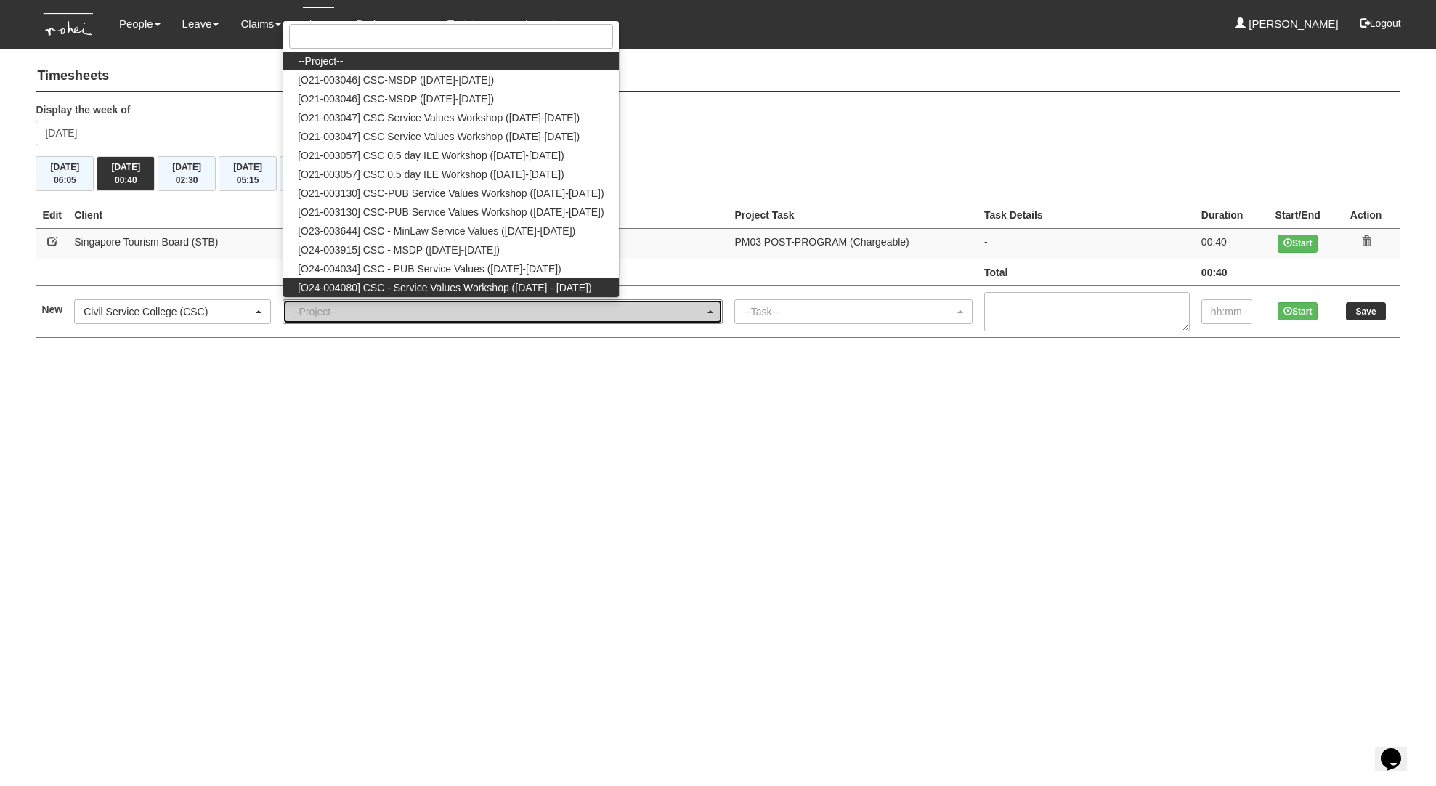
select select "2698"
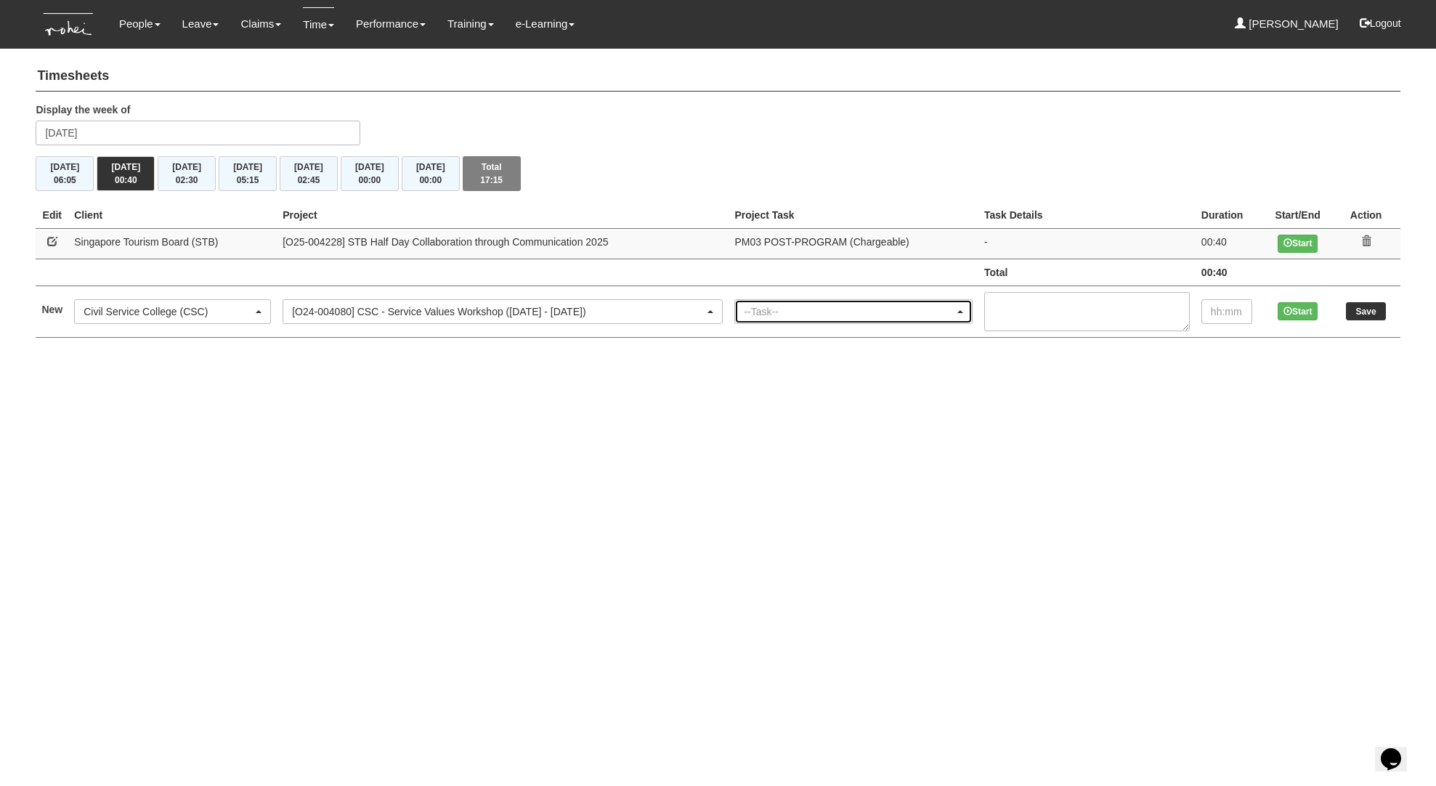
click at [947, 313] on div "--Task--" at bounding box center [849, 311] width 211 height 15
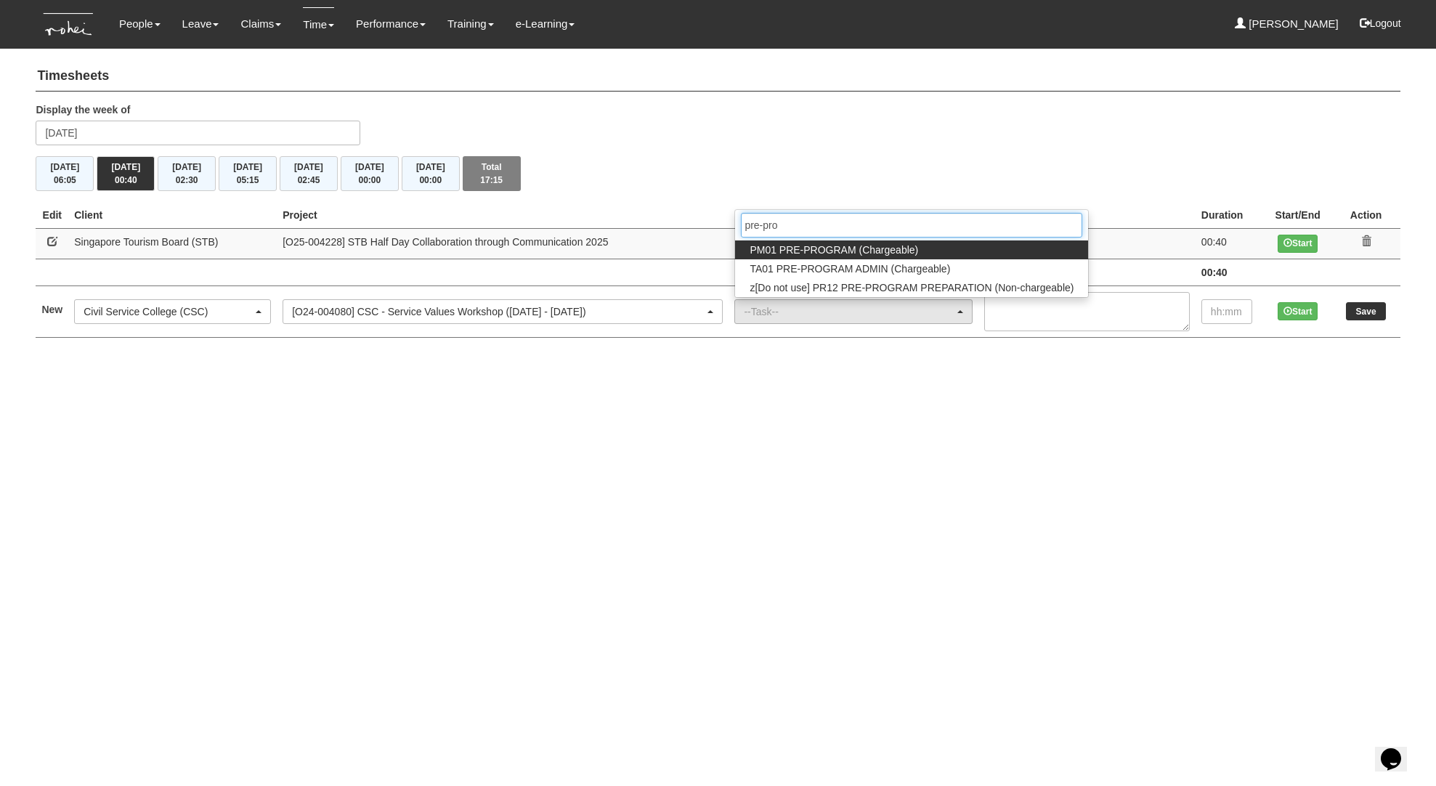
type input "pre-pro"
click at [946, 247] on link "PM01 PRE-PROGRAM (Chargeable)" at bounding box center [911, 249] width 353 height 19
select select "162"
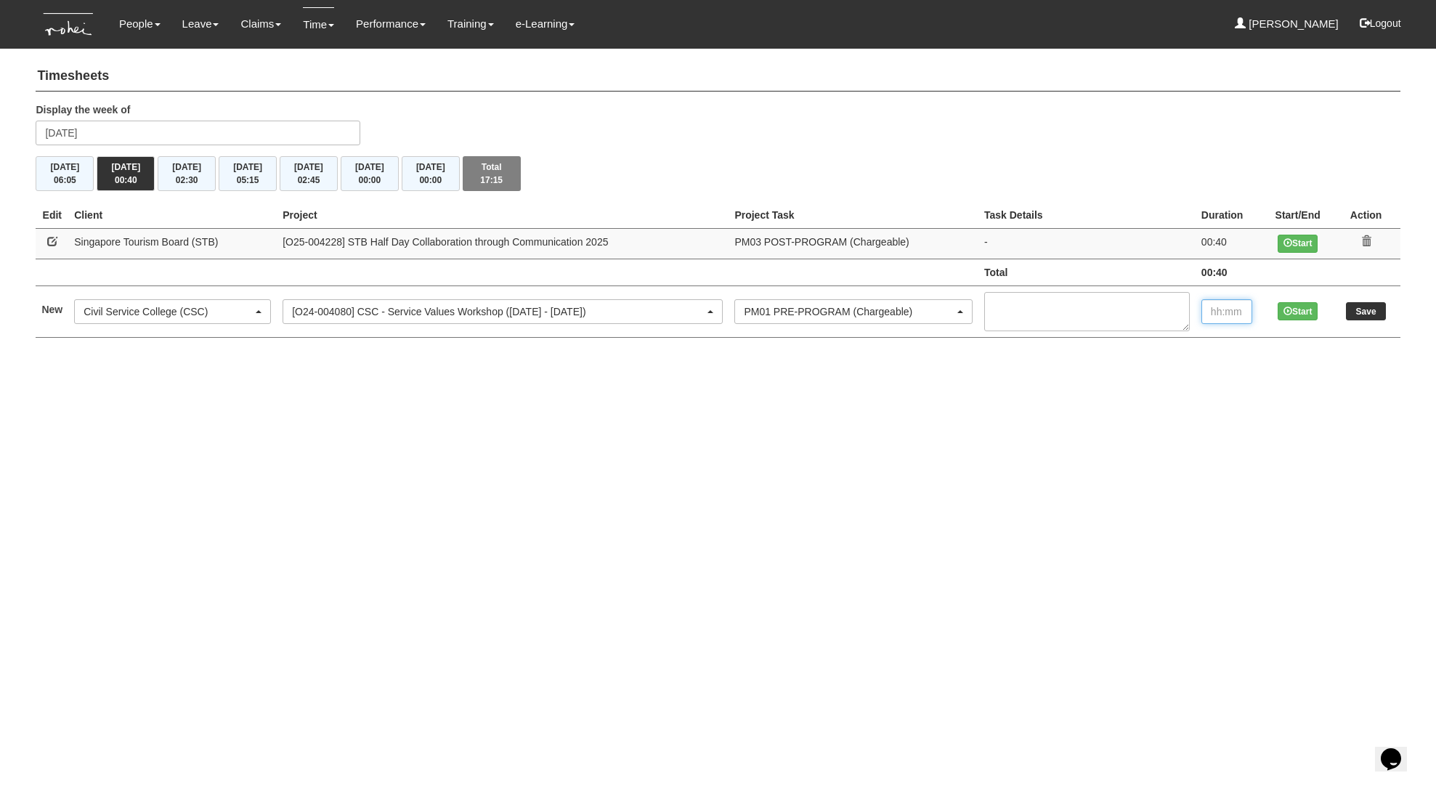
click at [1222, 312] on input "text" at bounding box center [1227, 311] width 51 height 25
type input "00:30"
click at [1371, 315] on input "Save" at bounding box center [1366, 311] width 40 height 18
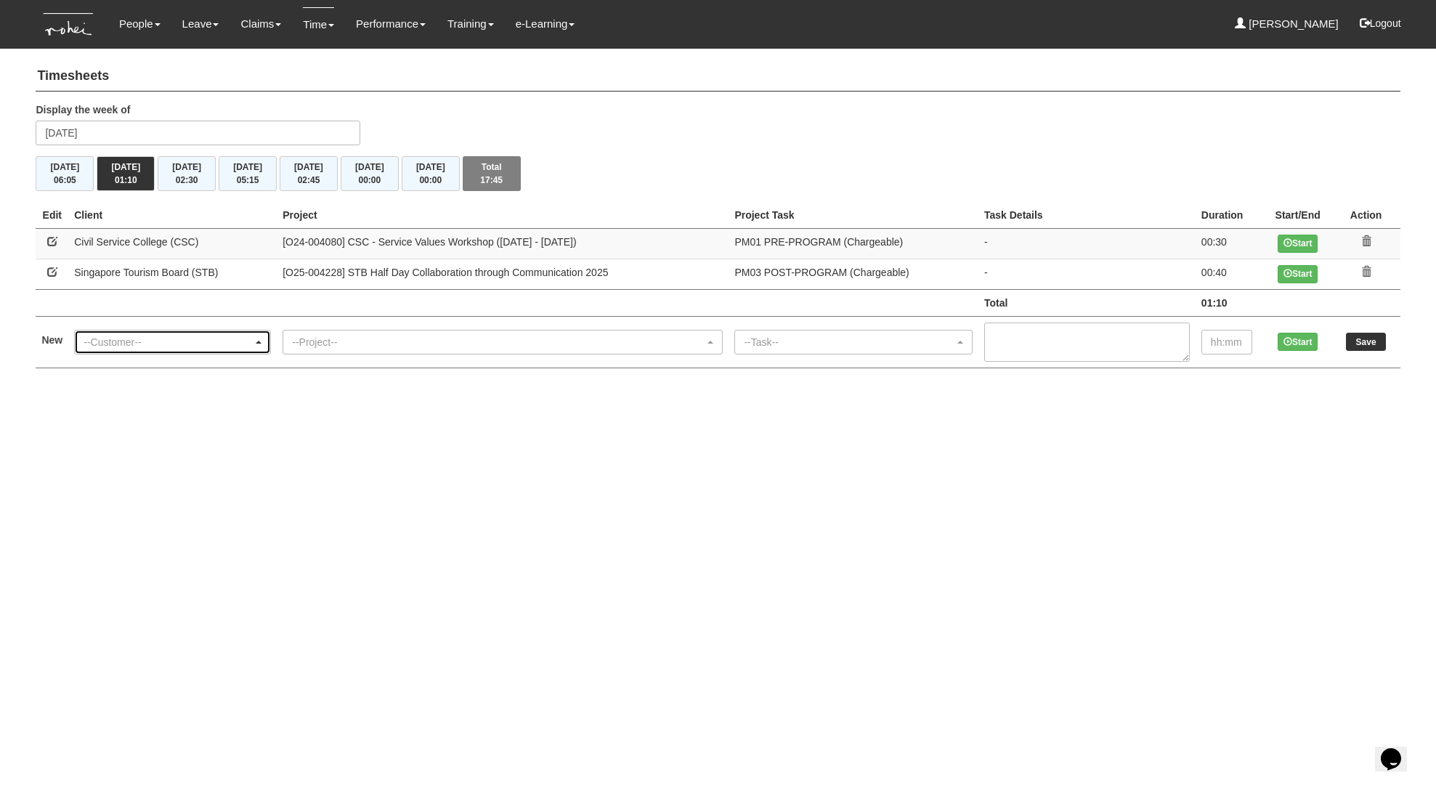
click at [173, 341] on div "--Customer--" at bounding box center [168, 342] width 169 height 15
type input "pub"
click at [208, 301] on span "Public Utilities Board (PUB)" at bounding box center [151, 299] width 124 height 15
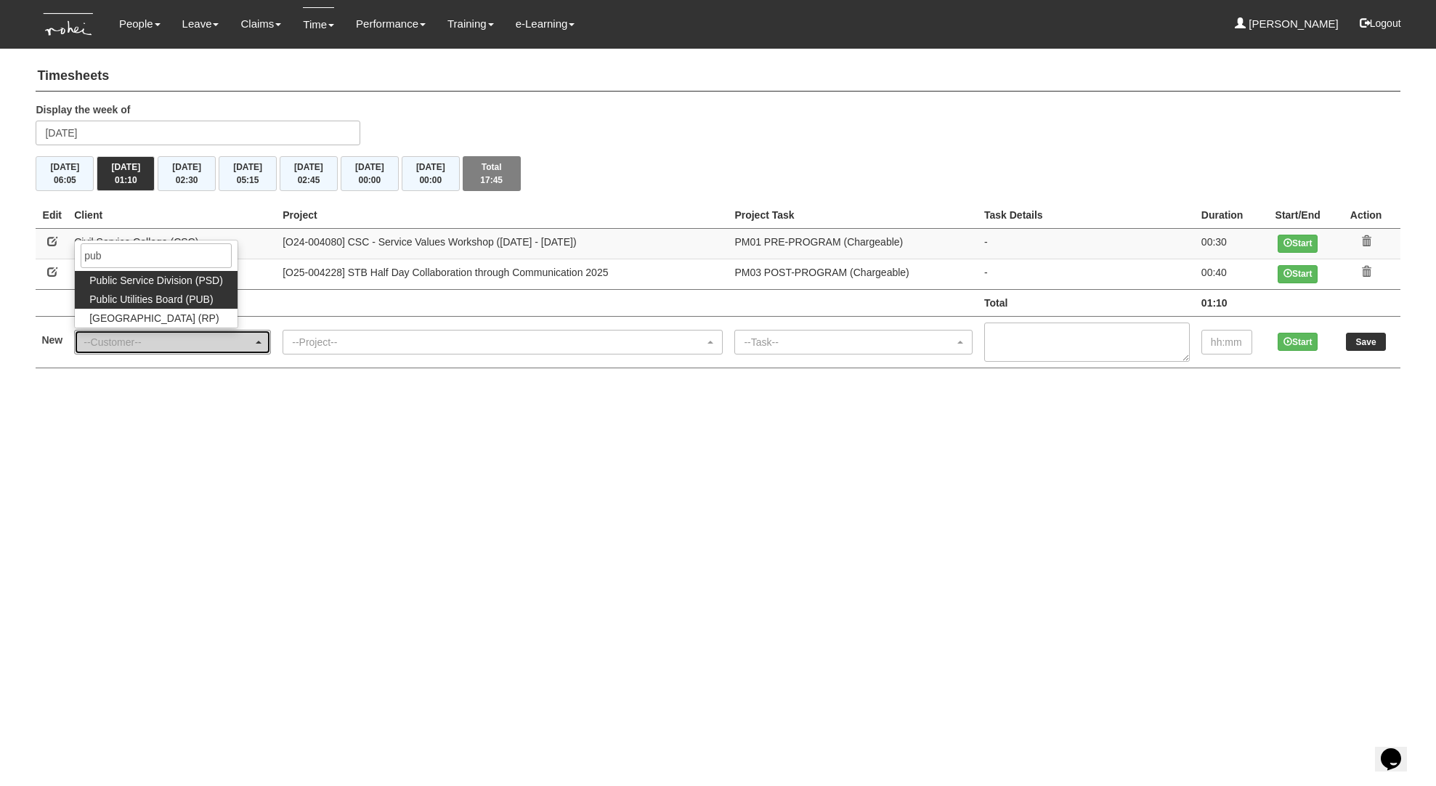
select select "155"
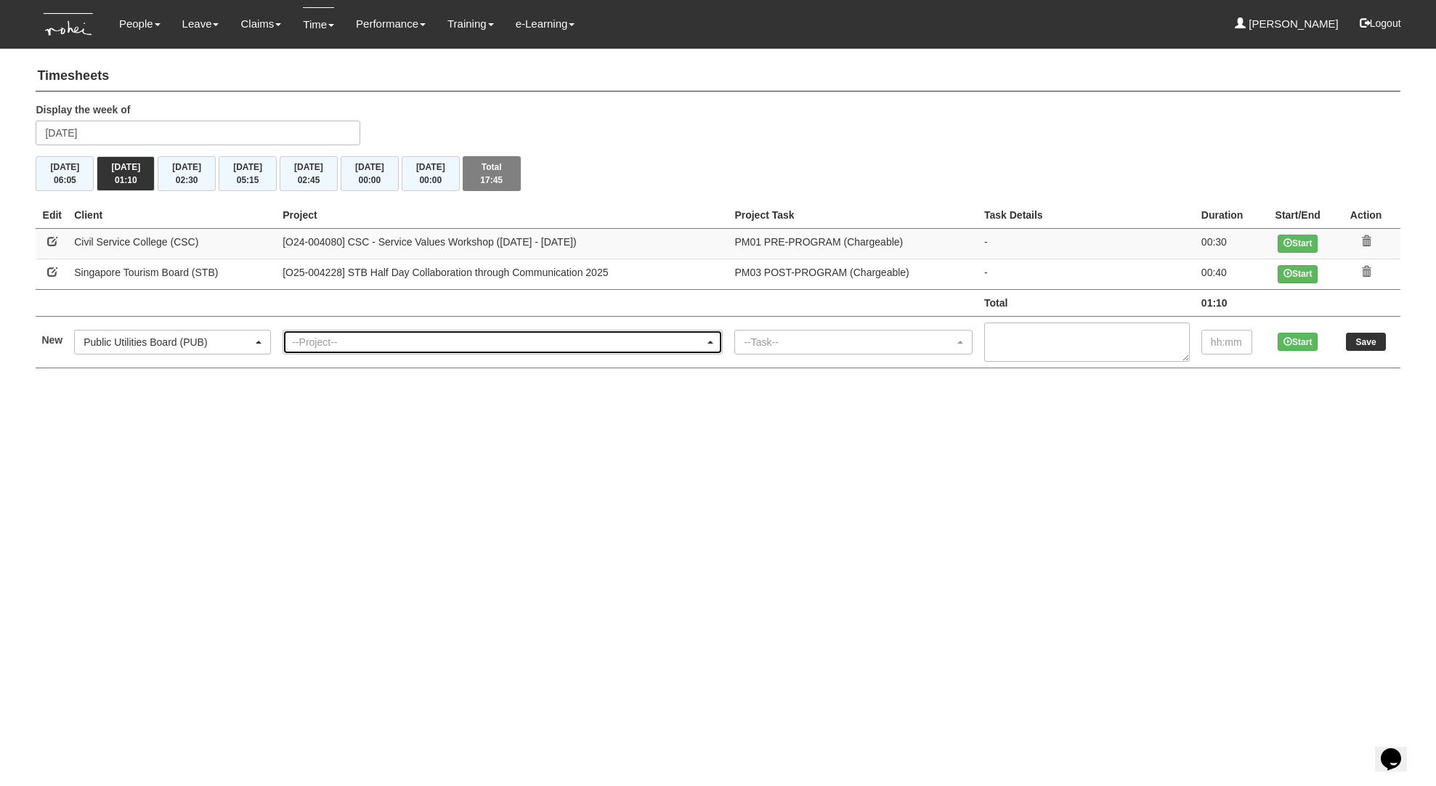
click at [357, 339] on div "--Project--" at bounding box center [498, 342] width 413 height 15
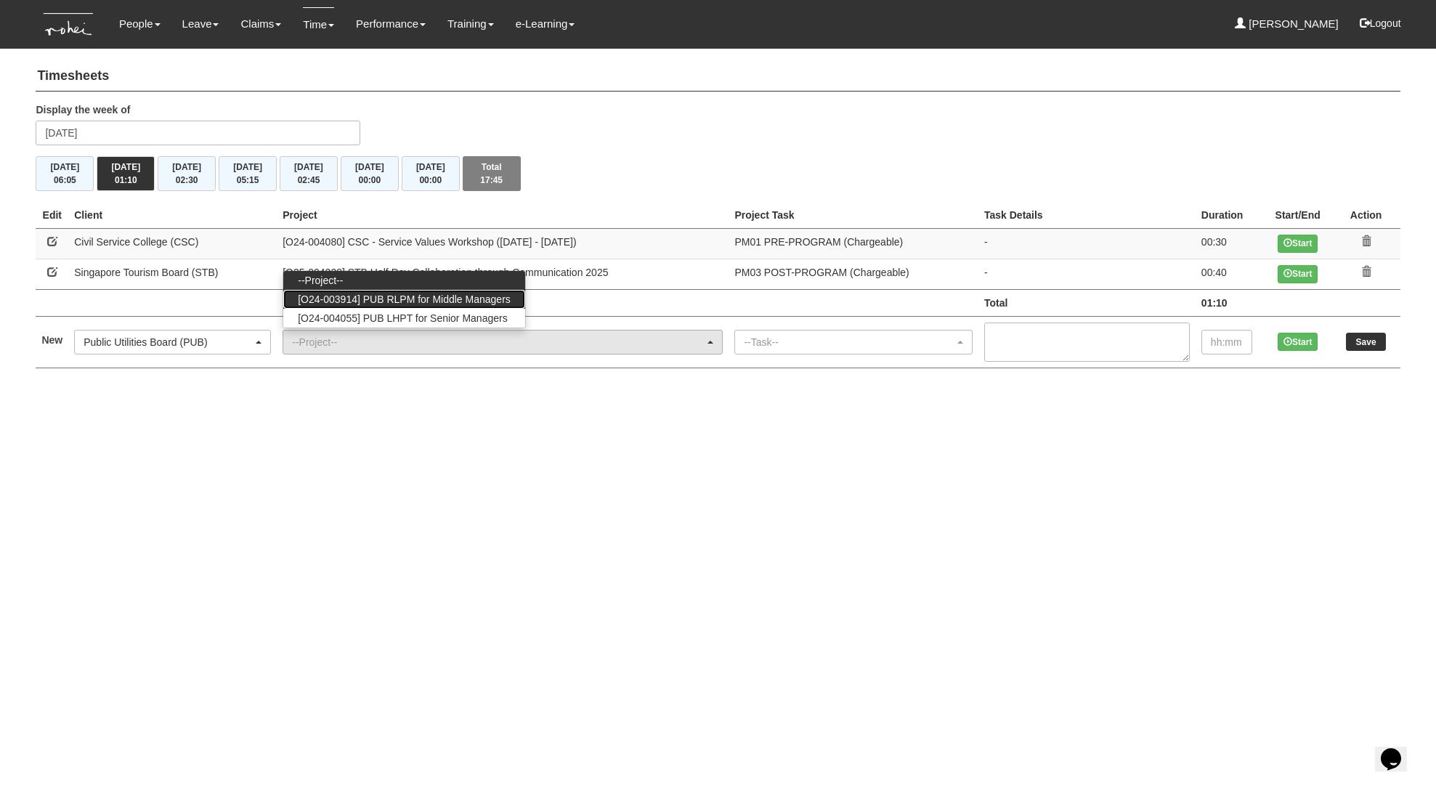
click at [408, 296] on span "[O24-003914] PUB RLPM for Middle Managers" at bounding box center [404, 299] width 213 height 15
select select "2562"
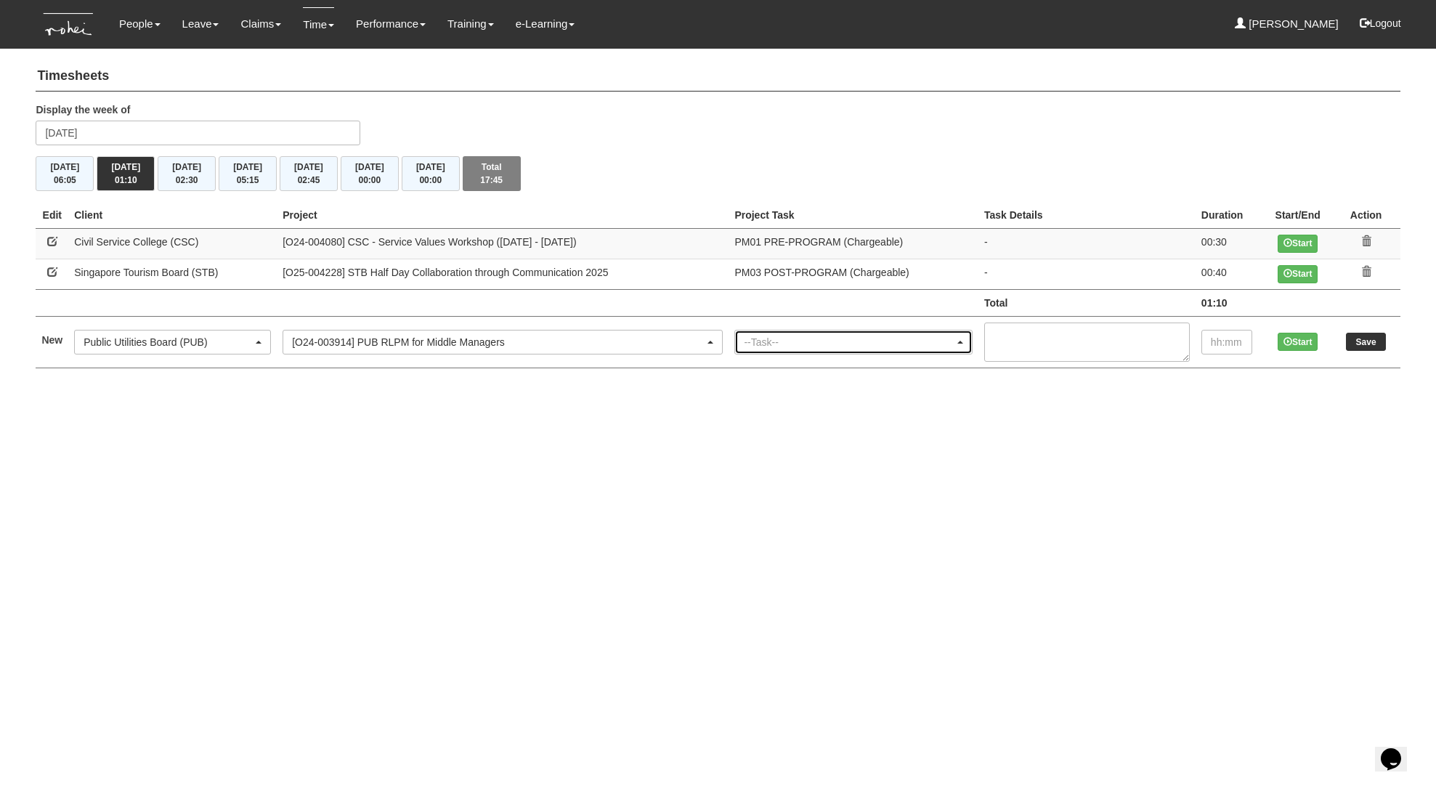
click at [875, 344] on div "--Task--" at bounding box center [849, 342] width 211 height 15
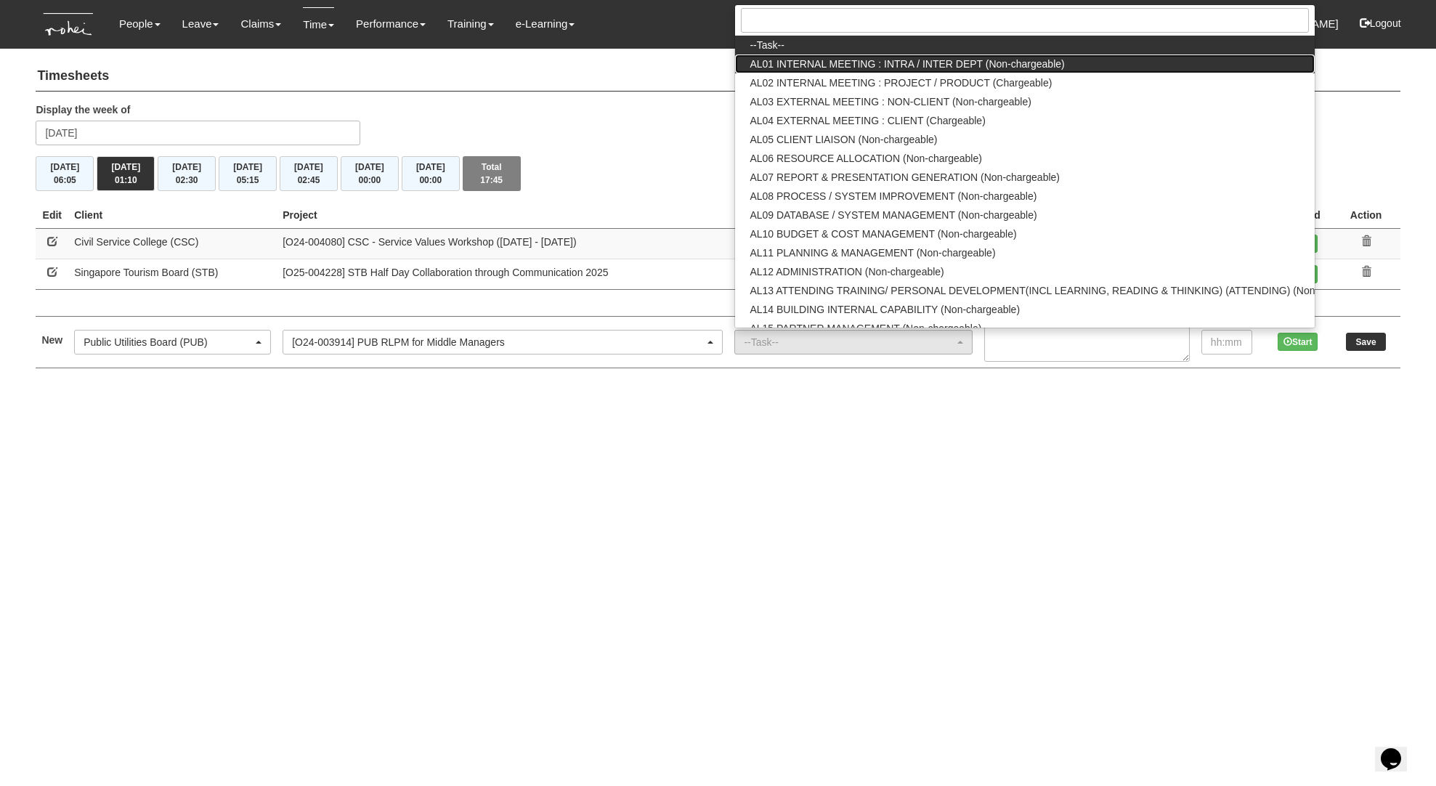
click at [873, 66] on span "AL01 INTERNAL MEETING : INTRA / INTER DEPT (Non-chargeable)" at bounding box center [907, 64] width 315 height 15
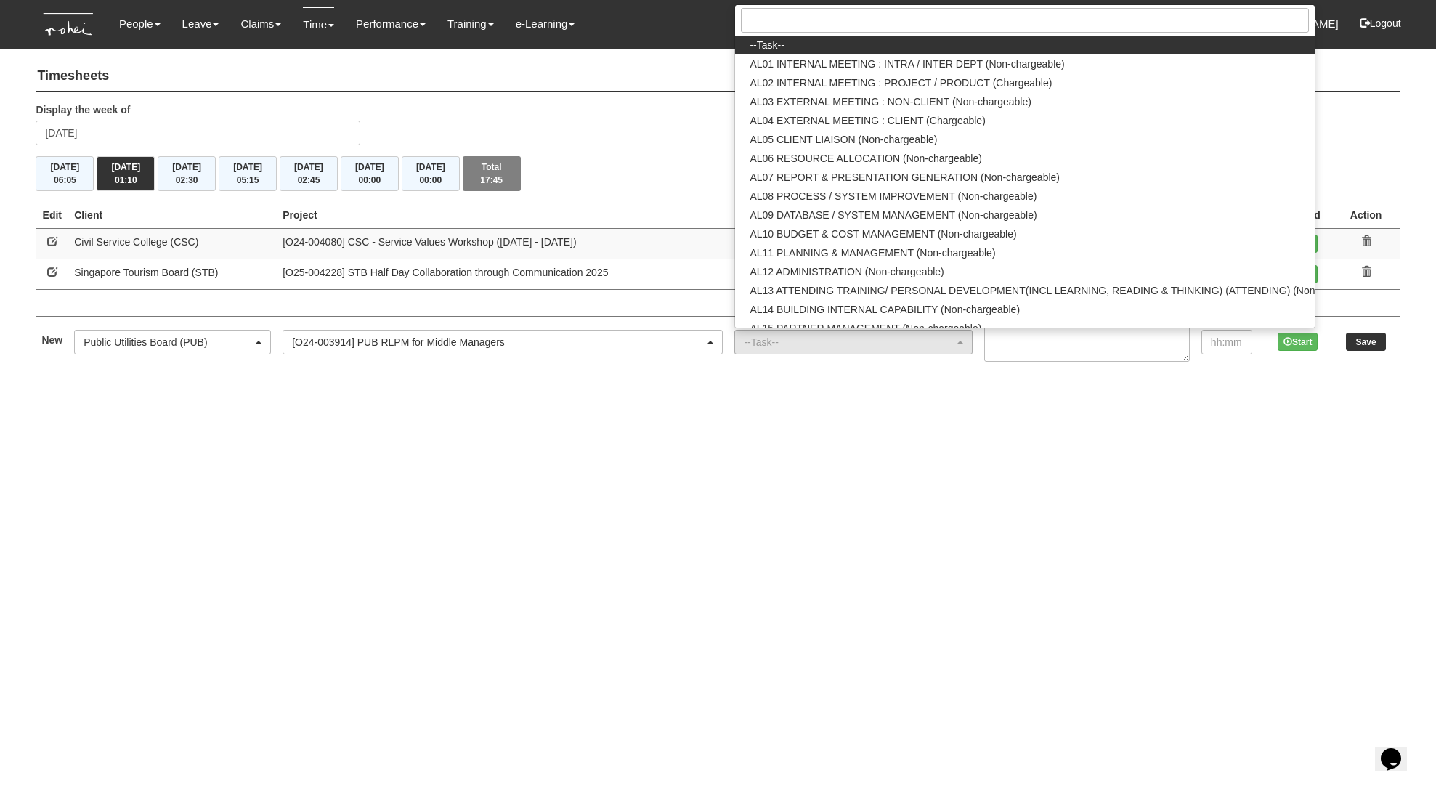
select select "40"
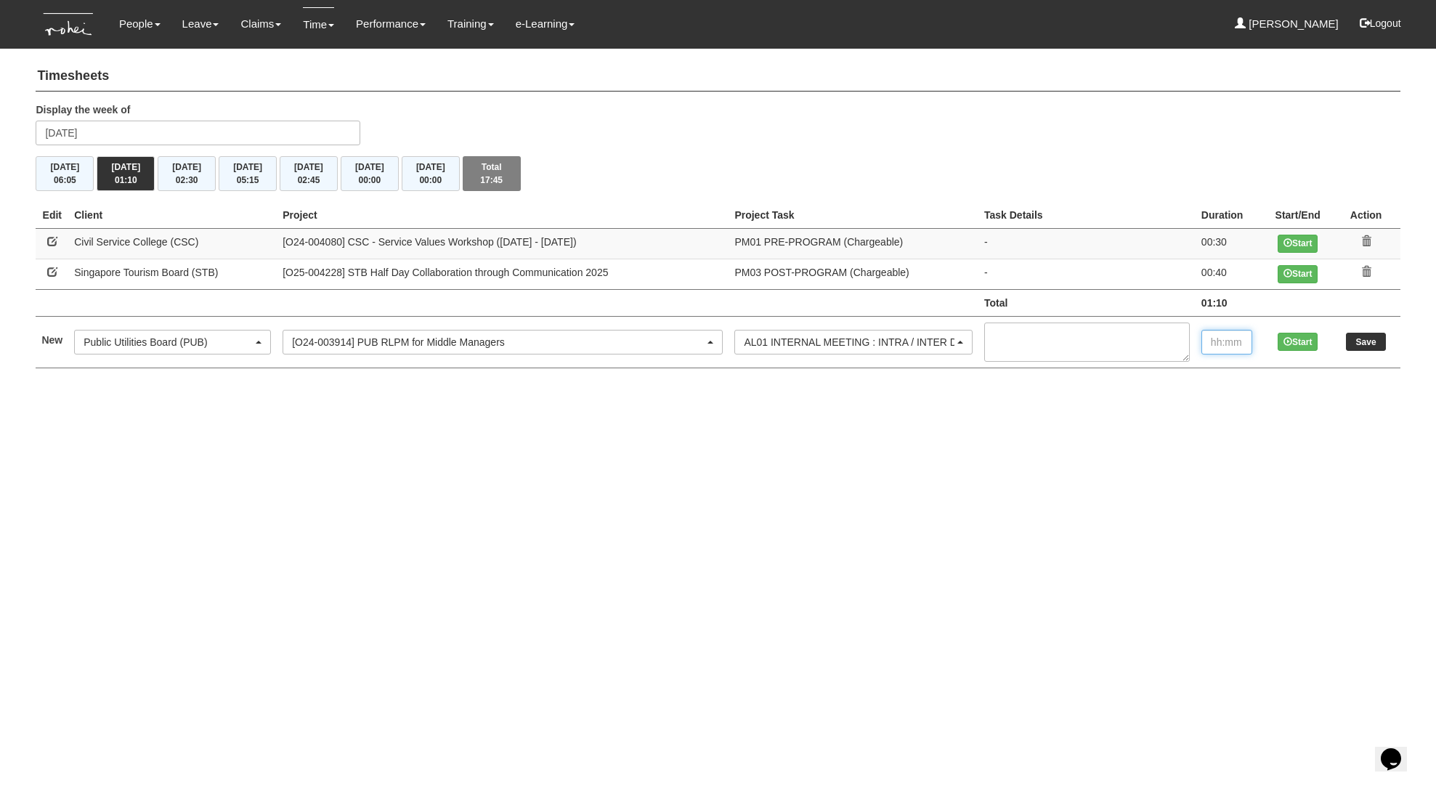
click at [1242, 347] on input "text" at bounding box center [1227, 342] width 51 height 25
type input "00:30"
click at [1365, 343] on input "Save" at bounding box center [1366, 342] width 40 height 18
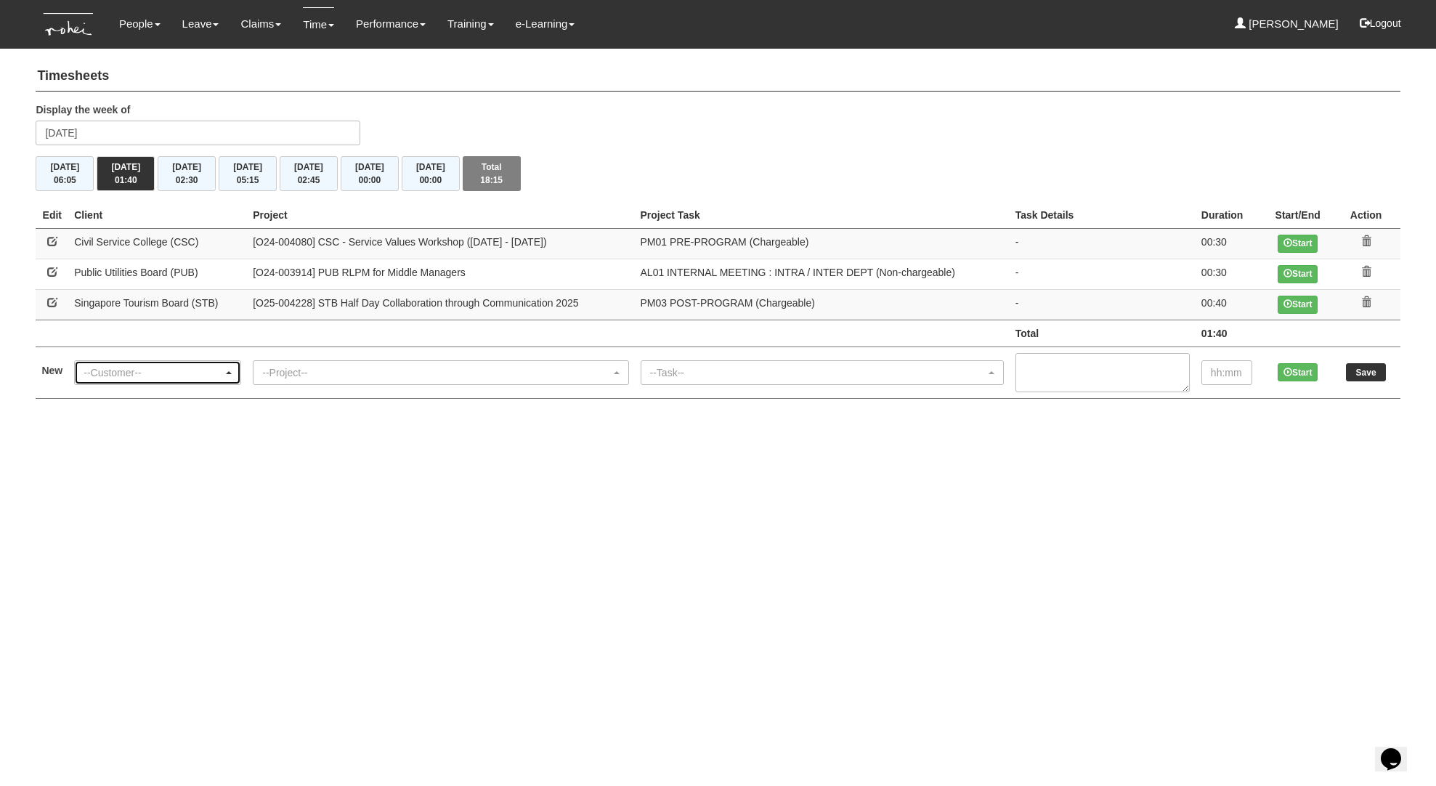
click at [151, 366] on div "--Customer--" at bounding box center [154, 372] width 140 height 15
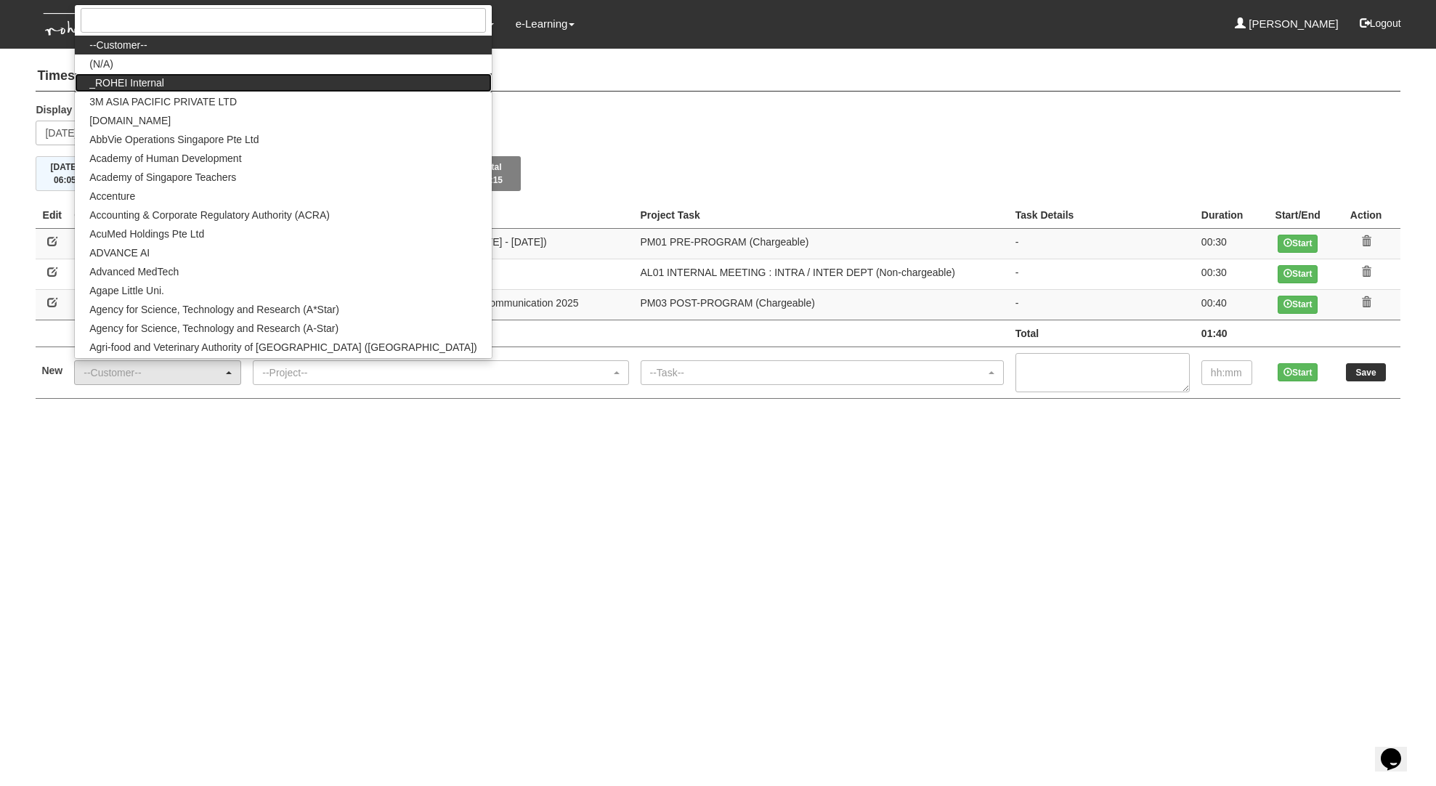
click at [136, 84] on span "_ROHEI Internal" at bounding box center [126, 83] width 75 height 15
select select "397"
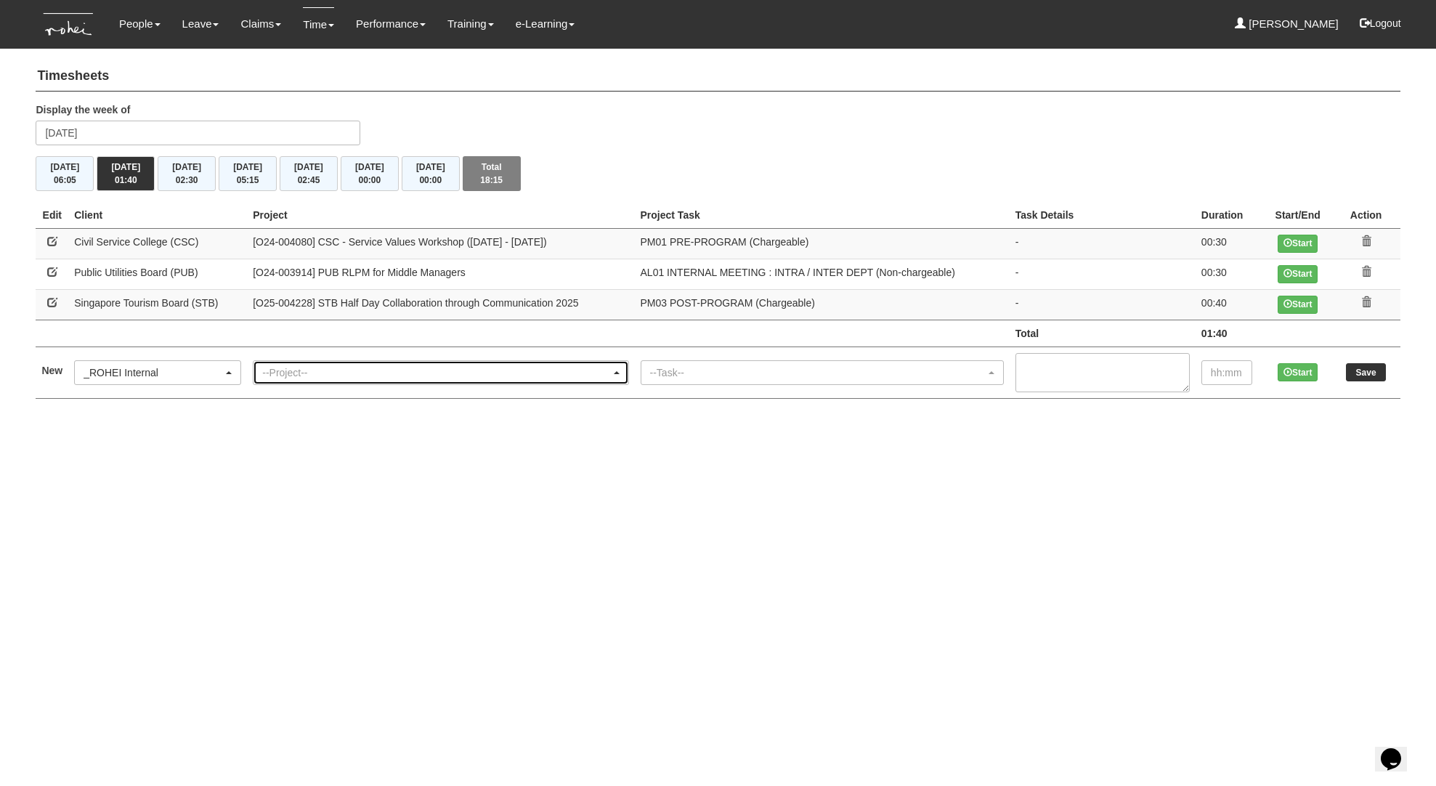
click at [283, 370] on div "--Project--" at bounding box center [436, 372] width 348 height 15
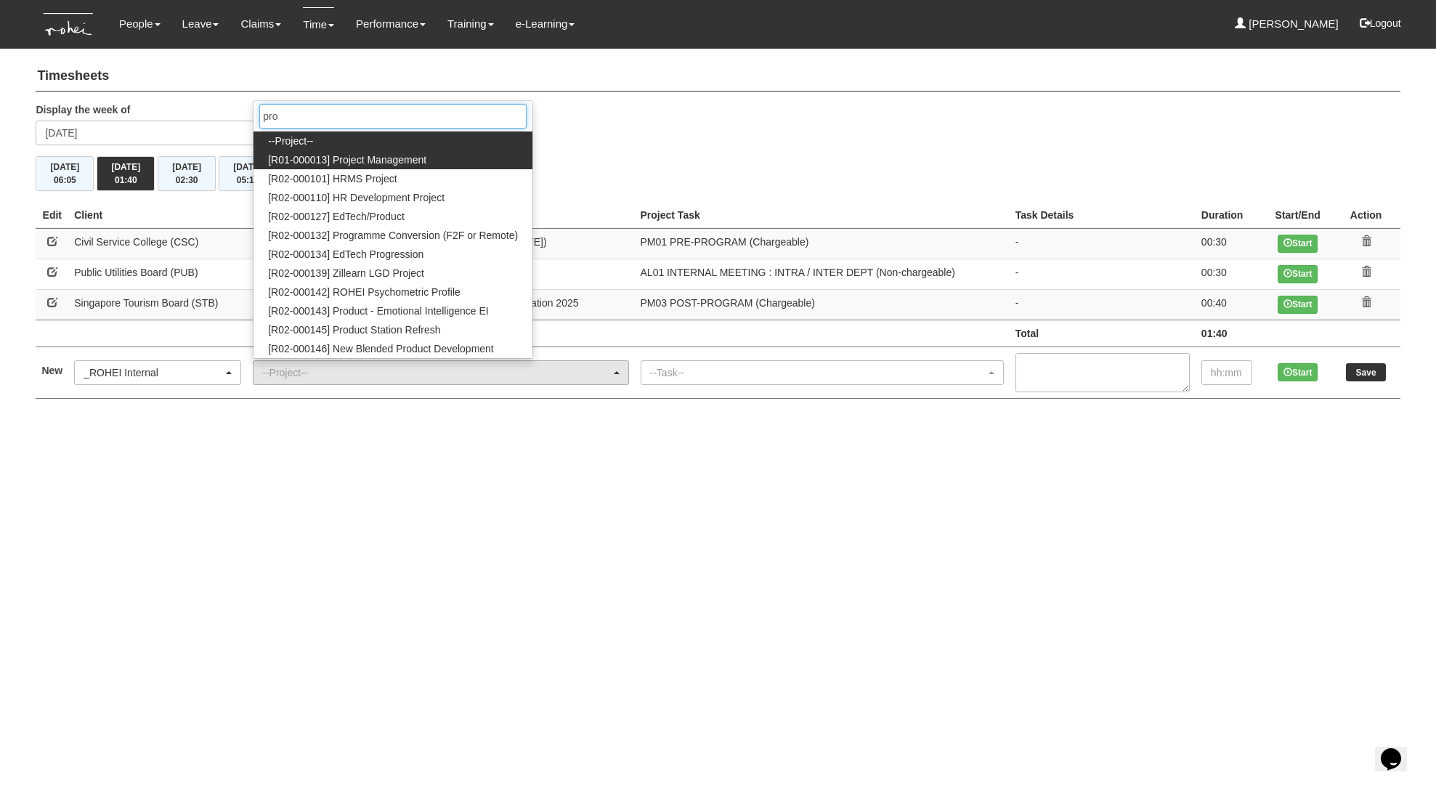
type input "pro"
click at [466, 163] on link "[R01-000013] Project Management" at bounding box center [393, 159] width 279 height 19
select select "1495"
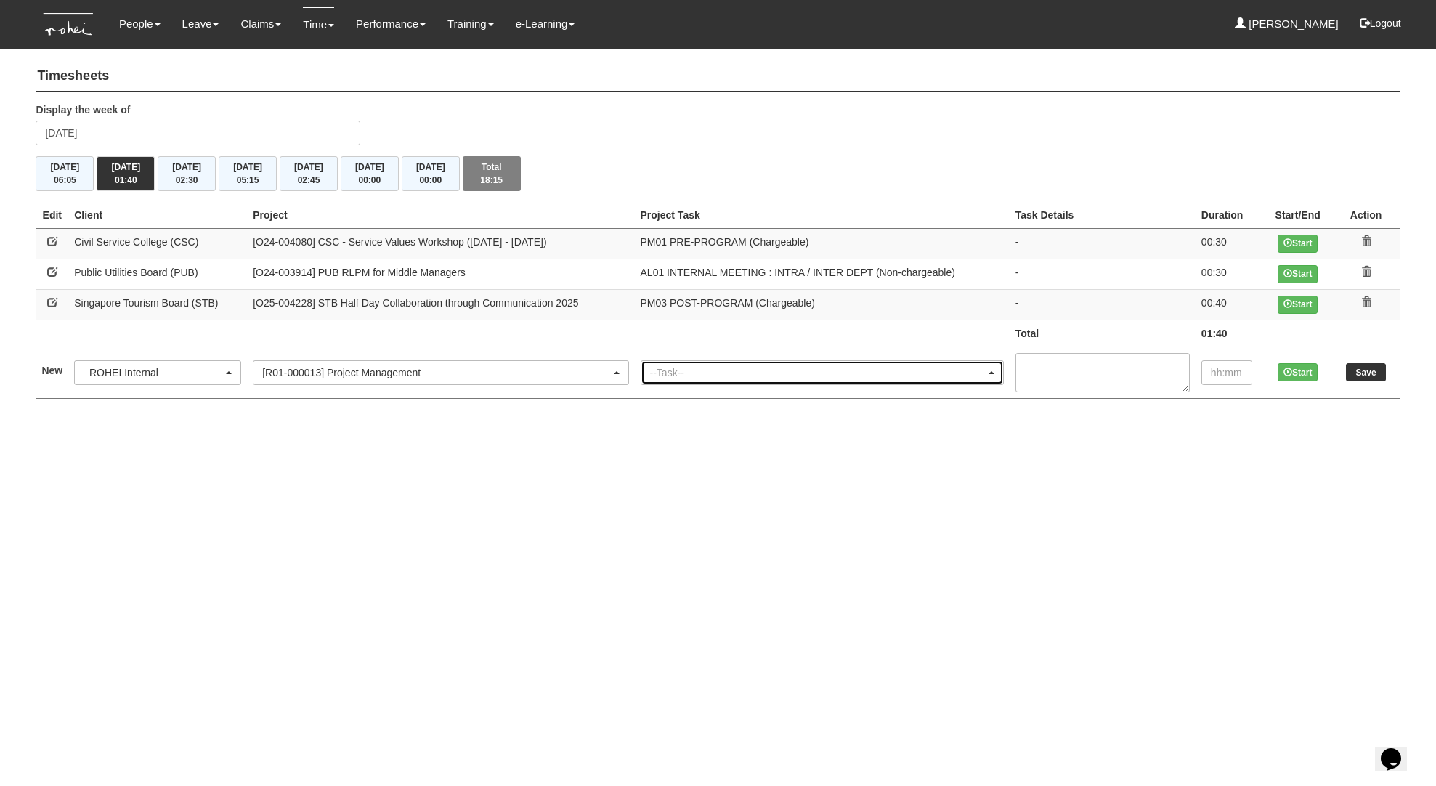
click at [700, 378] on div "--Task--" at bounding box center [818, 372] width 336 height 15
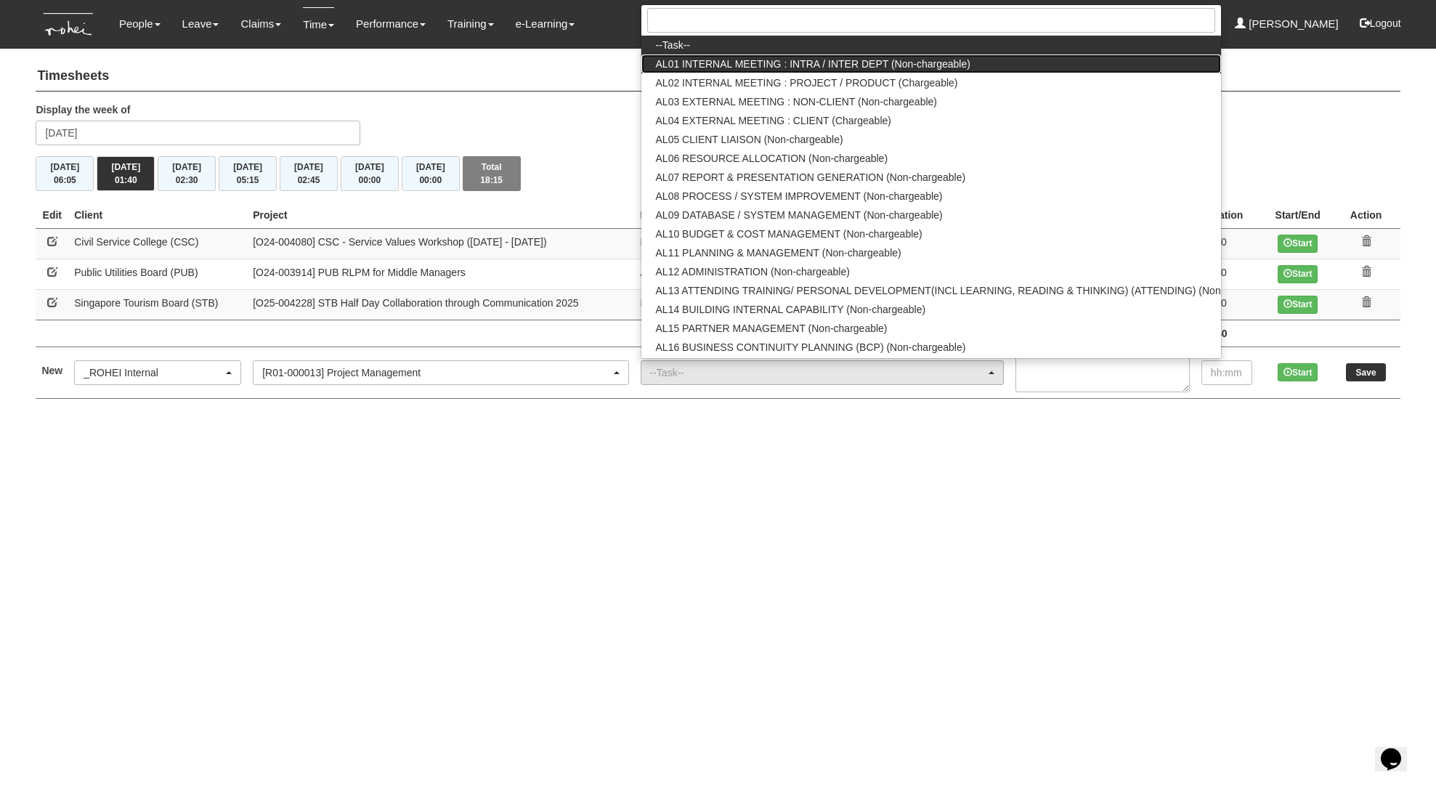
click at [769, 65] on span "AL01 INTERNAL MEETING : INTRA / INTER DEPT (Non-chargeable)" at bounding box center [813, 64] width 315 height 15
select select "40"
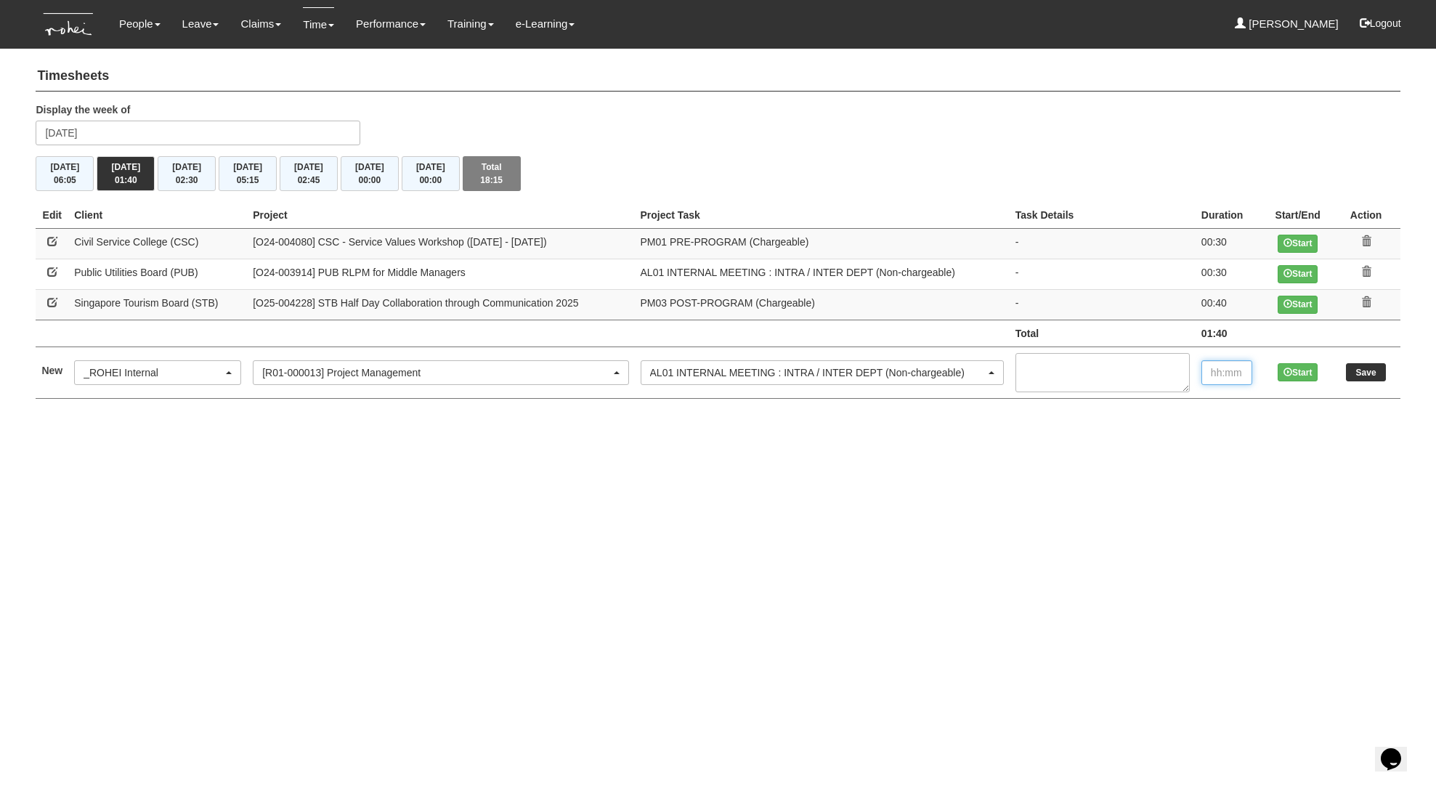
click at [1245, 377] on input "text" at bounding box center [1227, 372] width 51 height 25
type input "1:00"
click at [1356, 372] on input "Save" at bounding box center [1366, 372] width 40 height 18
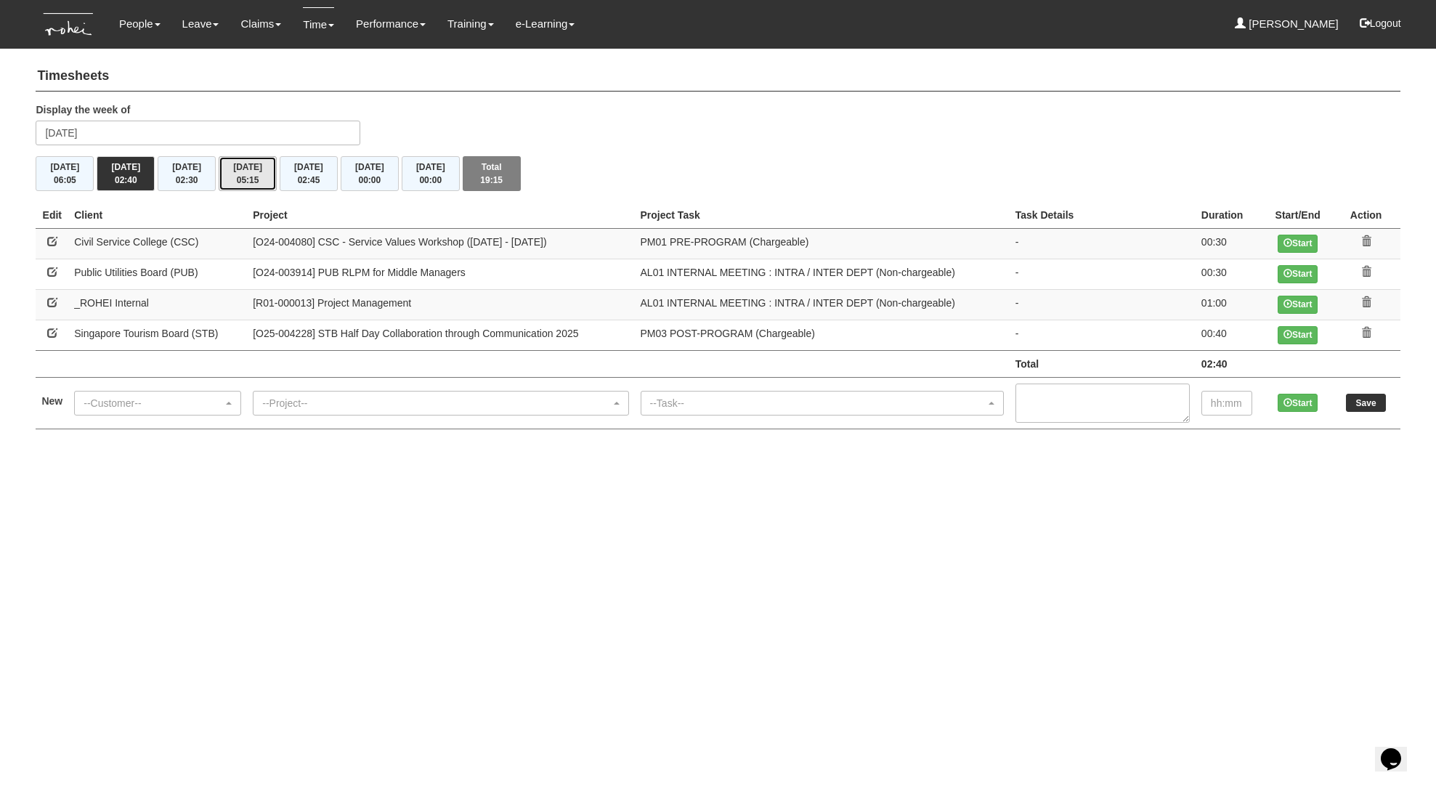
click at [240, 176] on span "05:15" at bounding box center [248, 180] width 23 height 10
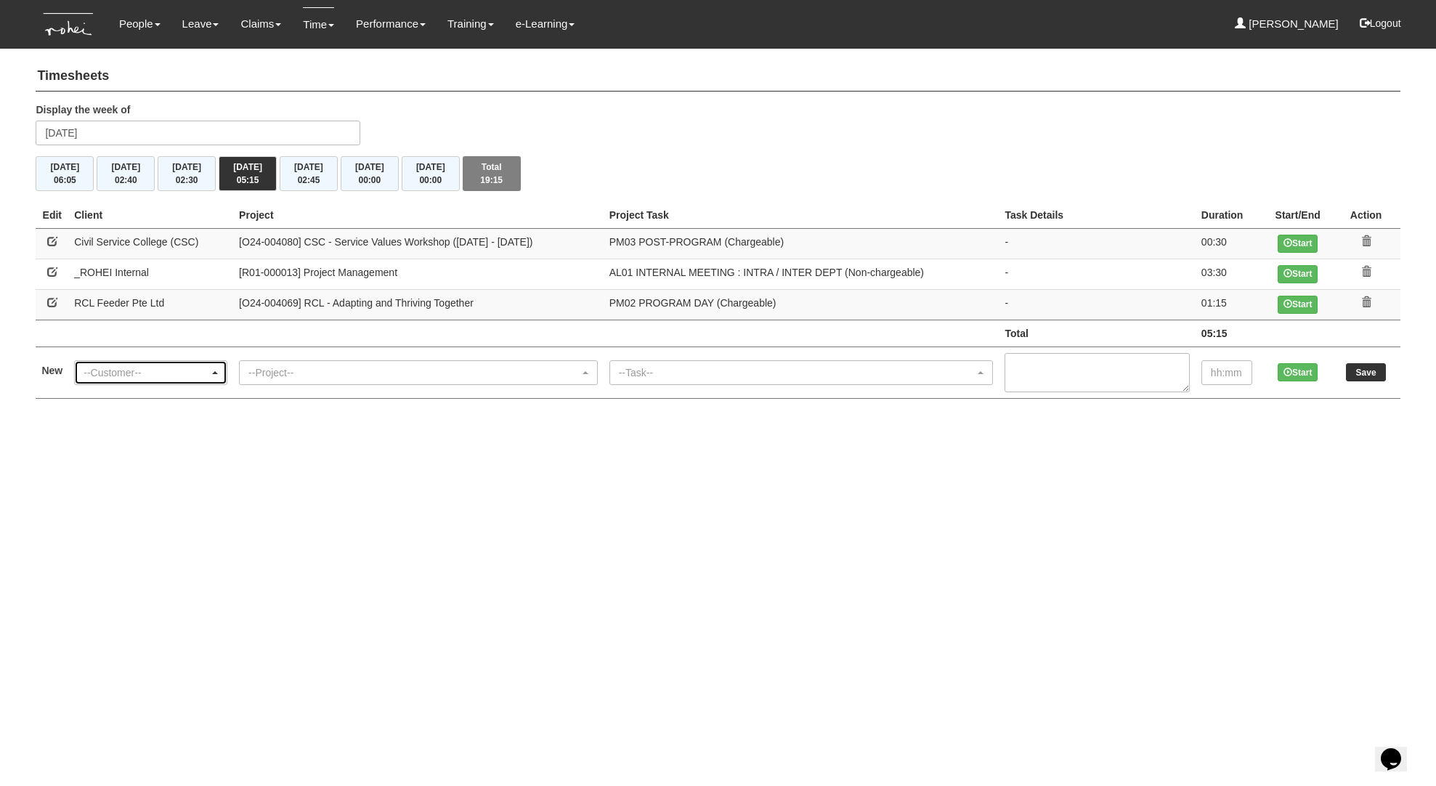
click at [163, 371] on div "--Customer--" at bounding box center [147, 372] width 126 height 15
type input "pap"
click at [133, 348] on span "PAP Community Foundation" at bounding box center [152, 348] width 127 height 15
select select "608"
click at [298, 377] on div "--Project--" at bounding box center [413, 372] width 331 height 15
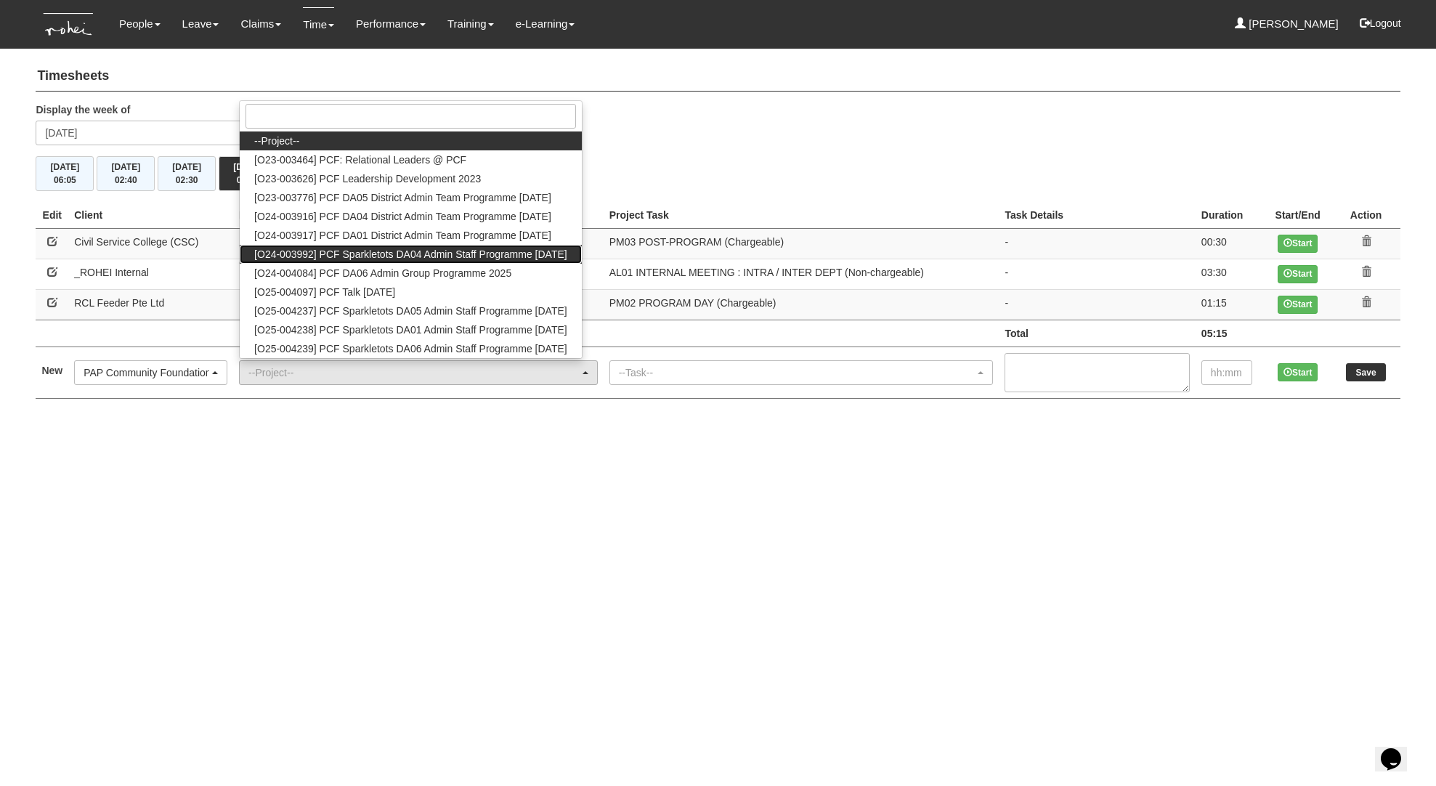
click at [415, 259] on span "[O24-003992] PCF Sparkletots DA04 Admin Staff Programme [DATE]" at bounding box center [410, 254] width 313 height 15
select select "2617"
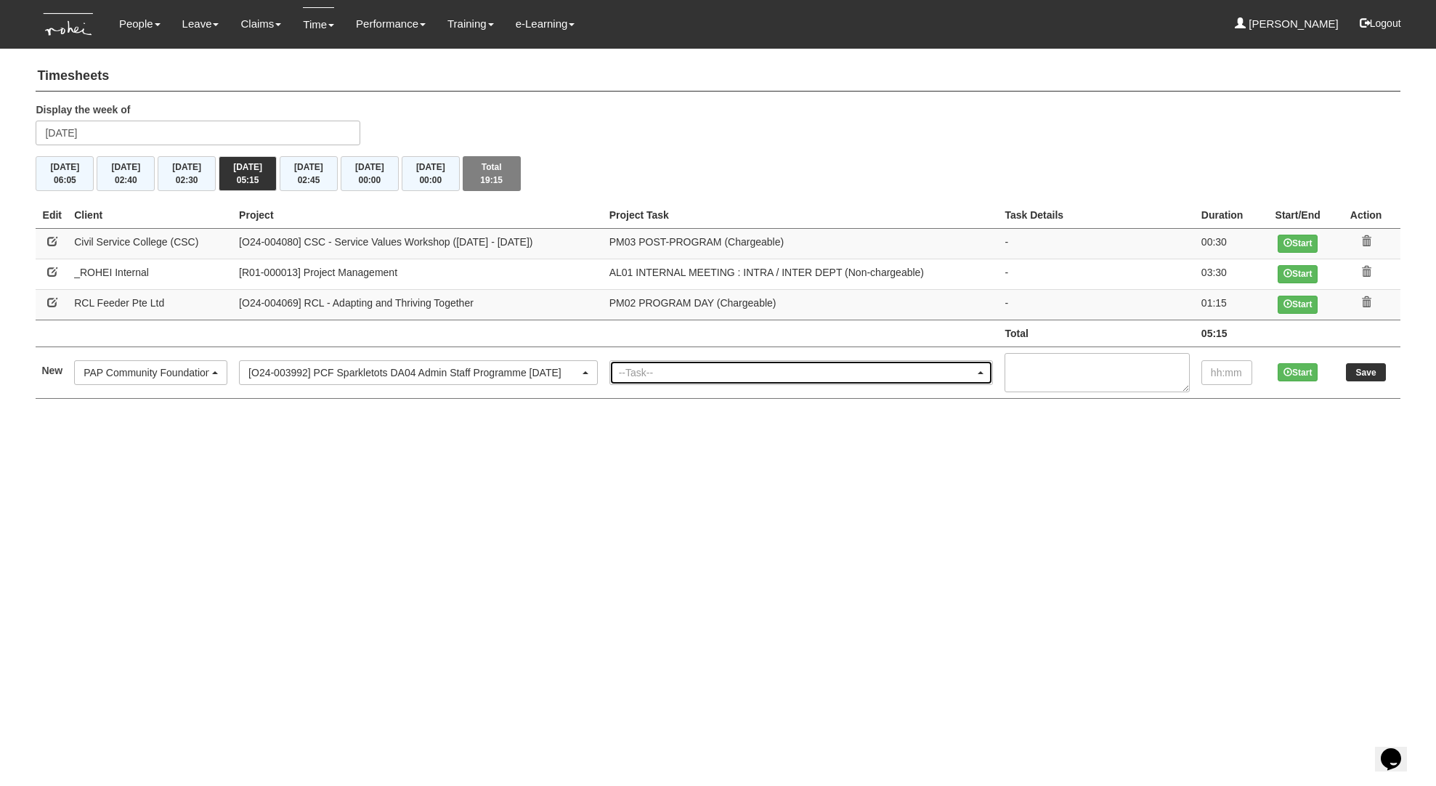
click at [662, 371] on div "--Task--" at bounding box center [797, 372] width 357 height 15
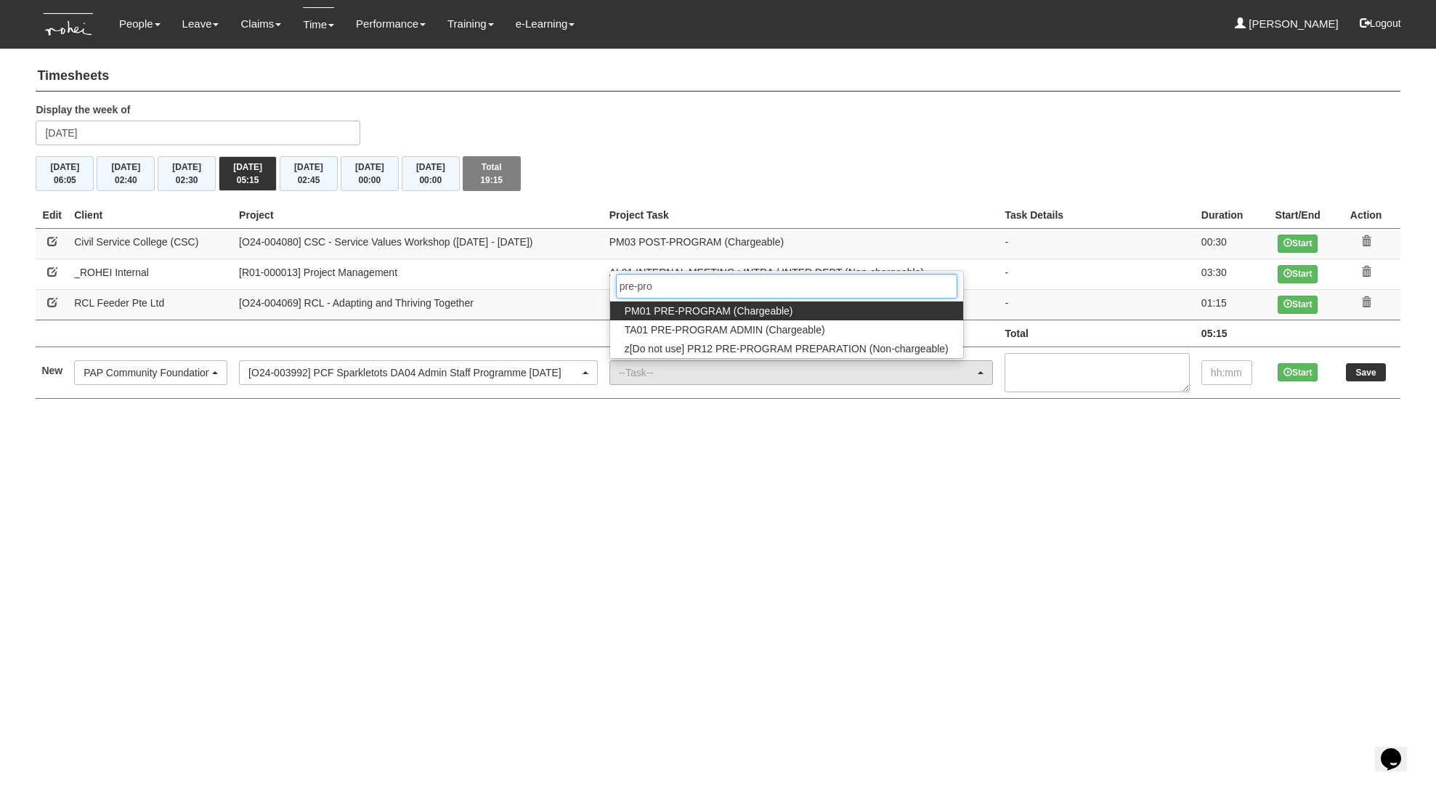
type input "pre-pro"
drag, startPoint x: 708, startPoint y: 306, endPoint x: 845, endPoint y: 322, distance: 137.5
click at [709, 306] on span "PM01 PRE-PROGRAM (Chargeable)" at bounding box center [709, 311] width 169 height 15
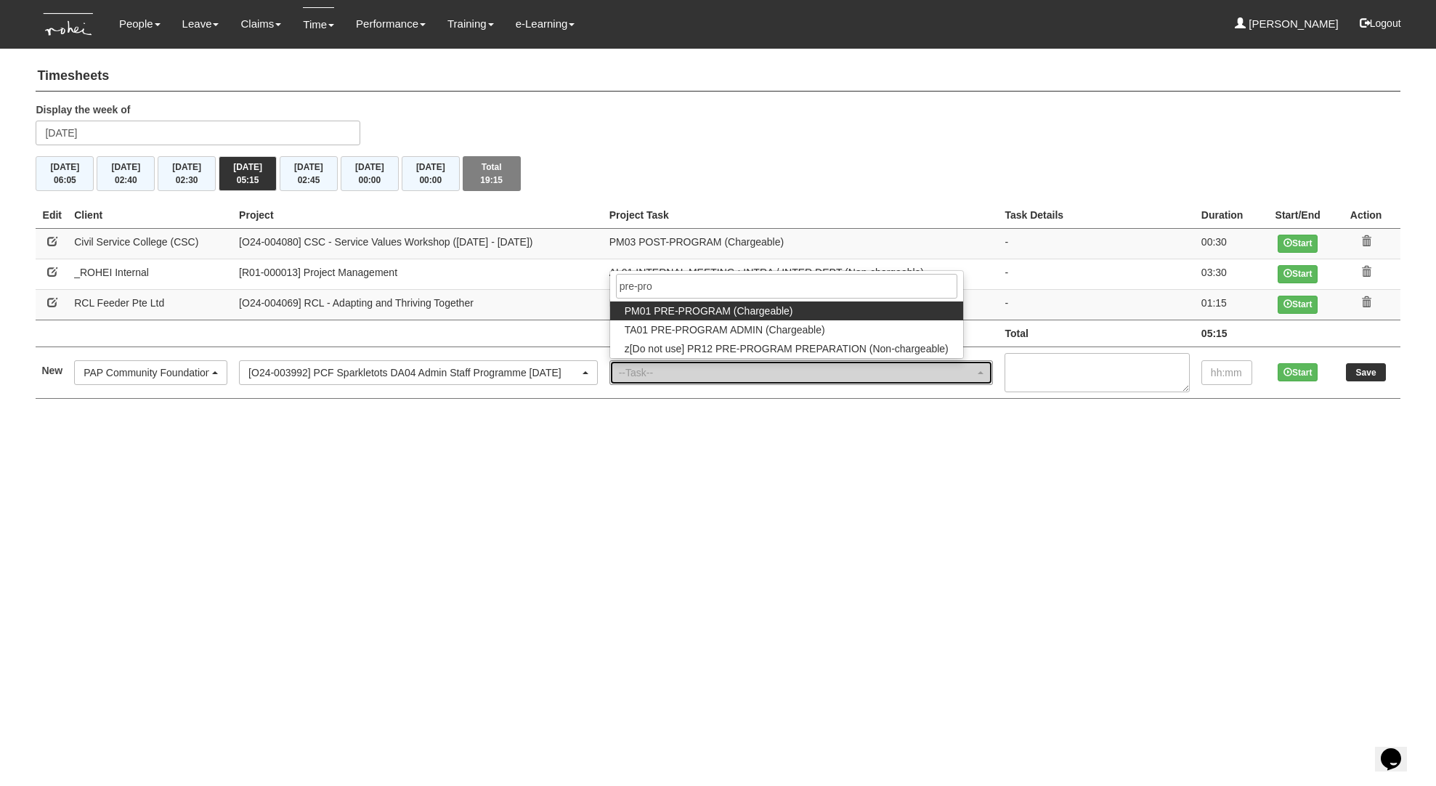
select select "162"
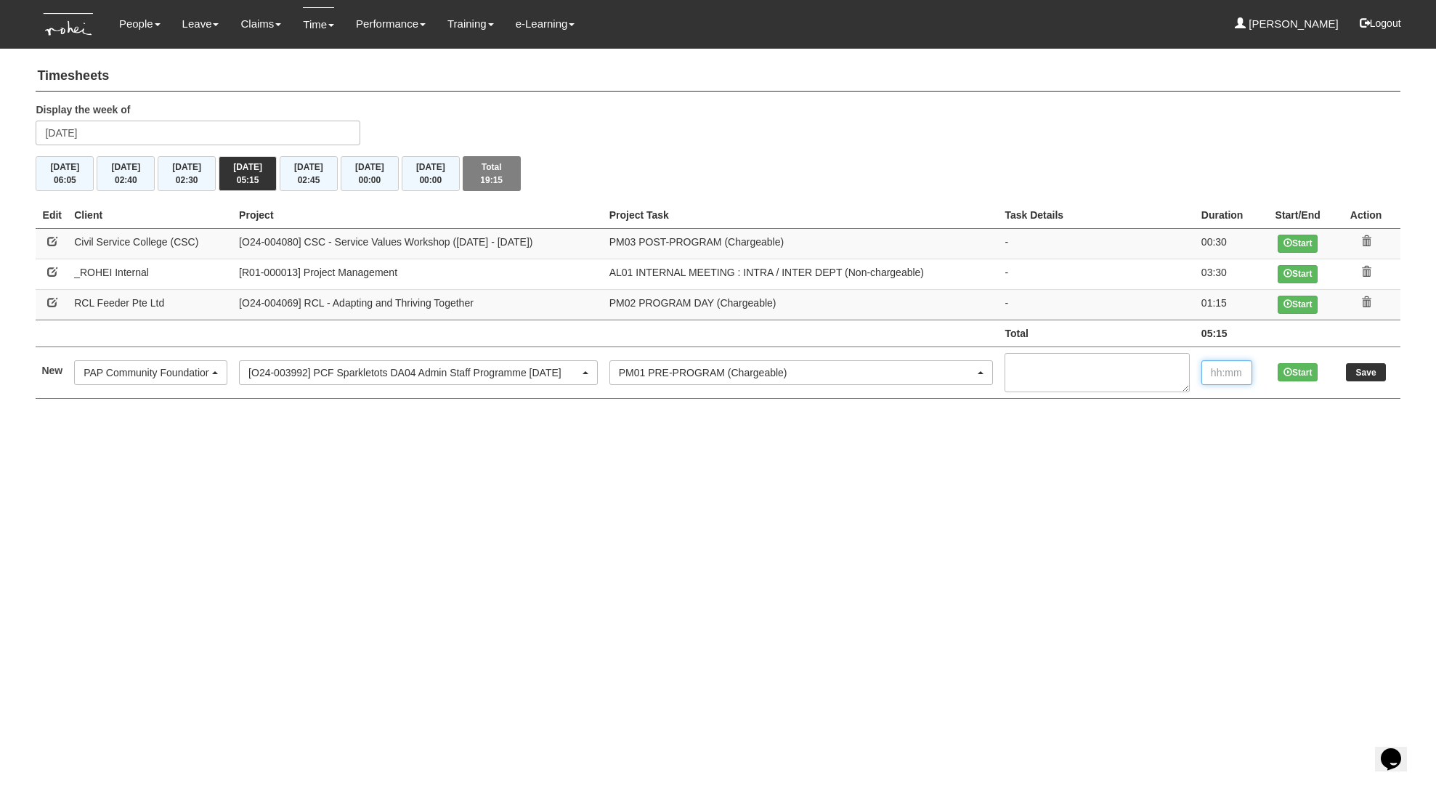
click at [1242, 373] on input "text" at bounding box center [1227, 372] width 51 height 25
type input "00:30"
click at [1357, 381] on input "Save" at bounding box center [1366, 372] width 40 height 18
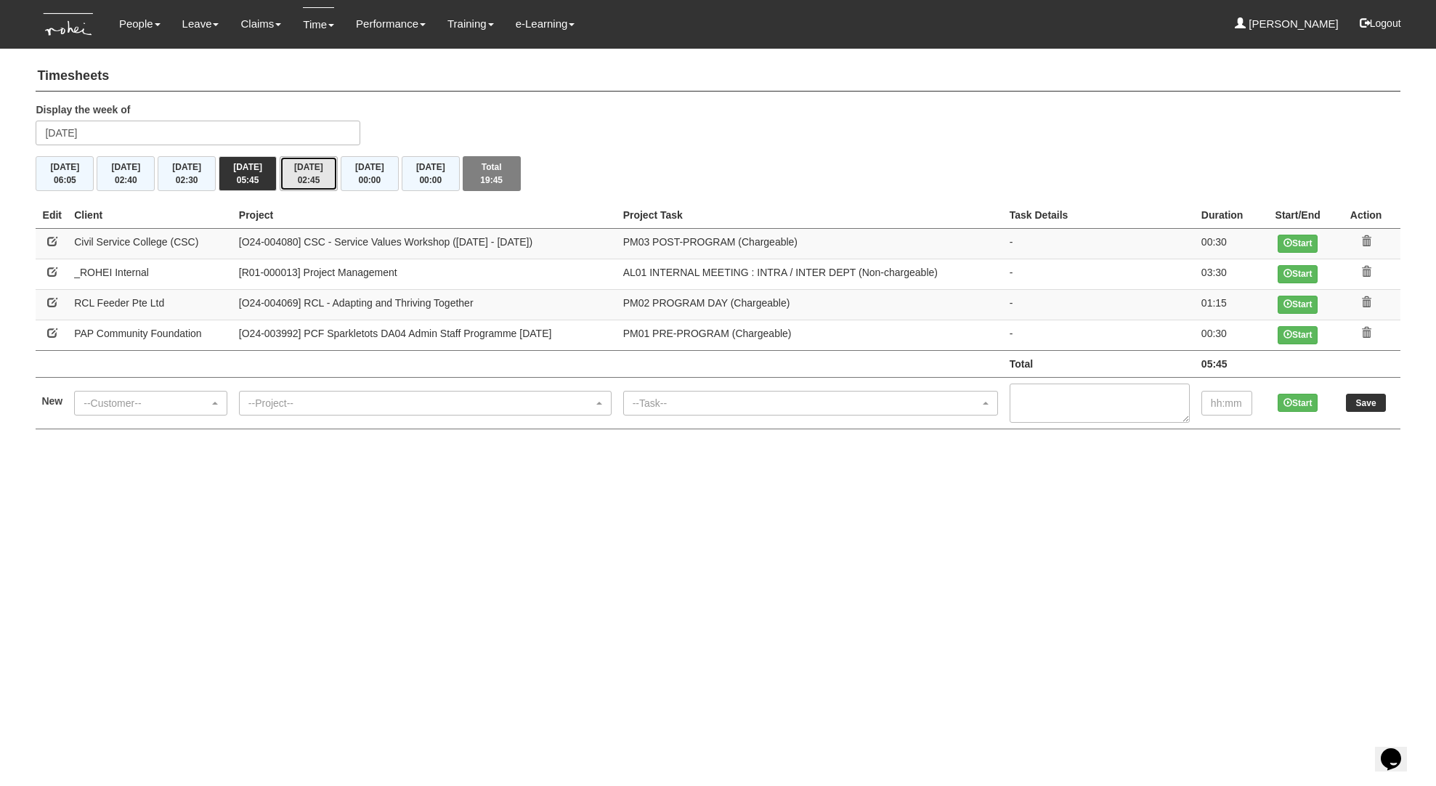
click at [311, 169] on button "[DATE] 02:45" at bounding box center [309, 173] width 58 height 35
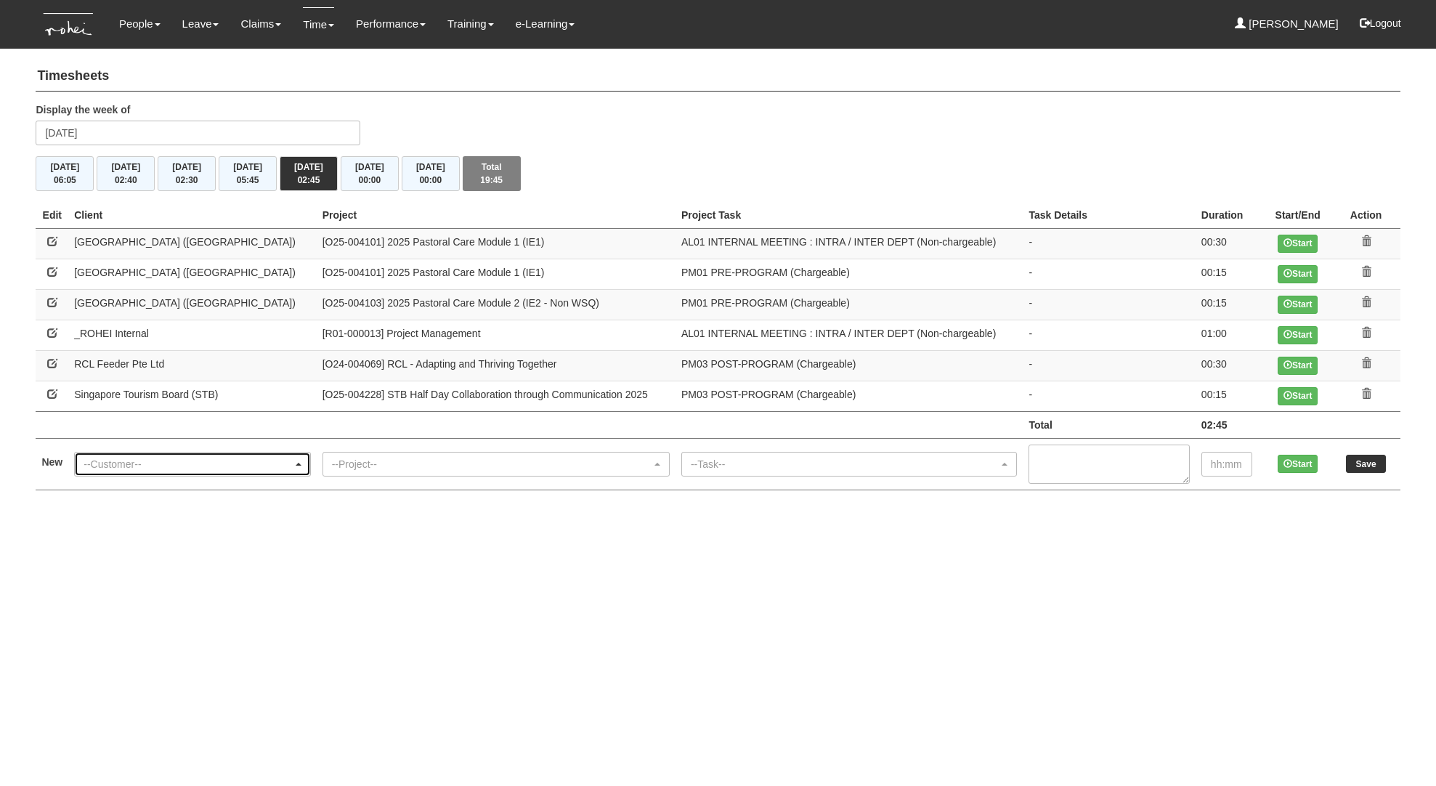
click at [156, 461] on div "--Customer--" at bounding box center [188, 464] width 209 height 15
type input "pap"
click at [168, 436] on span "PAP Community Foundation" at bounding box center [152, 440] width 127 height 15
select select "608"
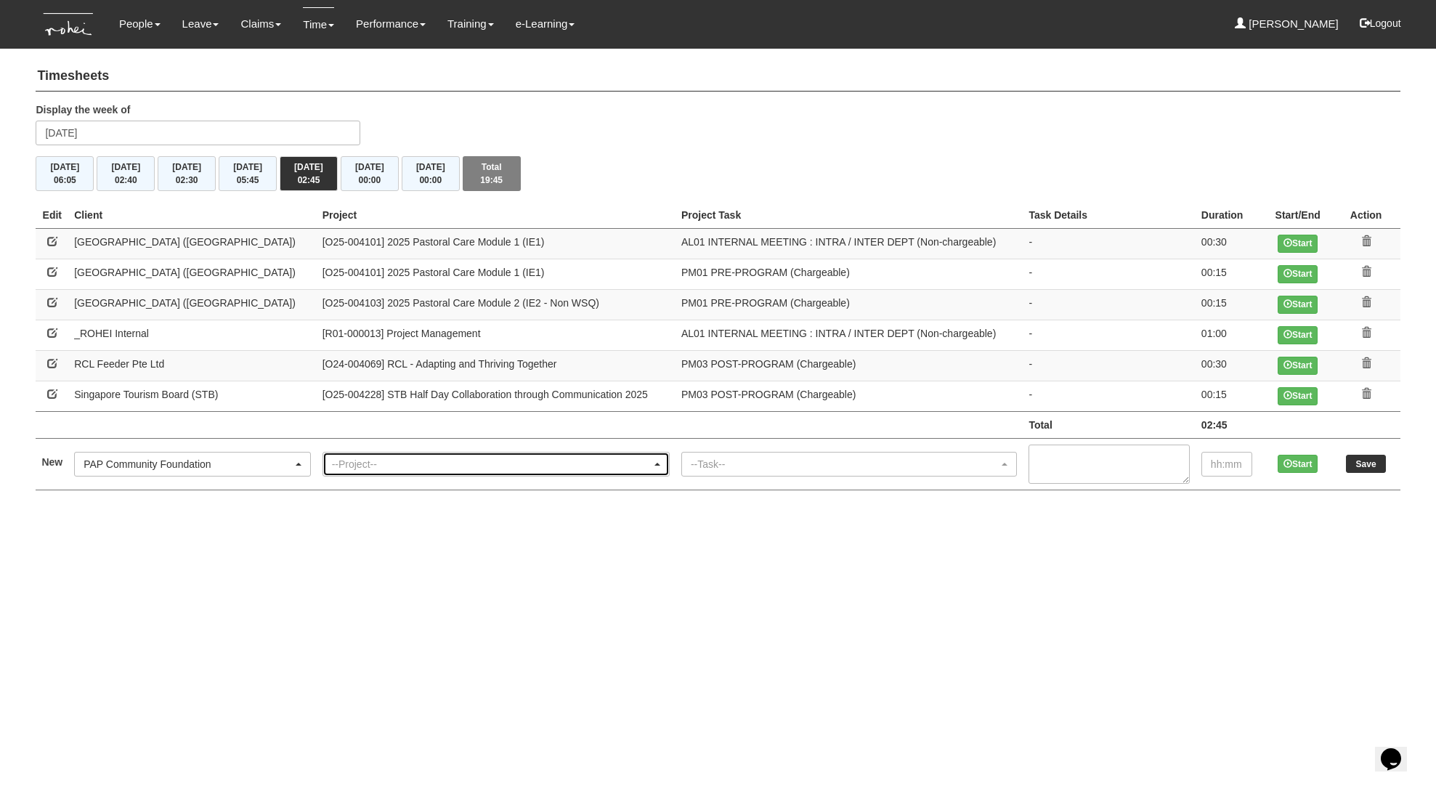
click at [332, 466] on div "--Project--" at bounding box center [492, 464] width 320 height 15
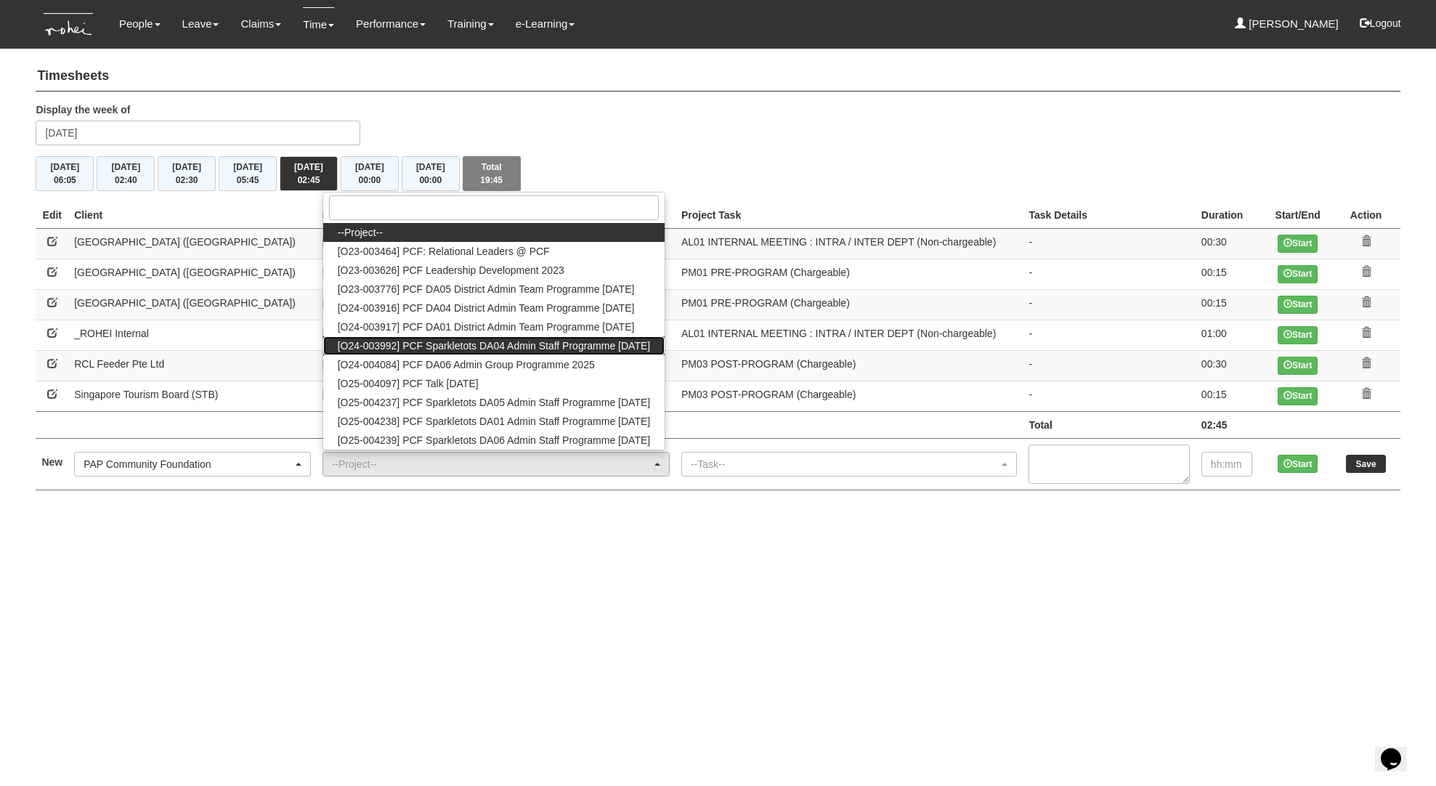
click at [373, 349] on span "[O24-003992] PCF Sparkletots DA04 Admin Staff Programme [DATE]" at bounding box center [494, 346] width 313 height 15
select select "2617"
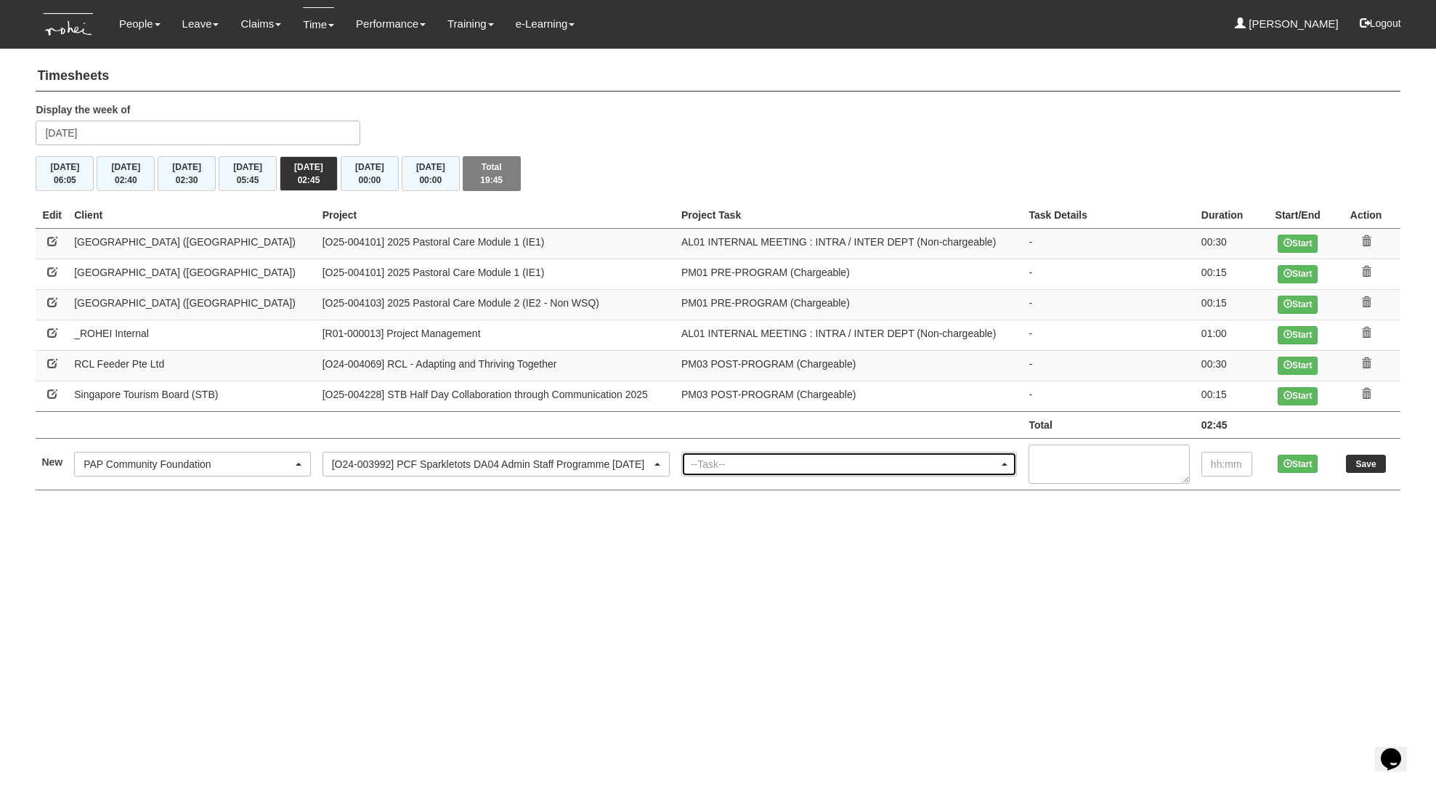
click at [714, 468] on div "--Task--" at bounding box center [845, 464] width 308 height 15
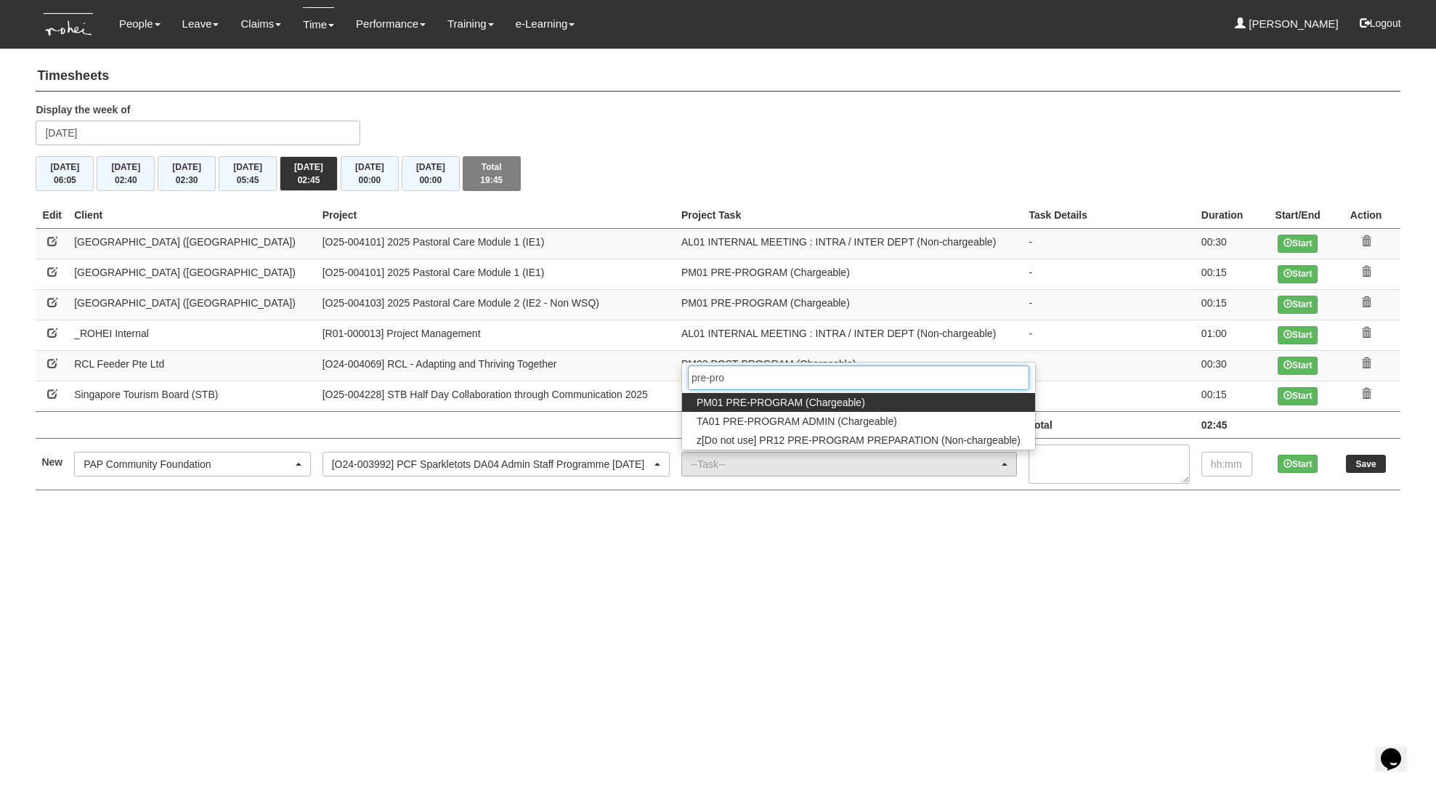
type input "pre-pro"
click at [717, 405] on span "PM01 PRE-PROGRAM (Chargeable)" at bounding box center [781, 402] width 169 height 15
select select "162"
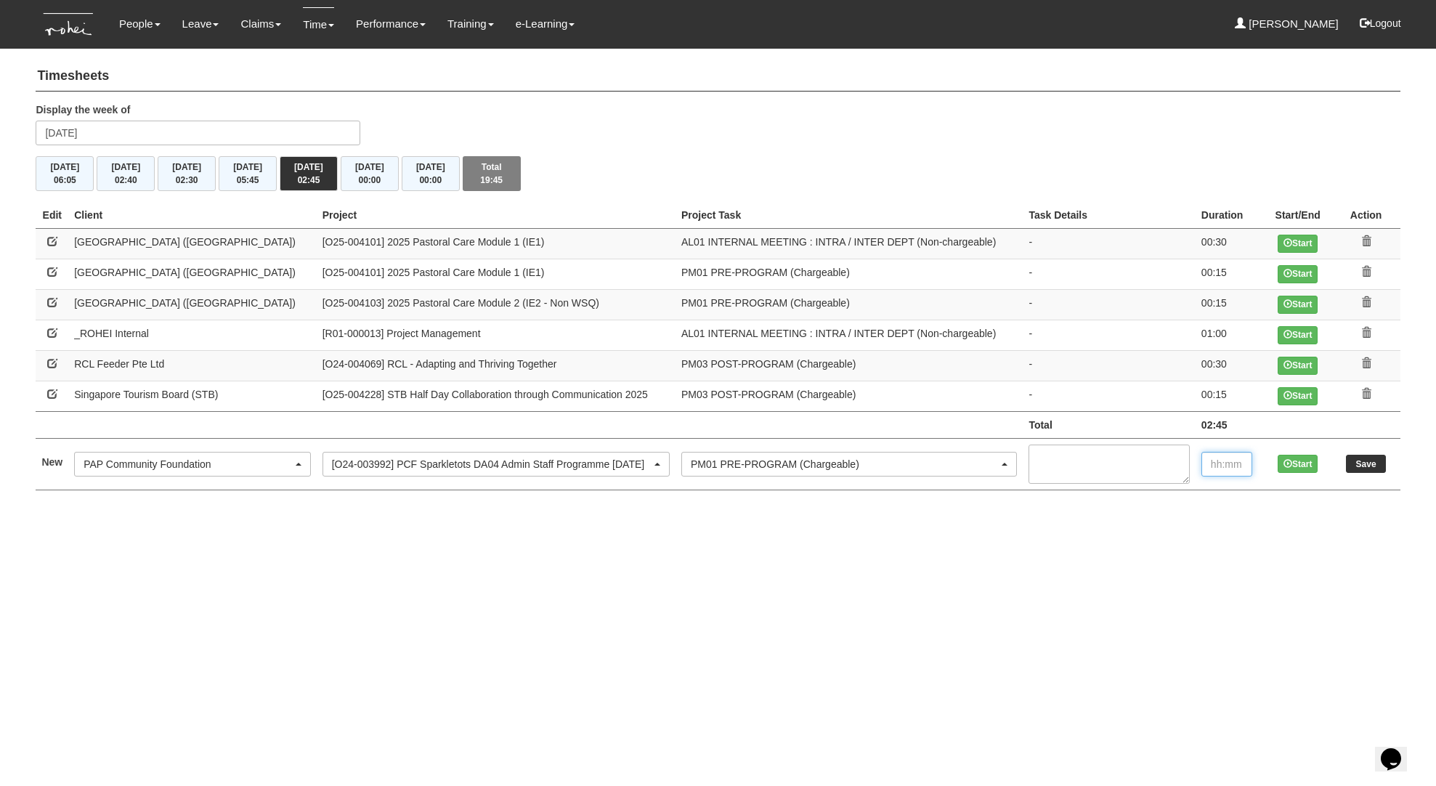
click at [1227, 466] on input "text" at bounding box center [1227, 464] width 51 height 25
type input "00:45"
click at [1365, 459] on input "Save" at bounding box center [1366, 464] width 40 height 18
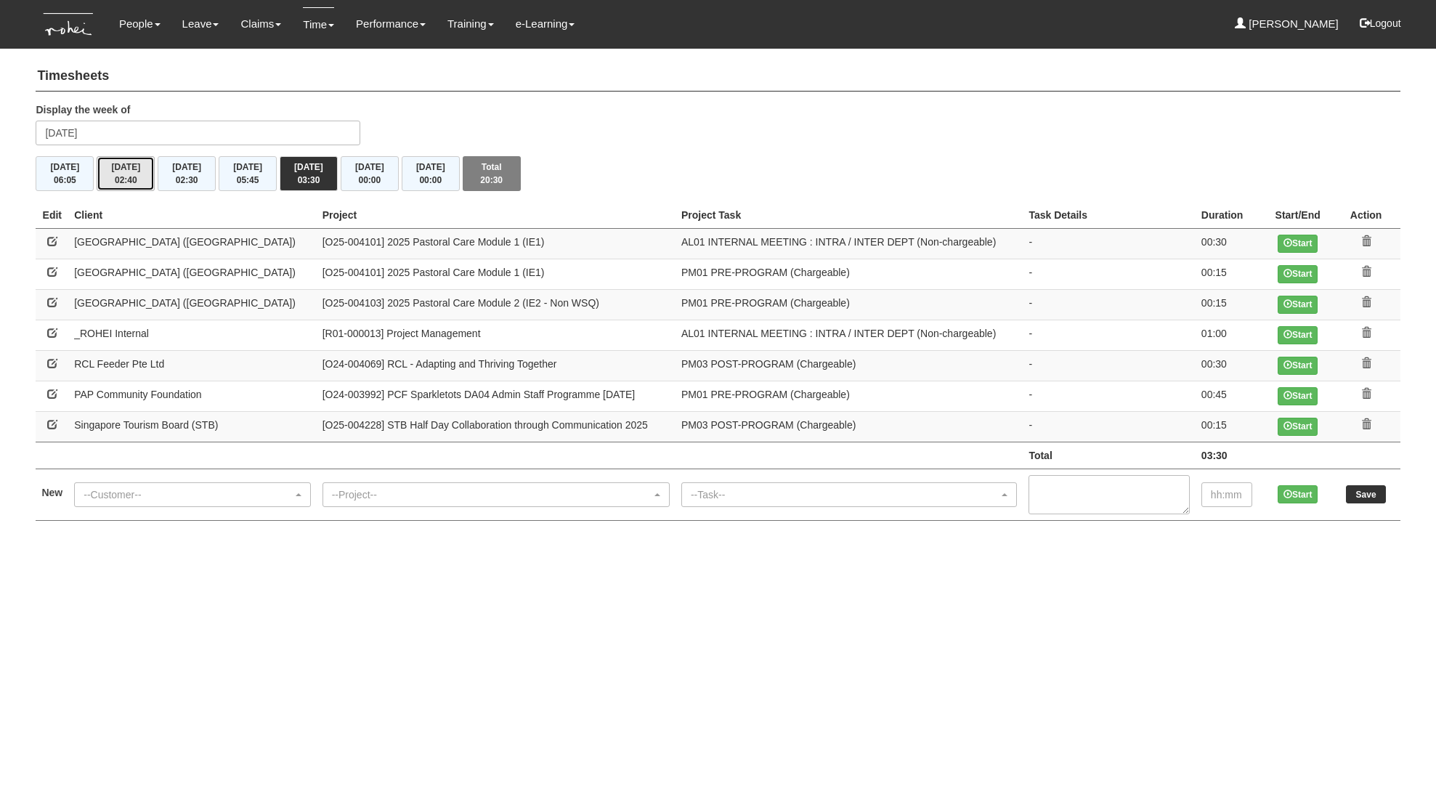
click at [149, 177] on button "Tue 19/8 02:40" at bounding box center [126, 173] width 58 height 35
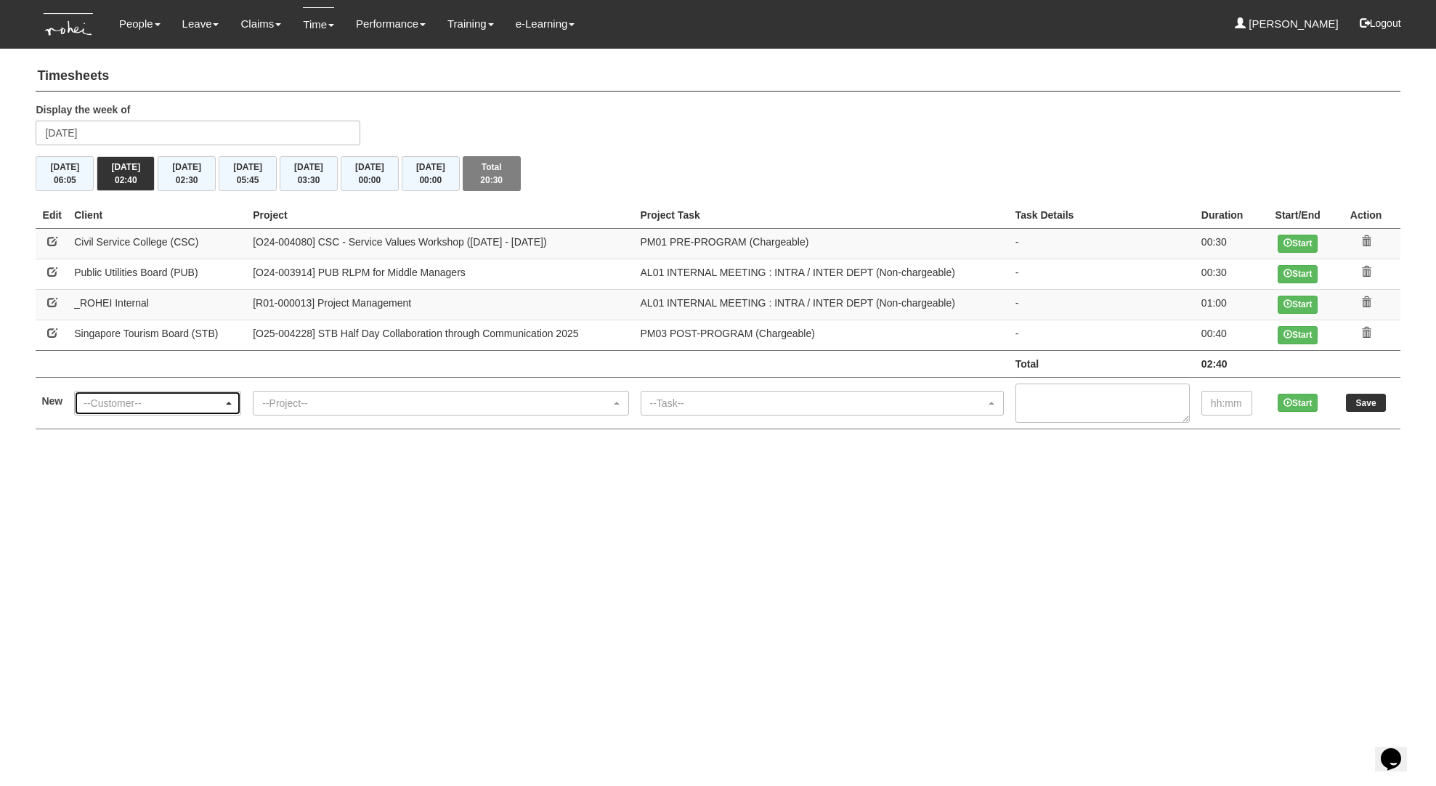
click at [161, 406] on div "--Customer--" at bounding box center [154, 403] width 140 height 15
type input "pap"
click at [153, 374] on span "PAP Community Foundation" at bounding box center [152, 379] width 127 height 15
select select "608"
click at [299, 401] on div "--Project--" at bounding box center [436, 403] width 348 height 15
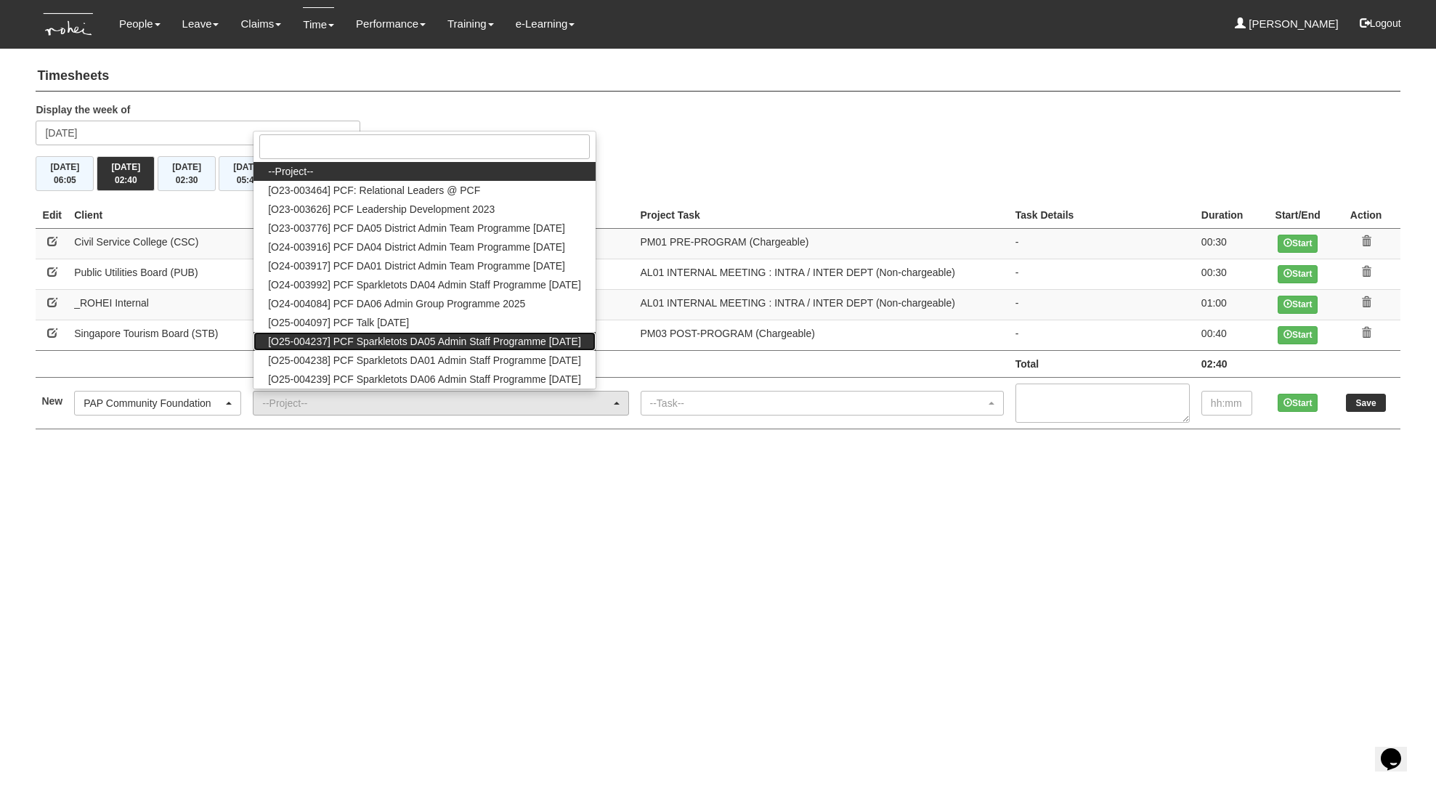
click at [362, 347] on span "[O25-004237] PCF Sparkletots DA05 Admin Staff Programme [DATE]" at bounding box center [424, 341] width 313 height 15
select select "2859"
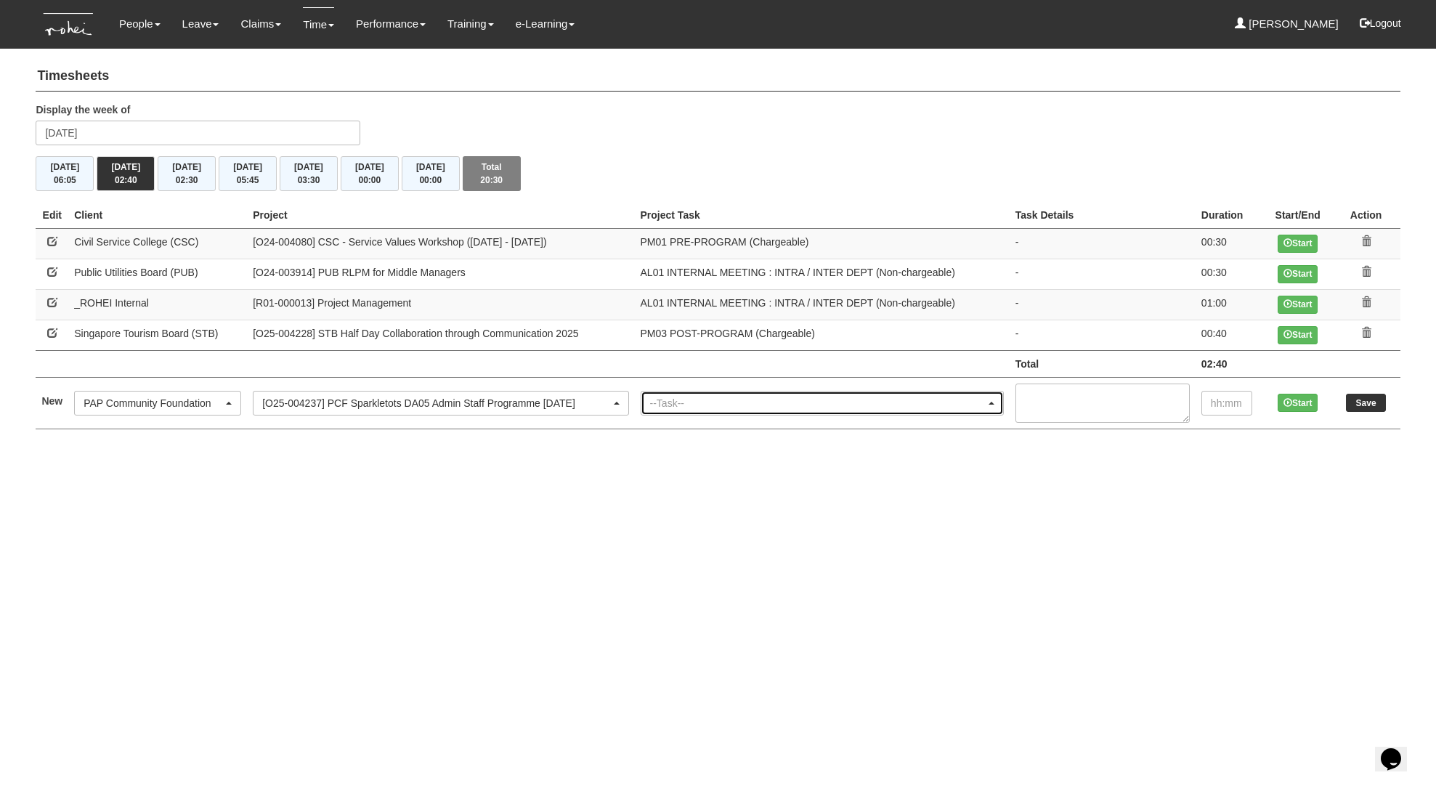
click at [741, 410] on div "--Task--" at bounding box center [818, 403] width 336 height 15
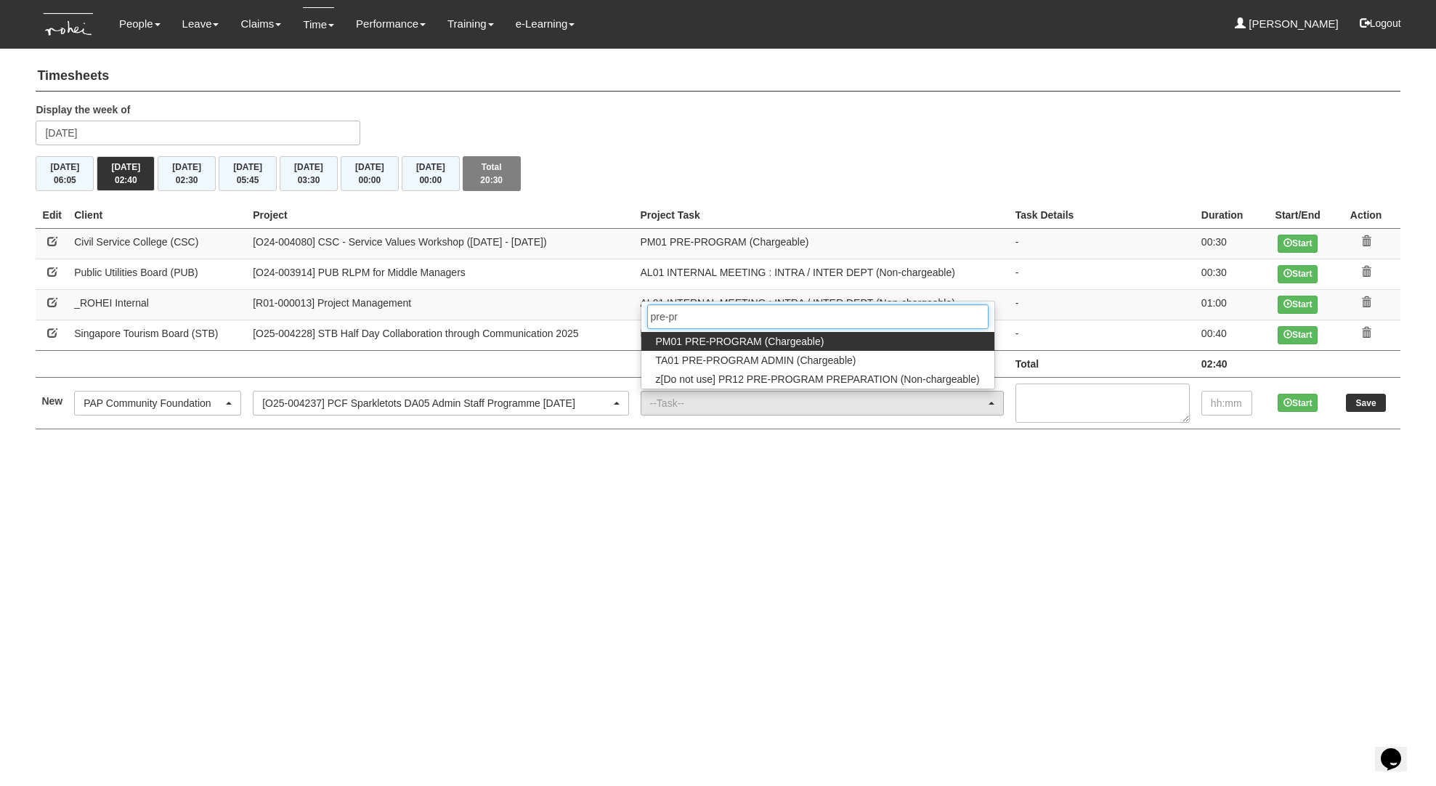
type input "pre-pr"
click at [735, 339] on span "PM01 PRE-PROGRAM (Chargeable)" at bounding box center [740, 341] width 169 height 15
select select "162"
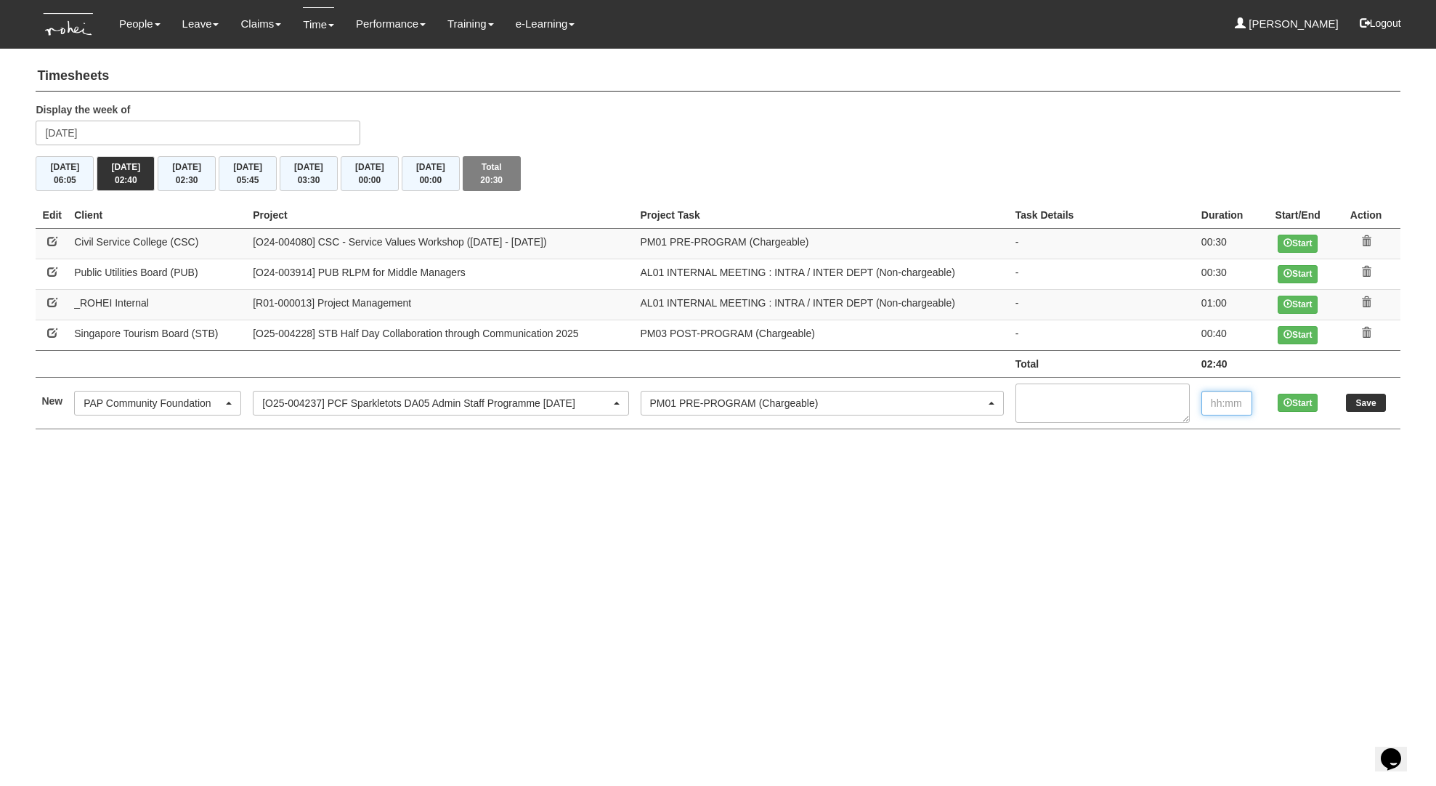
click at [1236, 411] on input "text" at bounding box center [1227, 403] width 51 height 25
type input "00:15"
click at [1365, 408] on input "Save" at bounding box center [1366, 403] width 40 height 18
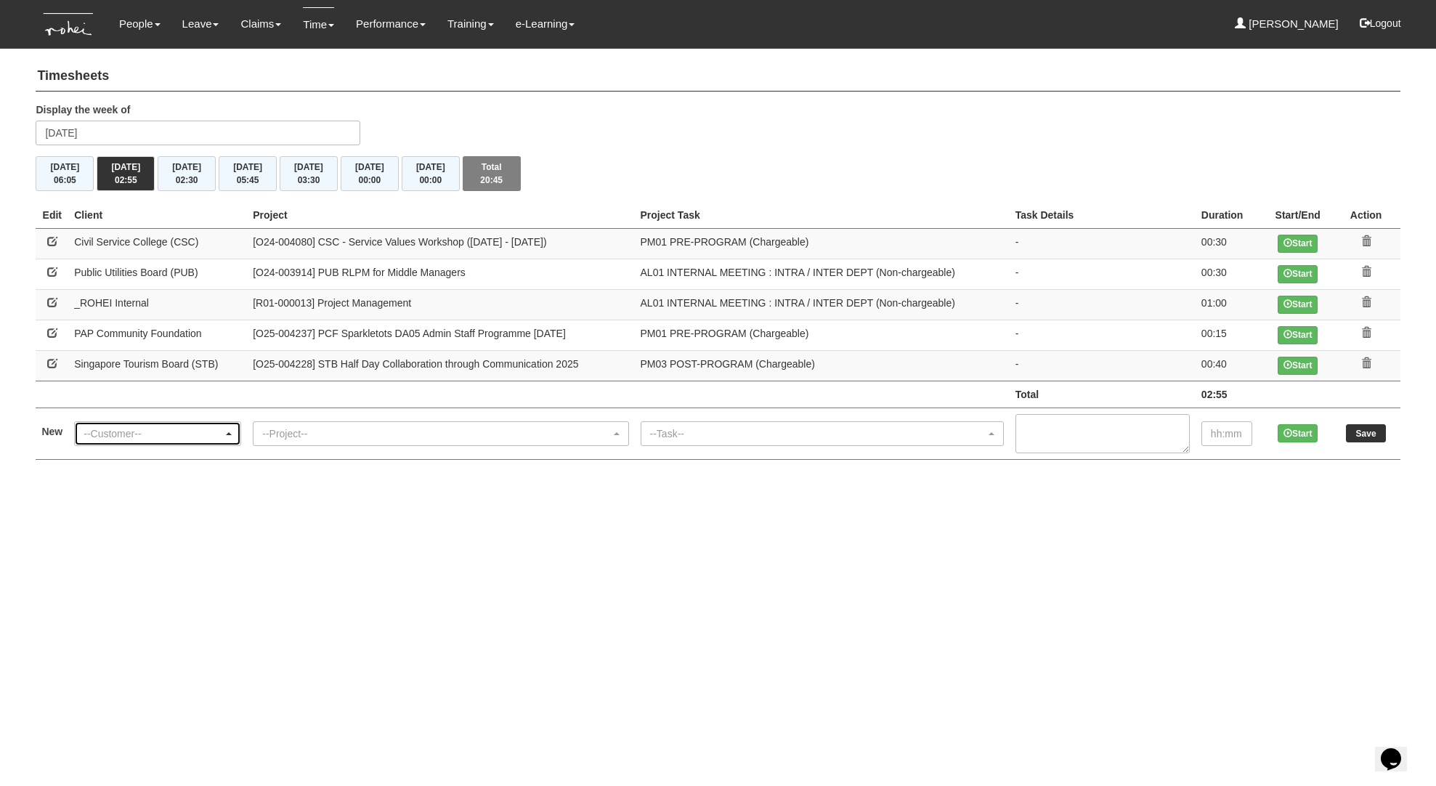
click at [182, 434] on div "--Customer--" at bounding box center [154, 434] width 140 height 15
type input "pap"
click at [174, 404] on span "PAP Community Foundation" at bounding box center [152, 410] width 127 height 15
select select "608"
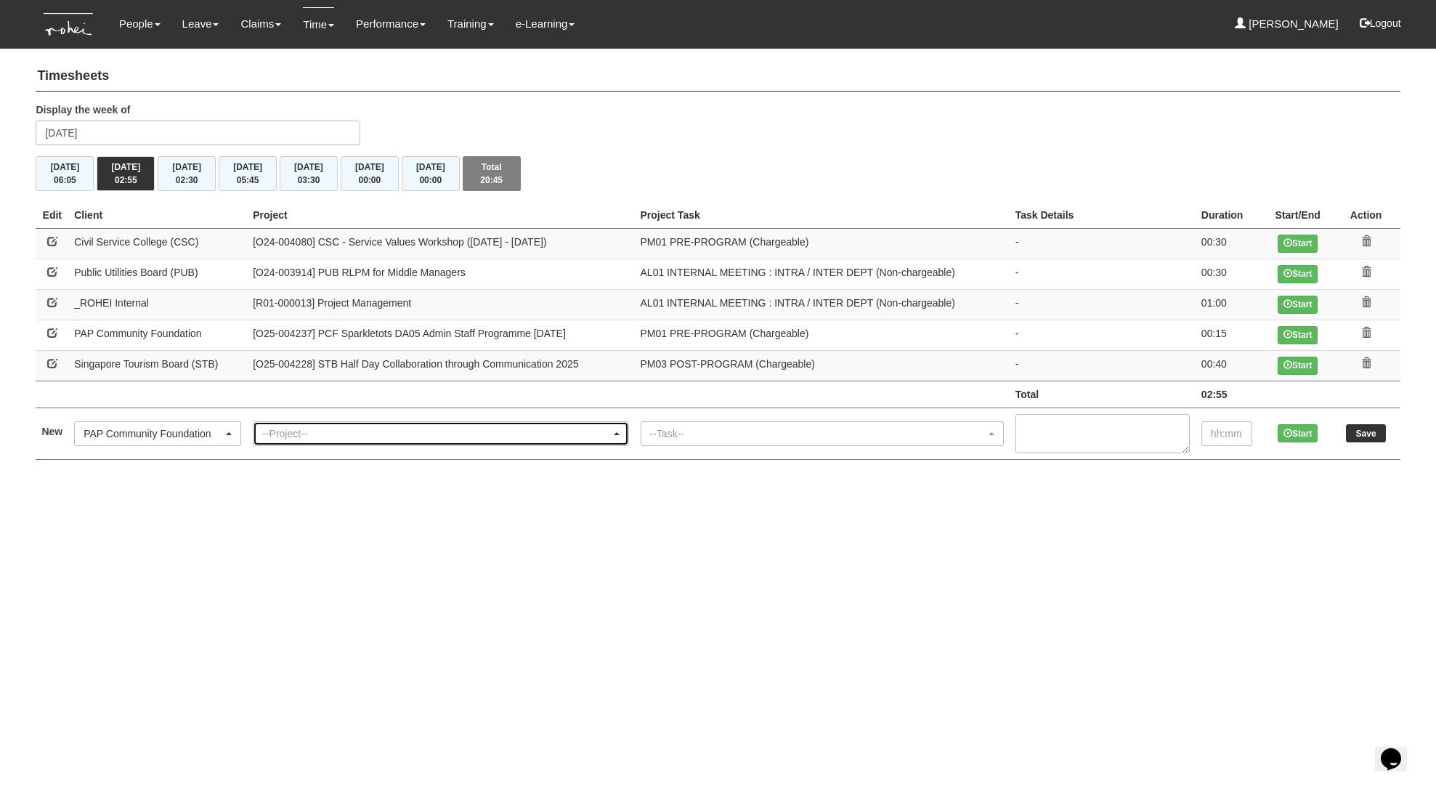
click at [297, 434] on div "--Project--" at bounding box center [436, 434] width 348 height 15
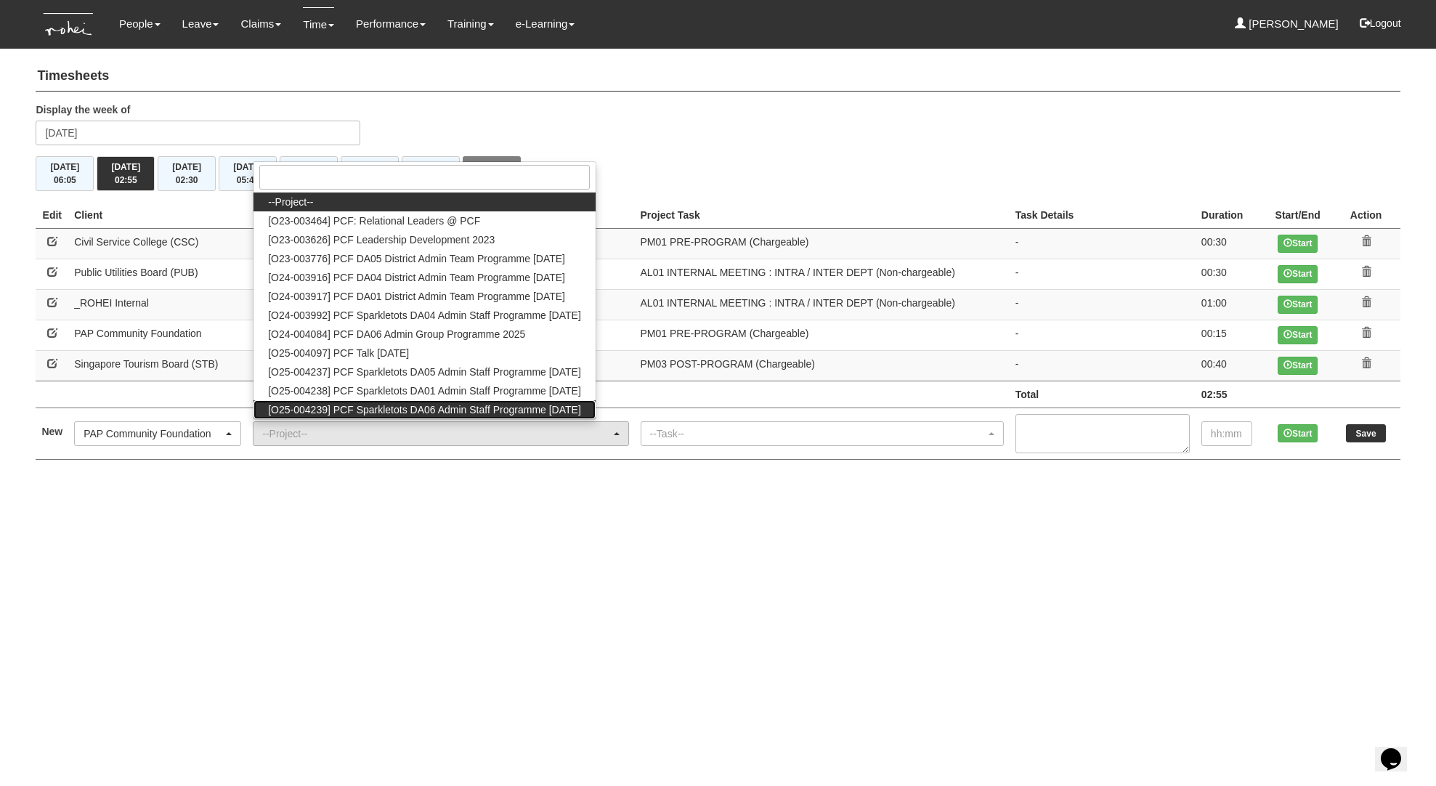
click at [371, 403] on span "[O25-004239] PCF Sparkletots DA06 Admin Staff Programme [DATE]" at bounding box center [424, 410] width 313 height 15
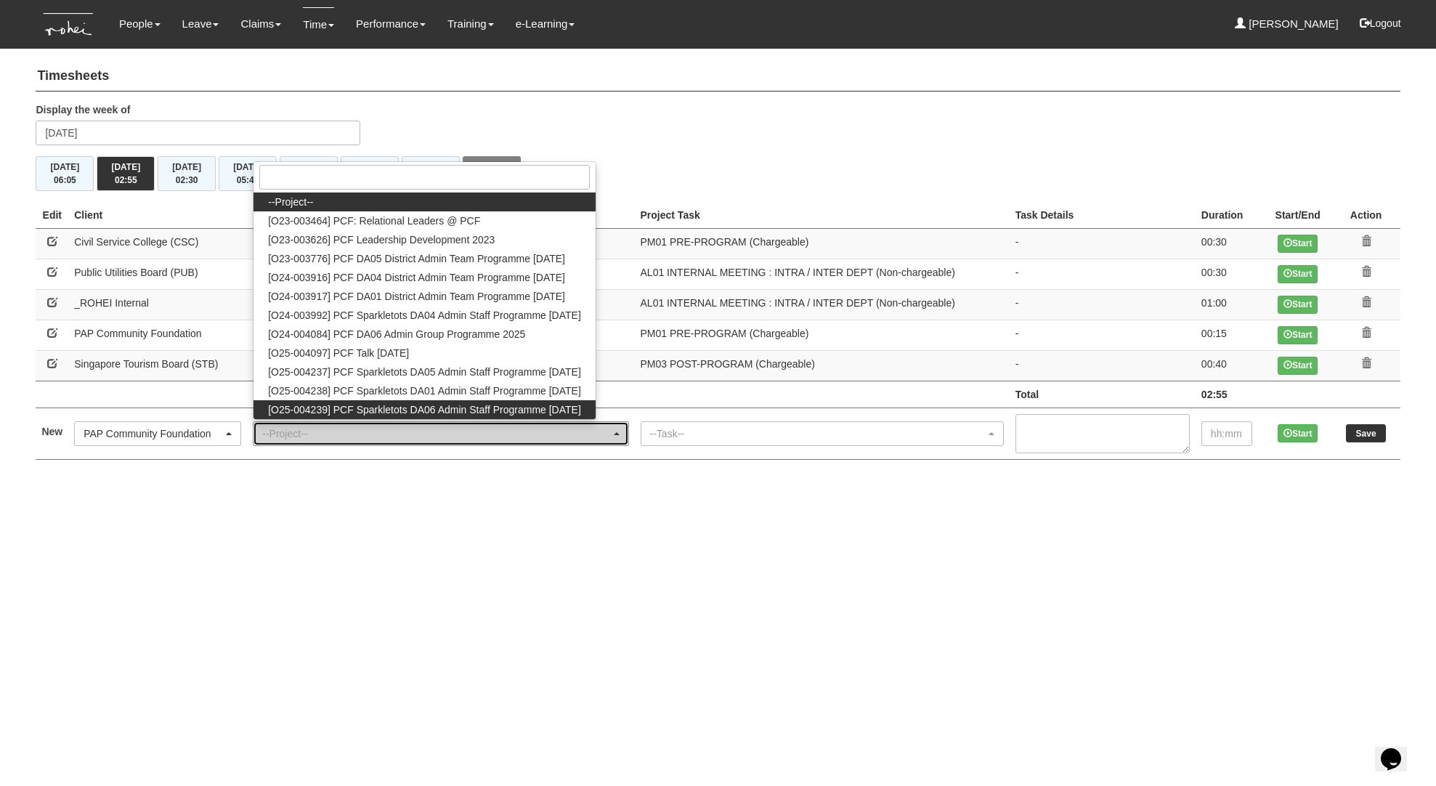
select select "2857"
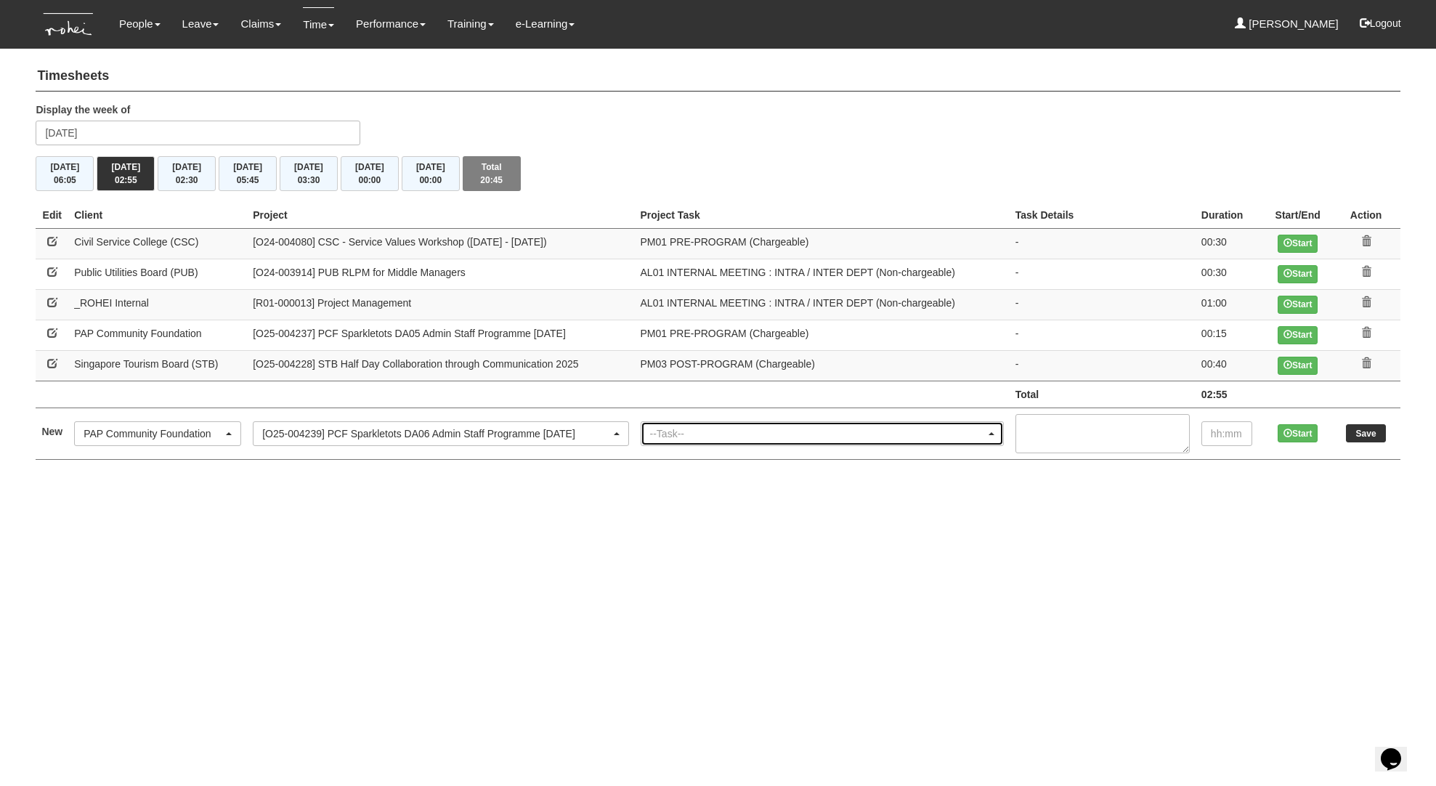
click at [690, 432] on div "--Task--" at bounding box center [818, 434] width 336 height 15
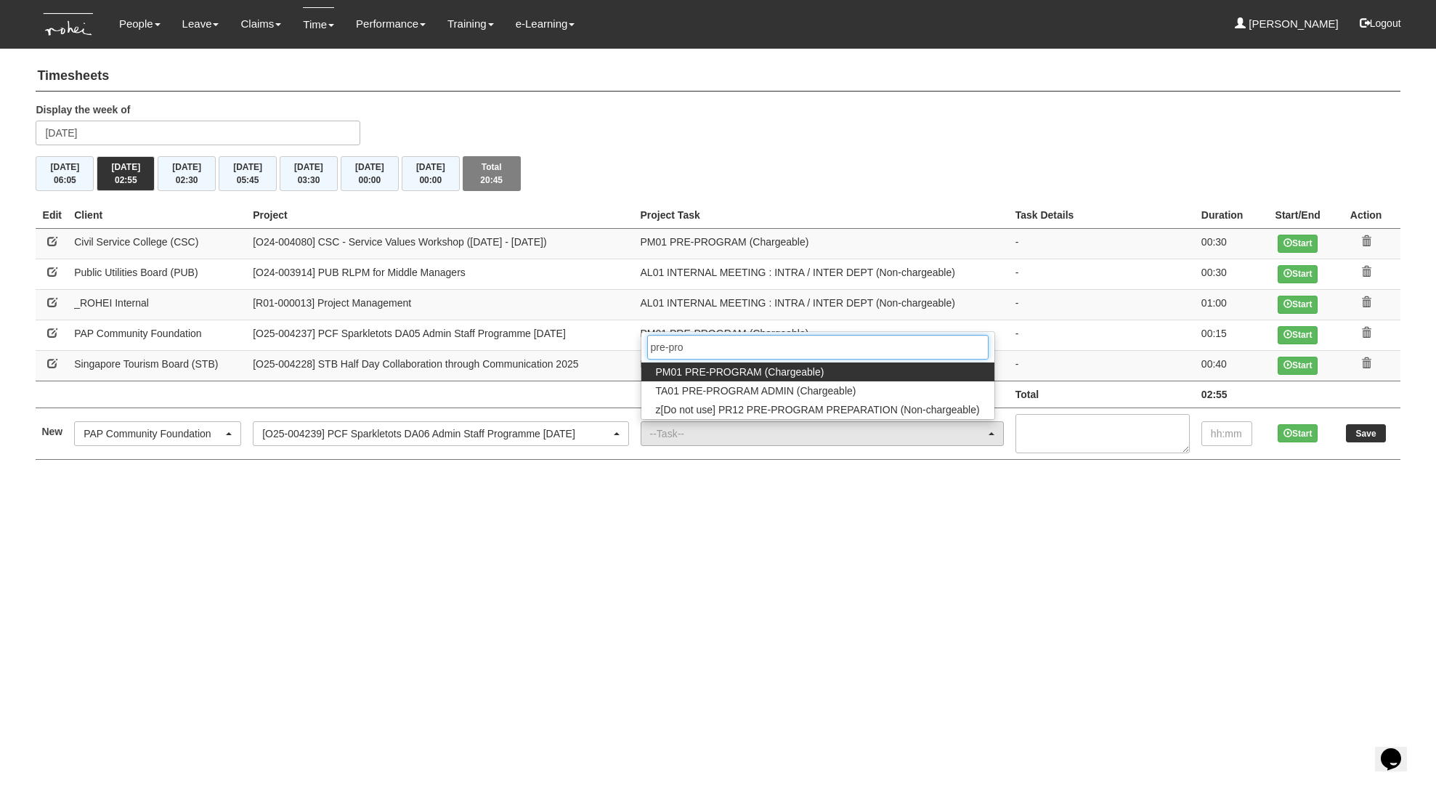
type input "pre-pro"
click at [759, 375] on span "PM01 PRE-PROGRAM (Chargeable)" at bounding box center [740, 372] width 169 height 15
select select "162"
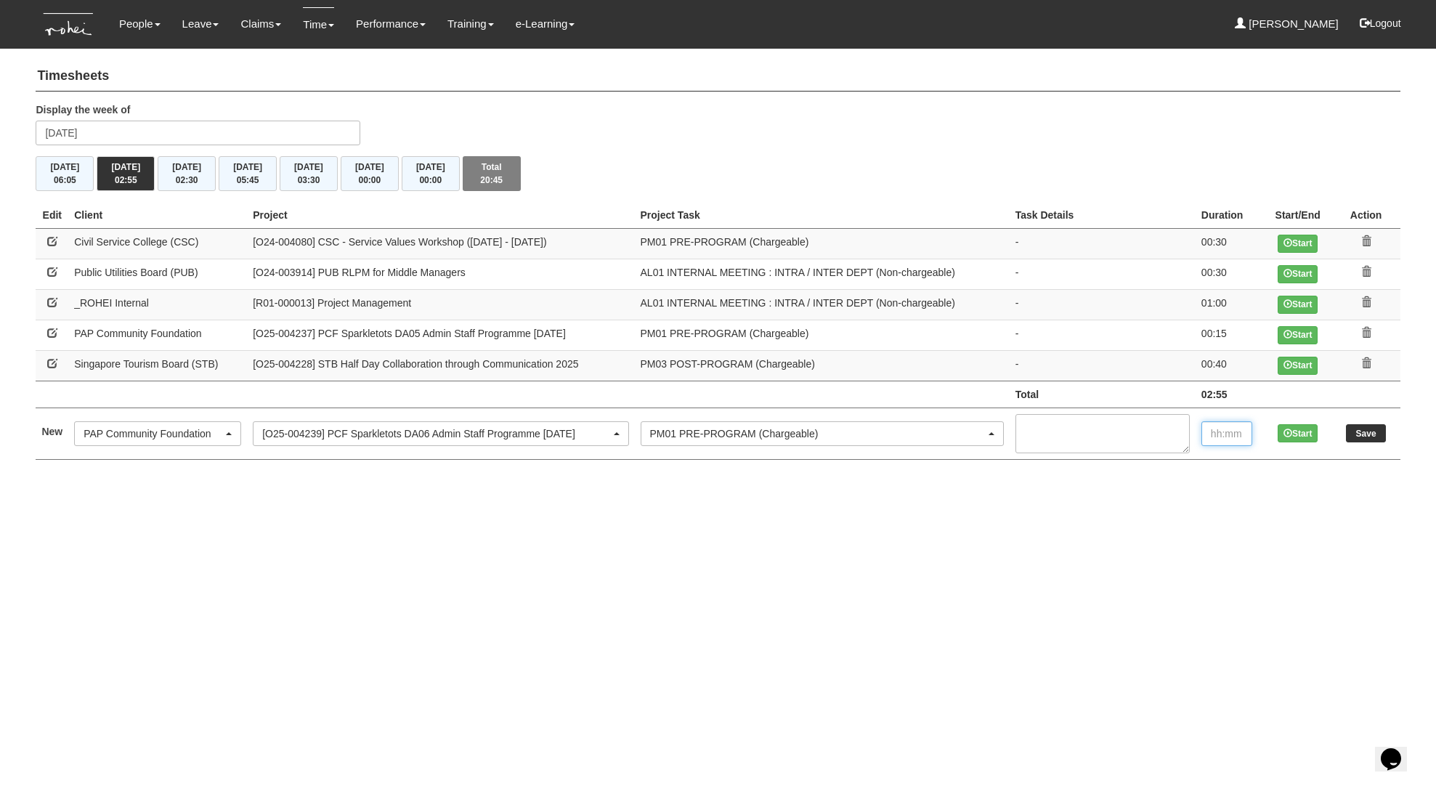
click at [1230, 435] on input "text" at bounding box center [1227, 433] width 51 height 25
type input "0:15"
click at [1351, 430] on input "Save" at bounding box center [1366, 433] width 40 height 18
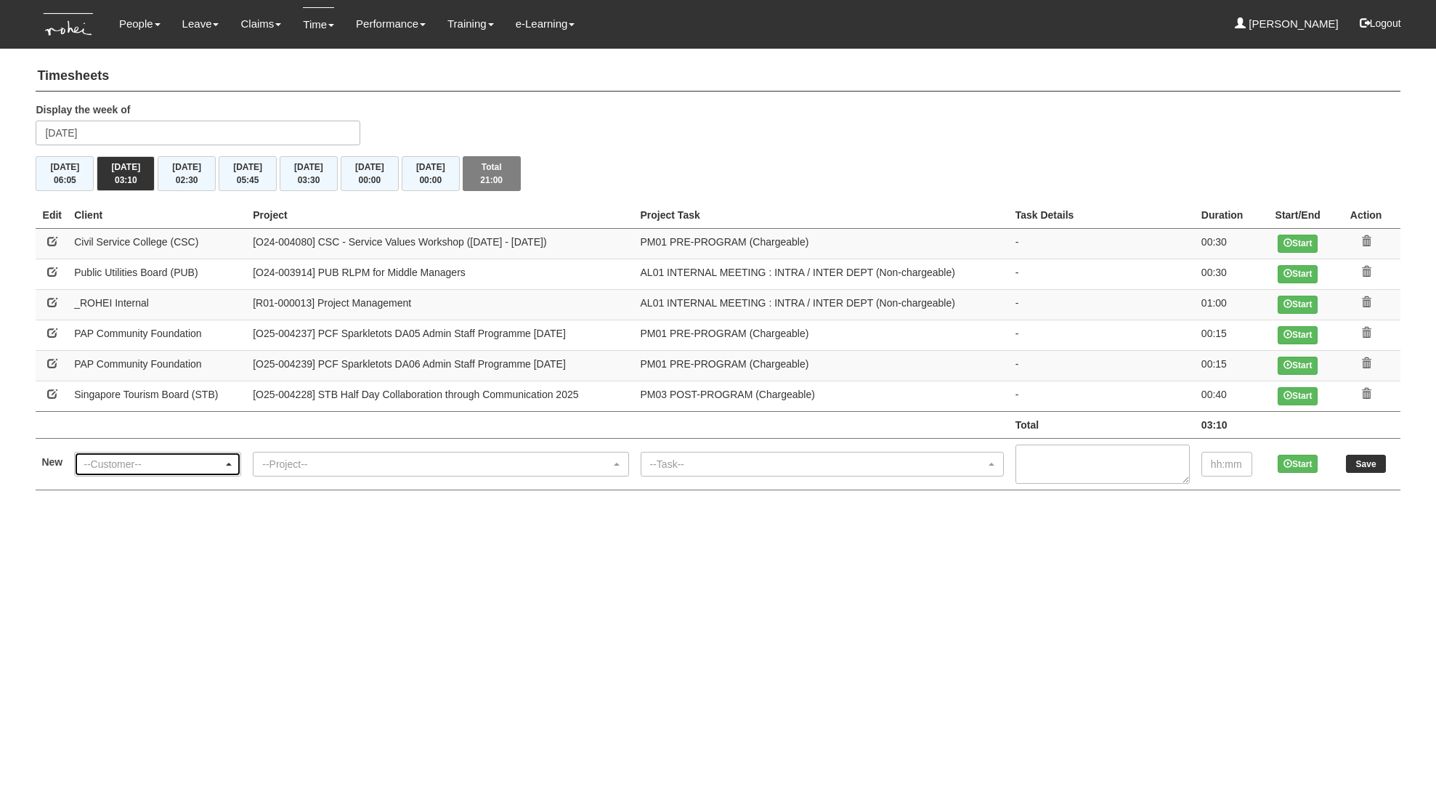
click at [120, 466] on div "--Customer--" at bounding box center [154, 464] width 140 height 15
type input "pap"
click at [117, 441] on span "PAP Community Foundation" at bounding box center [152, 440] width 127 height 15
select select "608"
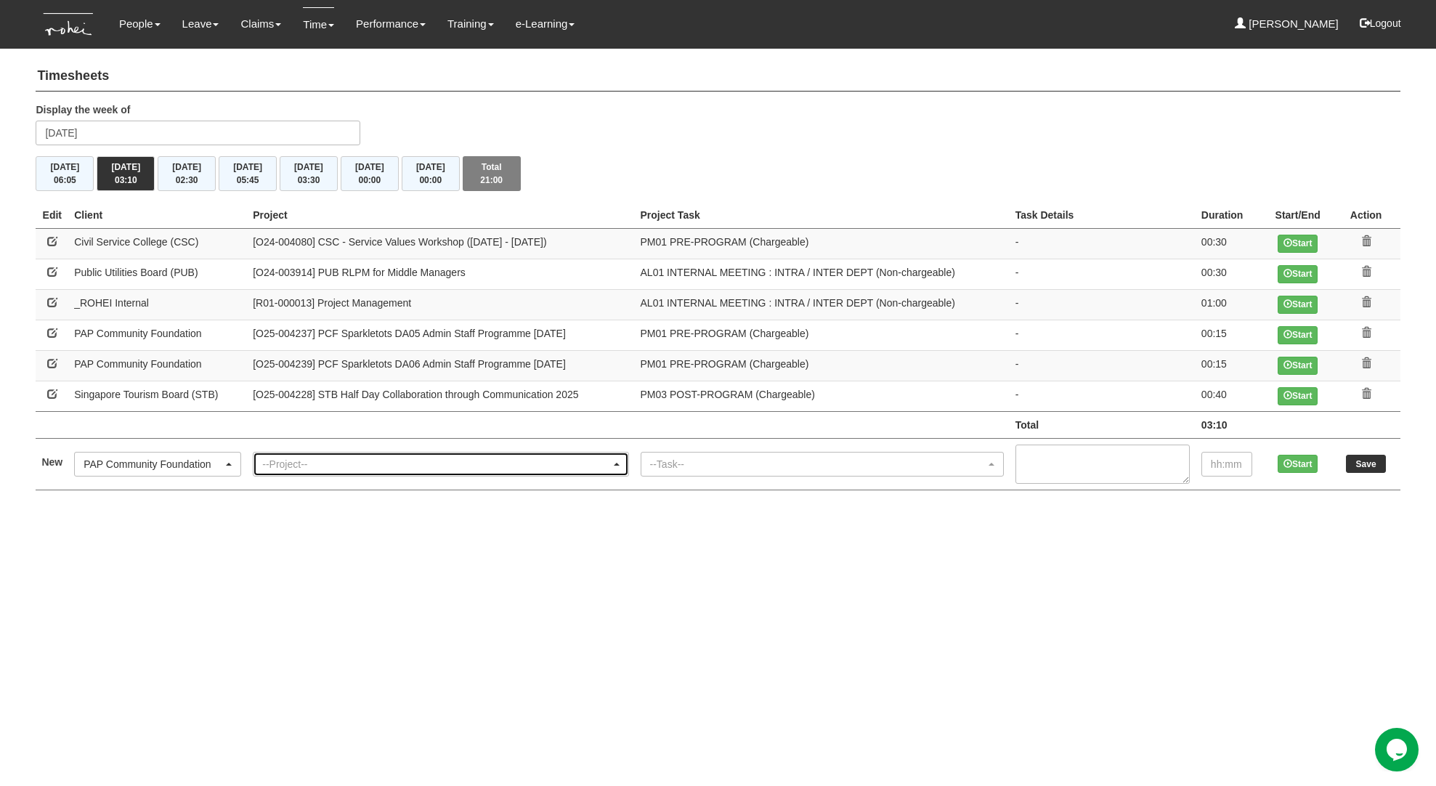
click at [354, 469] on div "--Project--" at bounding box center [436, 464] width 348 height 15
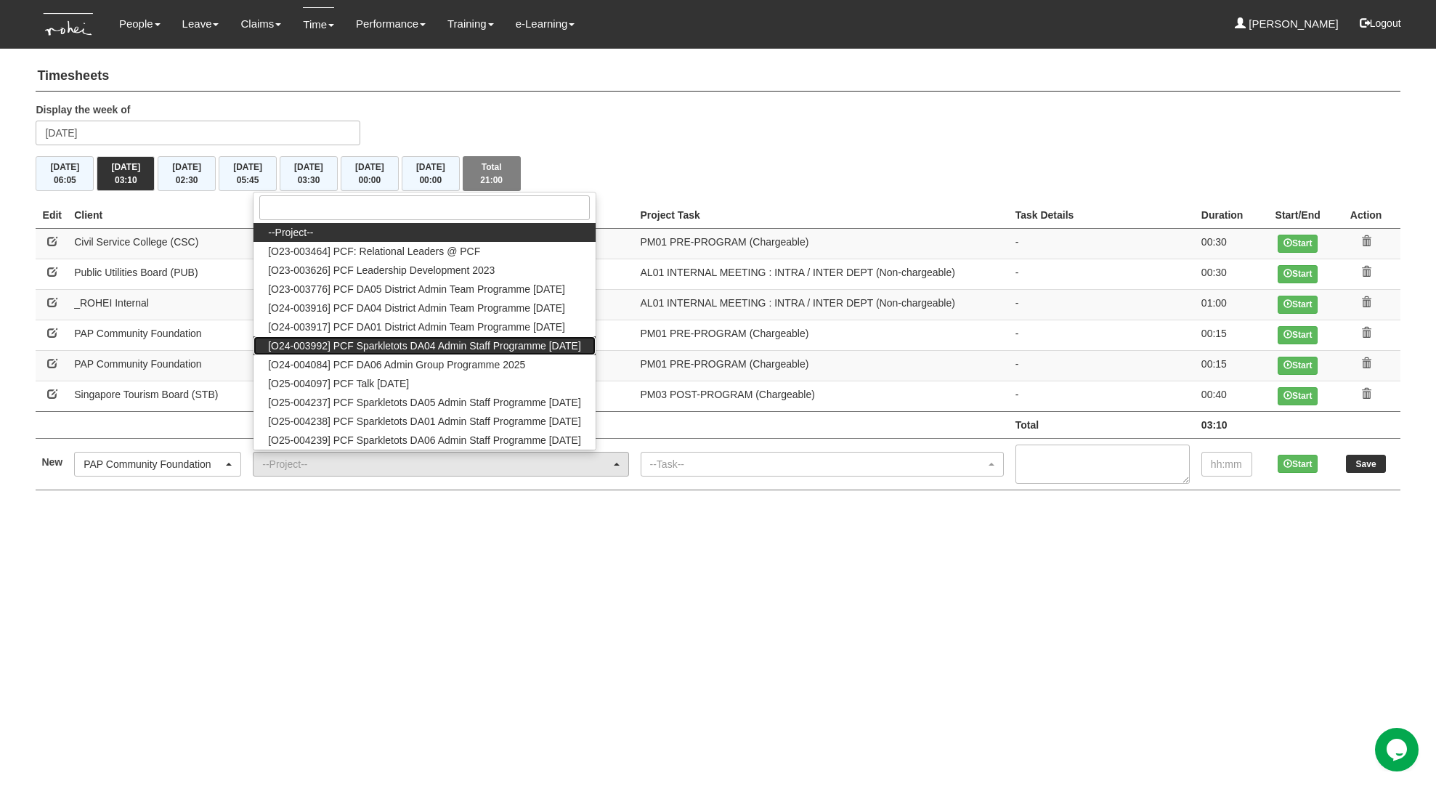
click at [418, 341] on span "[O24-003992] PCF Sparkletots DA04 Admin Staff Programme Sep 2025" at bounding box center [424, 346] width 313 height 15
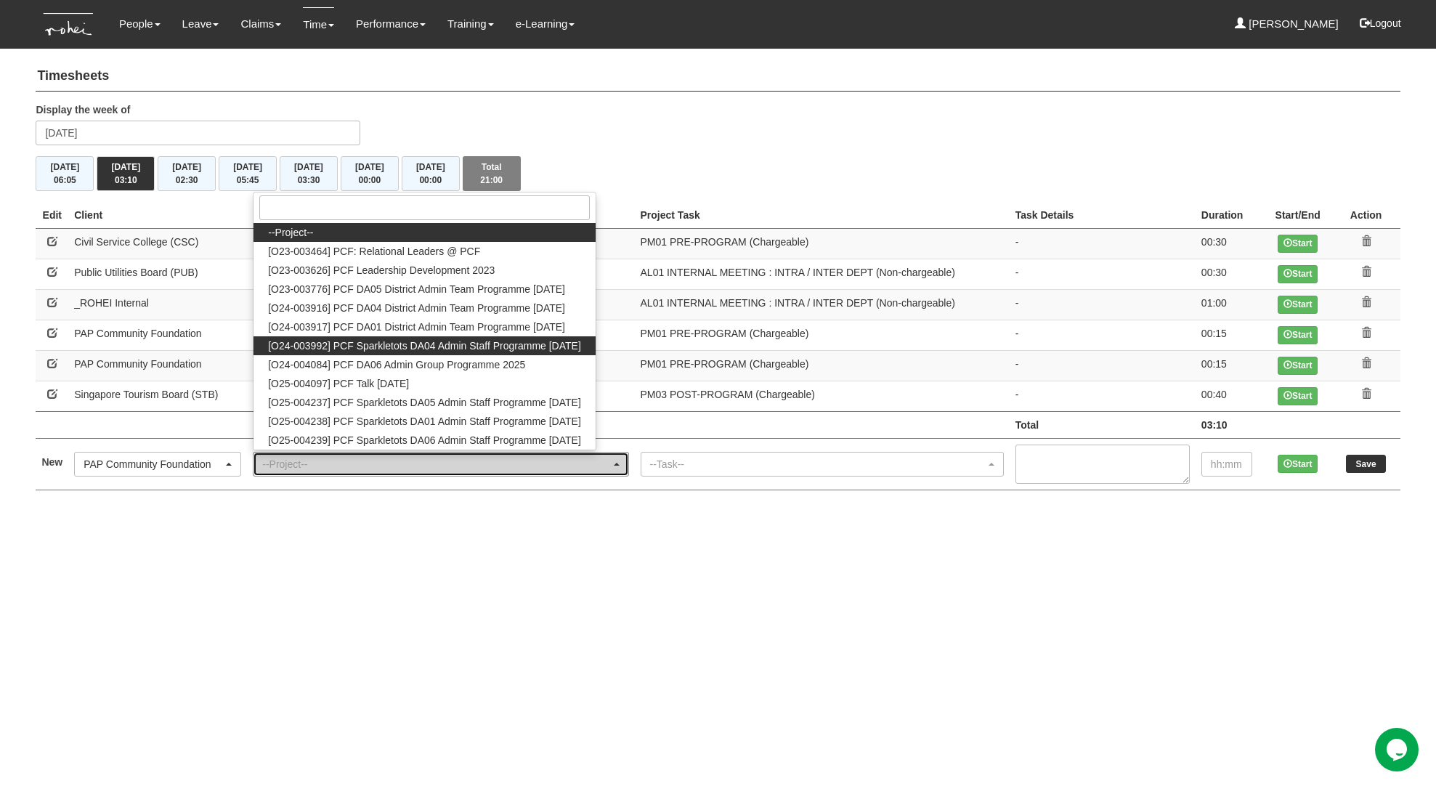
select select "2617"
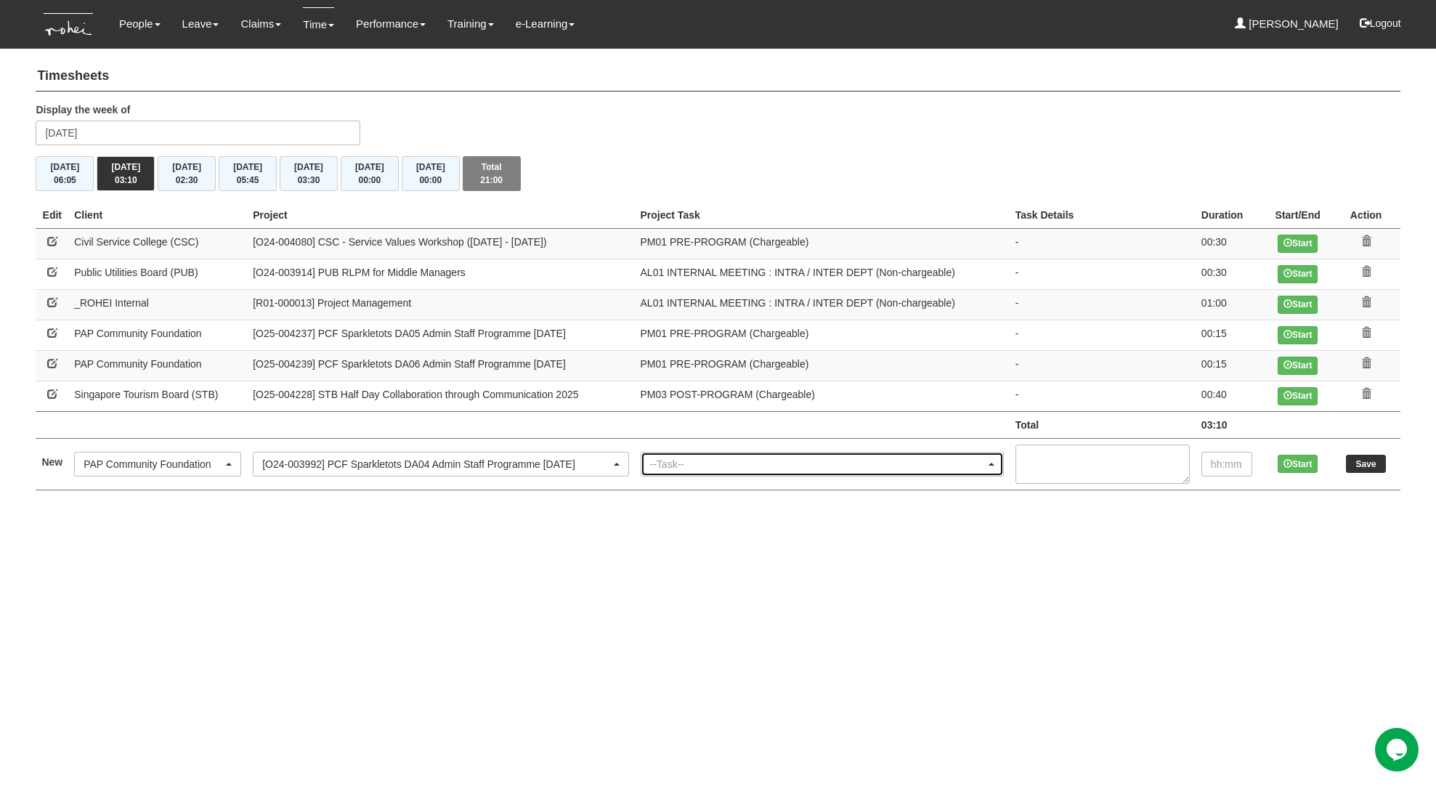
click at [749, 463] on div "--Task--" at bounding box center [818, 464] width 336 height 15
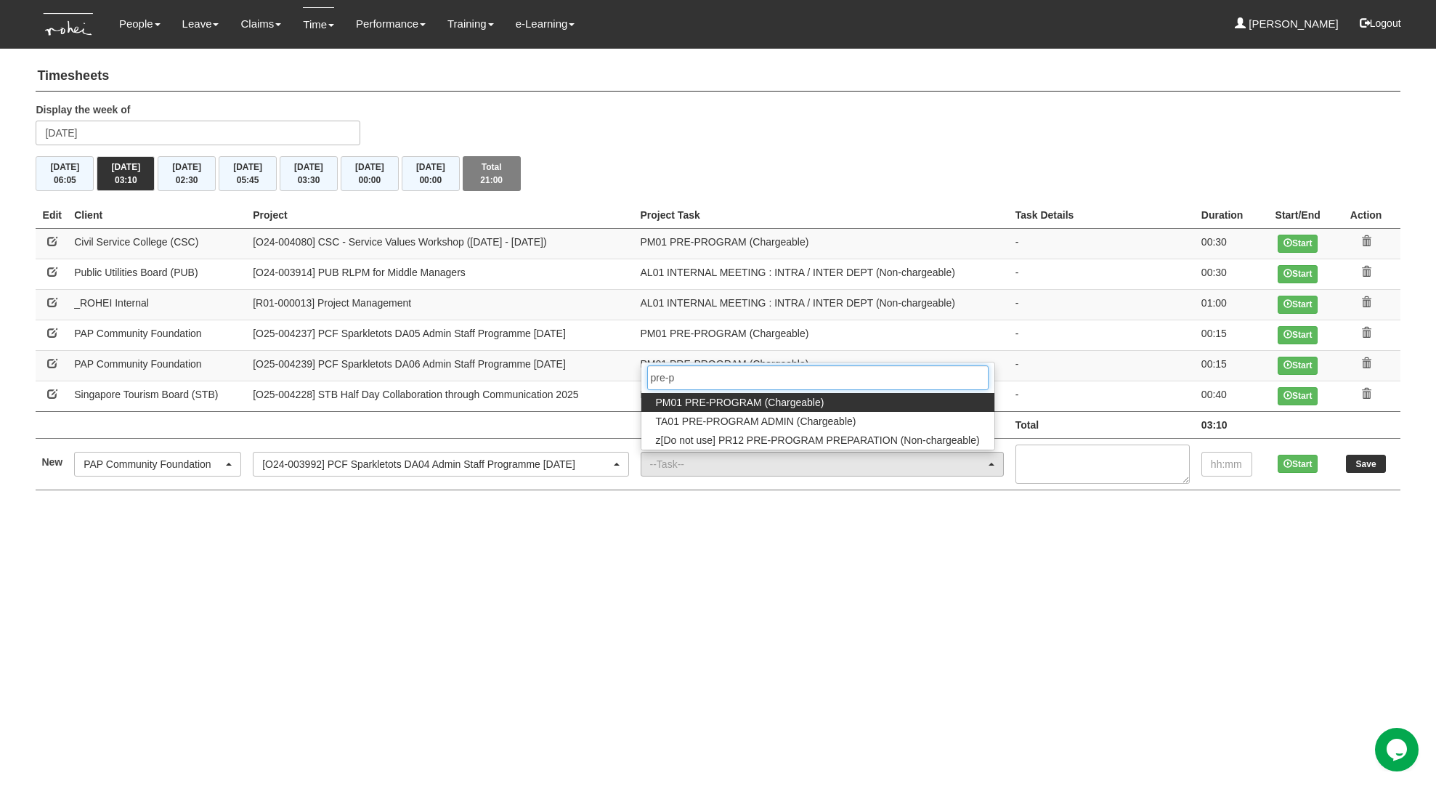
type input "pre-p"
drag, startPoint x: 787, startPoint y: 406, endPoint x: 1153, endPoint y: 419, distance: 366.4
click at [787, 406] on span "PM01 PRE-PROGRAM (Chargeable)" at bounding box center [740, 402] width 169 height 15
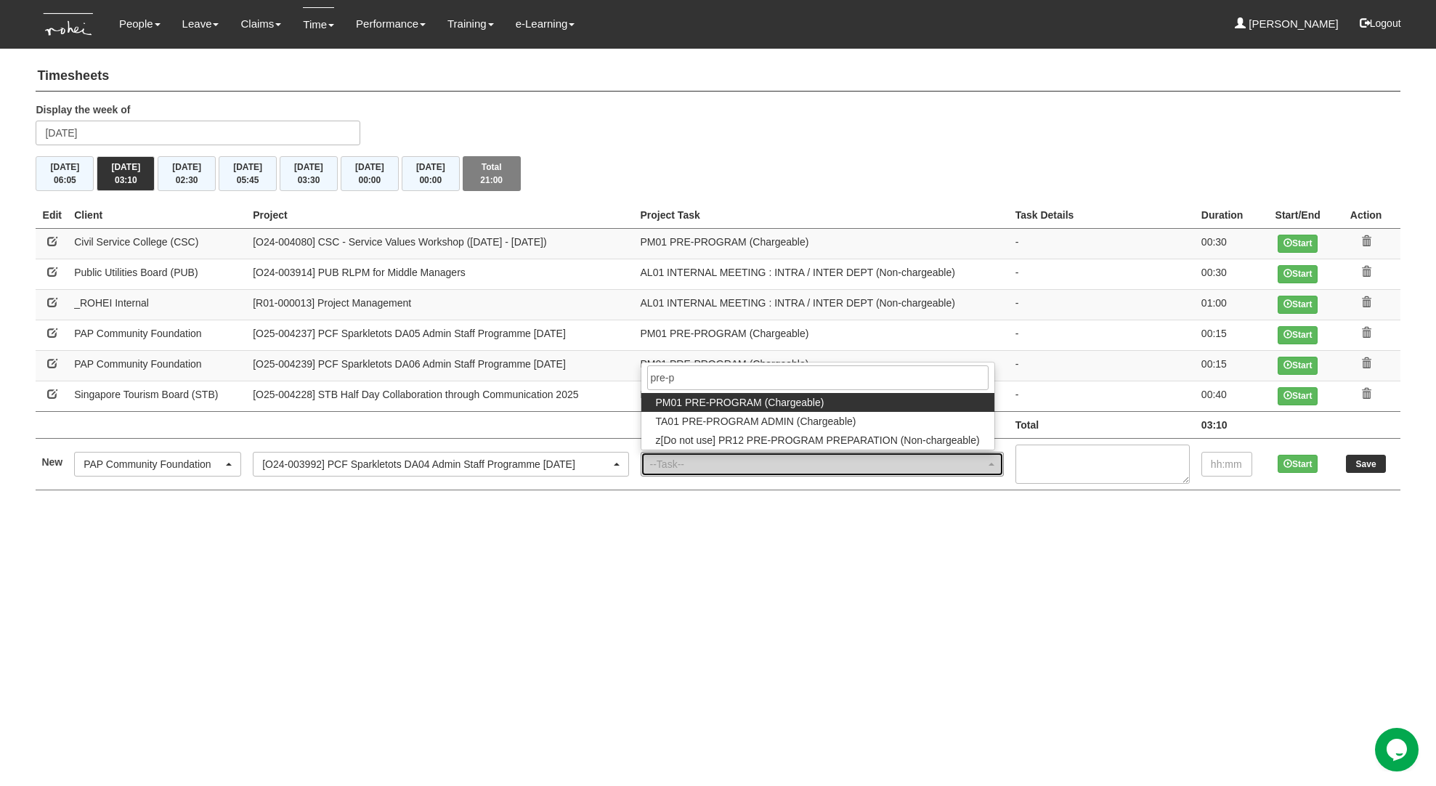
select select "162"
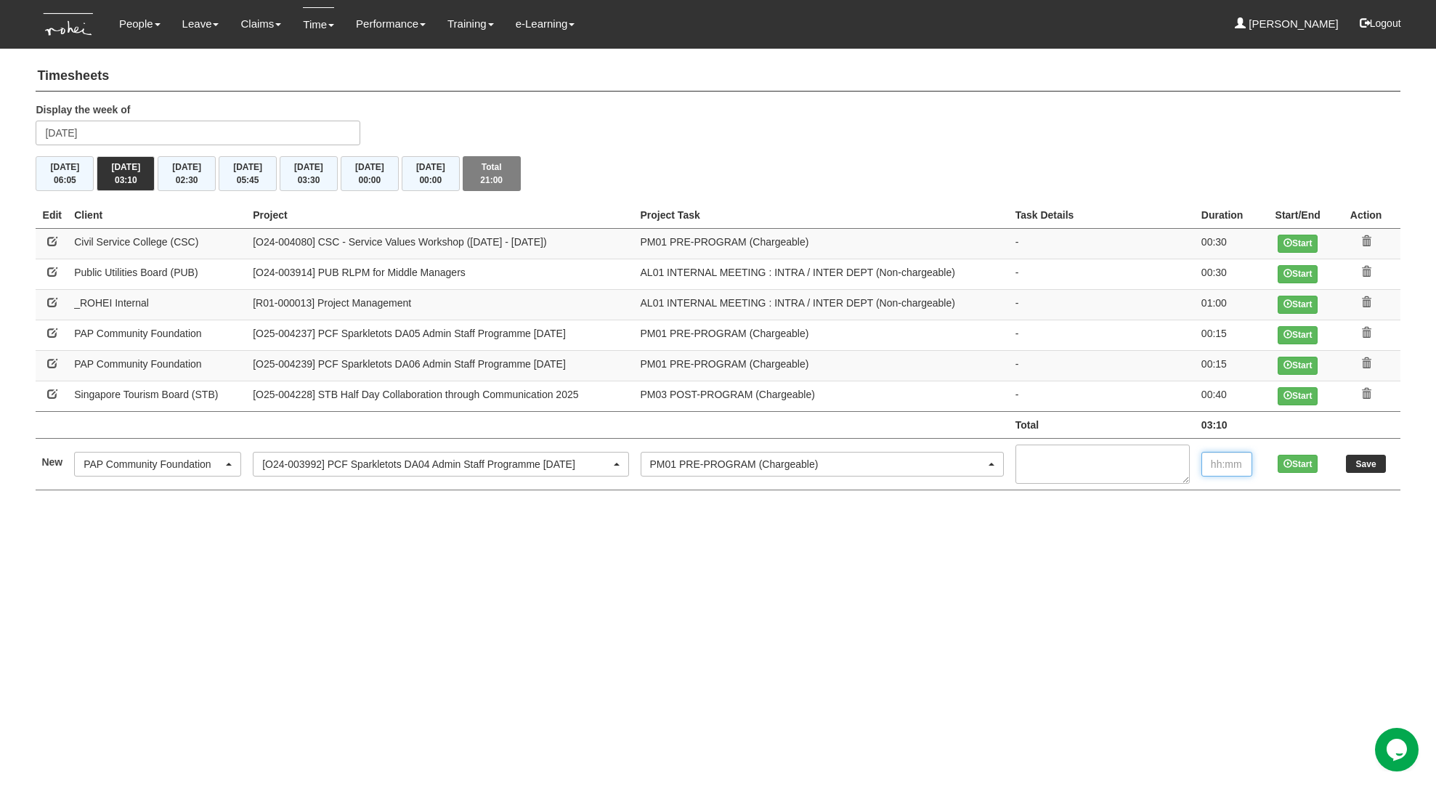
click at [1220, 453] on input "text" at bounding box center [1227, 464] width 51 height 25
type input "00:15"
click at [1380, 464] on input "Save" at bounding box center [1366, 464] width 40 height 18
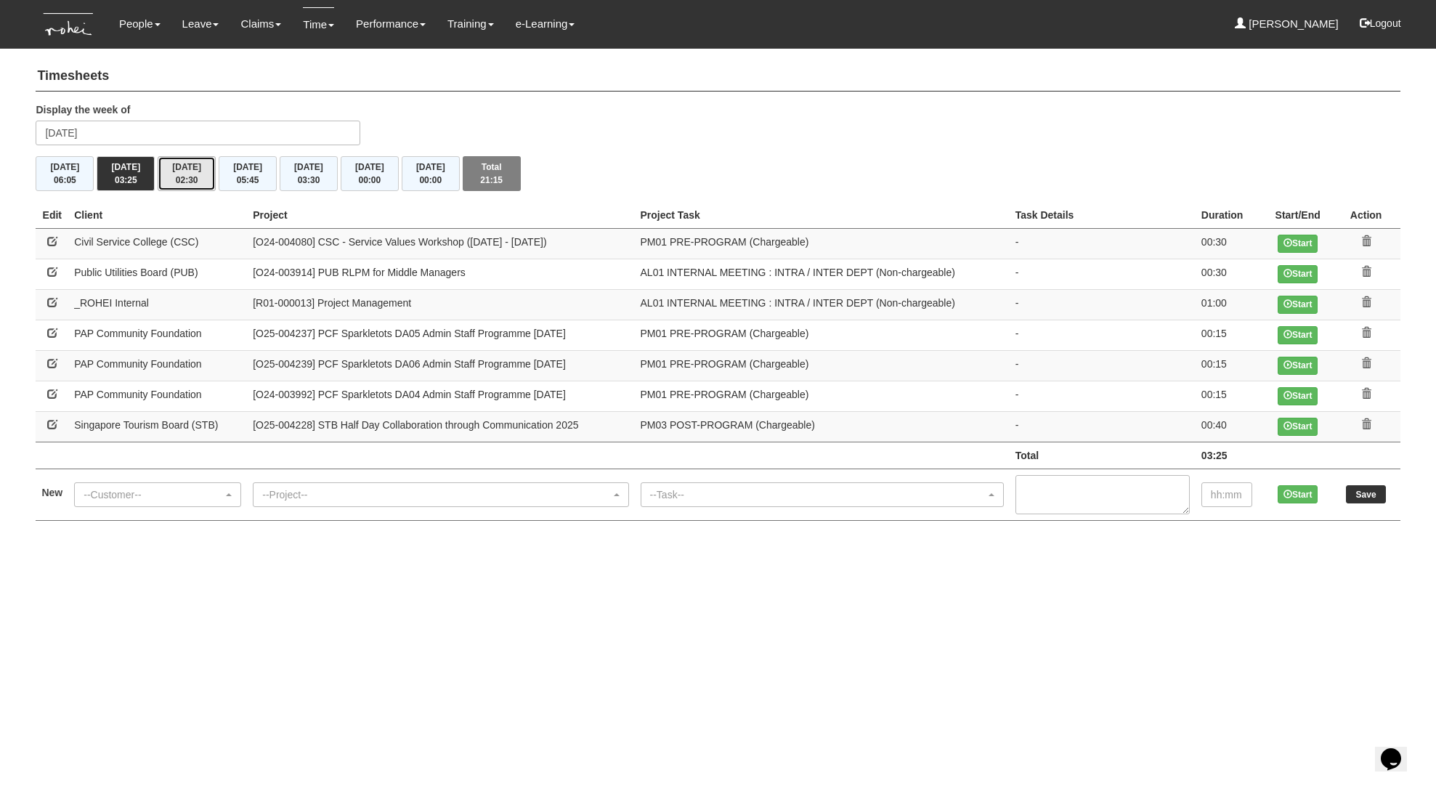
click at [169, 166] on button "[DATE] 02:30" at bounding box center [187, 173] width 58 height 35
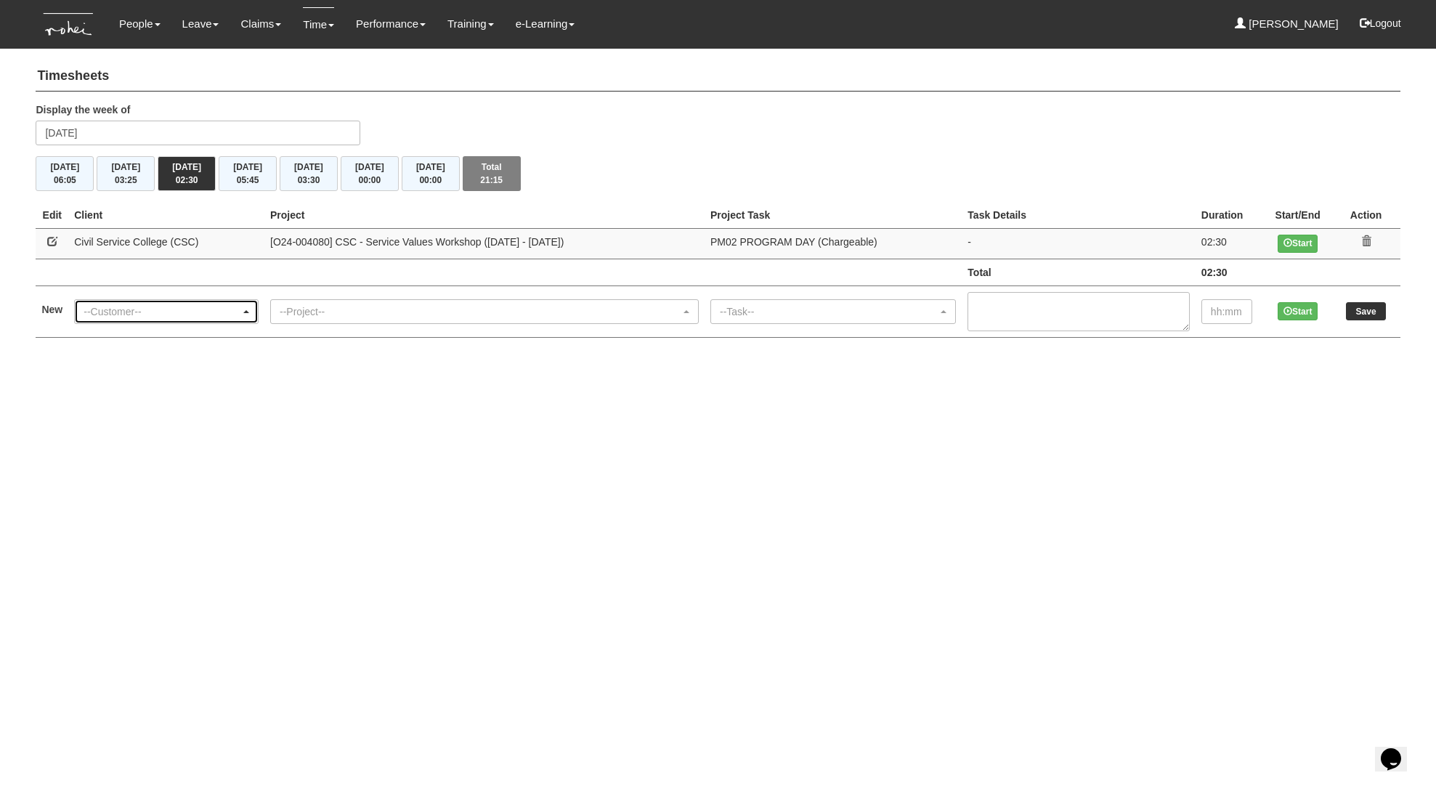
click at [154, 317] on div "--Customer--" at bounding box center [162, 311] width 157 height 15
type input "csc"
click at [184, 274] on span "Civil Service College (CSC)" at bounding box center [151, 269] width 124 height 15
select select "122"
click at [341, 313] on div "--Project--" at bounding box center [480, 311] width 401 height 15
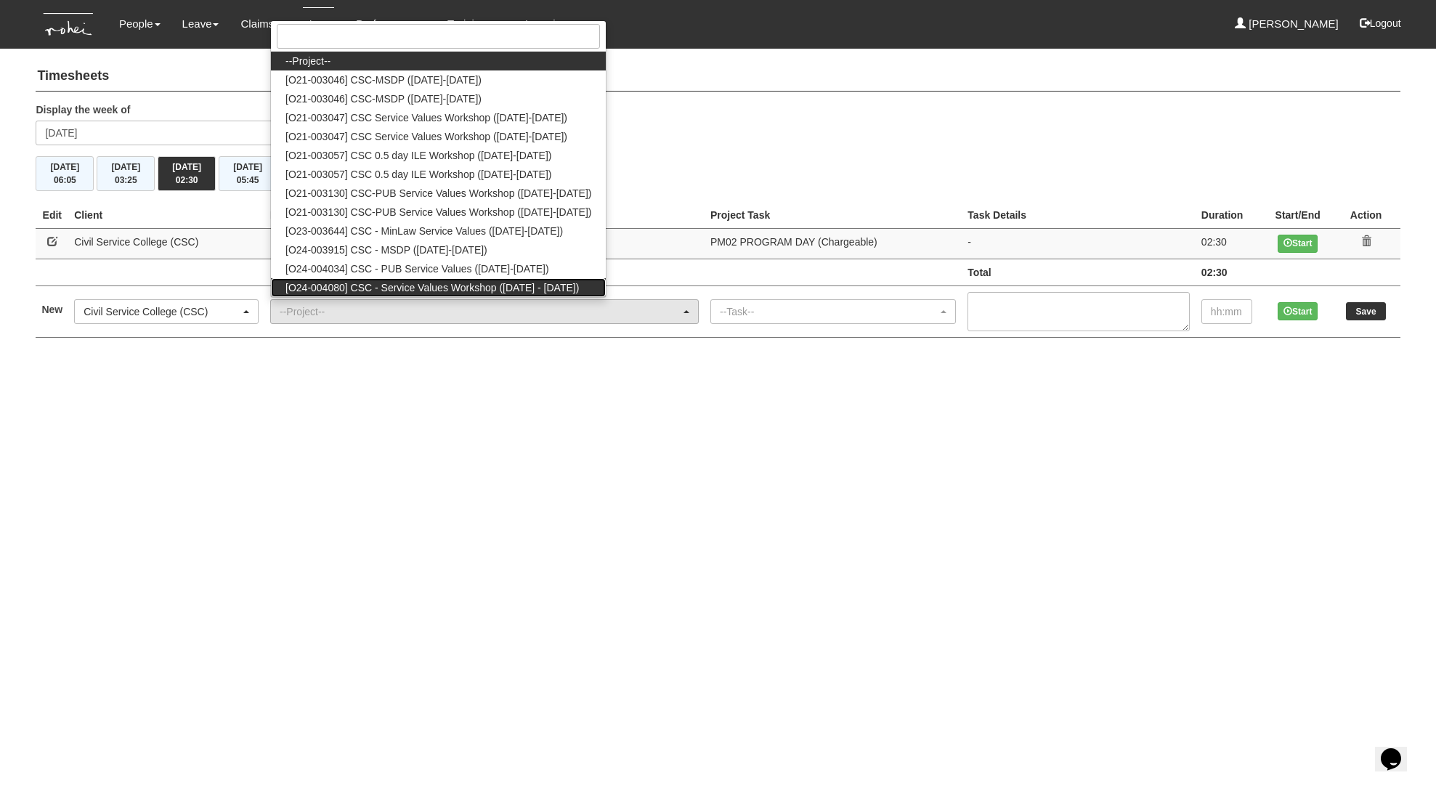
click at [385, 290] on span "[O24-004080] CSC - Service Values Workshop ([DATE] - [DATE])" at bounding box center [433, 287] width 294 height 15
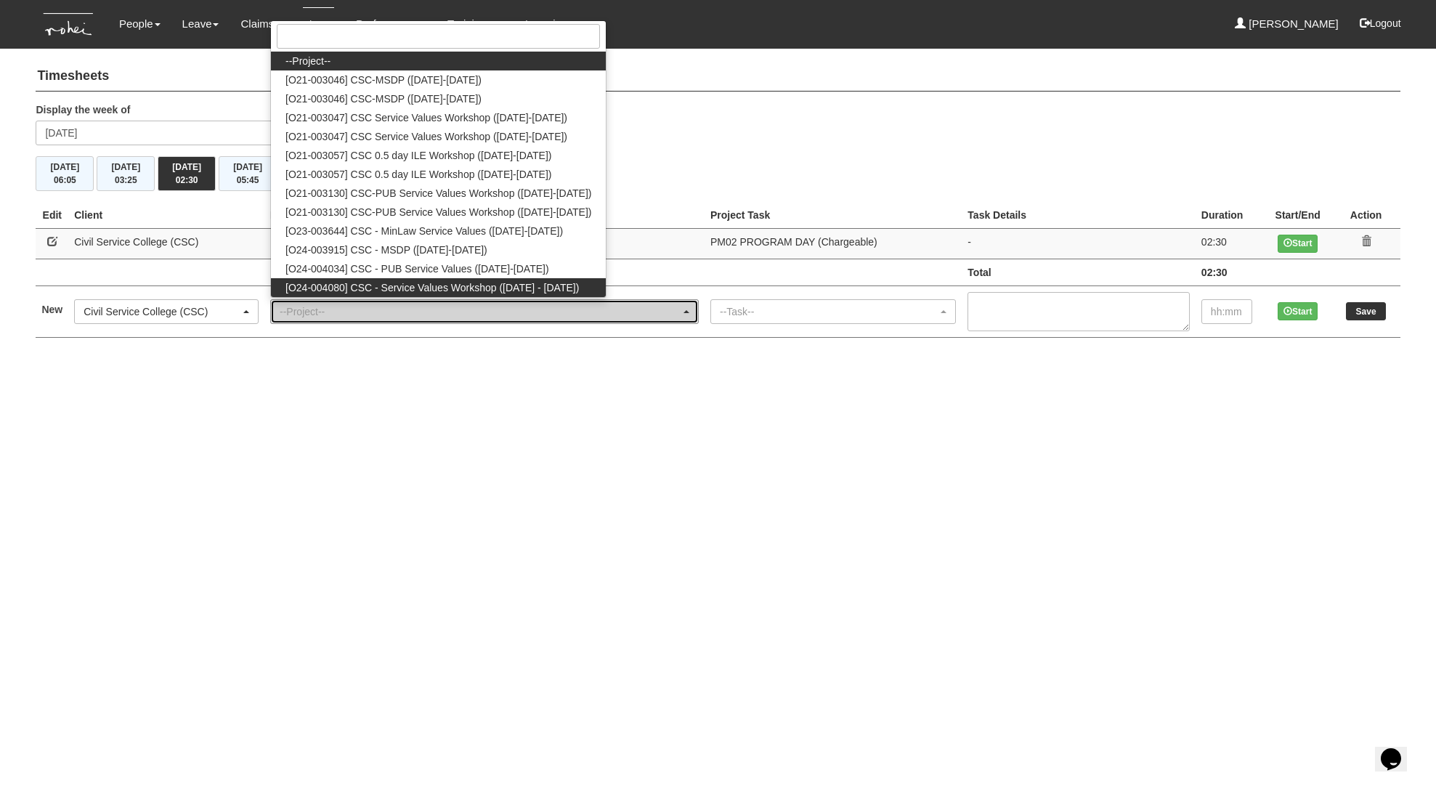
select select "2698"
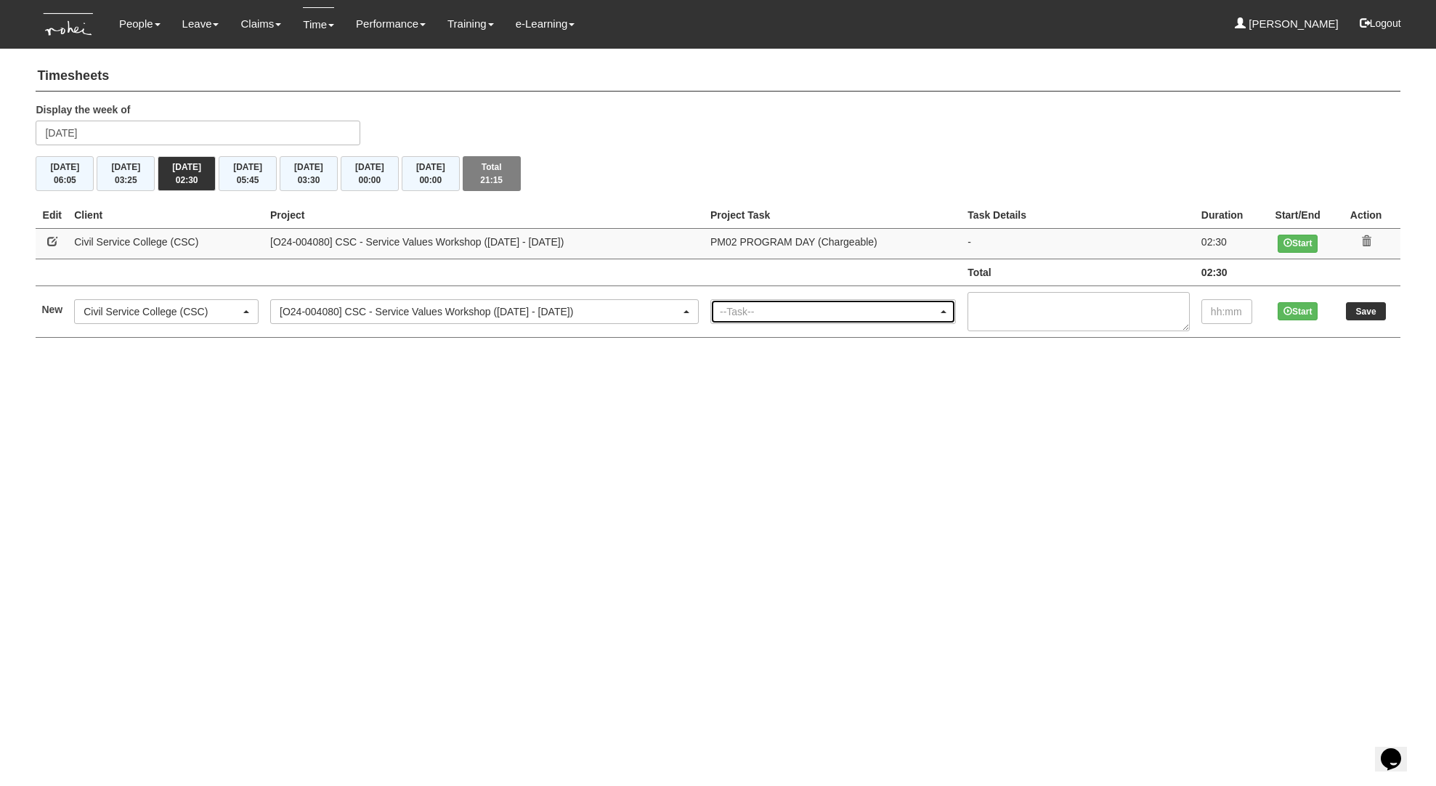
click at [772, 303] on div "--Task--" at bounding box center [833, 311] width 244 height 23
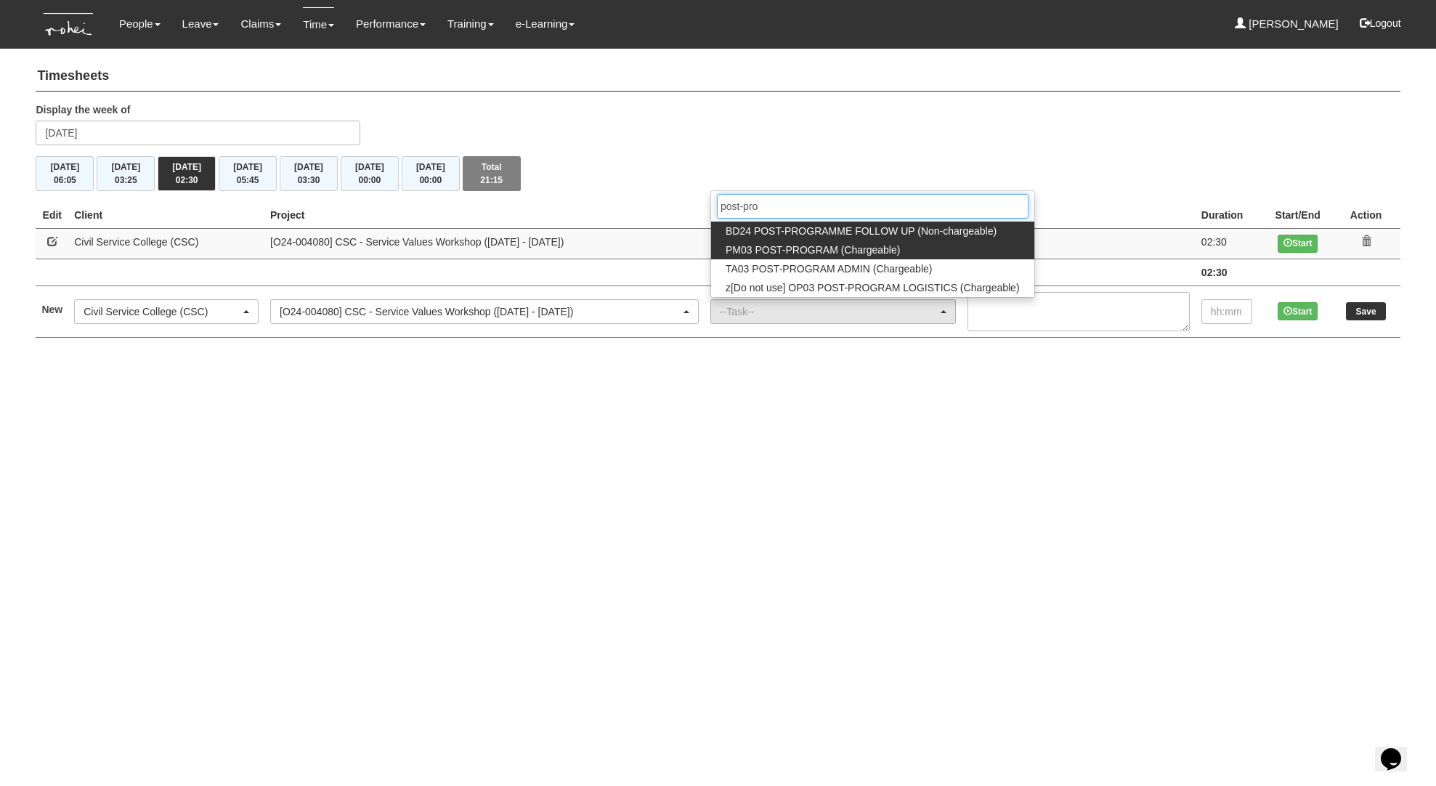
type input "post-pro"
click at [830, 240] on link "PM03 POST-PROGRAM (Chargeable)" at bounding box center [872, 249] width 323 height 19
select select "164"
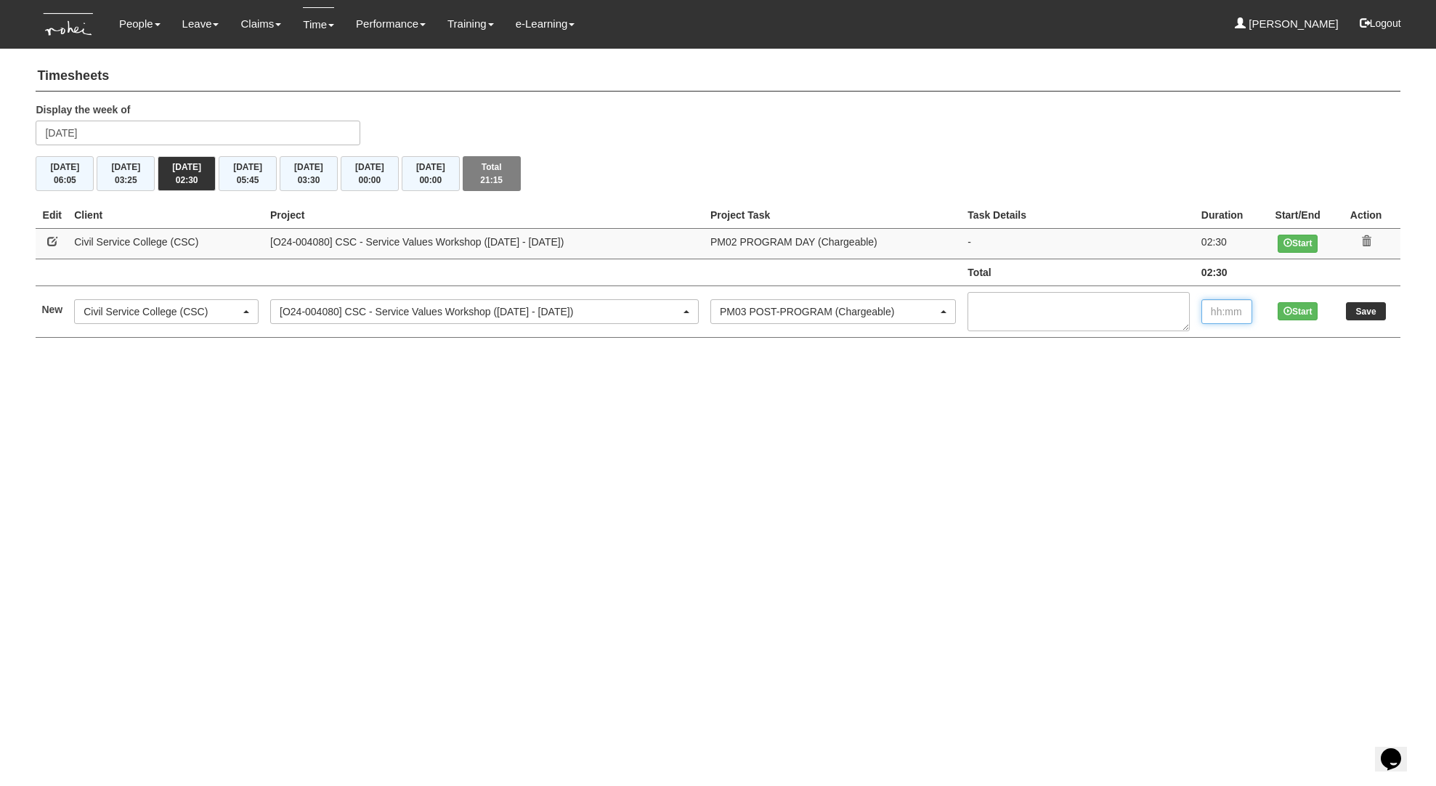
click at [1225, 307] on input "text" at bounding box center [1227, 311] width 51 height 25
type input "00:20"
click at [1386, 312] on td "Save" at bounding box center [1367, 312] width 68 height 52
click at [1380, 312] on input "Save" at bounding box center [1366, 311] width 40 height 18
